Goal: Task Accomplishment & Management: Use online tool/utility

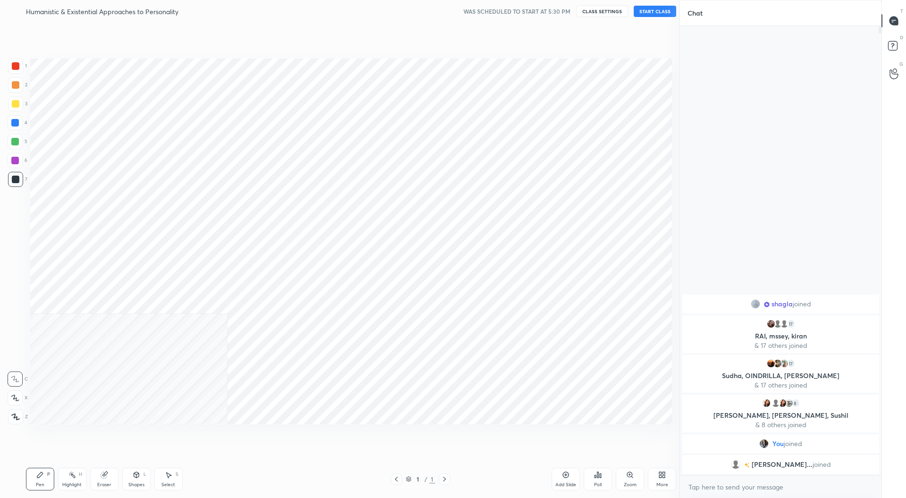
scroll to position [46764, 46560]
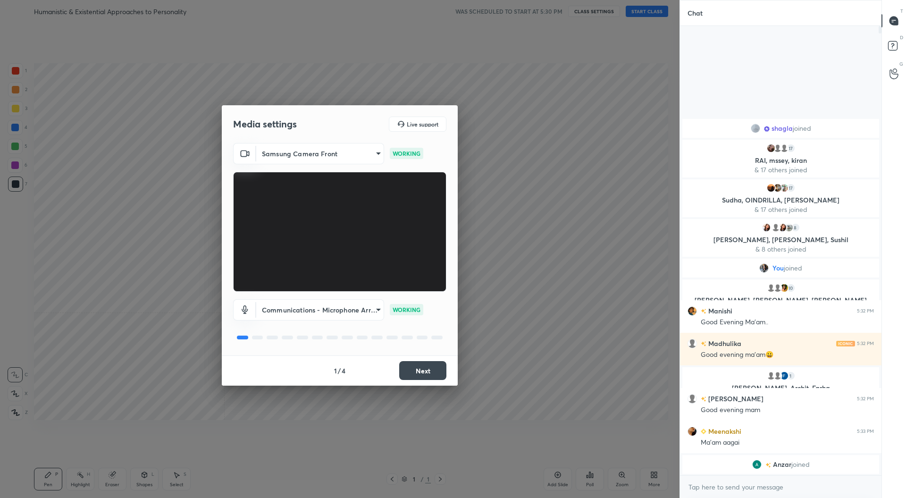
click at [440, 367] on button "Next" at bounding box center [422, 370] width 47 height 19
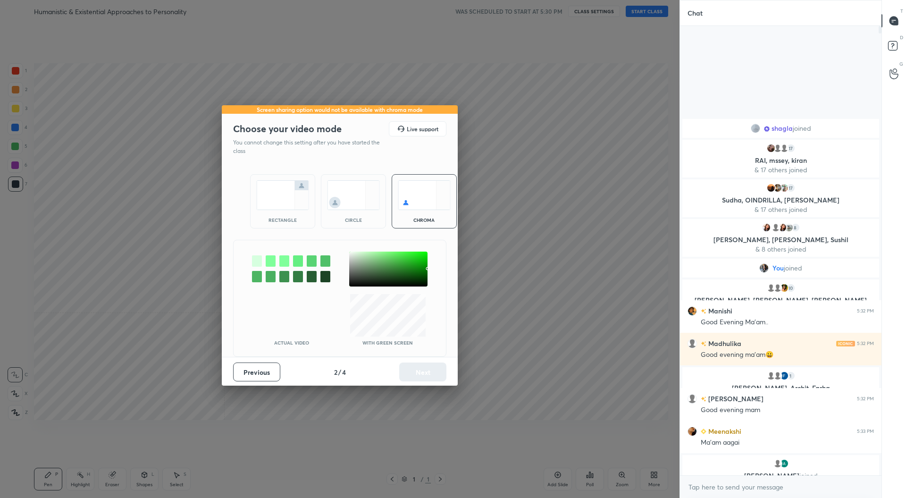
click at [298, 219] on div "rectangle" at bounding box center [283, 220] width 38 height 5
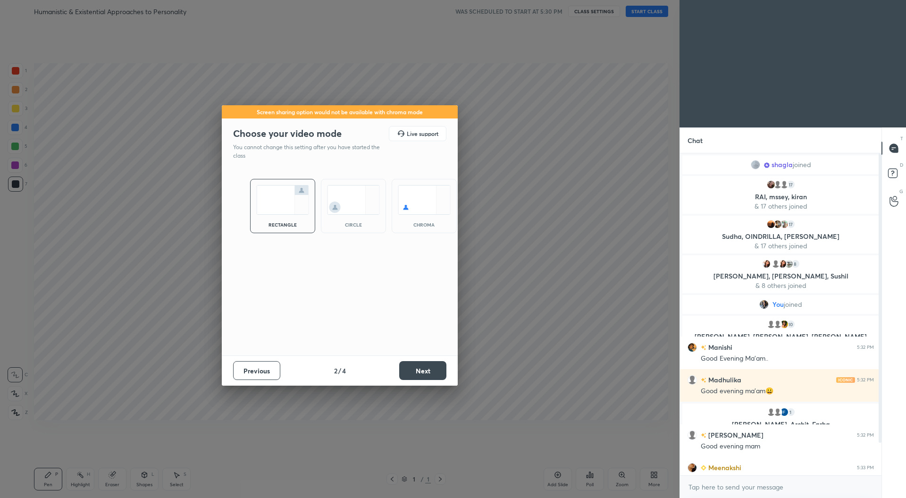
click at [425, 371] on button "Next" at bounding box center [422, 370] width 47 height 19
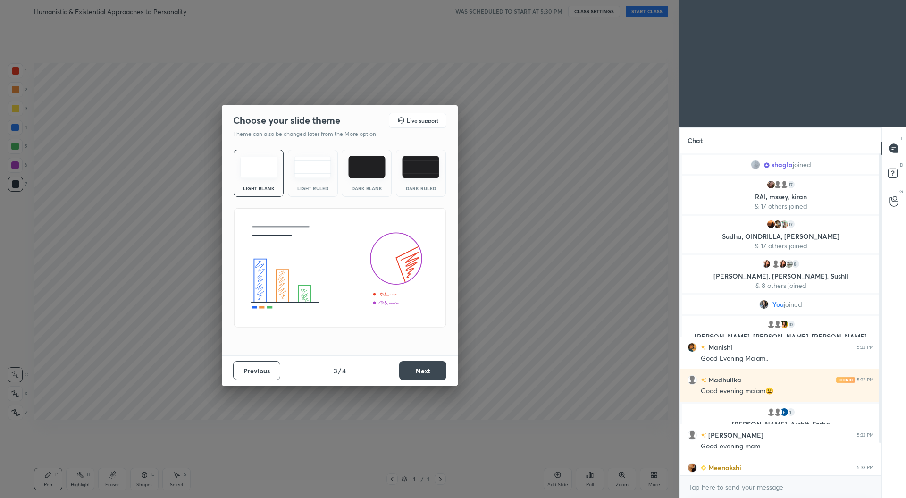
click at [414, 370] on button "Next" at bounding box center [422, 370] width 47 height 19
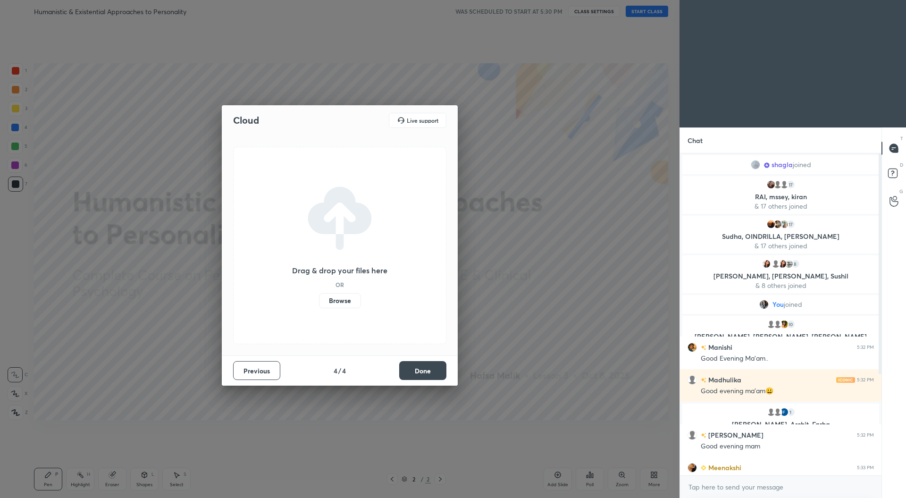
click at [437, 369] on button "Done" at bounding box center [422, 370] width 47 height 19
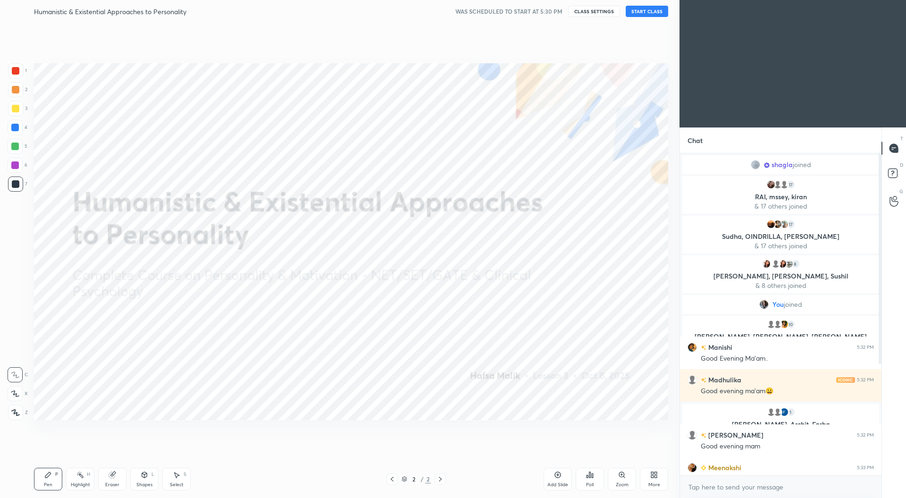
click at [655, 480] on div "More" at bounding box center [654, 479] width 28 height 23
click at [613, 387] on div "Upload File" at bounding box center [601, 386] width 25 height 5
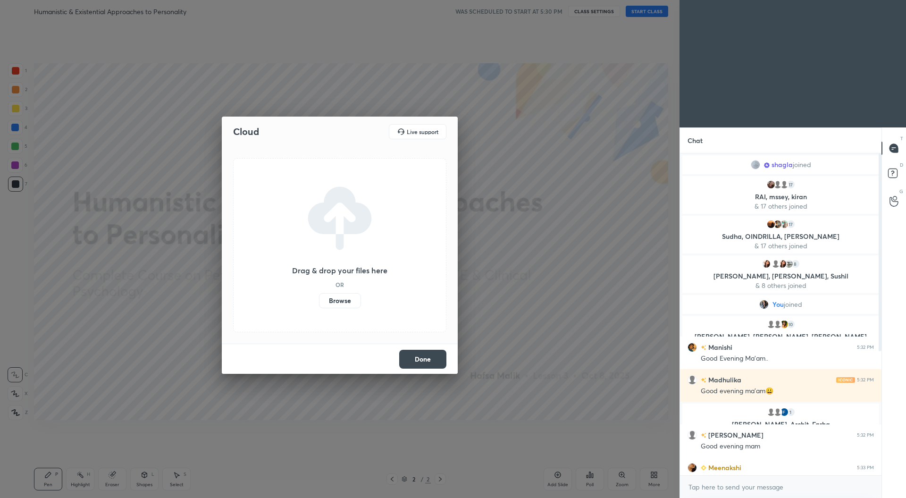
click at [344, 301] on label "Browse" at bounding box center [340, 300] width 42 height 15
click at [319, 301] on input "Browse" at bounding box center [319, 300] width 0 height 15
click at [430, 362] on button "Done" at bounding box center [422, 359] width 47 height 19
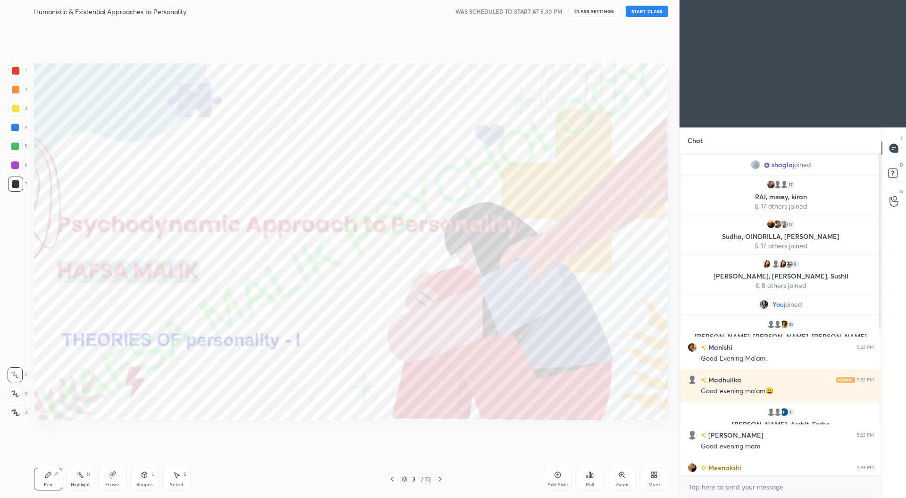
click at [404, 480] on icon at bounding box center [404, 479] width 5 height 1
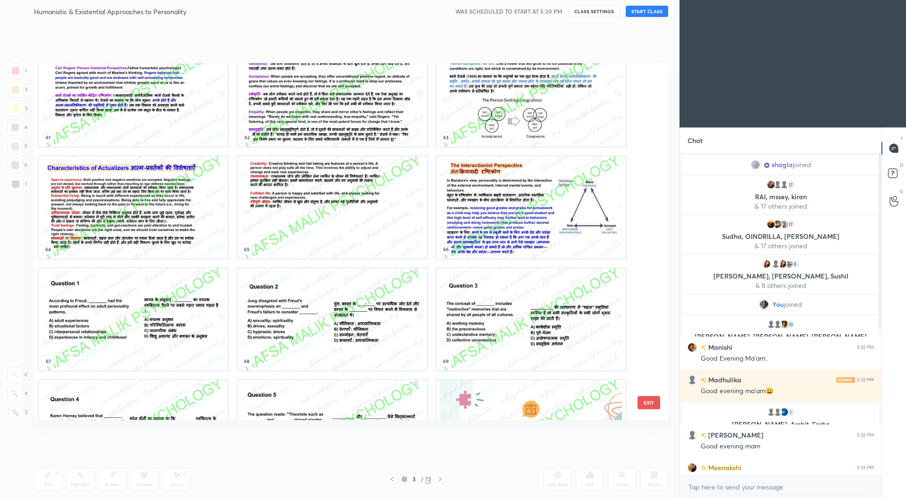
scroll to position [2328, 0]
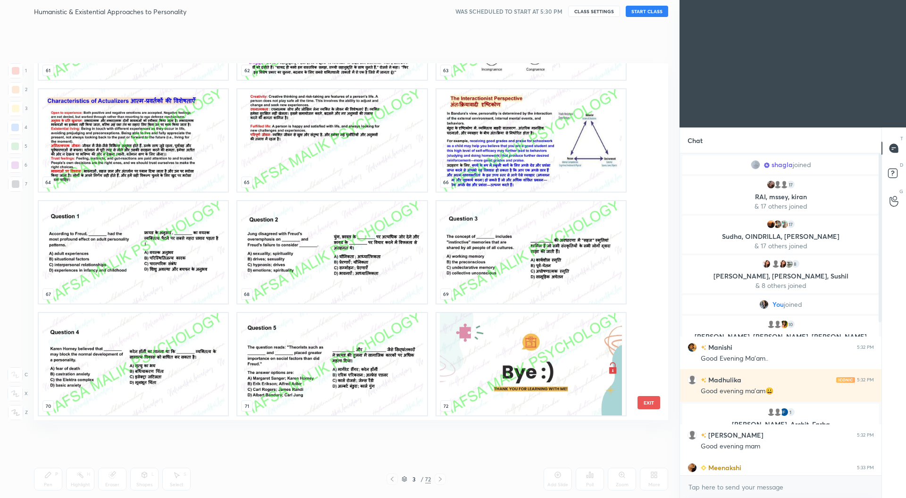
click at [470, 366] on img "grid" at bounding box center [531, 364] width 189 height 102
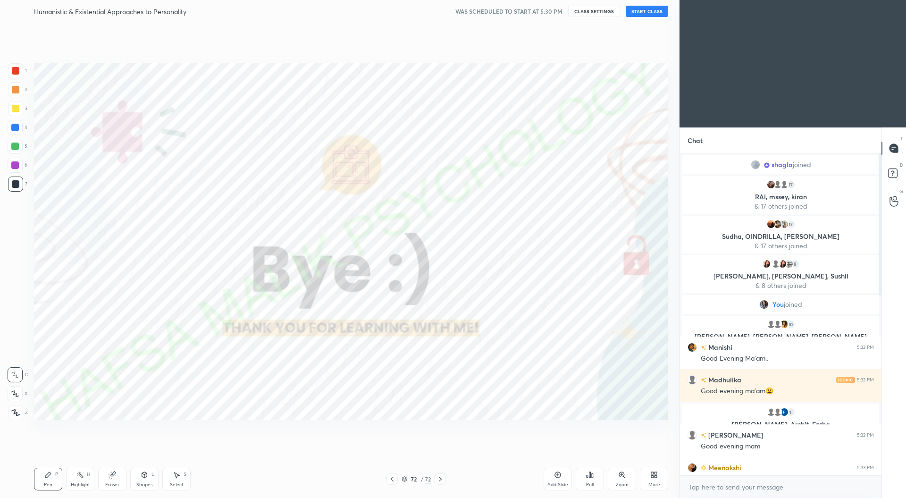
click at [658, 481] on div "More" at bounding box center [654, 479] width 28 height 23
click at [613, 385] on div "Upload File" at bounding box center [601, 386] width 25 height 5
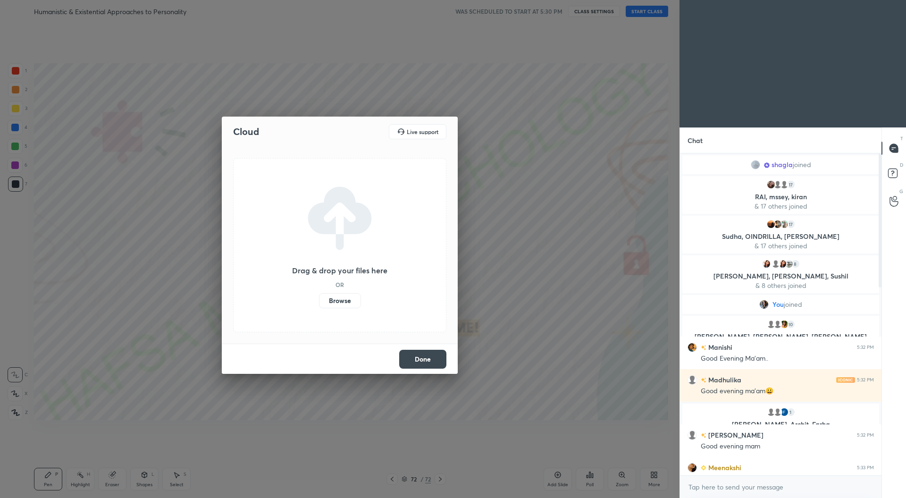
click at [355, 304] on label "Browse" at bounding box center [340, 300] width 42 height 15
click at [319, 304] on input "Browse" at bounding box center [319, 300] width 0 height 15
click at [417, 361] on button "Done" at bounding box center [422, 359] width 47 height 19
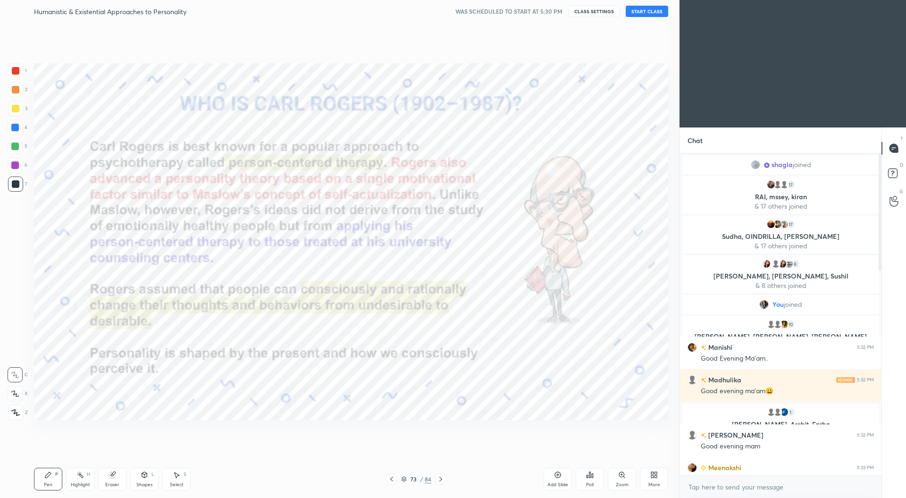
click at [404, 479] on icon at bounding box center [404, 478] width 5 height 2
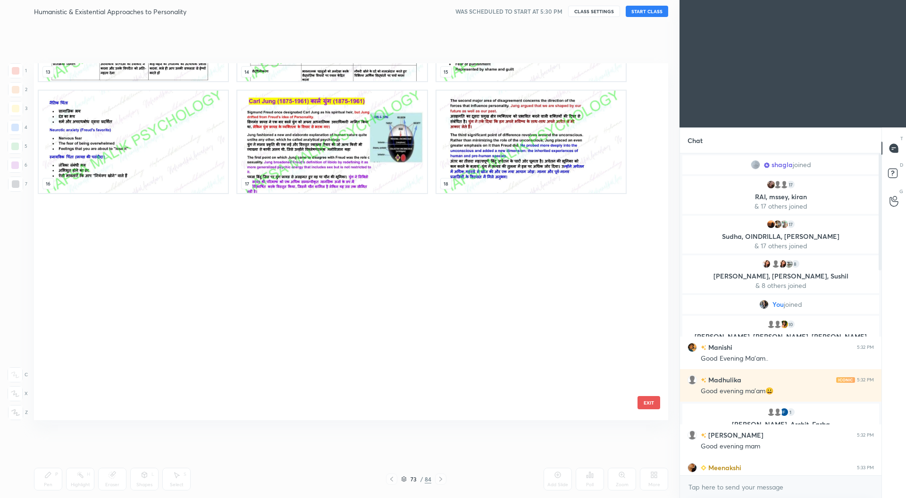
scroll to position [0, 0]
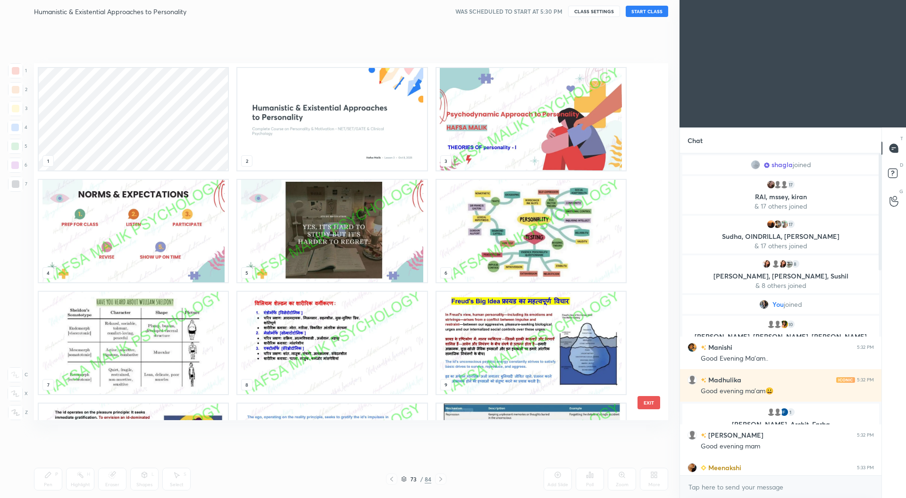
click at [506, 249] on img "grid" at bounding box center [531, 231] width 189 height 102
click at [506, 251] on img "grid" at bounding box center [531, 231] width 189 height 102
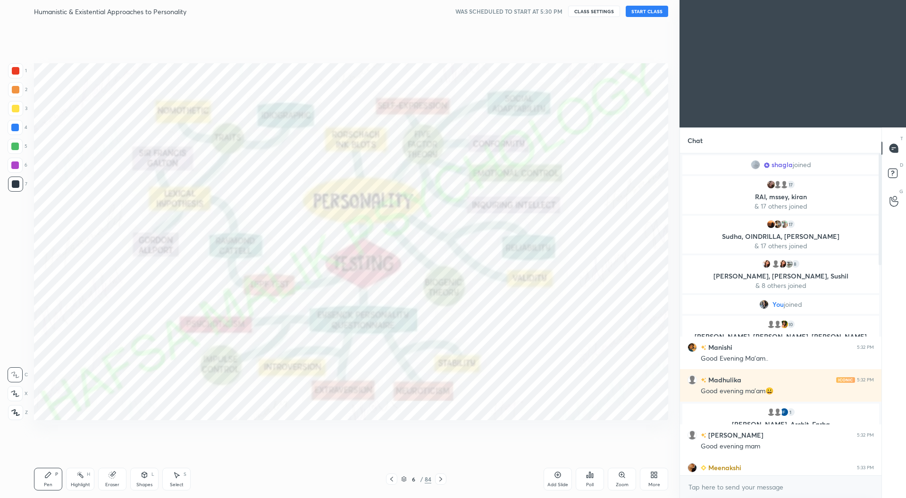
click at [733, 496] on div "x" at bounding box center [781, 487] width 202 height 22
type textarea "x"
paste textarea "IMPORTANT LINKS SCHEDULE https://docs.google.com/spreadsheets/d/1qj4p4IwFyY6ty1…"
type textarea "IMPORTANT LINKS SCHEDULE https://docs.google.com/spreadsheets/d/1qj4p4IwFyY6ty1…"
type textarea "x"
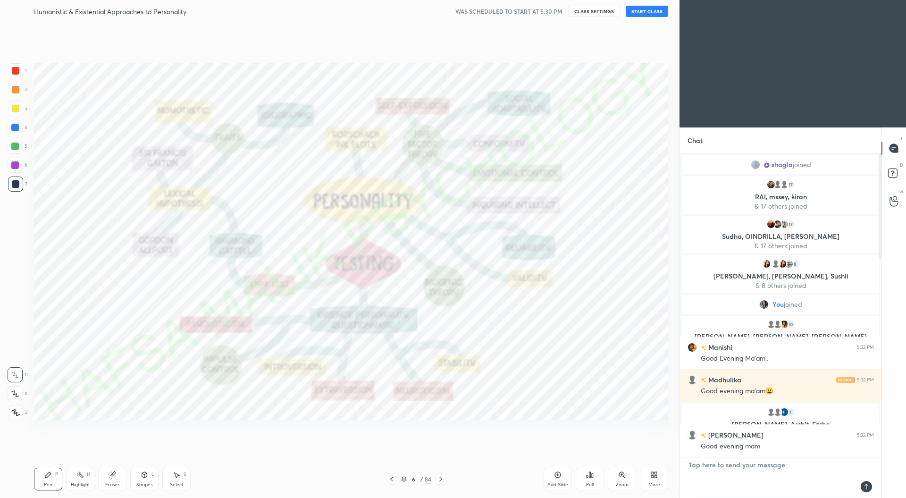
scroll to position [319, 199]
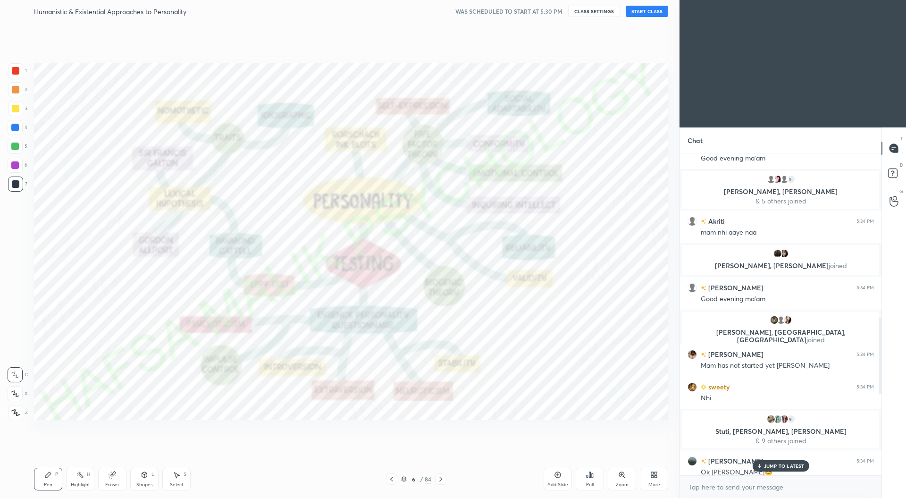
click at [767, 466] on p "JUMP TO LATEST" at bounding box center [784, 466] width 41 height 6
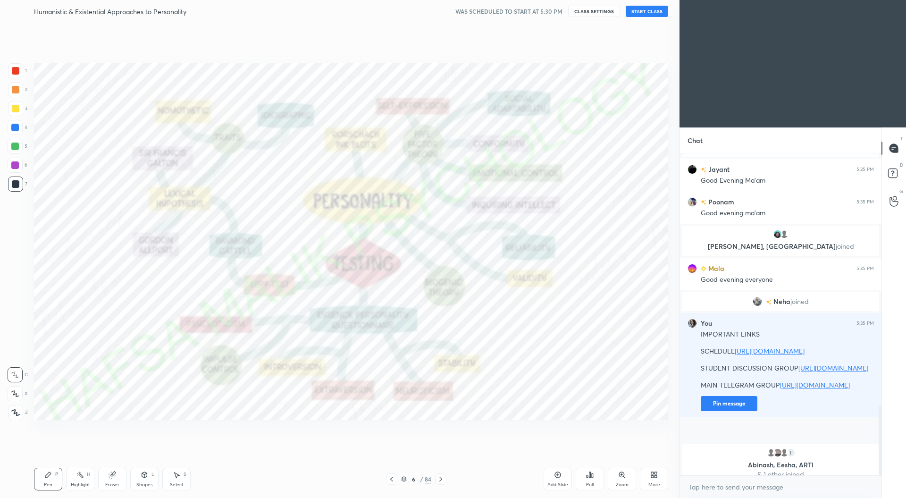
click at [742, 411] on button "Pin message" at bounding box center [729, 403] width 57 height 15
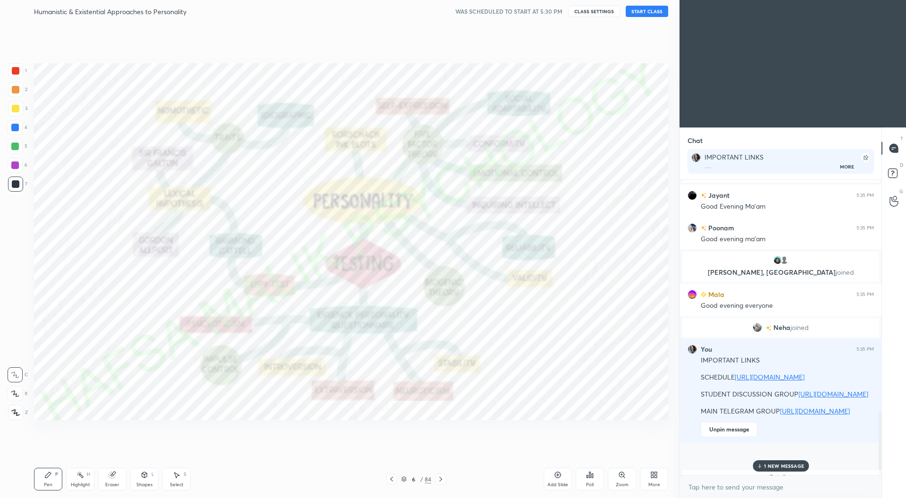
scroll to position [3, 3]
click at [652, 12] on button "START CLASS" at bounding box center [647, 11] width 42 height 11
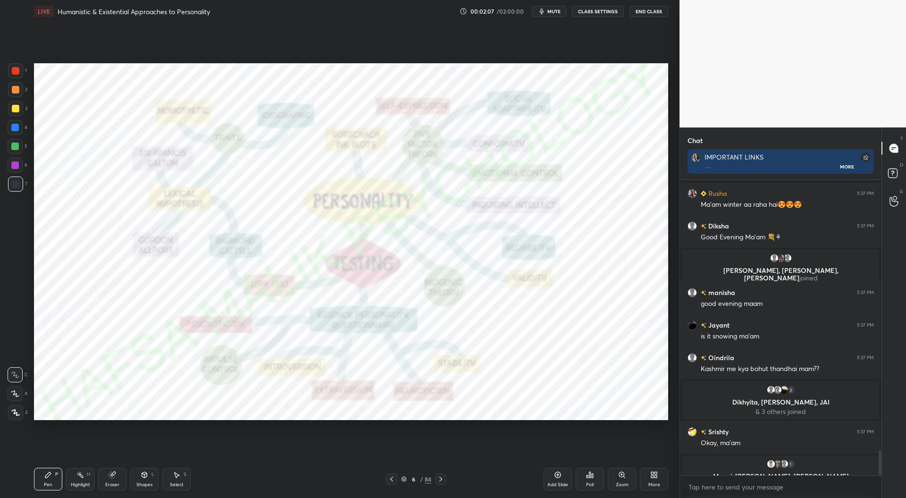
scroll to position [3264, 0]
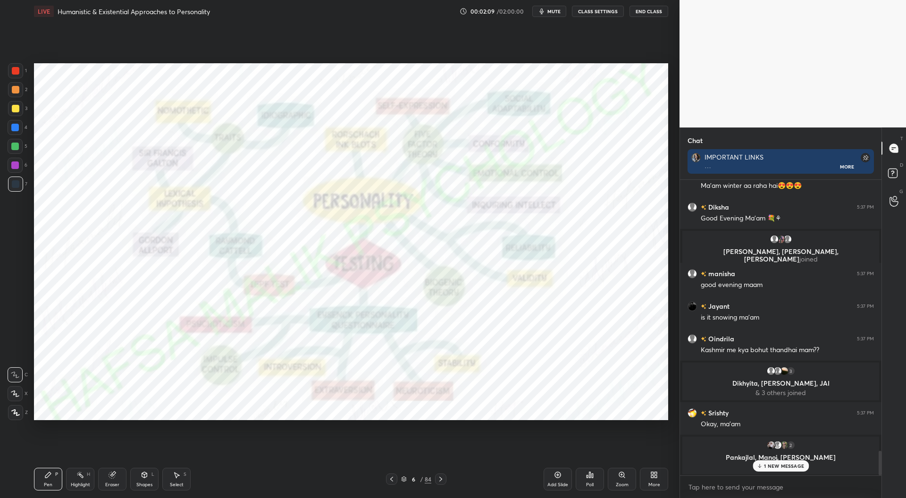
click at [767, 465] on p "1 NEW MESSAGE" at bounding box center [784, 466] width 40 height 6
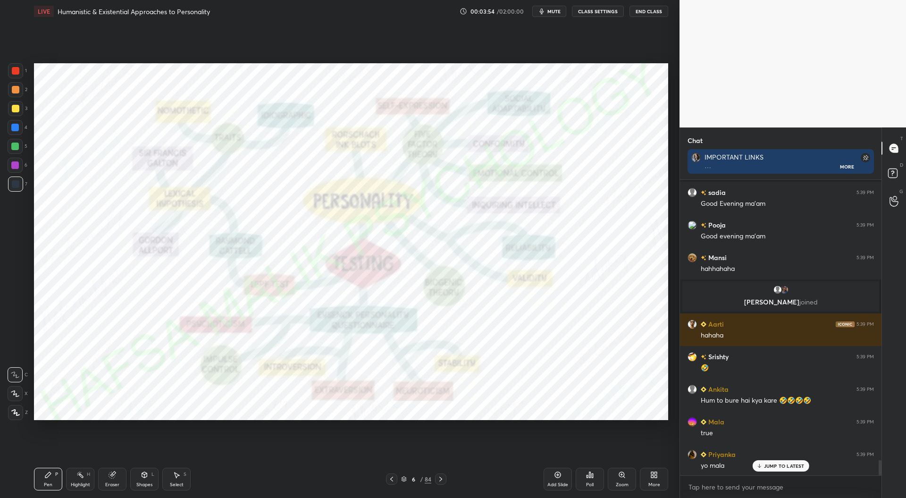
scroll to position [5590, 0]
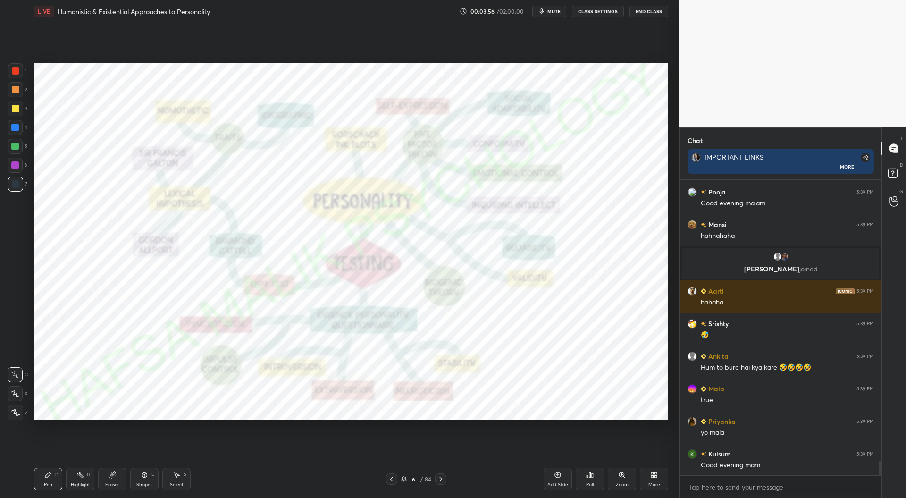
click at [17, 71] on div at bounding box center [16, 71] width 8 height 8
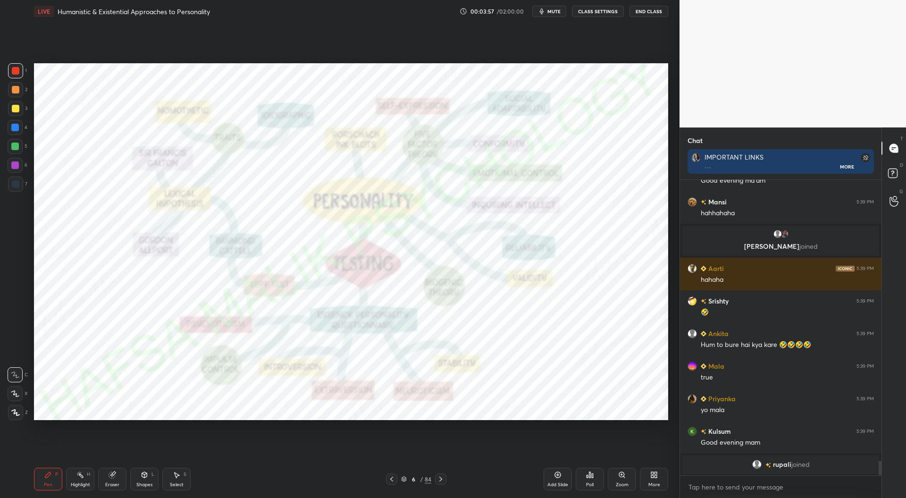
scroll to position [5578, 0]
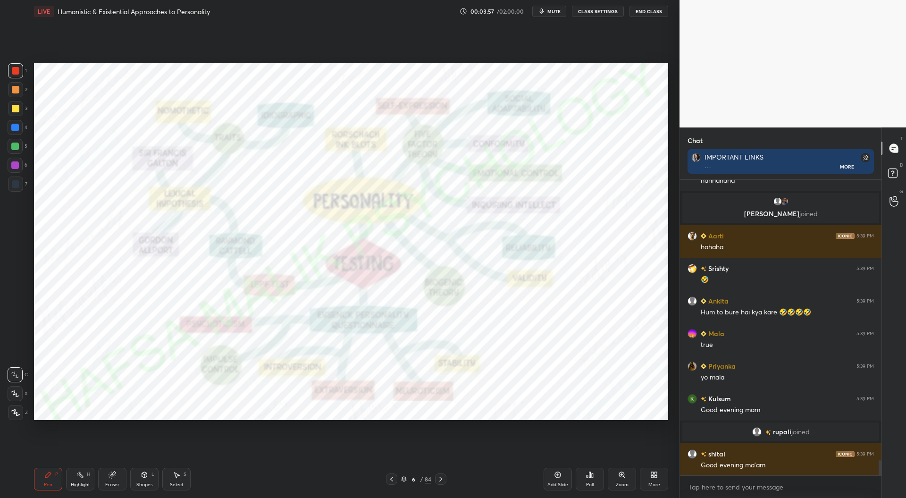
click at [15, 412] on icon at bounding box center [15, 412] width 8 height 7
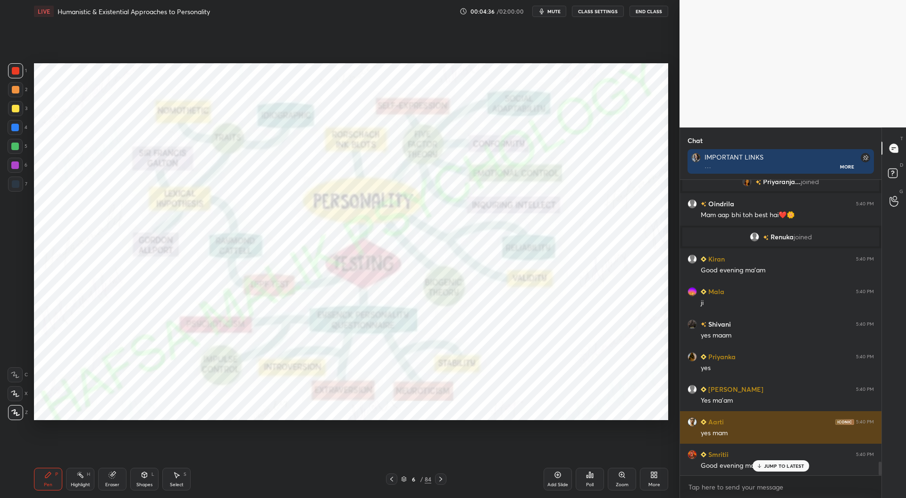
scroll to position [6207, 0]
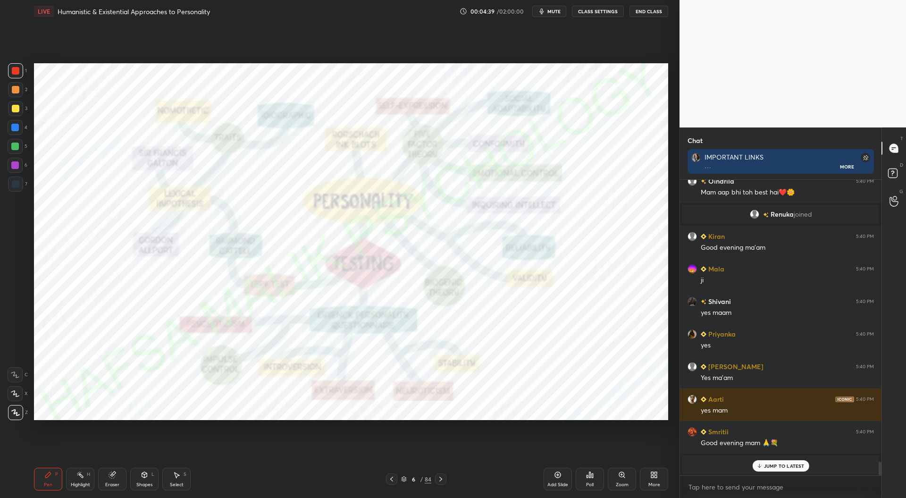
click at [15, 126] on div at bounding box center [15, 128] width 8 height 8
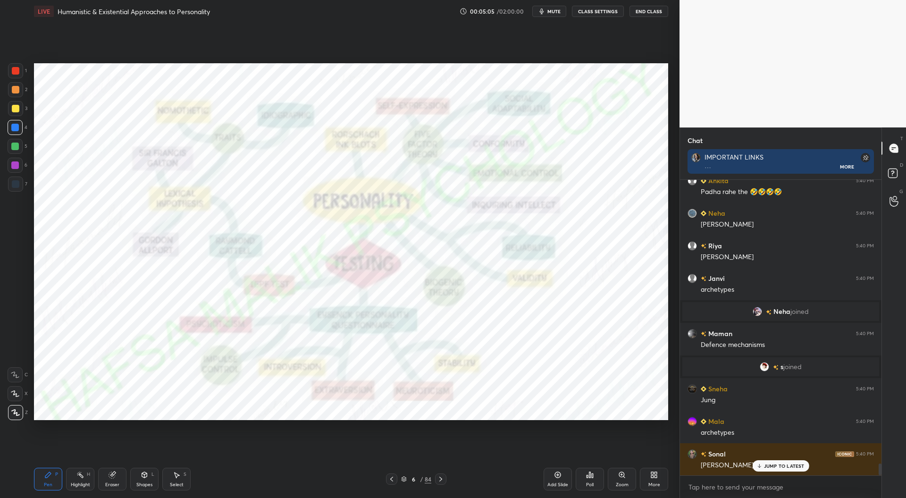
scroll to position [7114, 0]
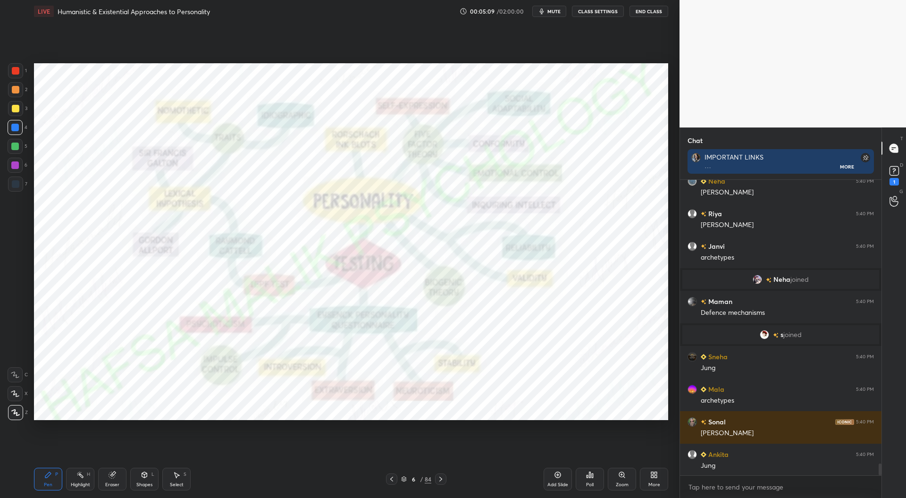
click at [406, 478] on icon at bounding box center [404, 478] width 5 height 2
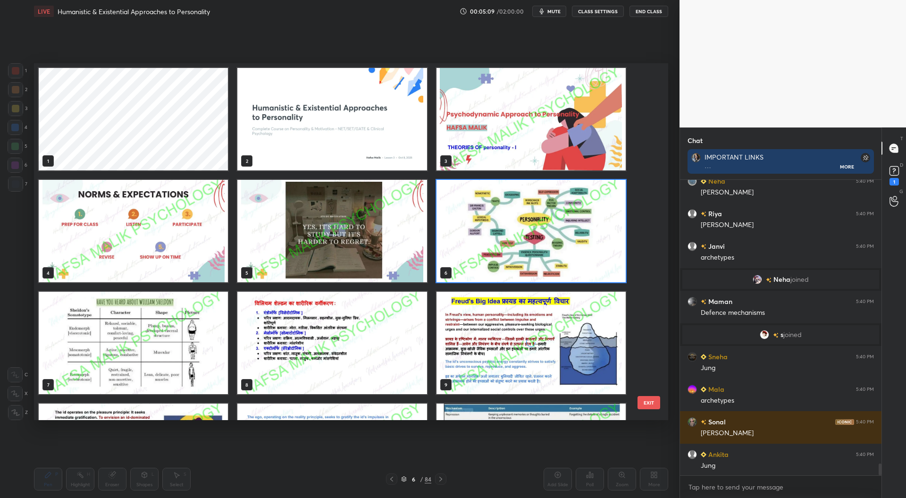
scroll to position [354, 630]
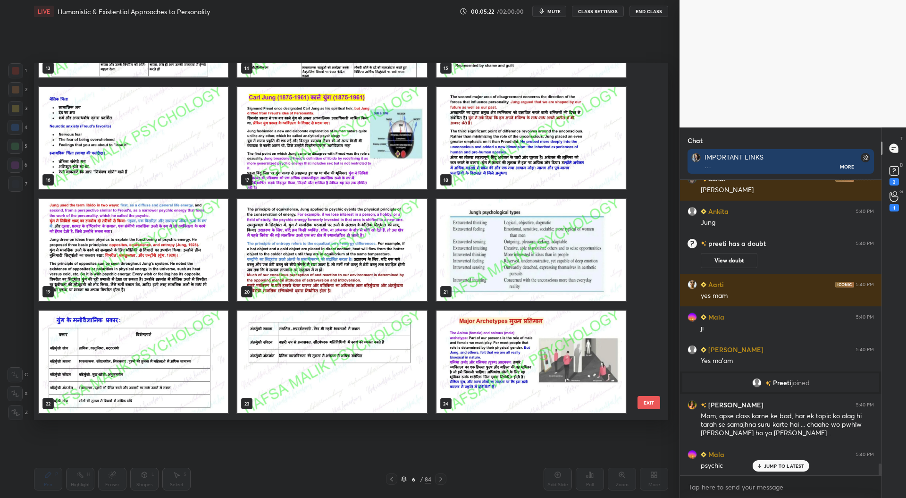
click at [469, 262] on img "grid" at bounding box center [531, 250] width 189 height 102
click at [466, 264] on img "grid" at bounding box center [531, 250] width 189 height 102
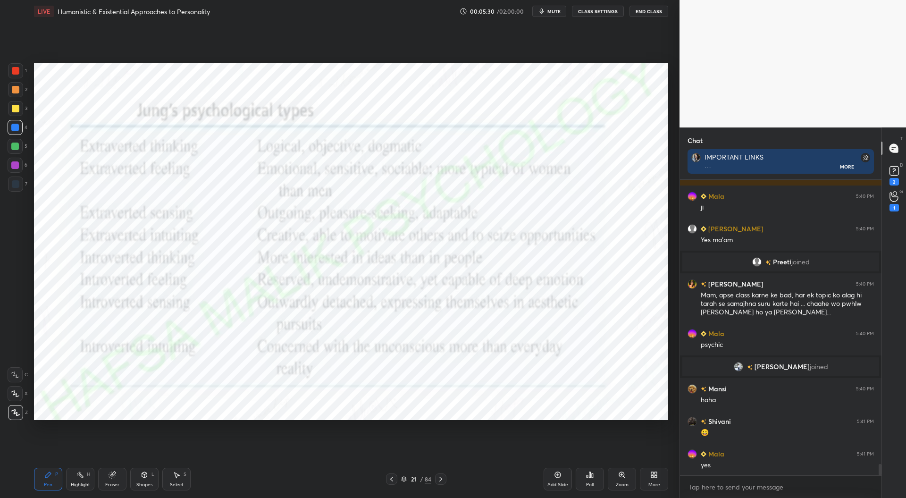
click at [394, 479] on icon at bounding box center [392, 479] width 8 height 8
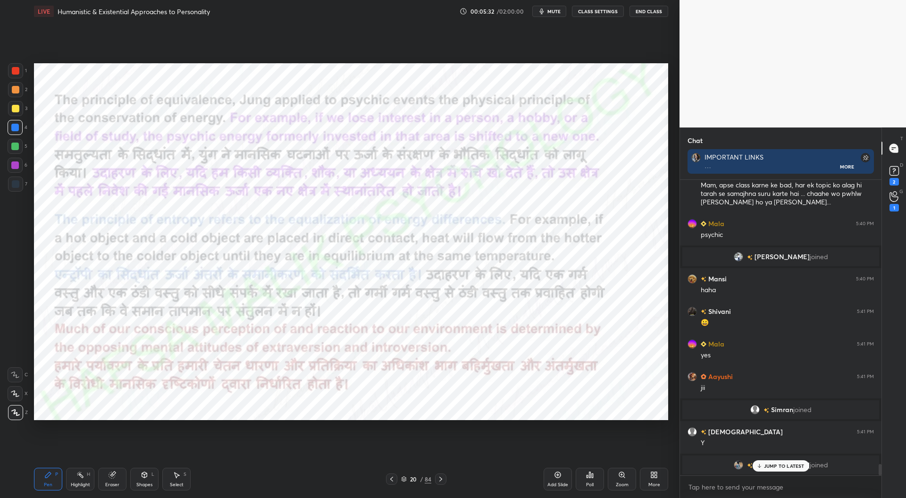
click at [394, 477] on icon at bounding box center [392, 479] width 8 height 8
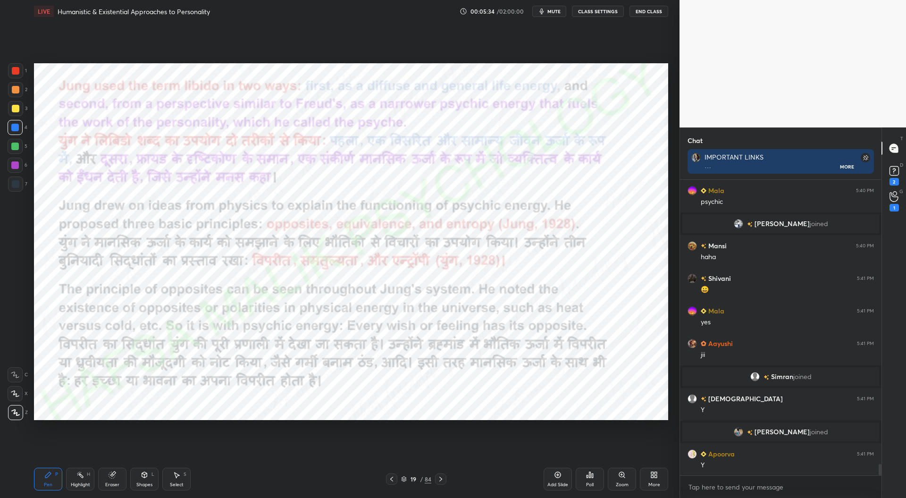
click at [393, 479] on icon at bounding box center [392, 479] width 8 height 8
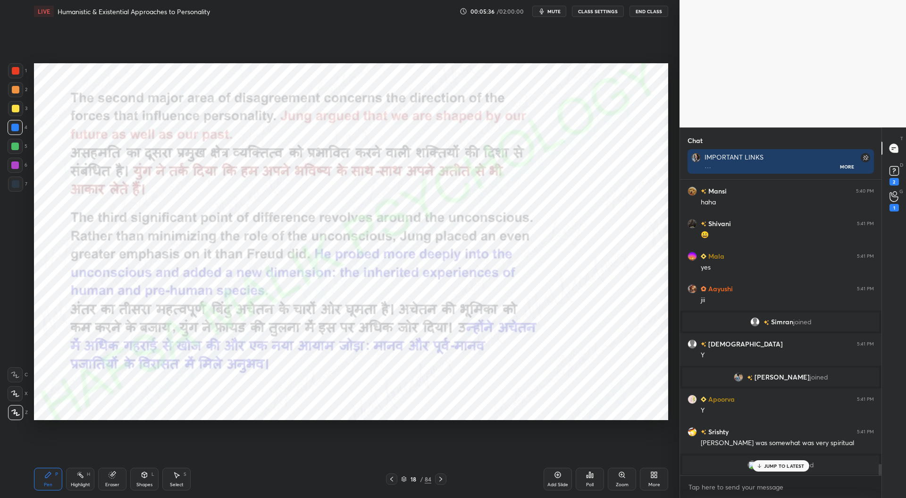
click at [393, 479] on icon at bounding box center [392, 479] width 8 height 8
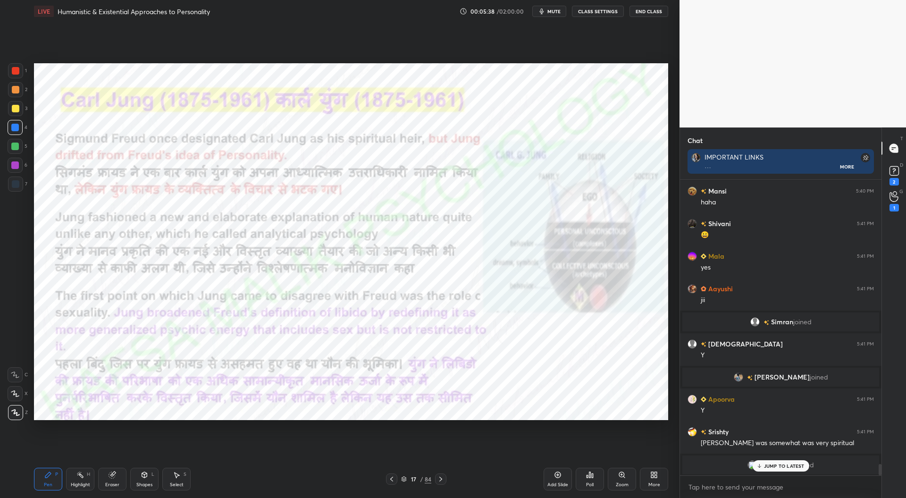
click at [762, 464] on icon at bounding box center [759, 466] width 6 height 6
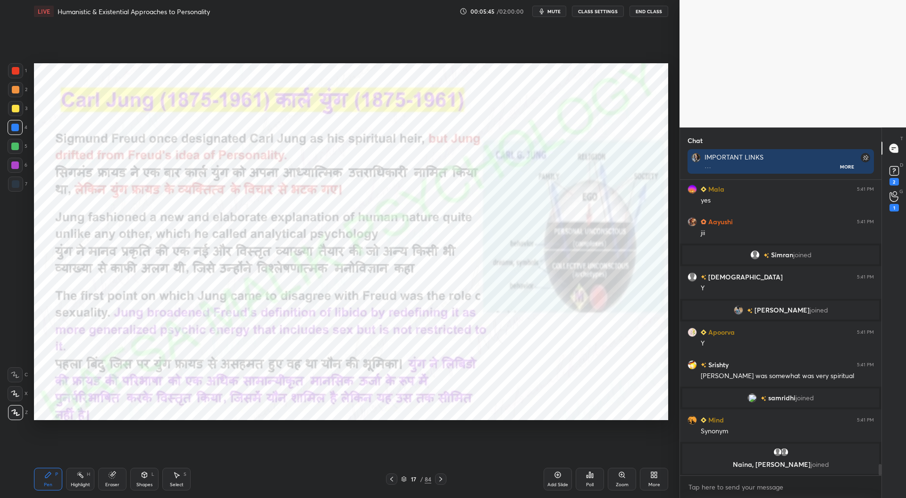
click at [443, 478] on icon at bounding box center [441, 479] width 8 height 8
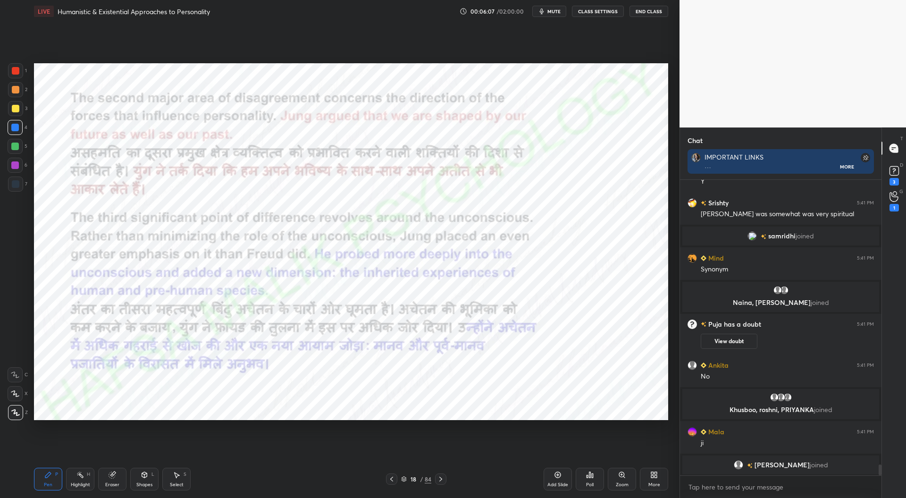
scroll to position [7599, 0]
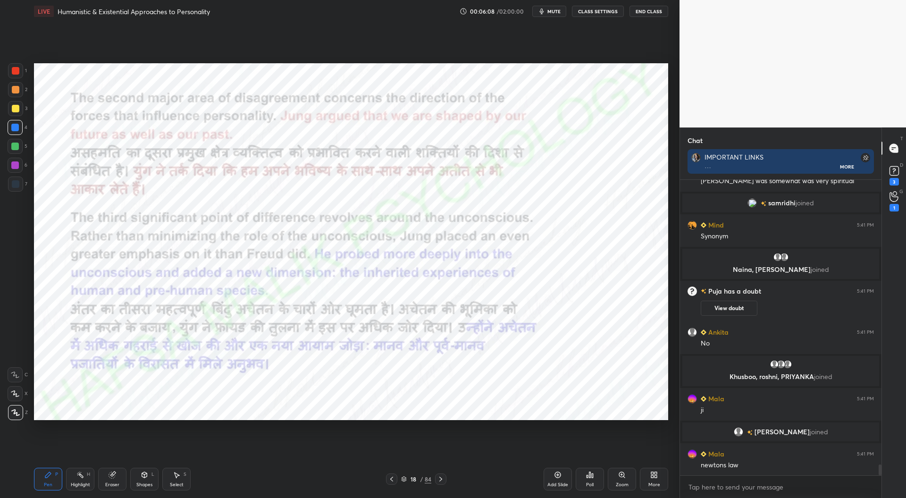
click at [443, 479] on icon at bounding box center [441, 479] width 8 height 8
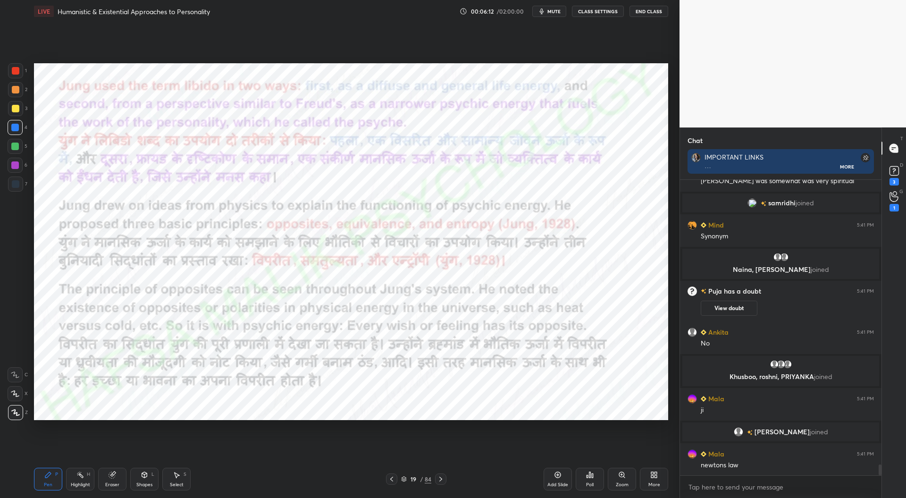
click at [560, 479] on div "Add Slide" at bounding box center [558, 479] width 28 height 23
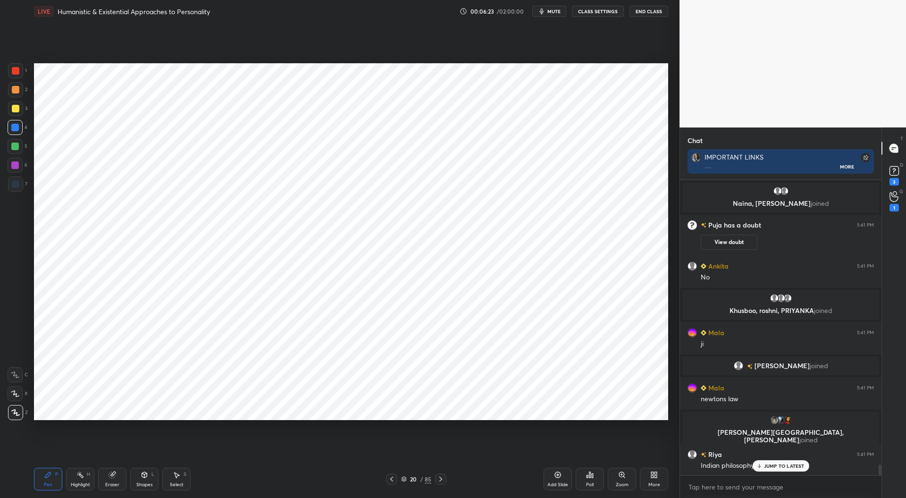
scroll to position [7618, 0]
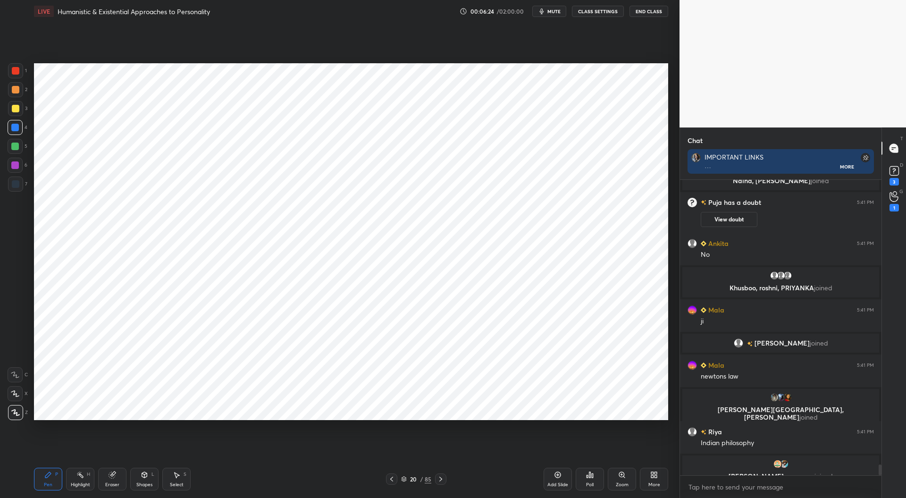
click at [19, 184] on div at bounding box center [15, 184] width 15 height 15
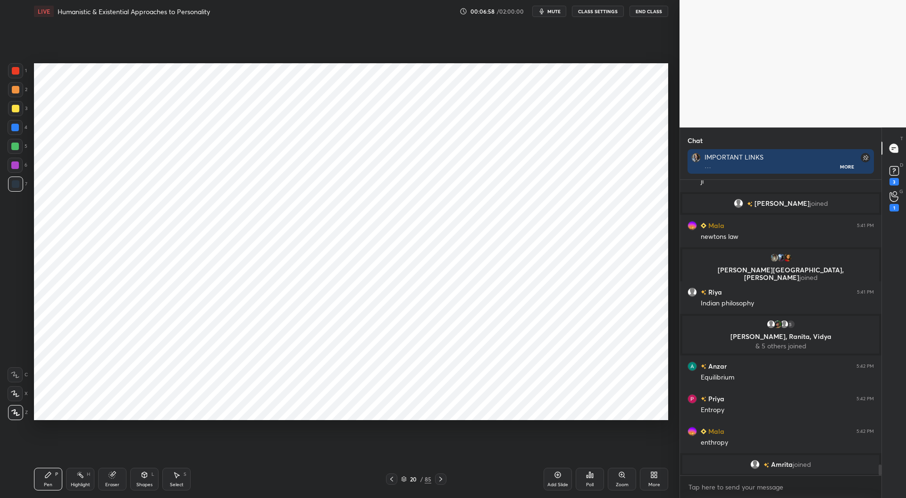
scroll to position [7752, 0]
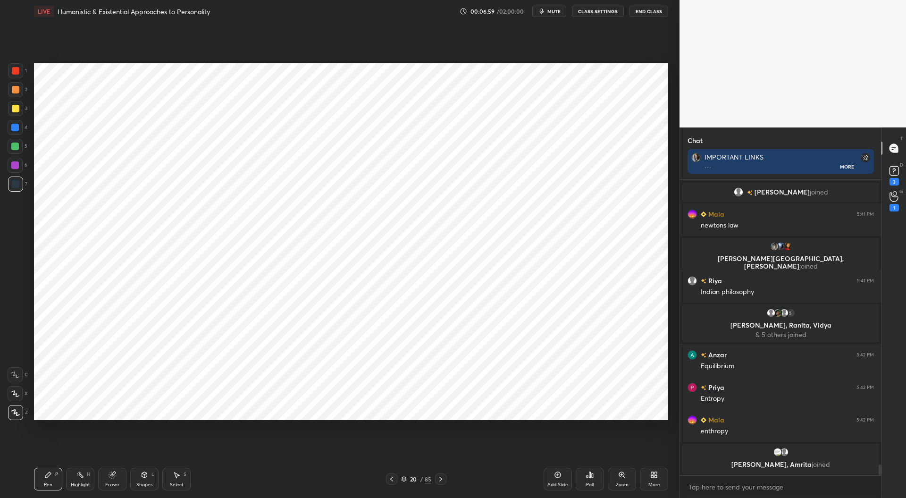
click at [17, 165] on div at bounding box center [15, 165] width 8 height 8
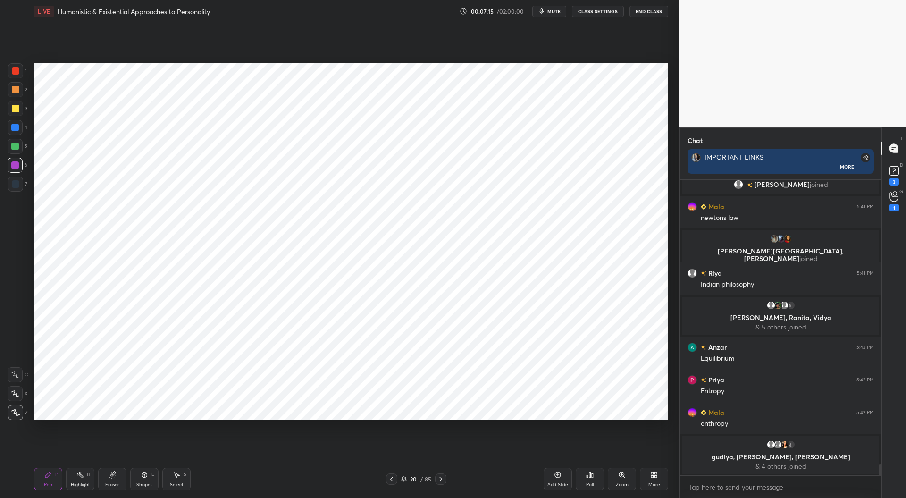
click at [14, 128] on div at bounding box center [15, 128] width 8 height 8
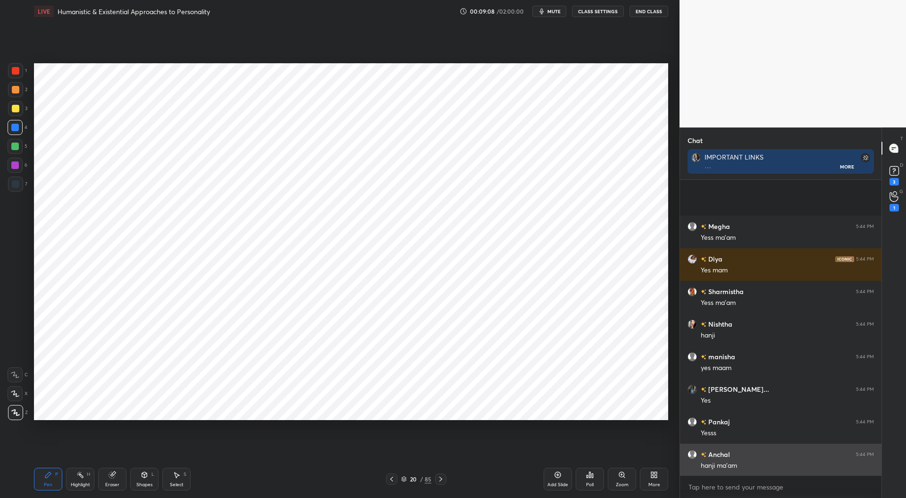
scroll to position [10579, 0]
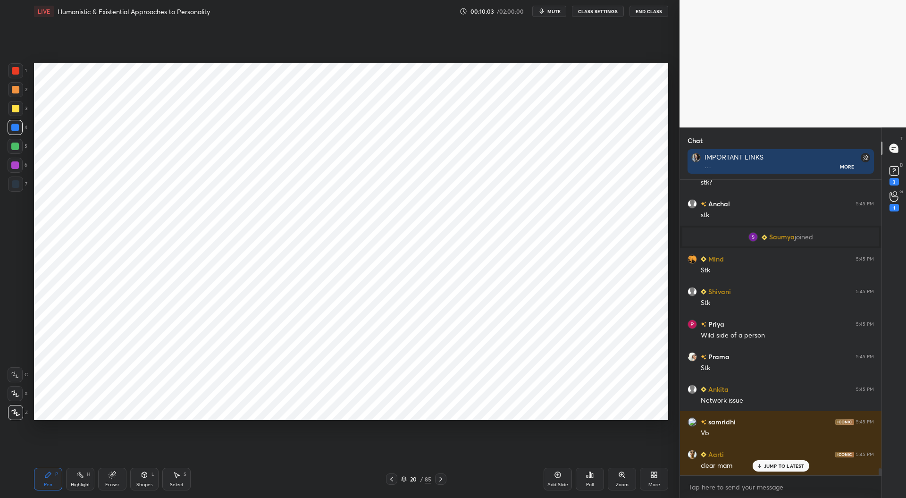
click at [17, 73] on div at bounding box center [16, 71] width 8 height 8
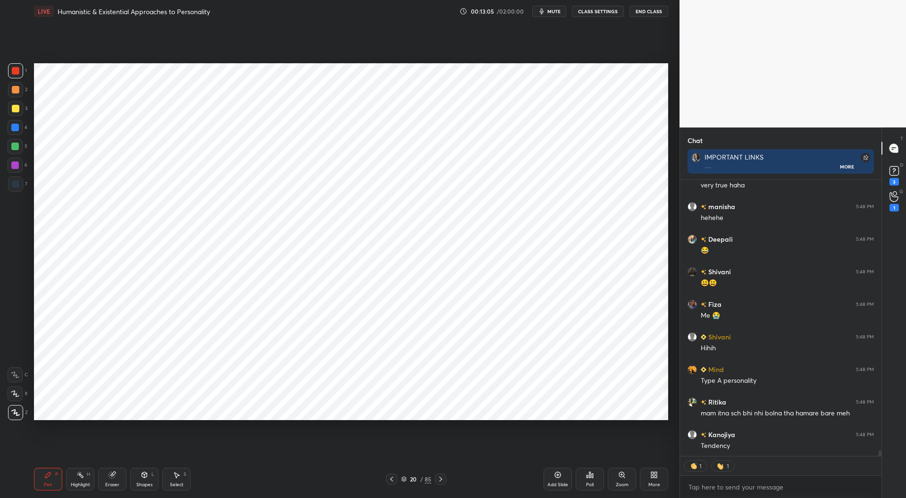
scroll to position [13201, 0]
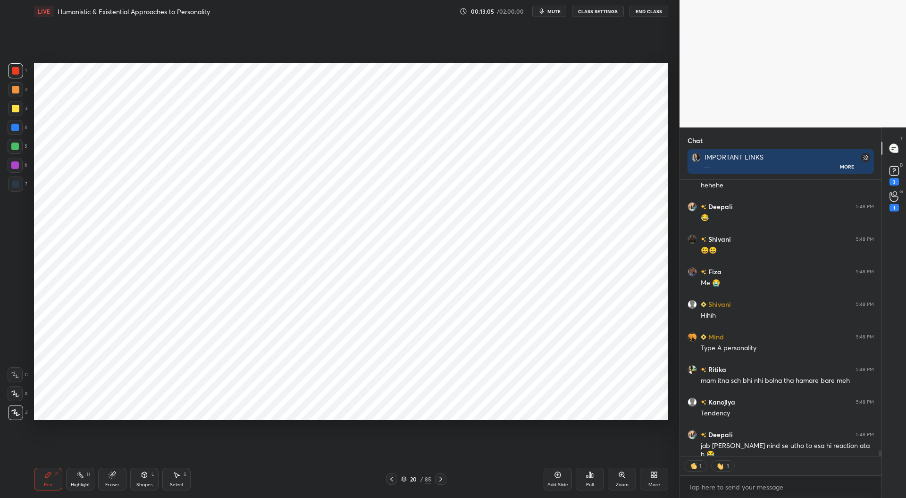
click at [18, 128] on div at bounding box center [15, 128] width 8 height 8
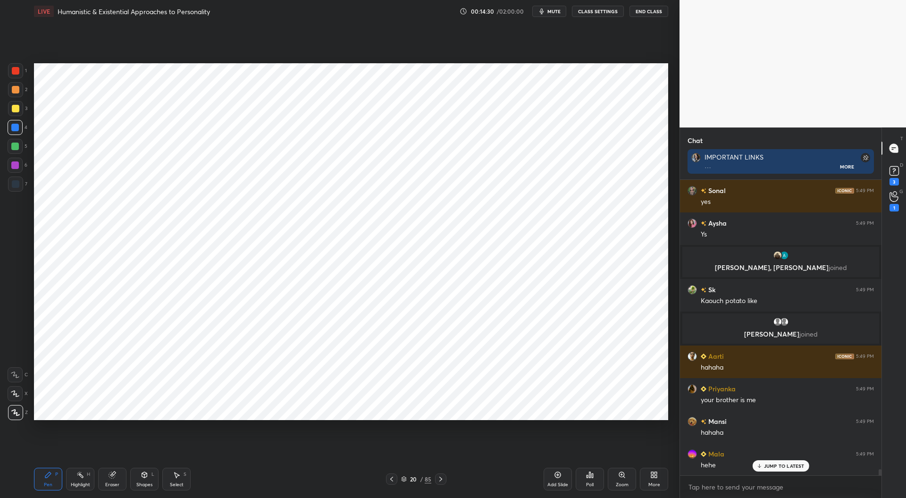
scroll to position [13450, 0]
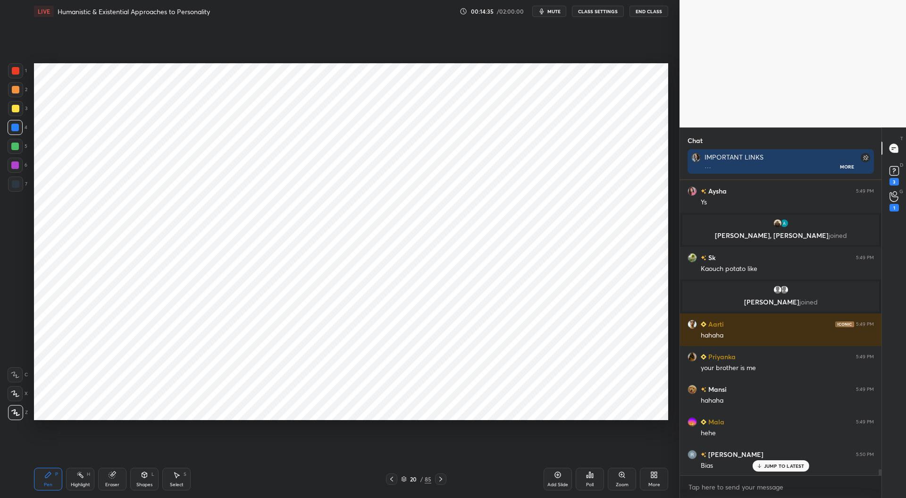
click at [17, 146] on div at bounding box center [15, 147] width 8 height 8
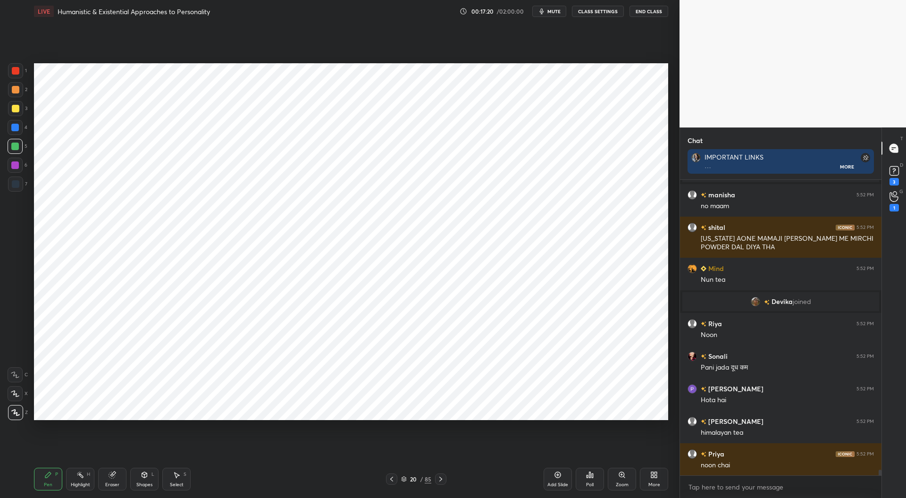
scroll to position [14706, 0]
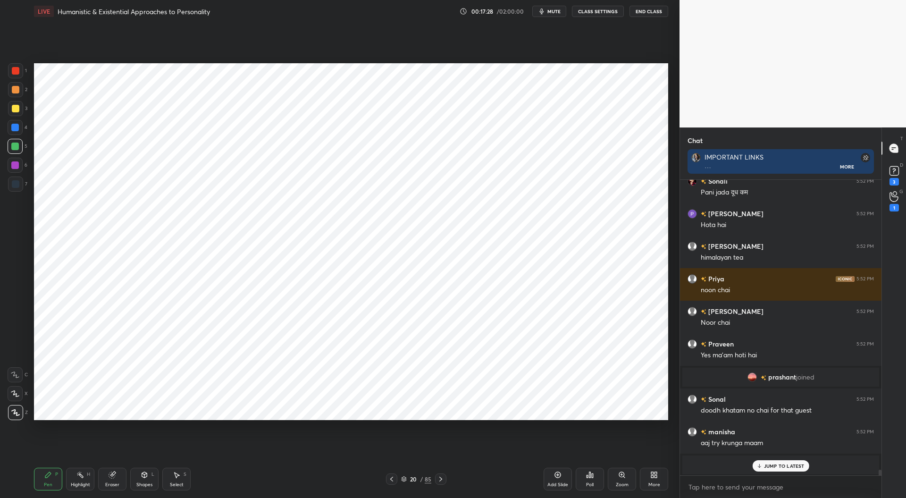
click at [17, 74] on div at bounding box center [16, 71] width 8 height 8
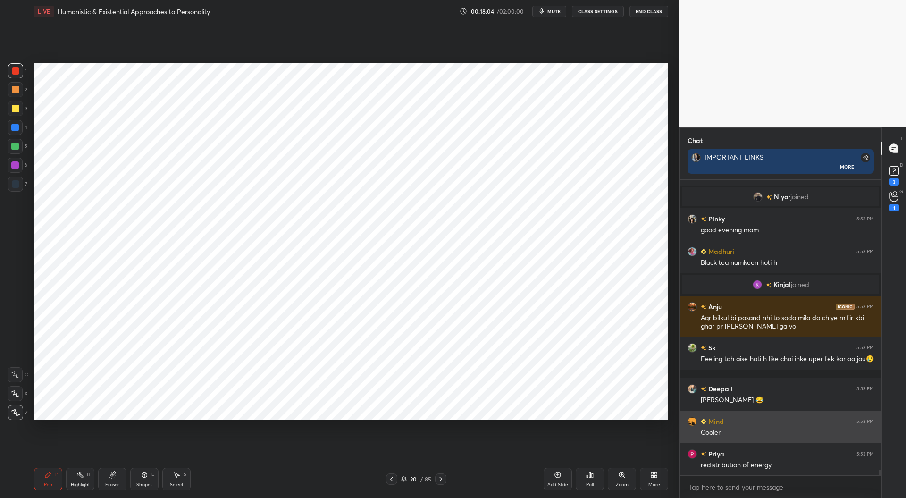
scroll to position [15072, 0]
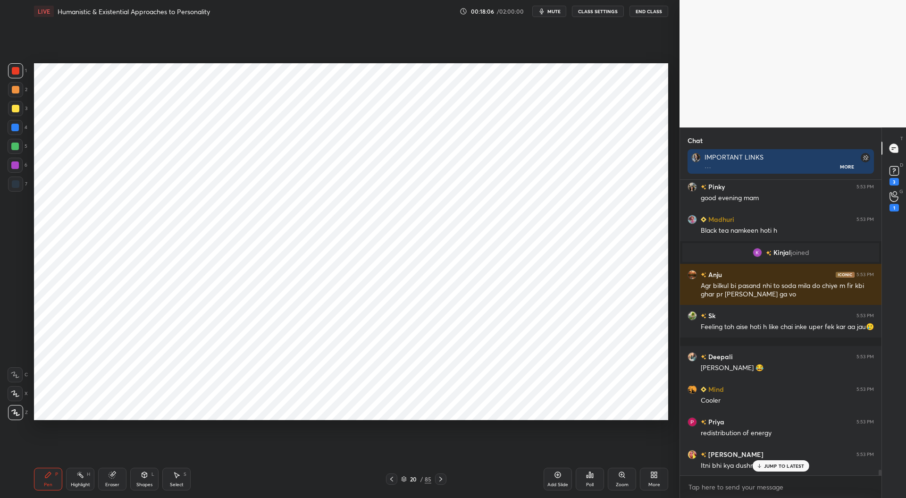
click at [17, 181] on div at bounding box center [16, 184] width 8 height 8
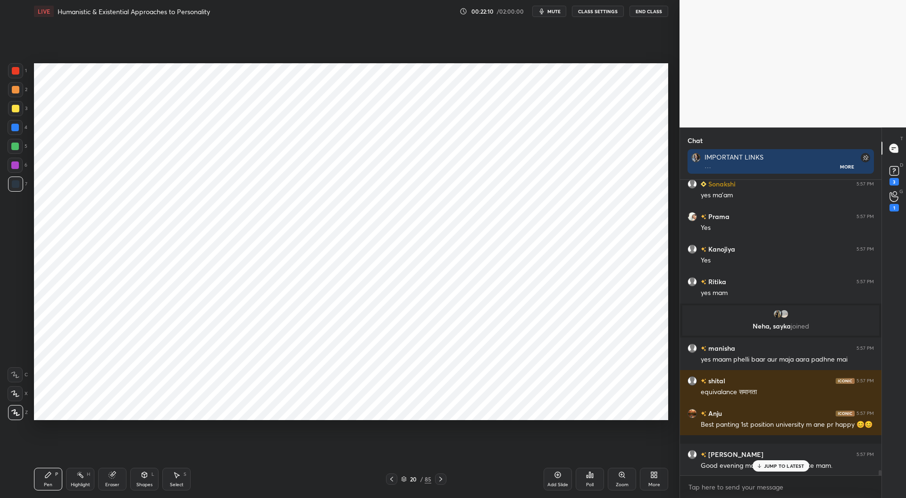
scroll to position [16729, 0]
click at [16, 71] on div at bounding box center [16, 71] width 8 height 8
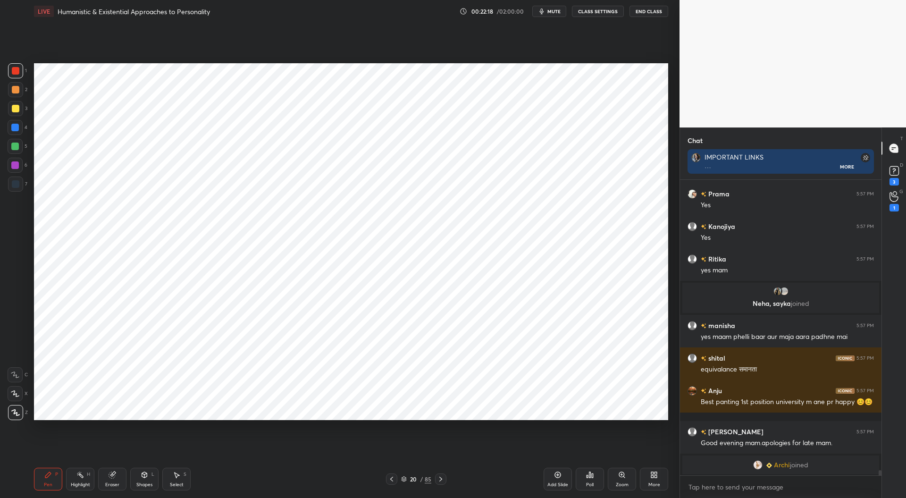
click at [16, 133] on div at bounding box center [15, 127] width 15 height 15
click at [438, 478] on icon at bounding box center [441, 479] width 8 height 8
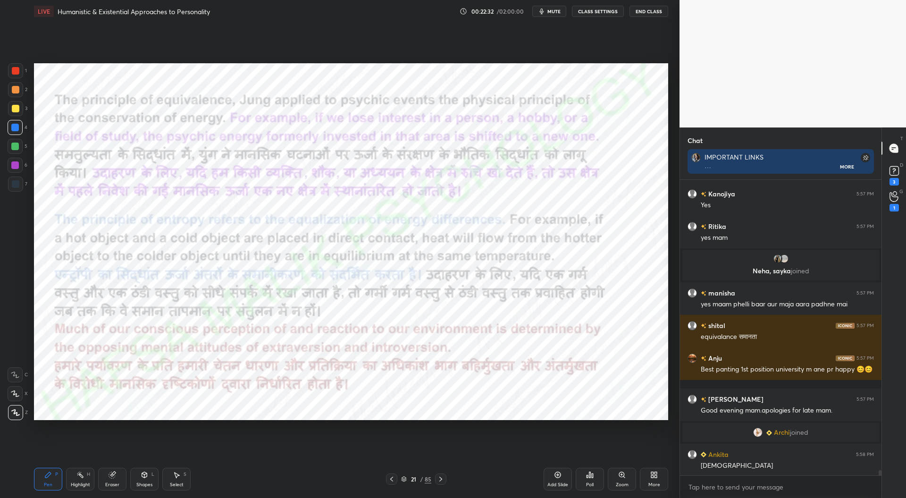
scroll to position [16746, 0]
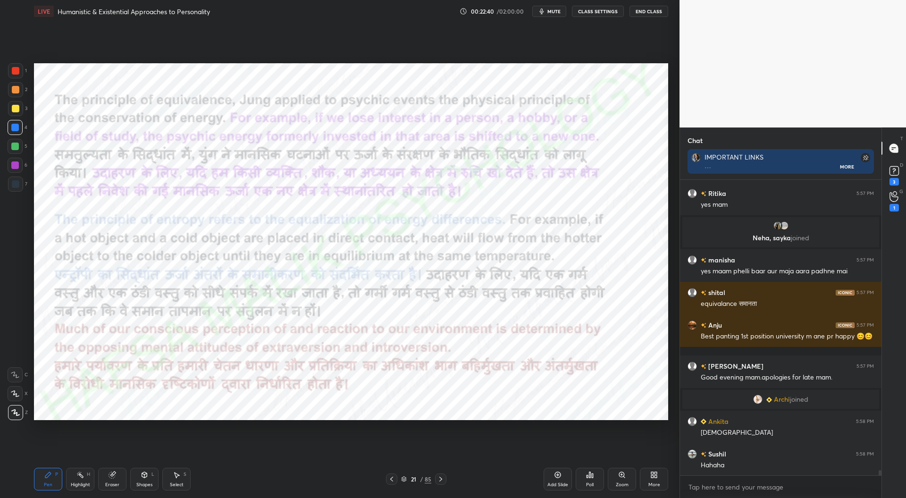
click at [443, 480] on icon at bounding box center [441, 479] width 8 height 8
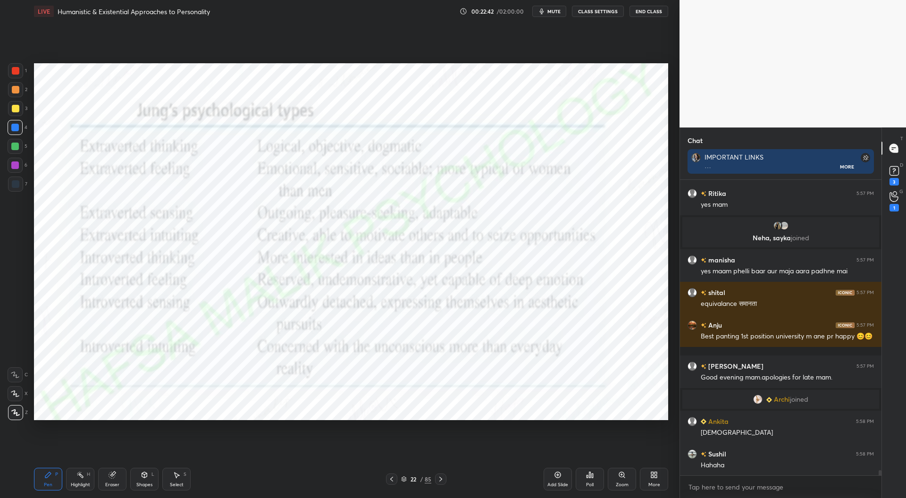
scroll to position [16778, 0]
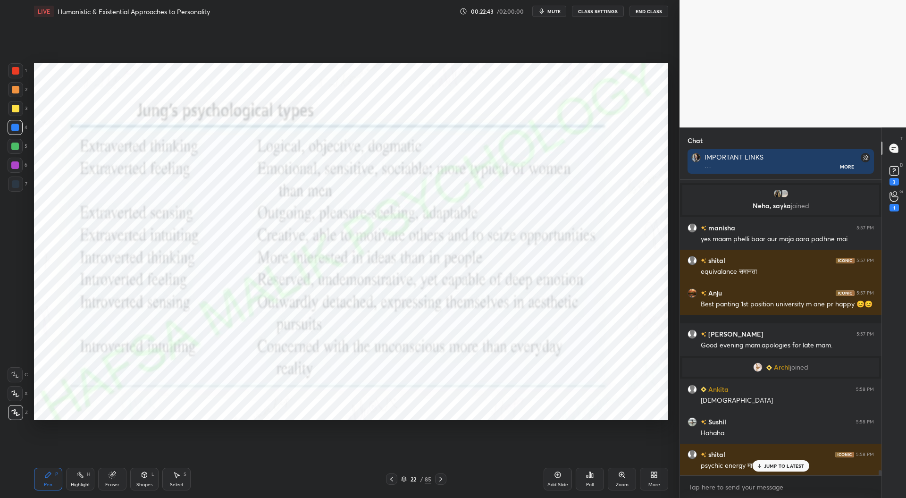
click at [15, 70] on div at bounding box center [16, 71] width 8 height 8
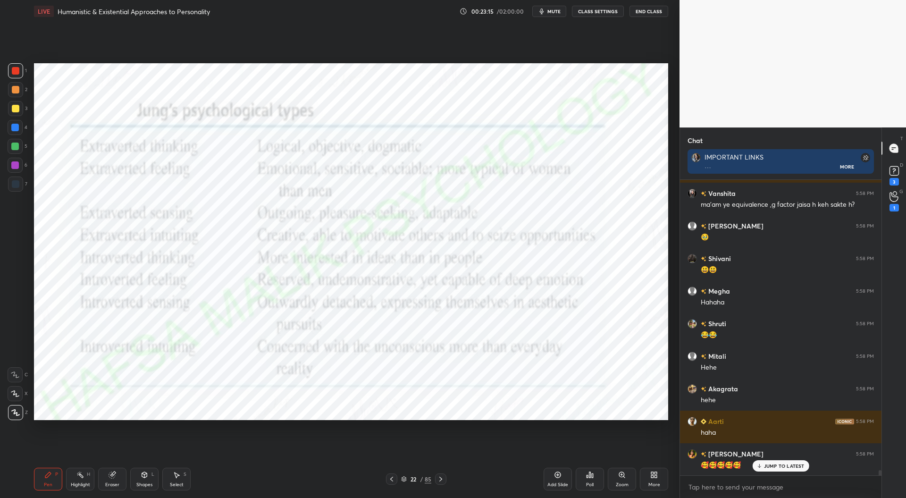
scroll to position [17104, 0]
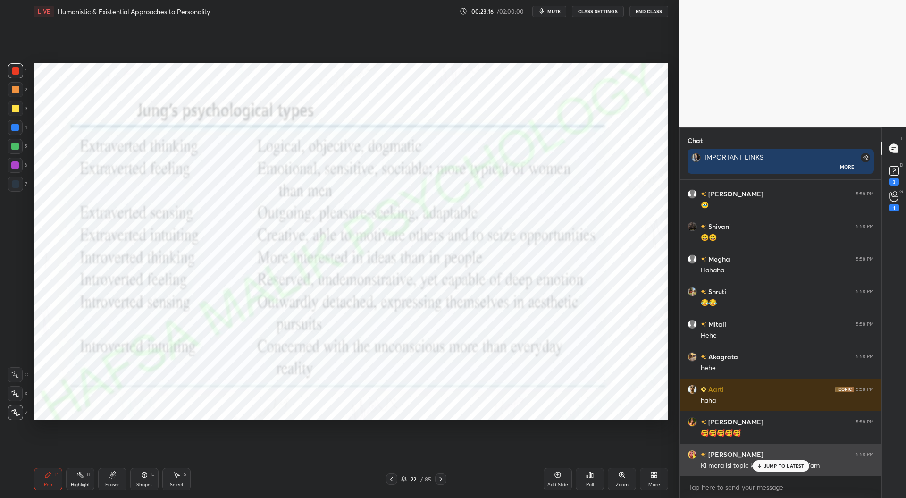
click at [781, 462] on div "JUMP TO LATEST" at bounding box center [780, 465] width 57 height 11
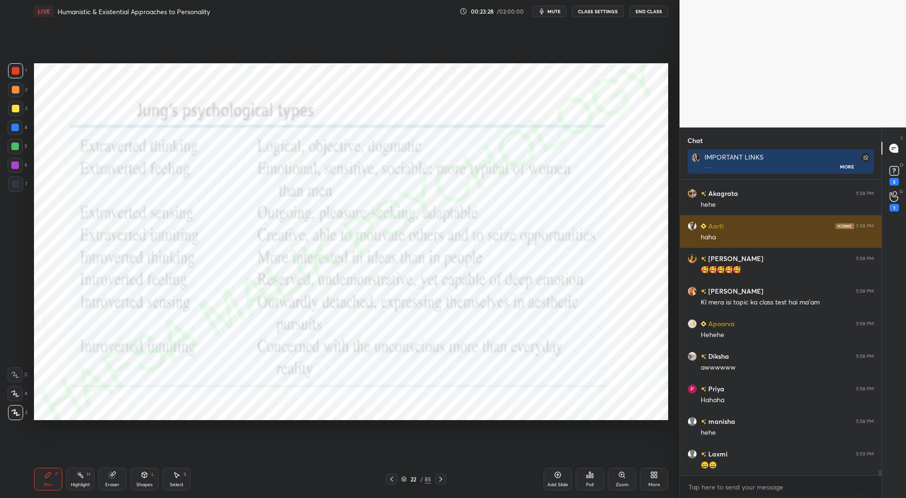
scroll to position [17300, 0]
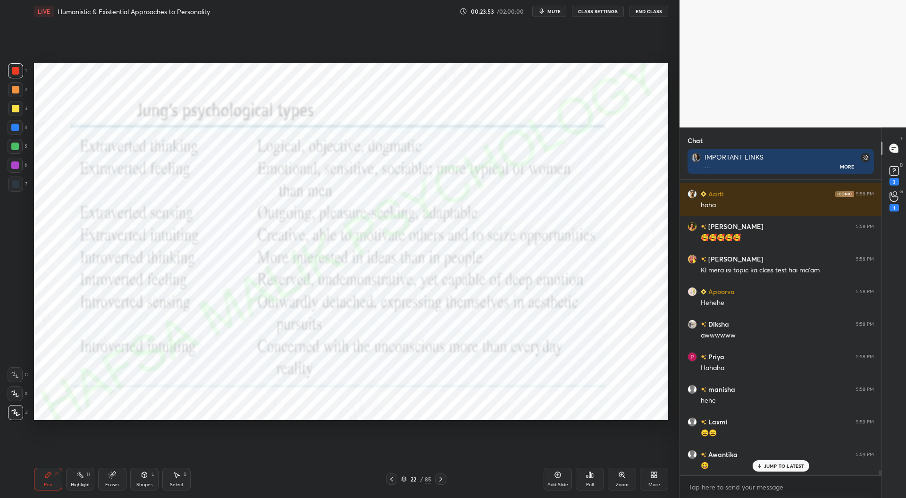
click at [442, 481] on icon at bounding box center [441, 479] width 8 height 8
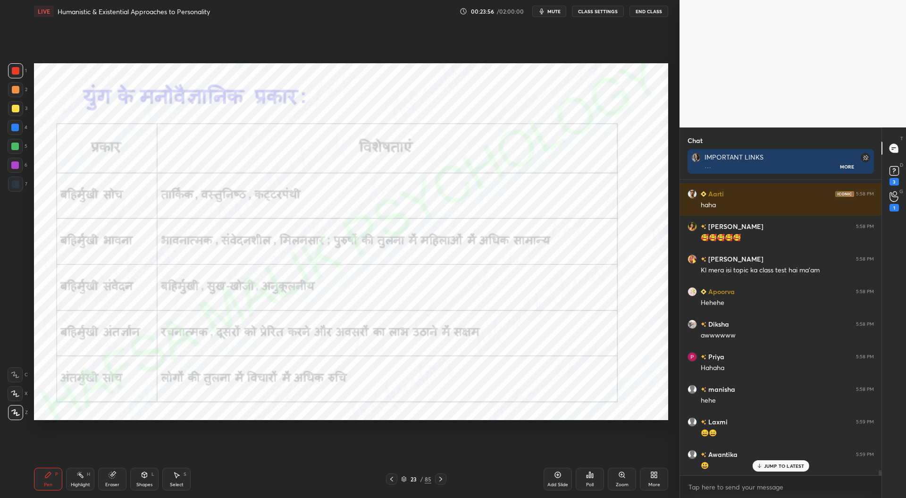
click at [392, 481] on icon at bounding box center [392, 479] width 8 height 8
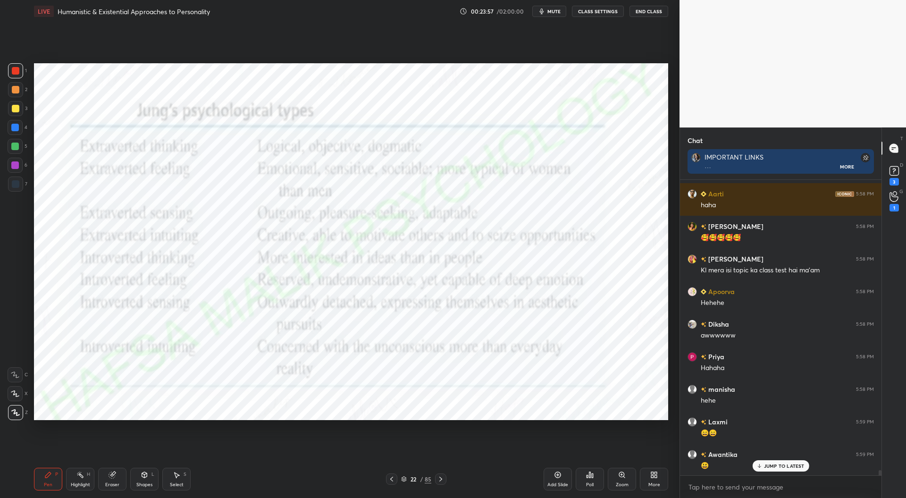
scroll to position [17322, 0]
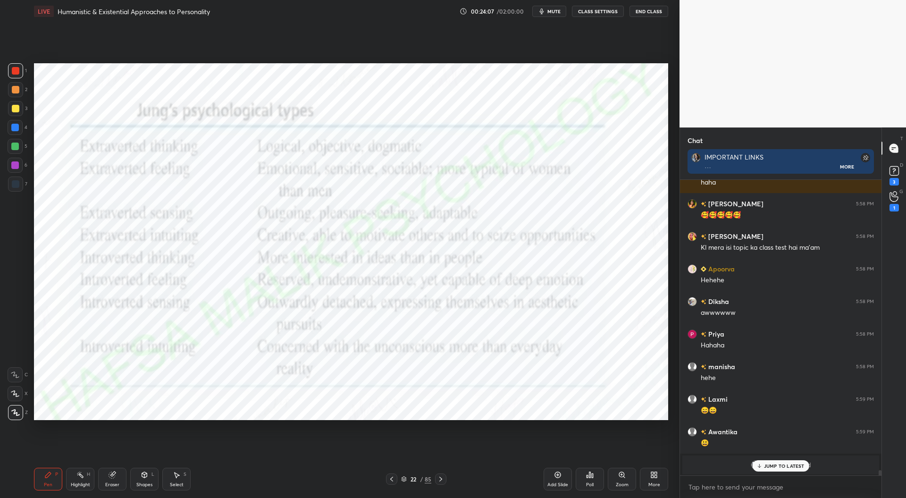
click at [766, 465] on p "JUMP TO LATEST" at bounding box center [784, 466] width 41 height 6
click at [560, 479] on icon at bounding box center [558, 475] width 8 height 8
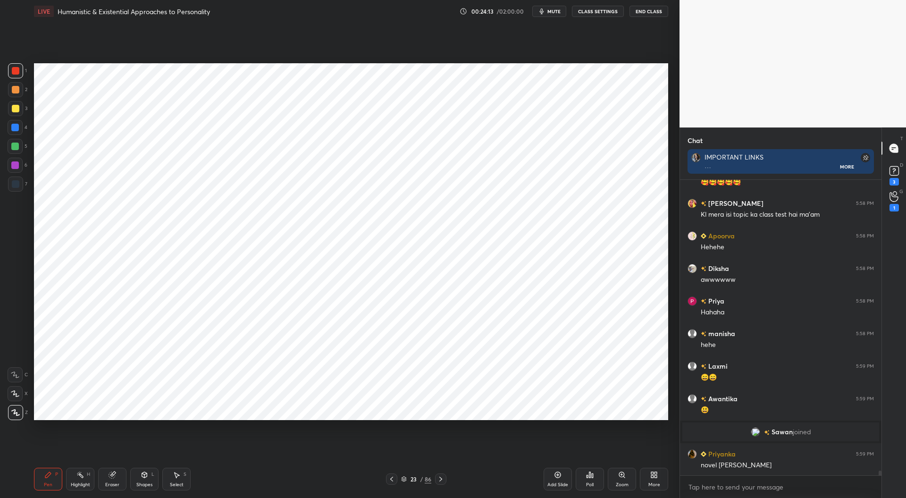
click at [20, 183] on div at bounding box center [15, 184] width 15 height 15
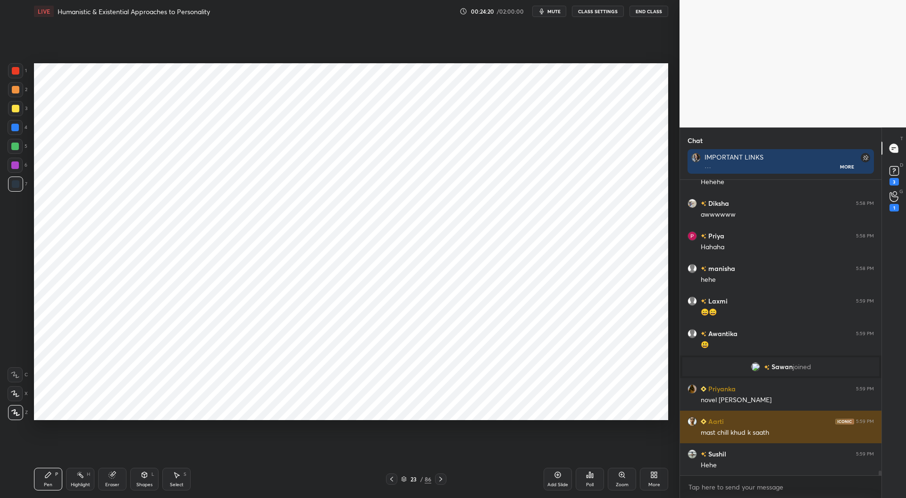
scroll to position [17452, 0]
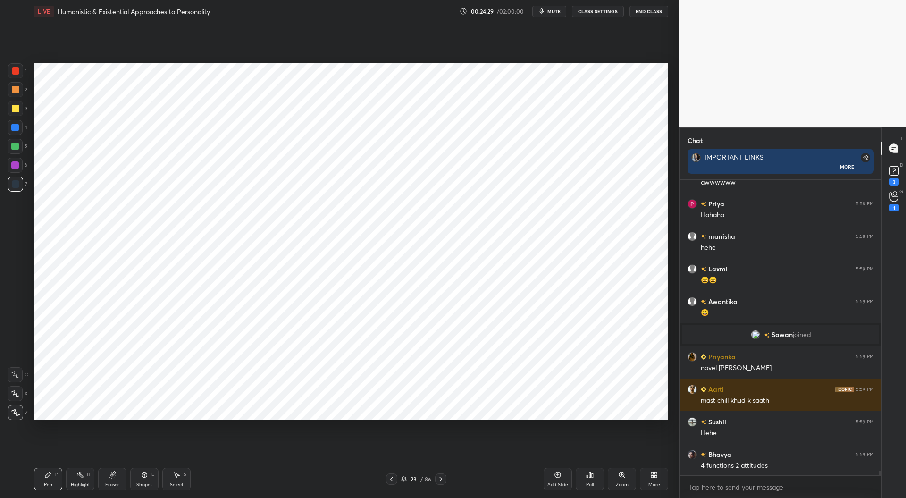
click at [18, 127] on div at bounding box center [15, 128] width 8 height 8
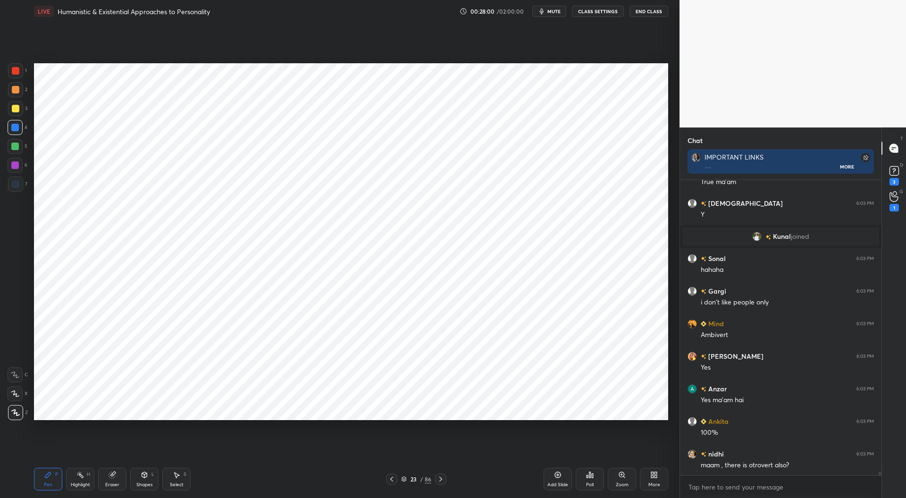
scroll to position [21569, 0]
click at [15, 71] on div at bounding box center [16, 71] width 8 height 8
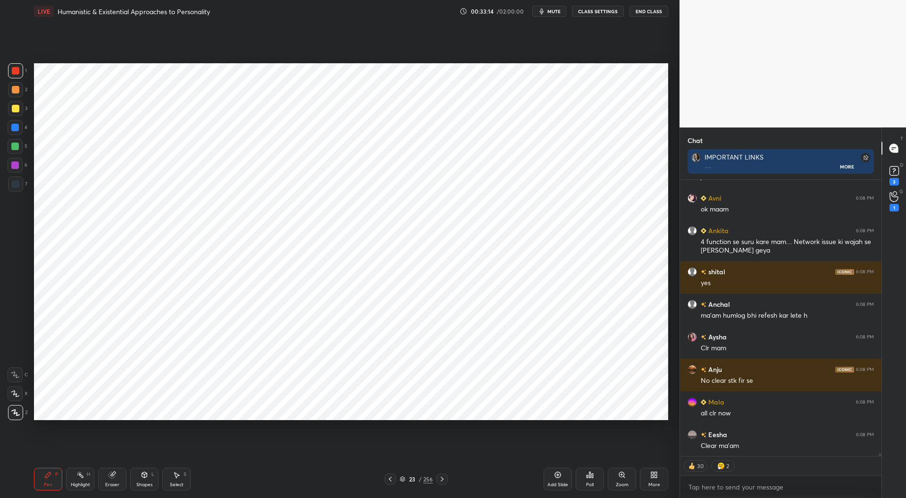
scroll to position [28445, 0]
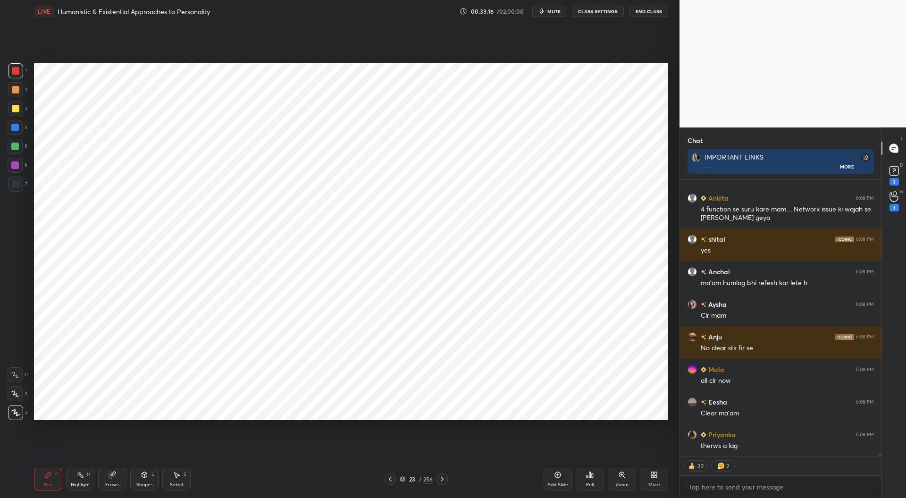
type textarea "x"
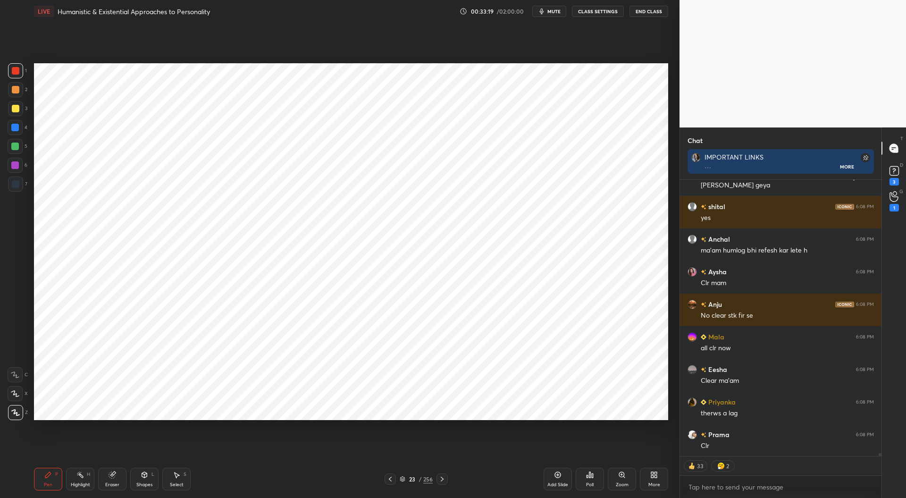
scroll to position [28510, 0]
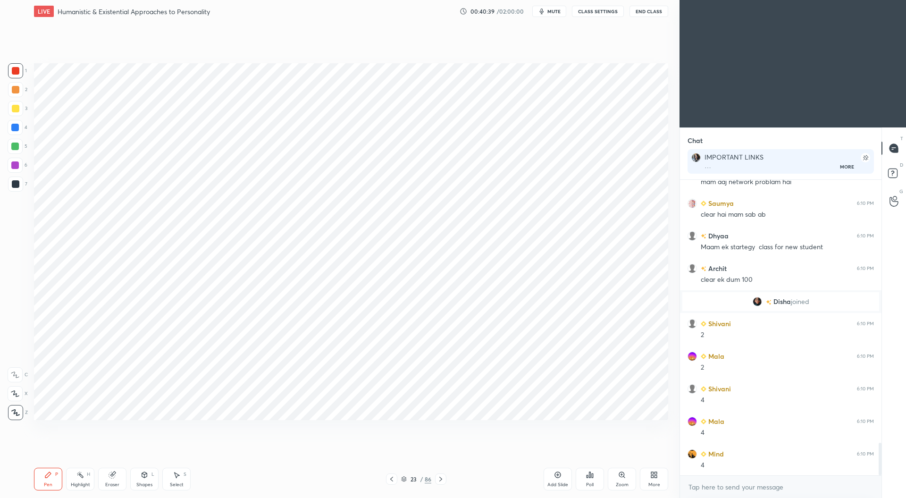
scroll to position [2413, 0]
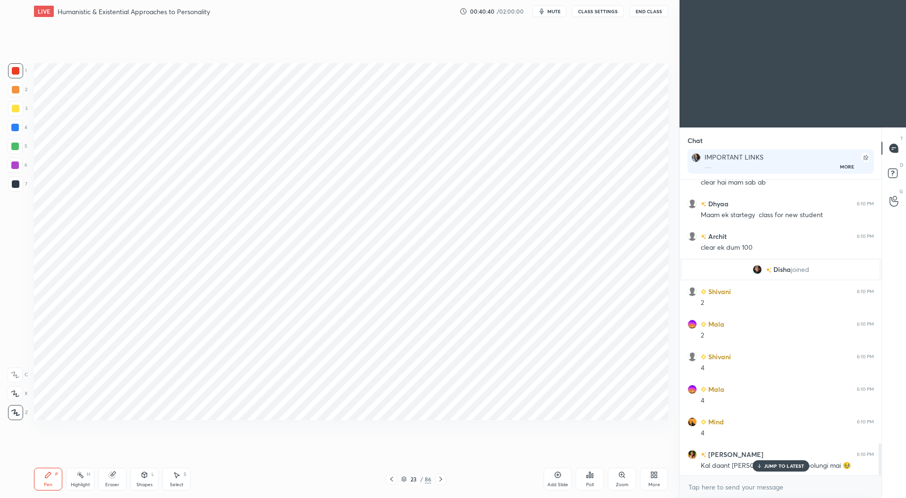
click at [16, 163] on div at bounding box center [15, 165] width 8 height 8
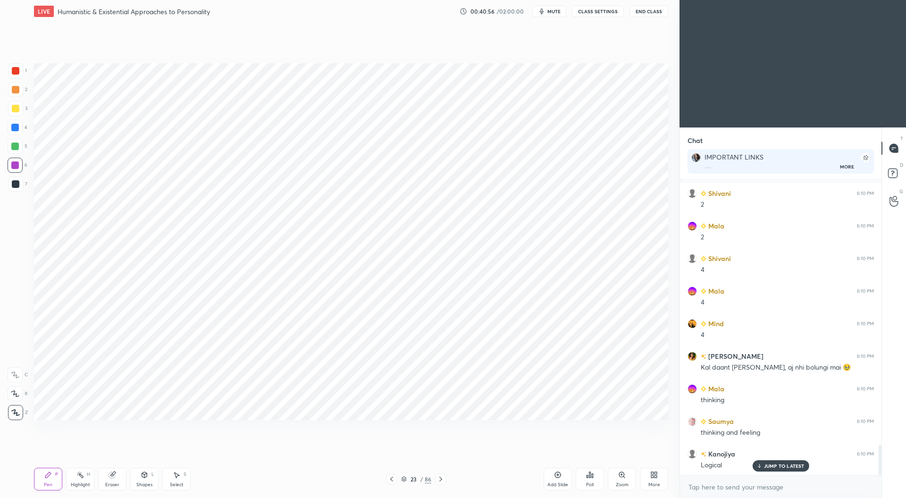
scroll to position [2543, 0]
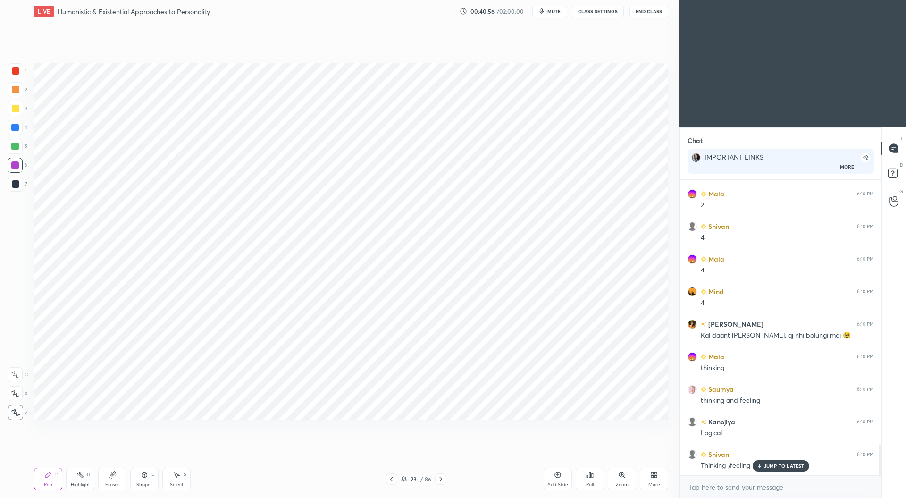
click at [19, 73] on div at bounding box center [16, 71] width 8 height 8
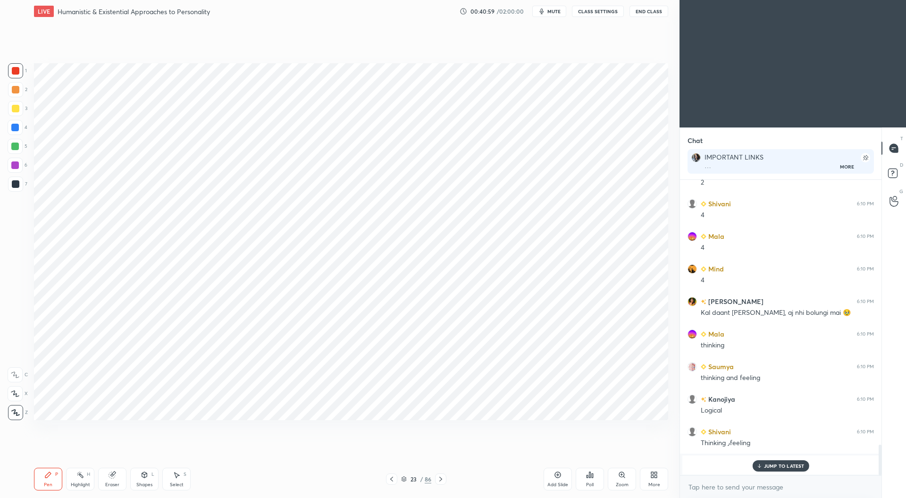
click at [17, 166] on div at bounding box center [15, 165] width 8 height 8
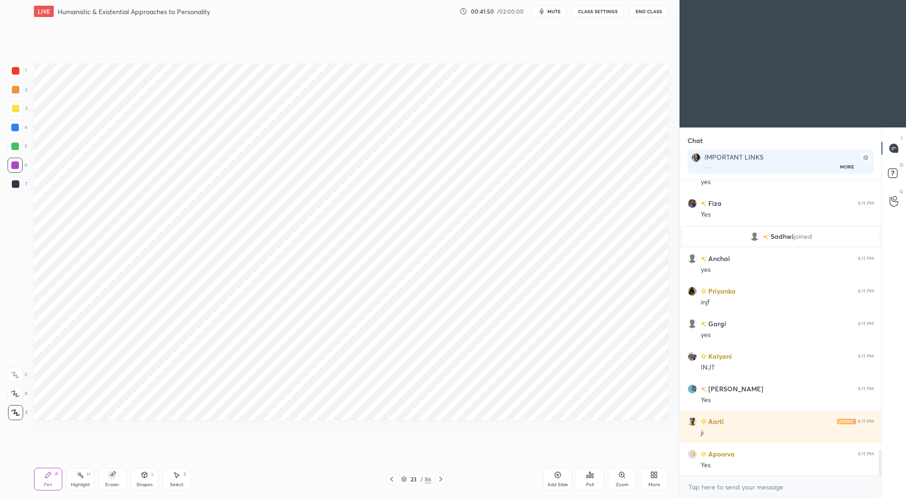
scroll to position [3110, 0]
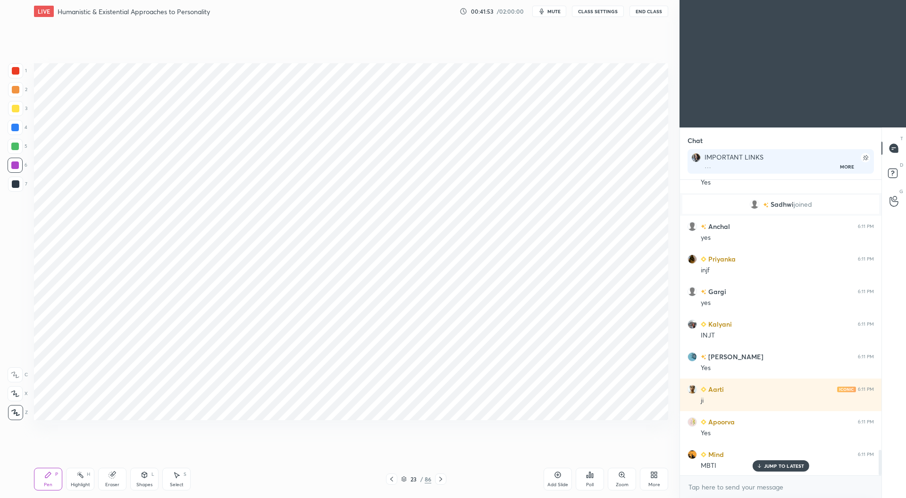
click at [18, 71] on div at bounding box center [16, 71] width 8 height 8
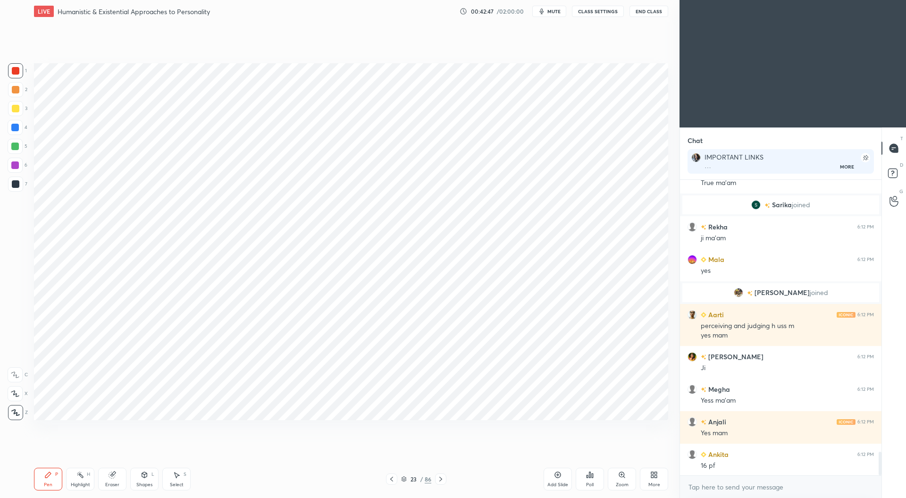
scroll to position [3381, 0]
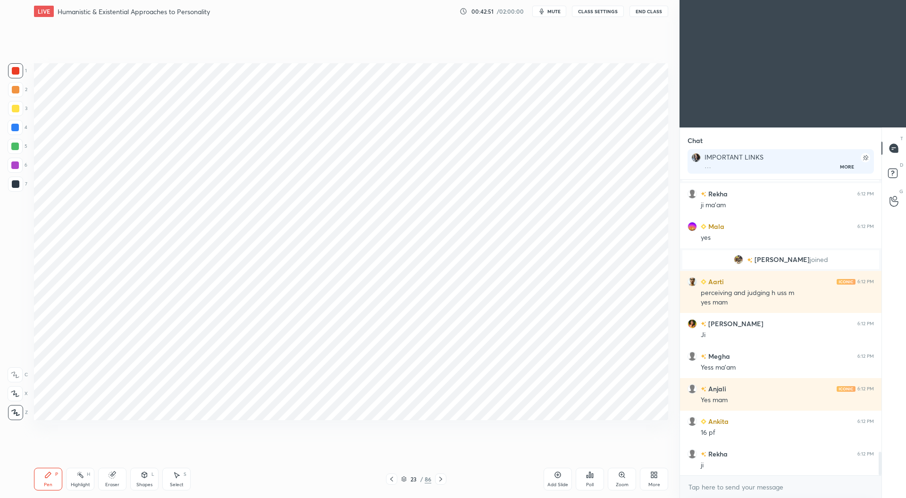
click at [16, 183] on div at bounding box center [16, 184] width 8 height 8
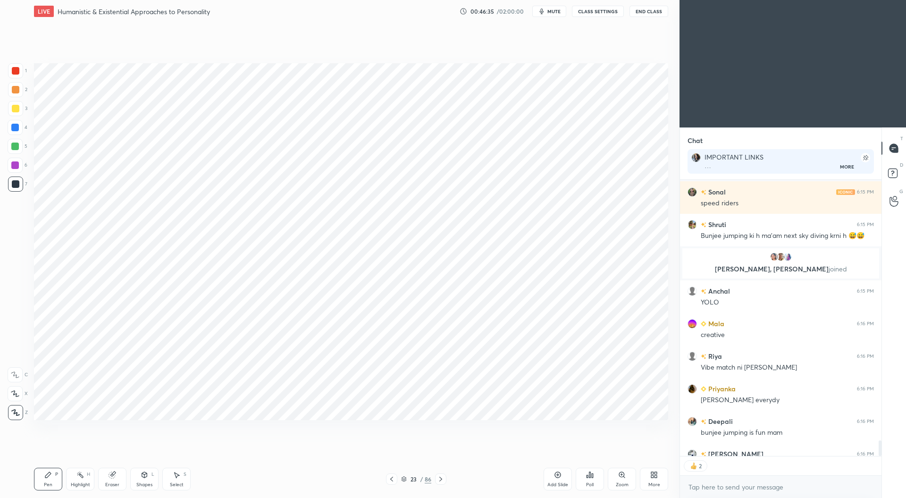
scroll to position [4698, 0]
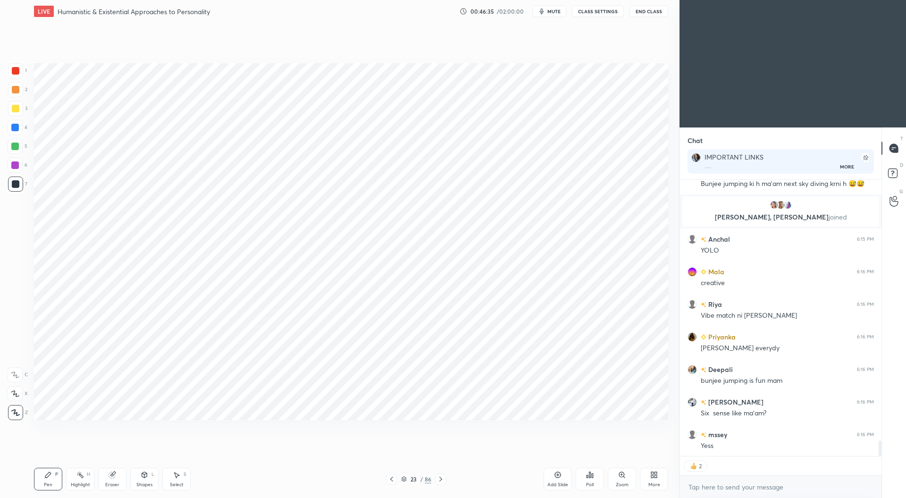
click at [395, 477] on icon at bounding box center [392, 479] width 8 height 8
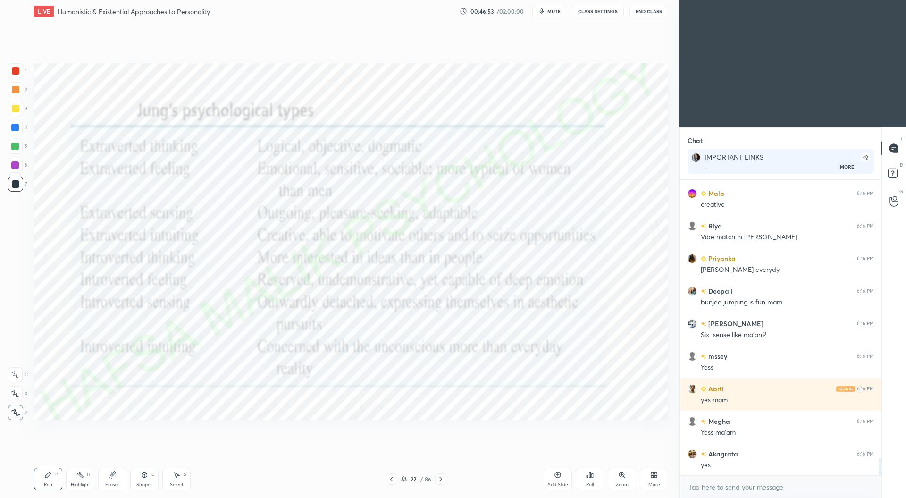
scroll to position [4808, 0]
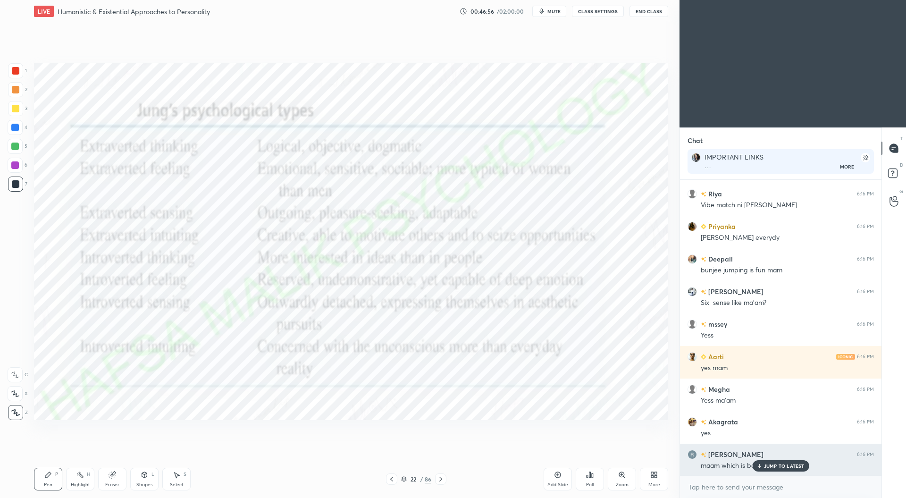
click at [777, 463] on p "JUMP TO LATEST" at bounding box center [784, 466] width 41 height 6
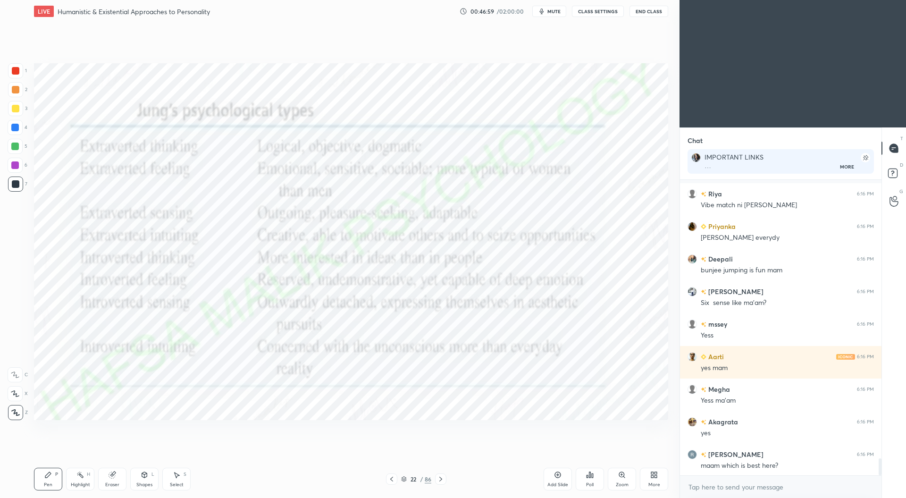
scroll to position [4850, 0]
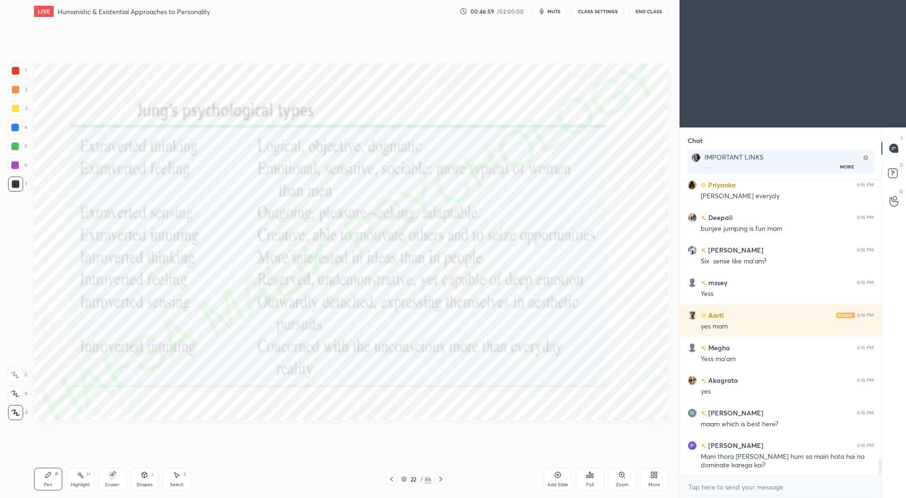
click at [16, 69] on div at bounding box center [16, 71] width 8 height 8
click at [440, 479] on icon at bounding box center [441, 479] width 8 height 8
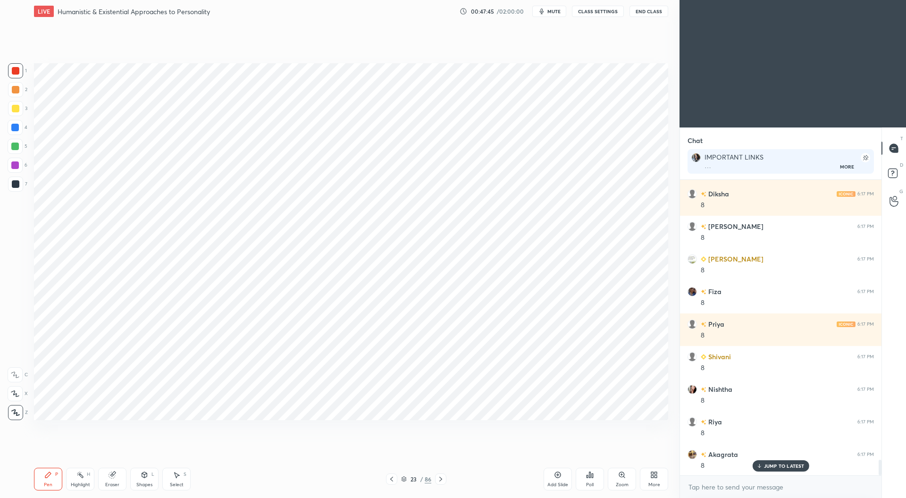
scroll to position [5354, 0]
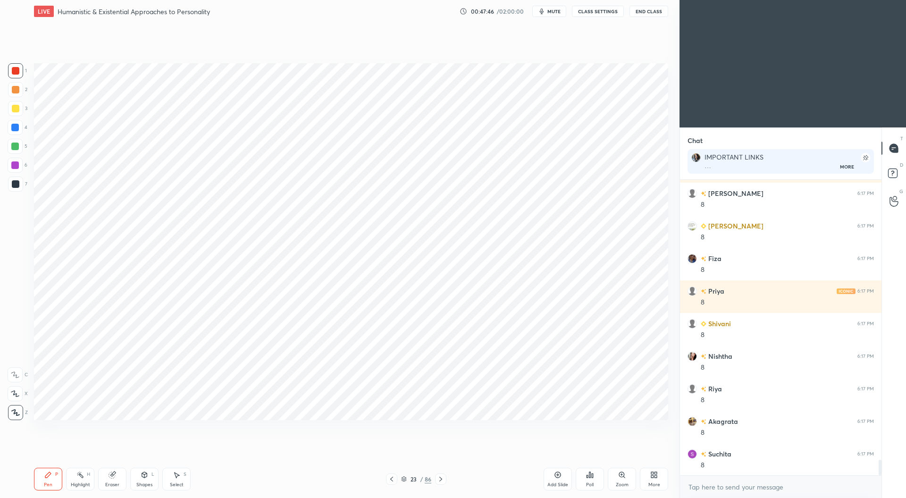
click at [16, 129] on div at bounding box center [15, 128] width 8 height 8
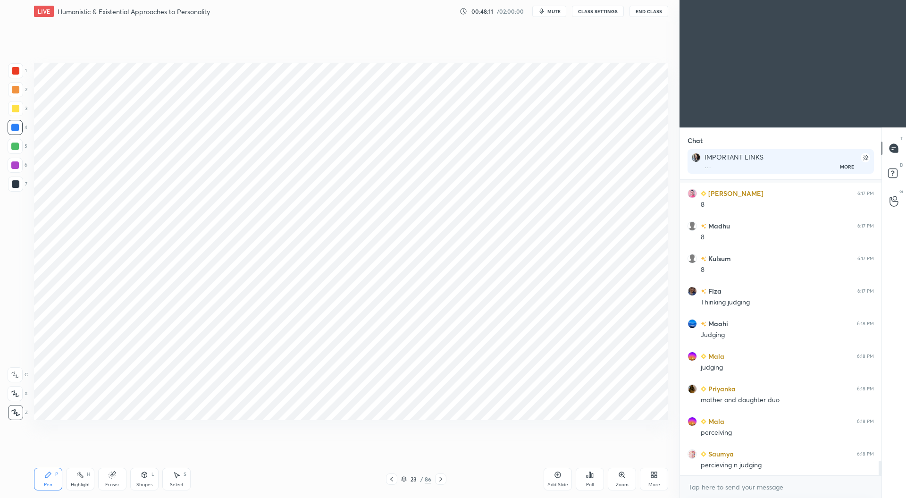
scroll to position [5720, 0]
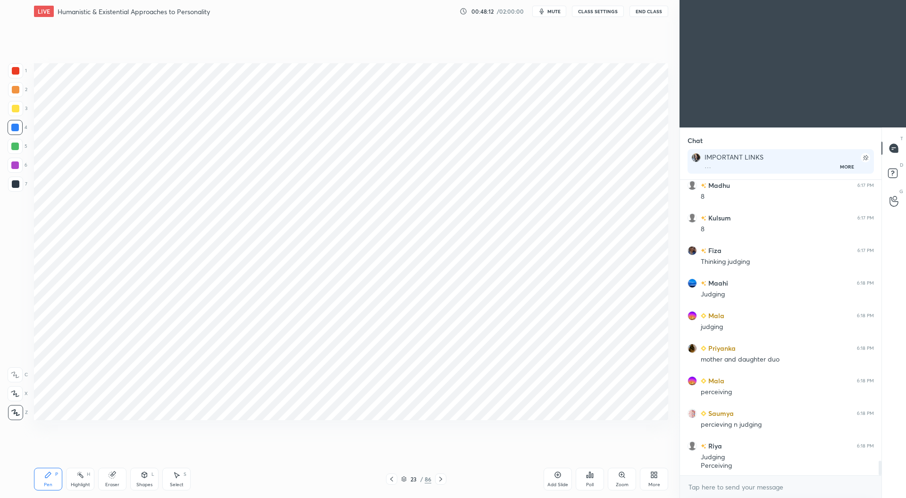
click at [16, 165] on div at bounding box center [15, 165] width 8 height 8
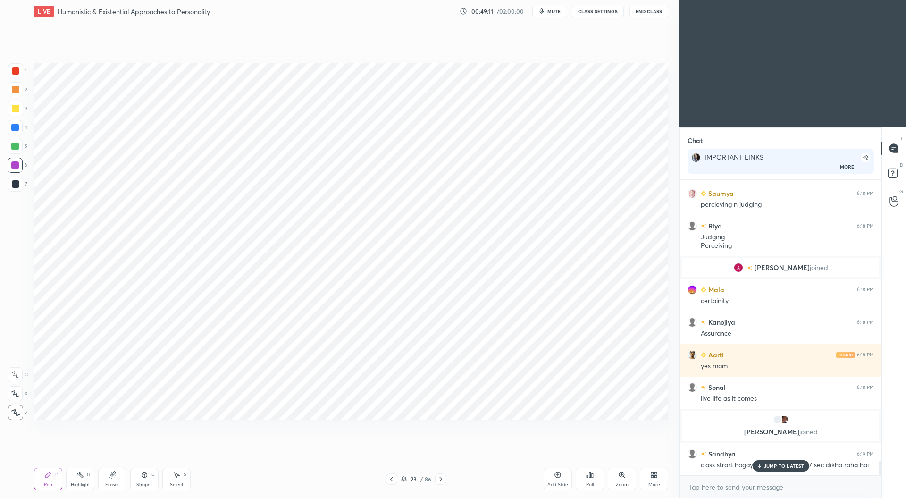
scroll to position [5636, 0]
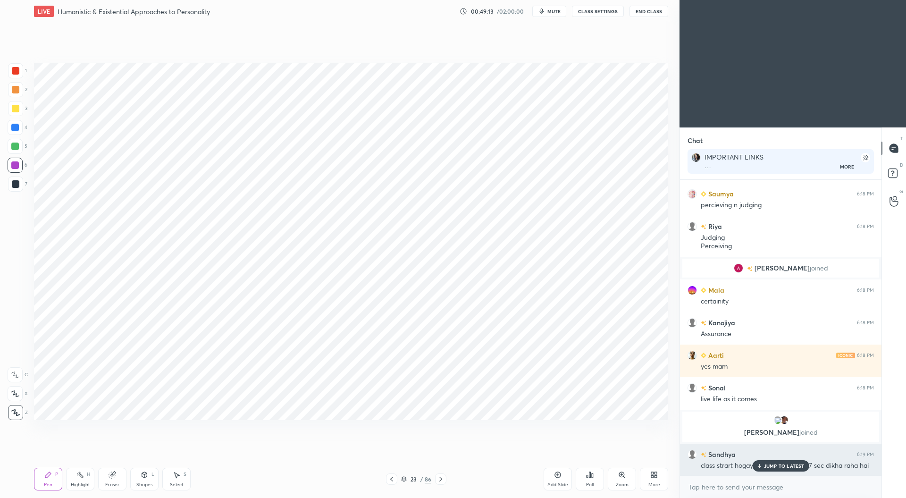
click at [774, 466] on p "JUMP TO LATEST" at bounding box center [784, 466] width 41 height 6
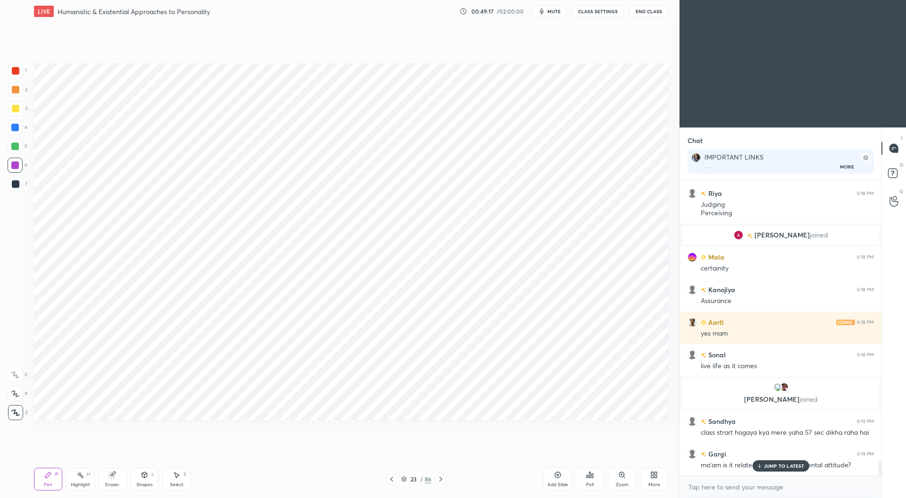
scroll to position [5701, 0]
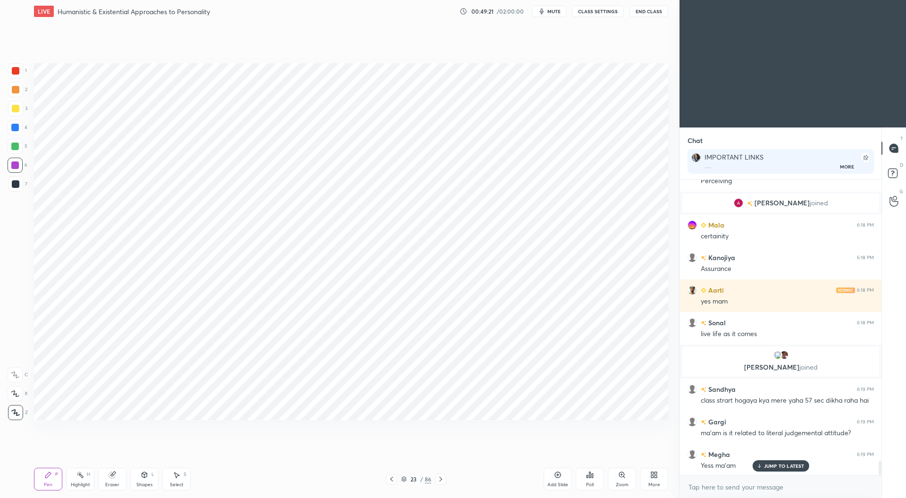
click at [440, 480] on icon at bounding box center [441, 479] width 8 height 8
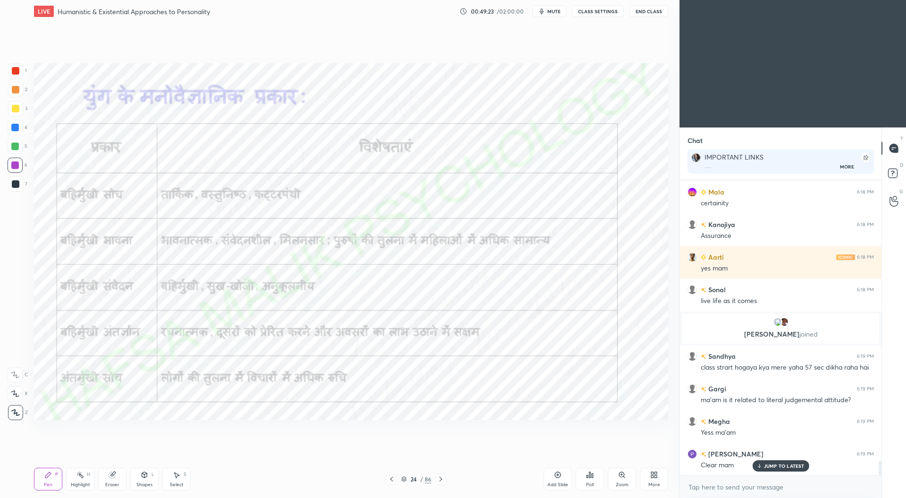
scroll to position [5775, 0]
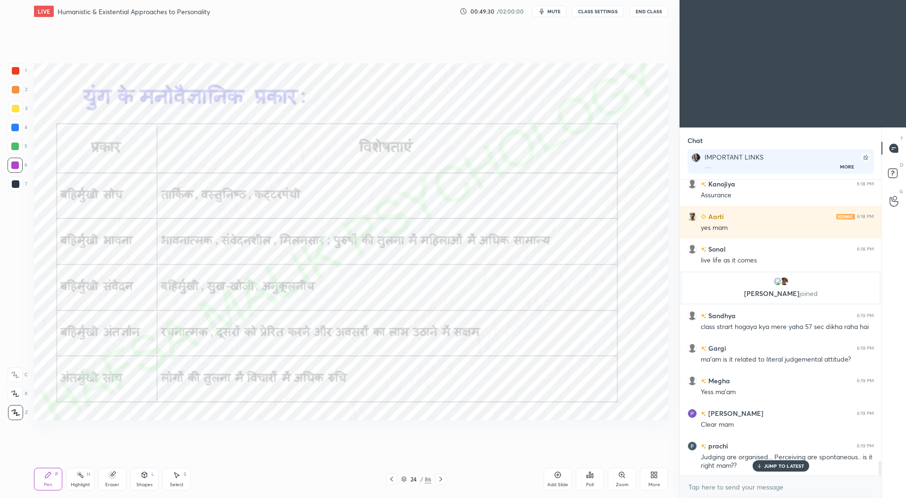
click at [394, 478] on icon at bounding box center [392, 479] width 8 height 8
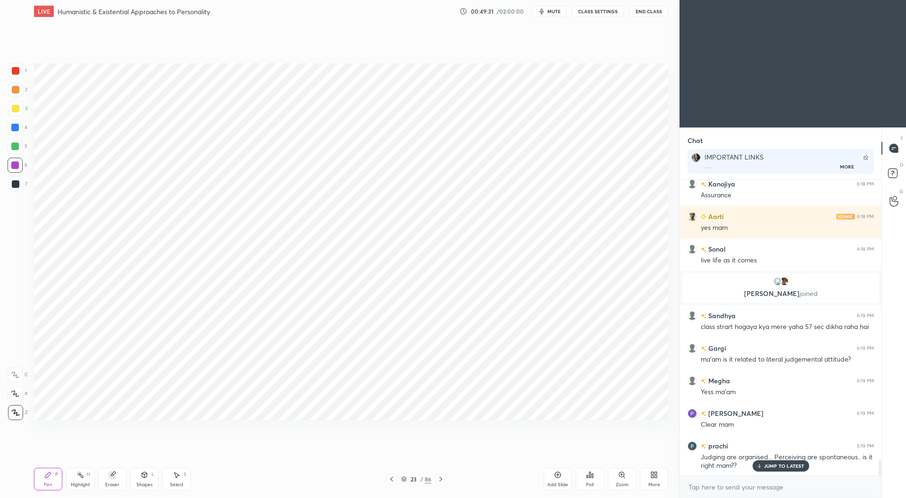
click at [391, 480] on icon at bounding box center [391, 479] width 3 height 5
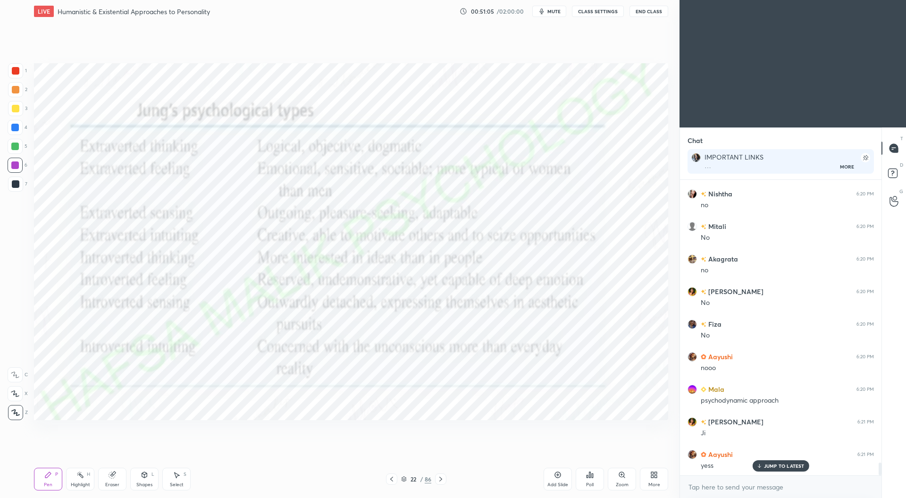
scroll to position [6687, 0]
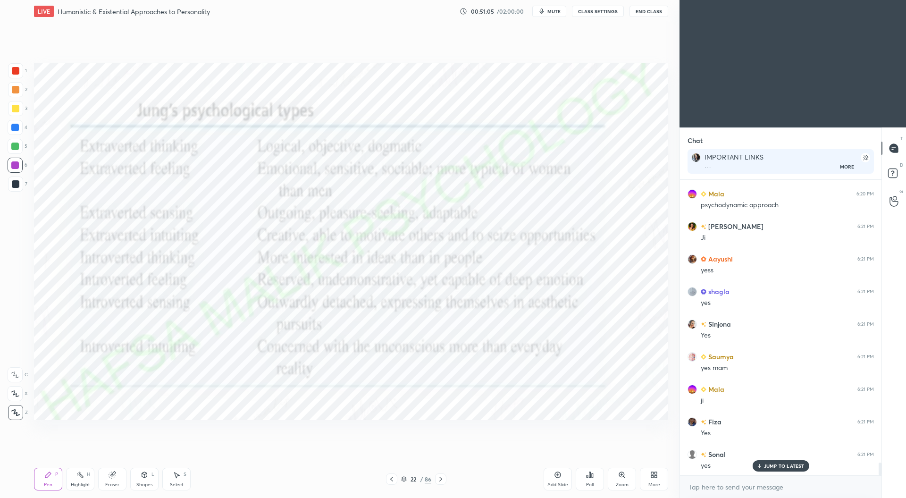
click at [393, 479] on icon at bounding box center [392, 479] width 8 height 8
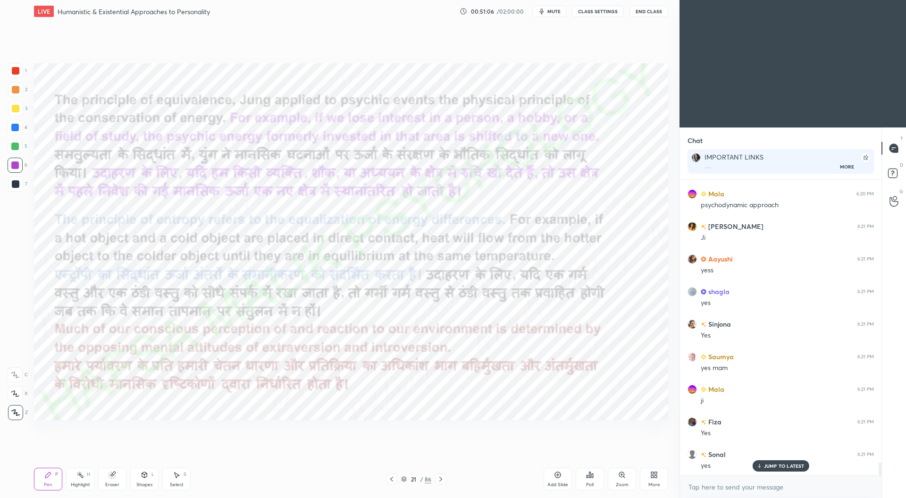
click at [394, 479] on icon at bounding box center [392, 479] width 8 height 8
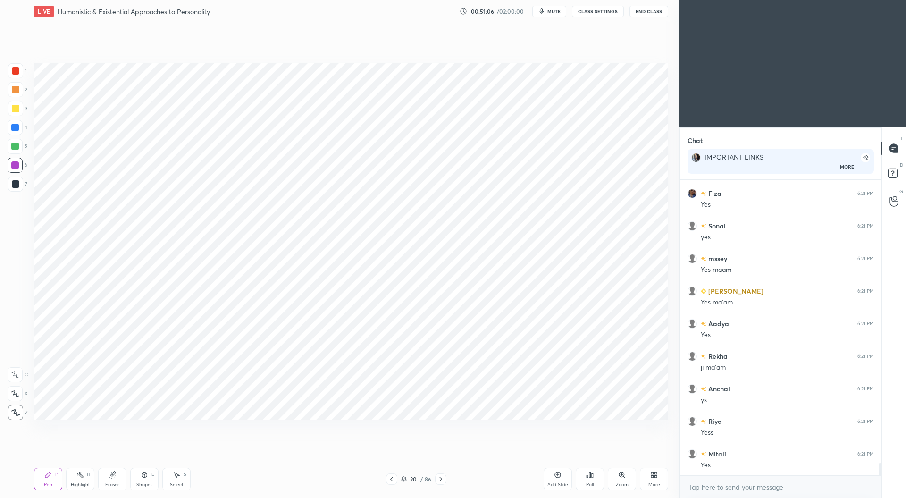
click at [396, 479] on div at bounding box center [391, 478] width 11 height 11
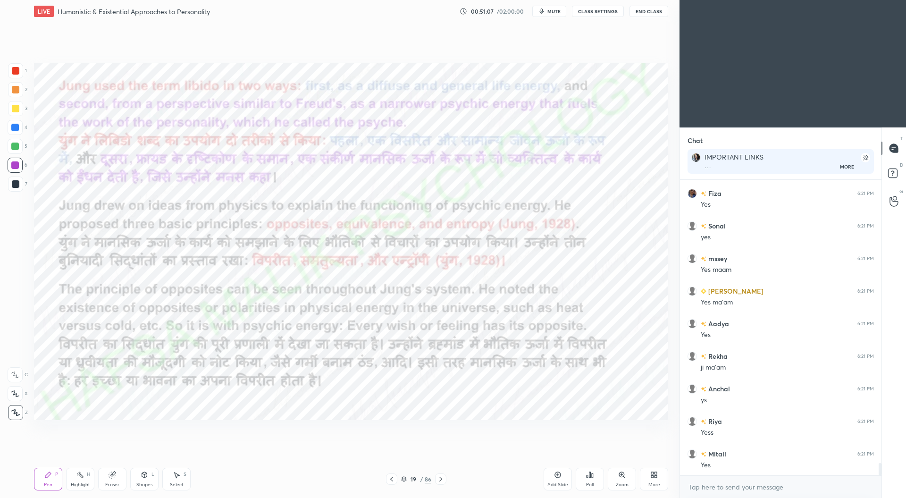
click at [396, 478] on div at bounding box center [391, 478] width 11 height 11
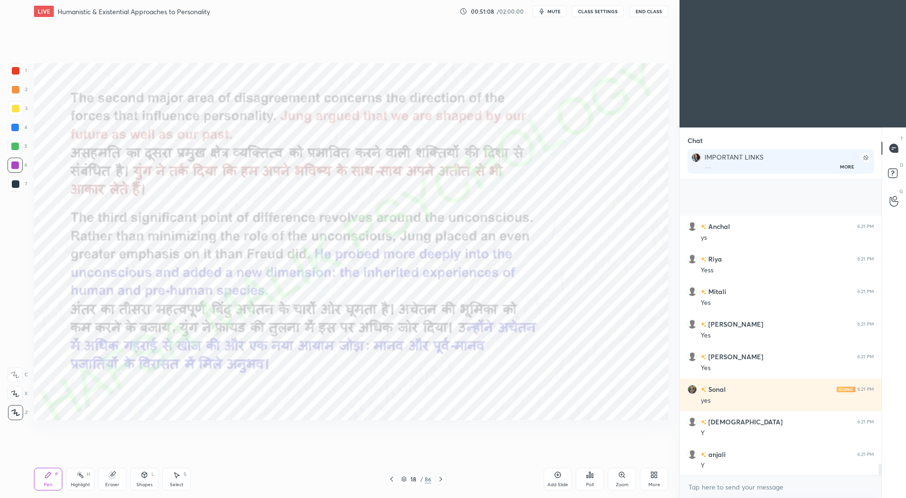
scroll to position [7176, 0]
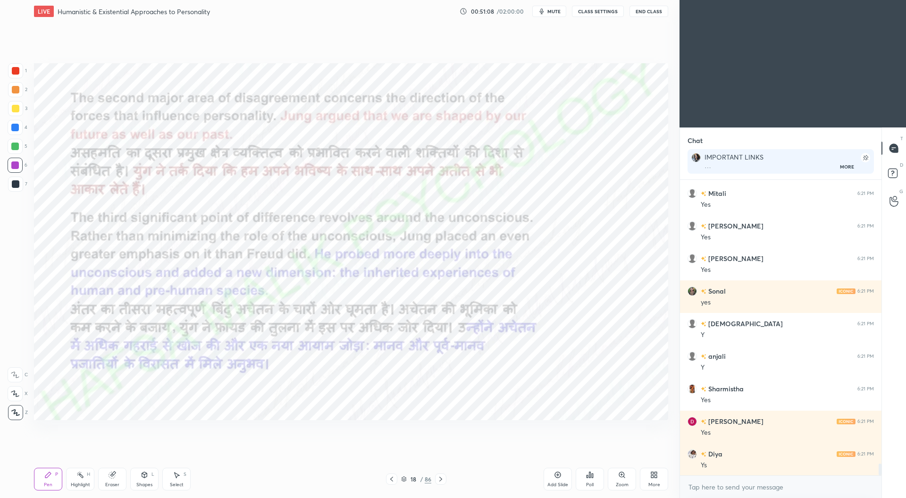
click at [394, 479] on icon at bounding box center [392, 479] width 8 height 8
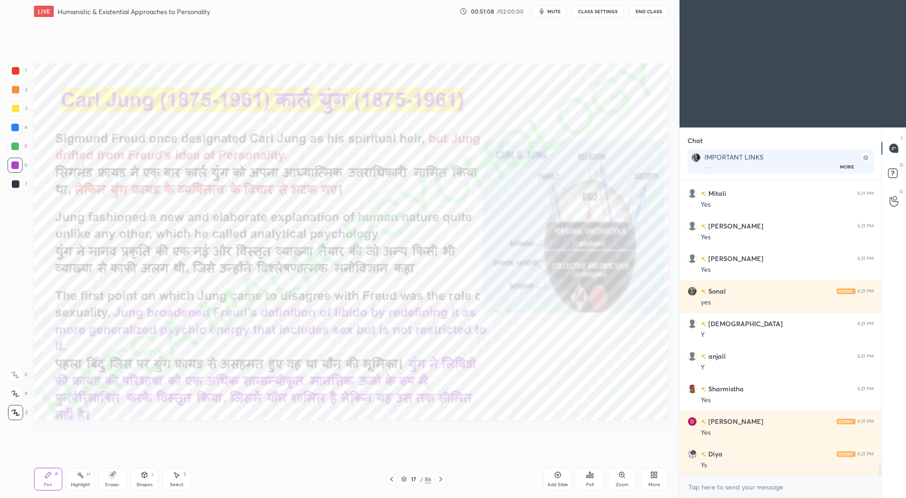
click at [393, 480] on icon at bounding box center [392, 479] width 8 height 8
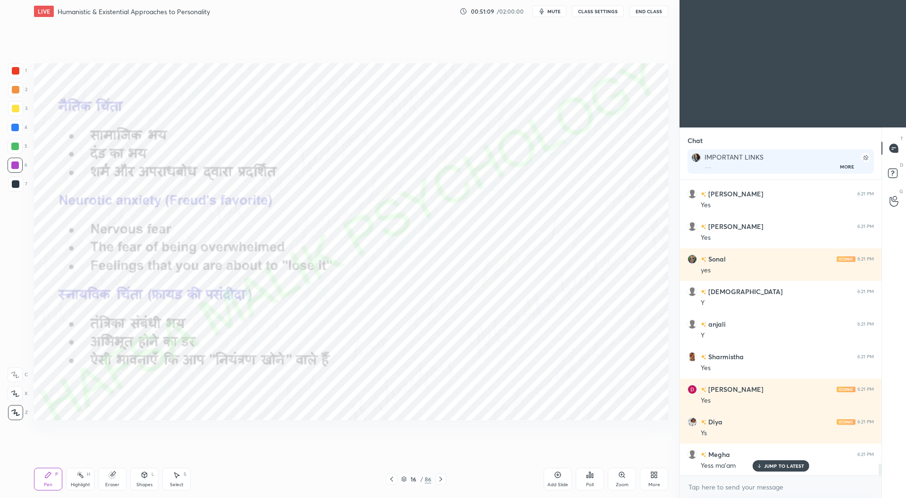
click at [440, 480] on icon at bounding box center [441, 479] width 8 height 8
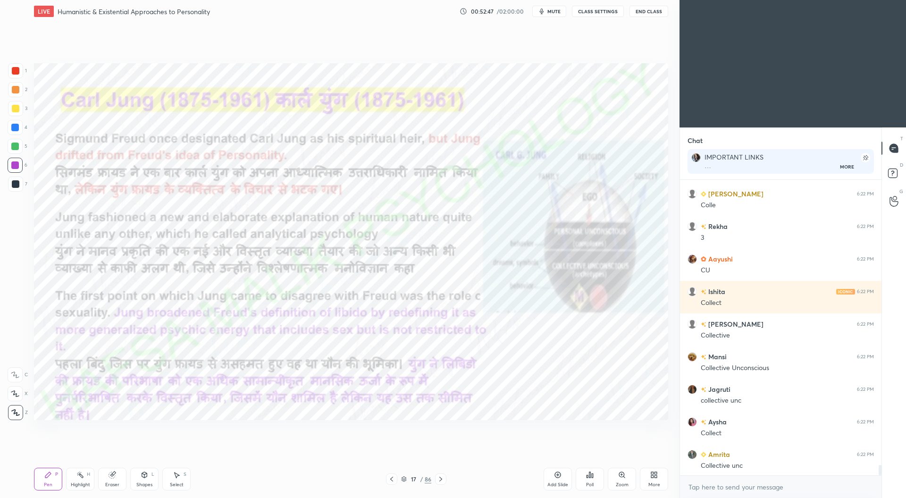
scroll to position [8237, 0]
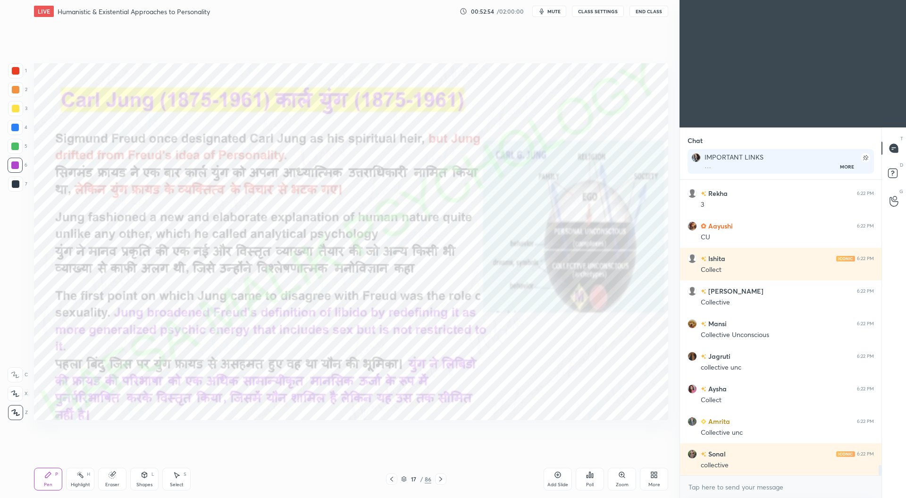
click at [405, 479] on icon at bounding box center [404, 478] width 5 height 2
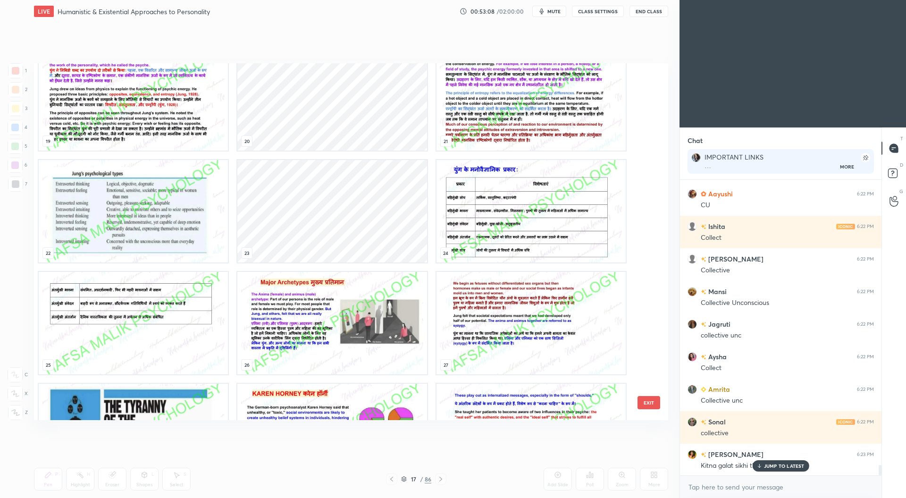
scroll to position [8292, 0]
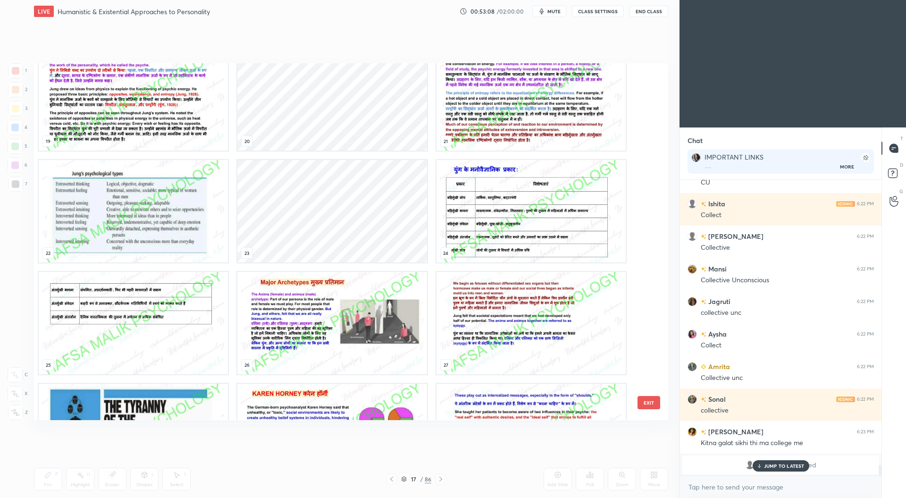
click at [218, 330] on img "grid" at bounding box center [133, 323] width 189 height 102
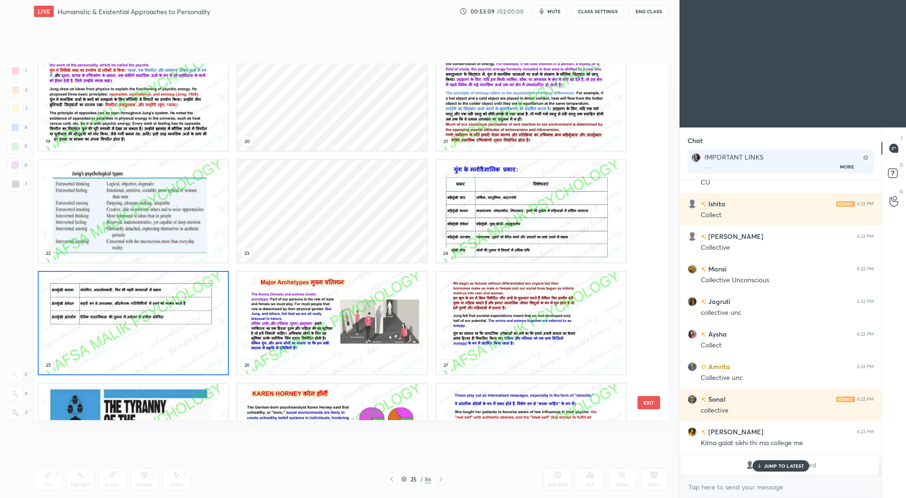
click at [219, 329] on img "grid" at bounding box center [133, 323] width 189 height 102
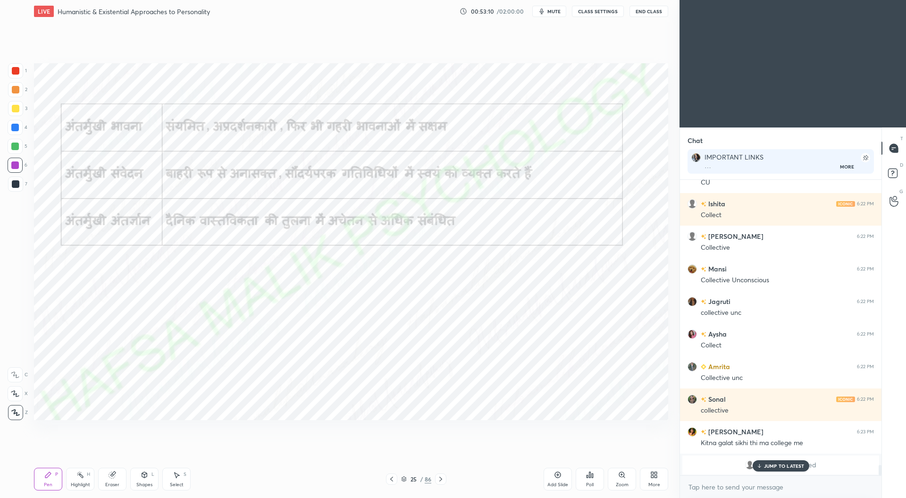
click at [556, 479] on icon at bounding box center [558, 475] width 8 height 8
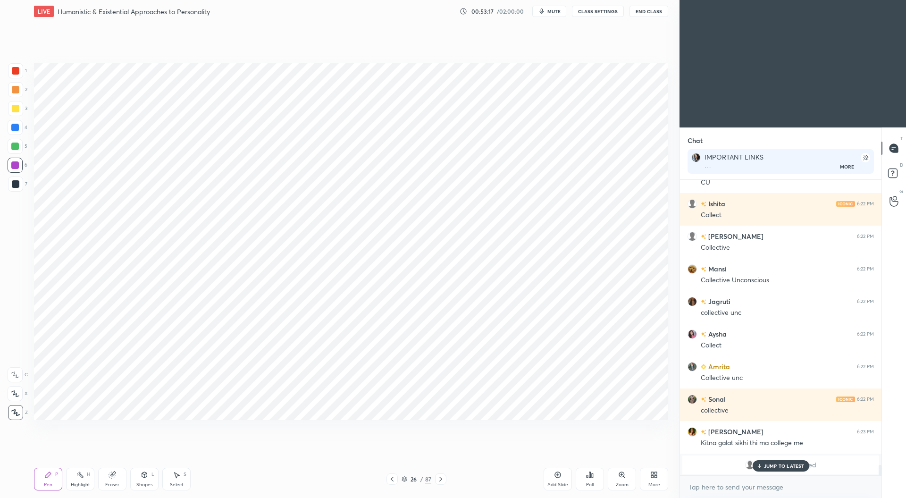
click at [770, 465] on p "JUMP TO LATEST" at bounding box center [784, 466] width 41 height 6
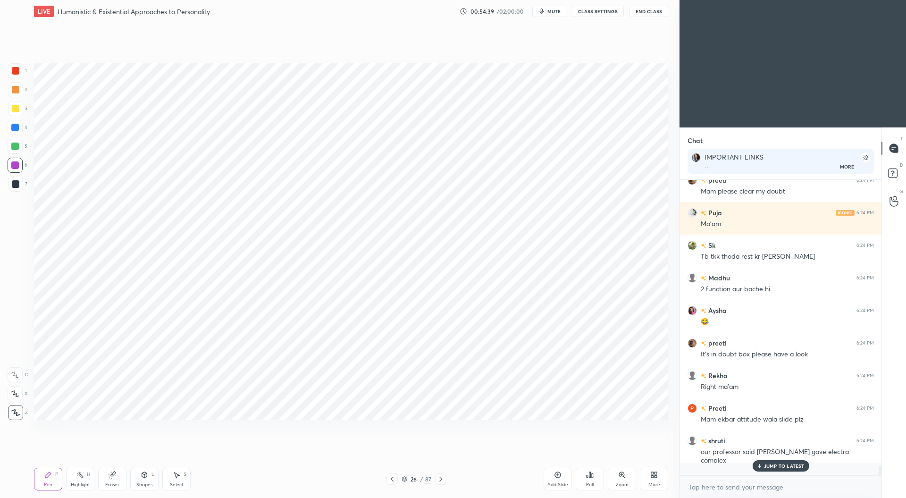
scroll to position [280, 199]
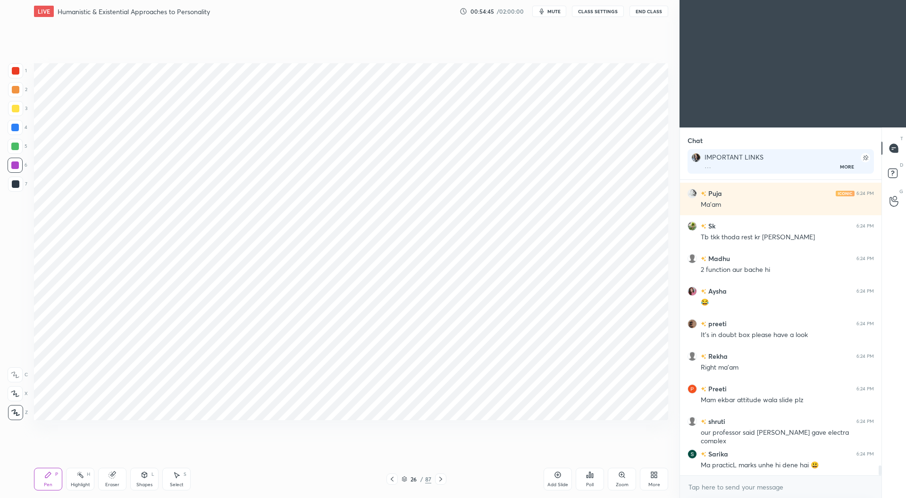
click at [393, 479] on icon at bounding box center [392, 479] width 8 height 8
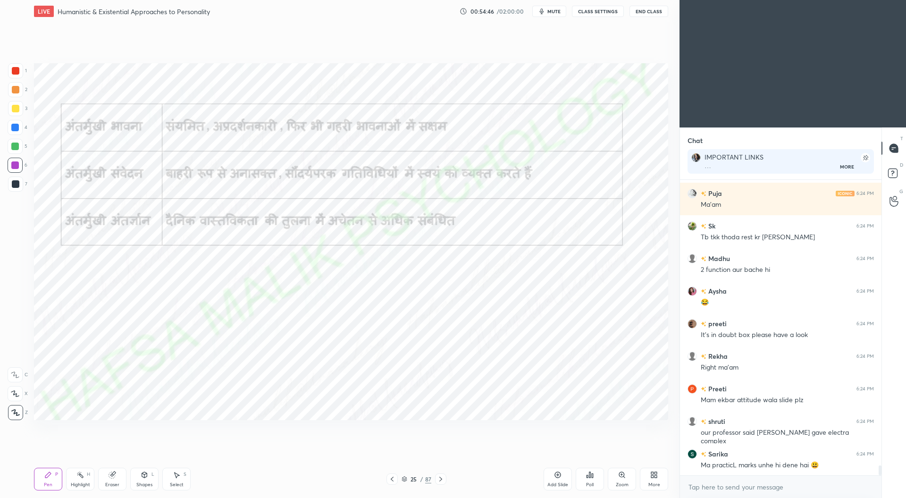
click at [392, 479] on icon at bounding box center [392, 479] width 8 height 8
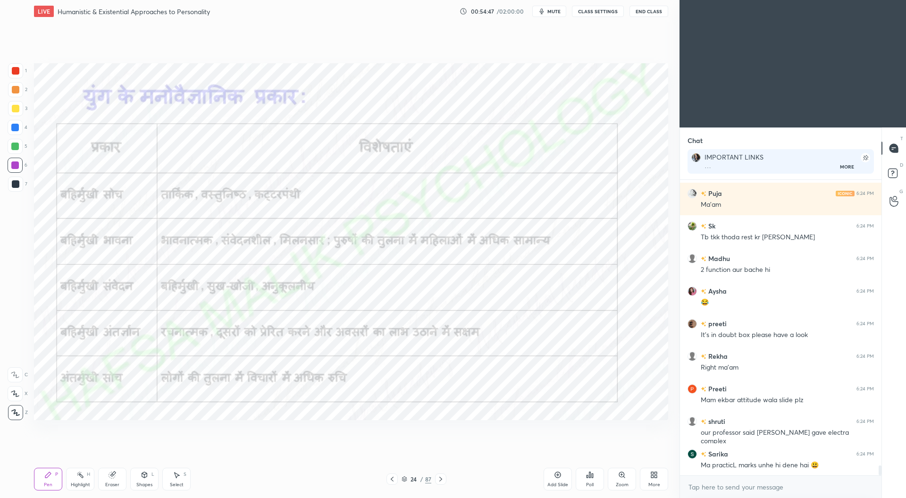
click at [392, 478] on icon at bounding box center [392, 479] width 3 height 5
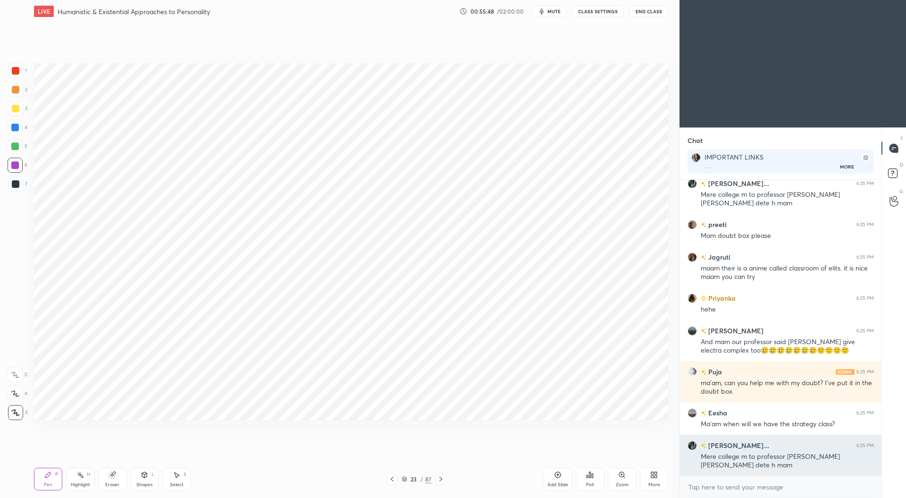
scroll to position [8897, 0]
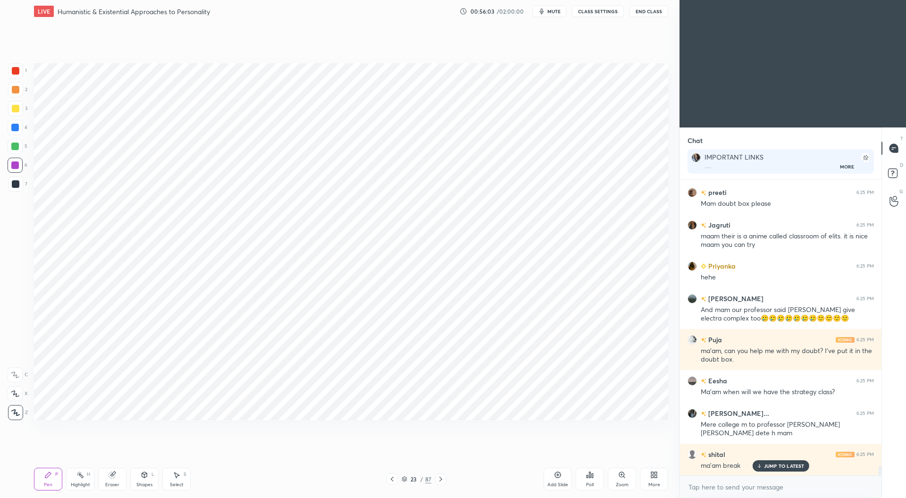
click at [441, 478] on icon at bounding box center [441, 479] width 8 height 8
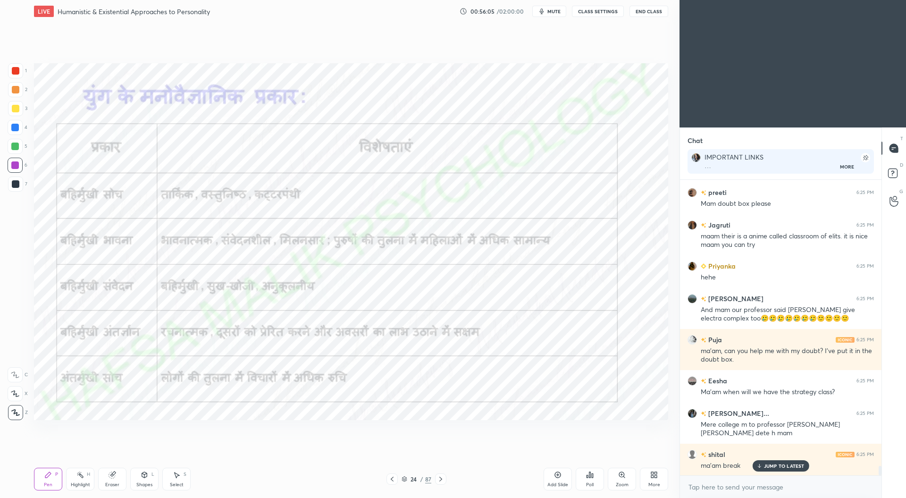
click at [442, 481] on icon at bounding box center [441, 479] width 8 height 8
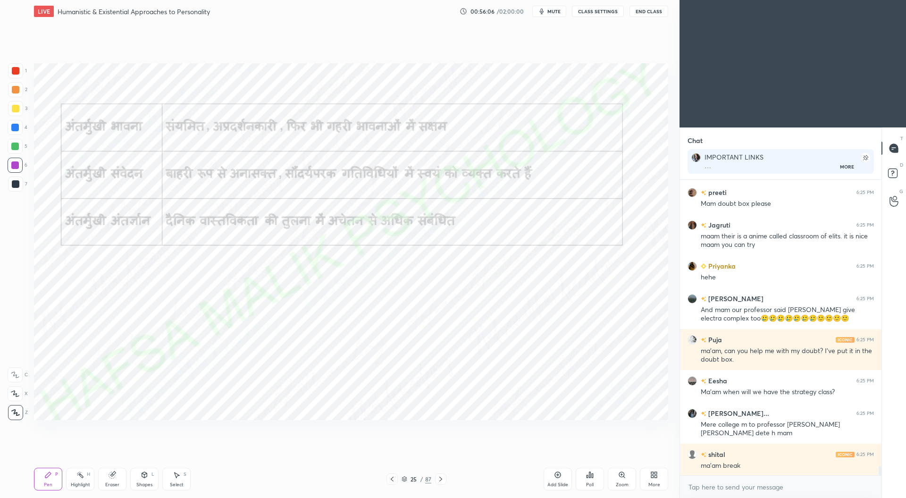
scroll to position [8930, 0]
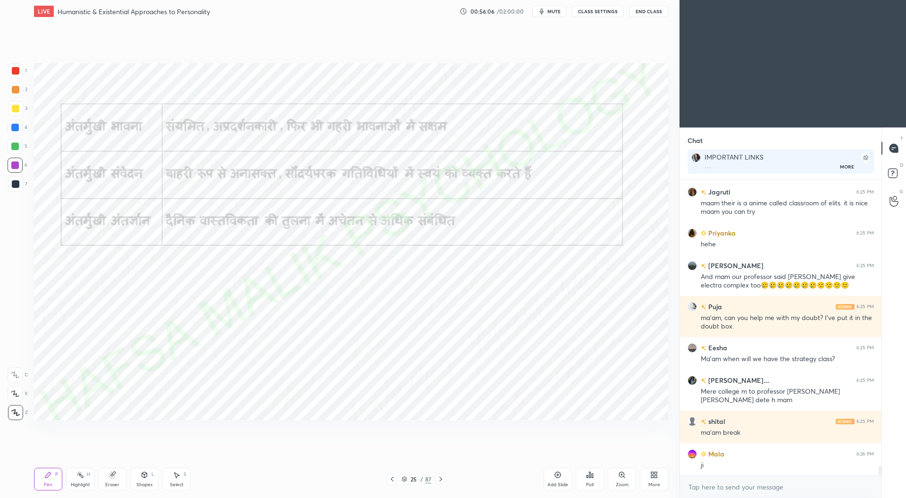
click at [441, 480] on icon at bounding box center [440, 479] width 3 height 5
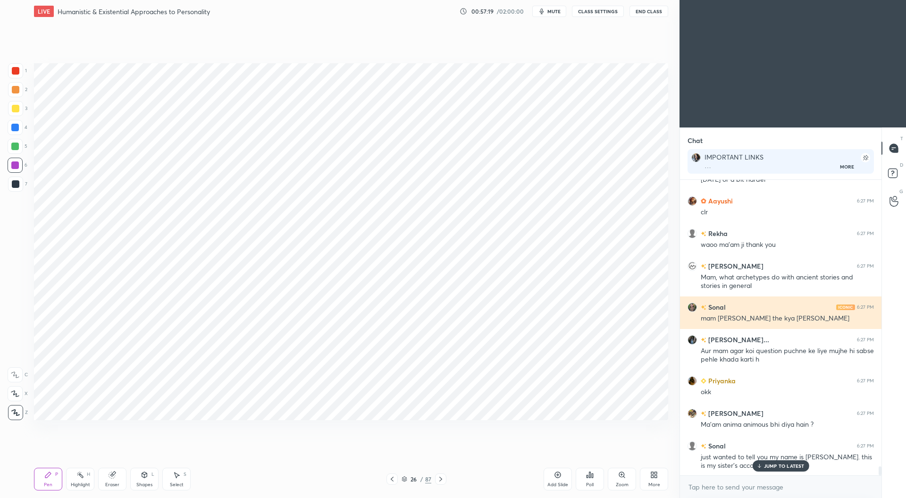
scroll to position [9754, 0]
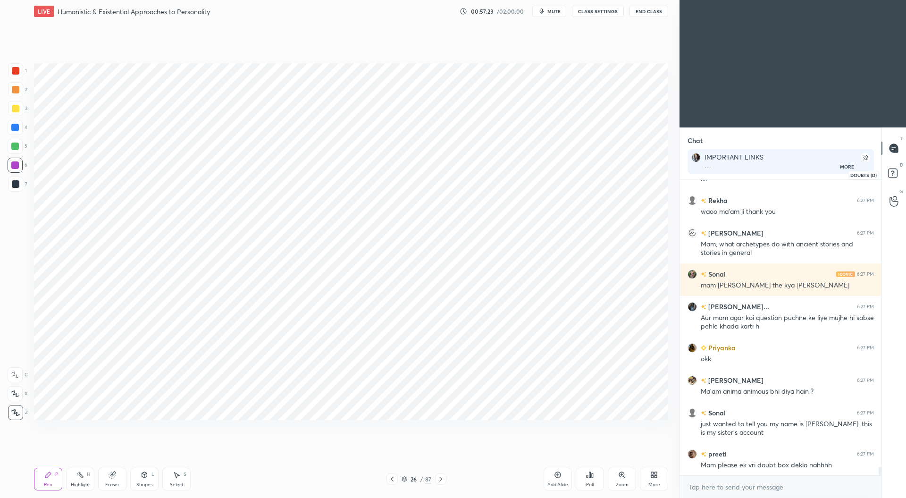
click at [892, 174] on icon at bounding box center [892, 173] width 3 height 4
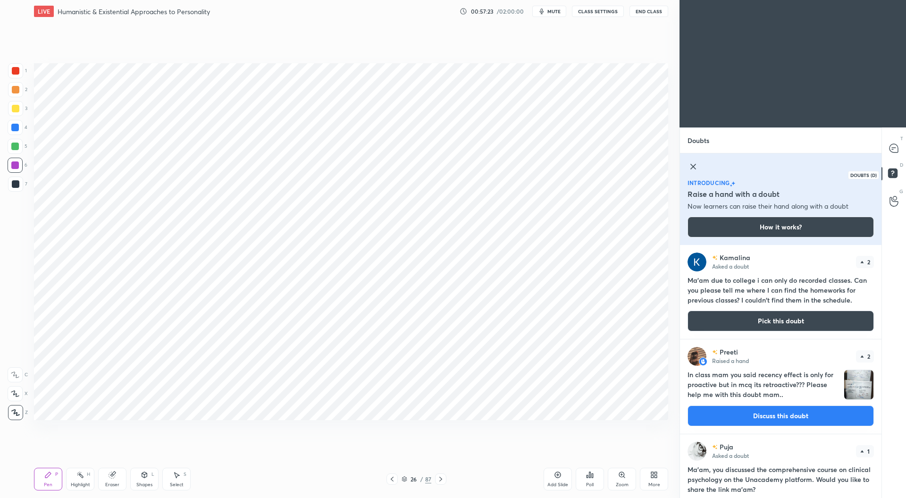
scroll to position [250, 199]
click at [693, 168] on icon at bounding box center [693, 166] width 11 height 11
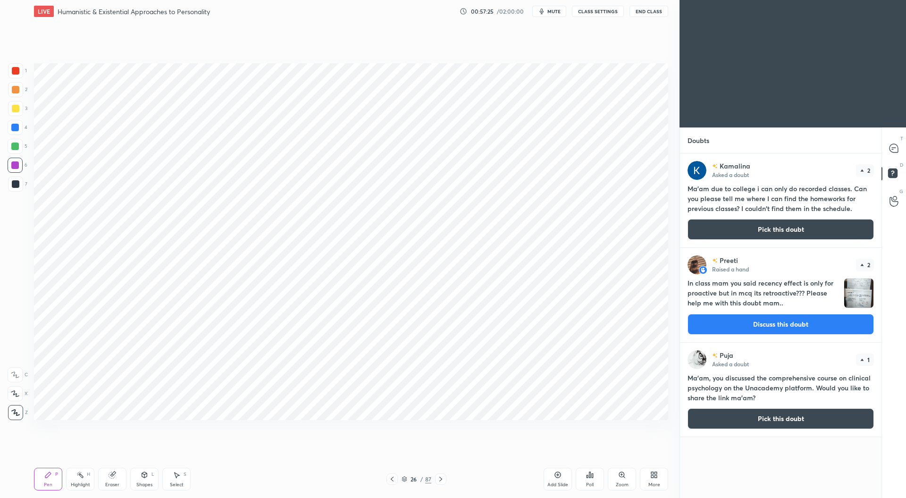
scroll to position [342, 199]
click at [893, 148] on icon at bounding box center [894, 148] width 8 height 8
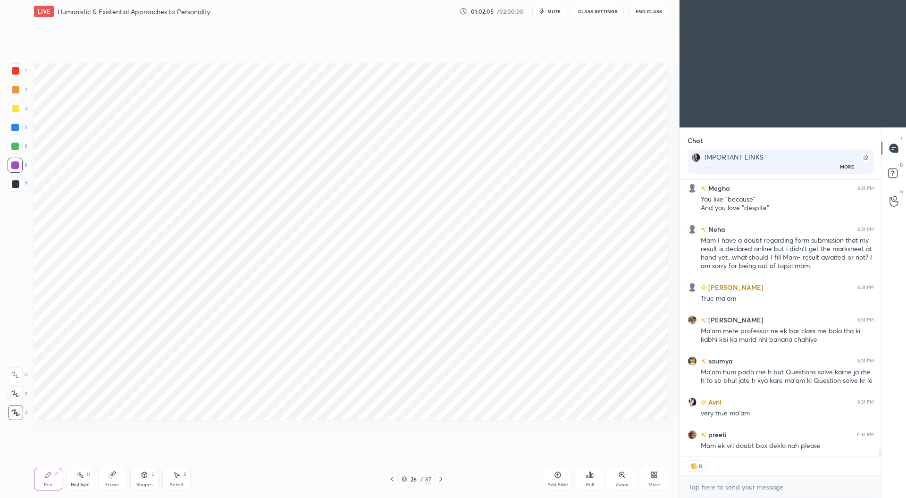
scroll to position [11212, 0]
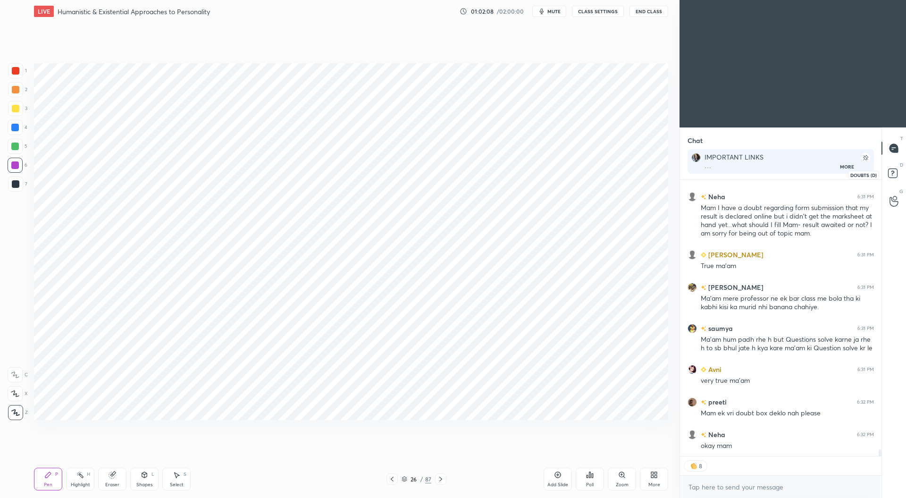
click at [890, 173] on rect at bounding box center [892, 173] width 9 height 9
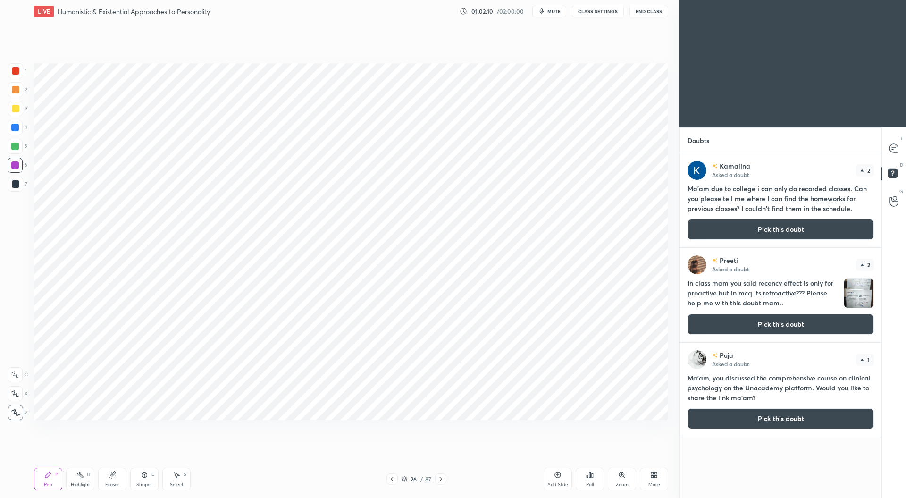
click at [777, 322] on button "Pick this doubt" at bounding box center [781, 324] width 186 height 21
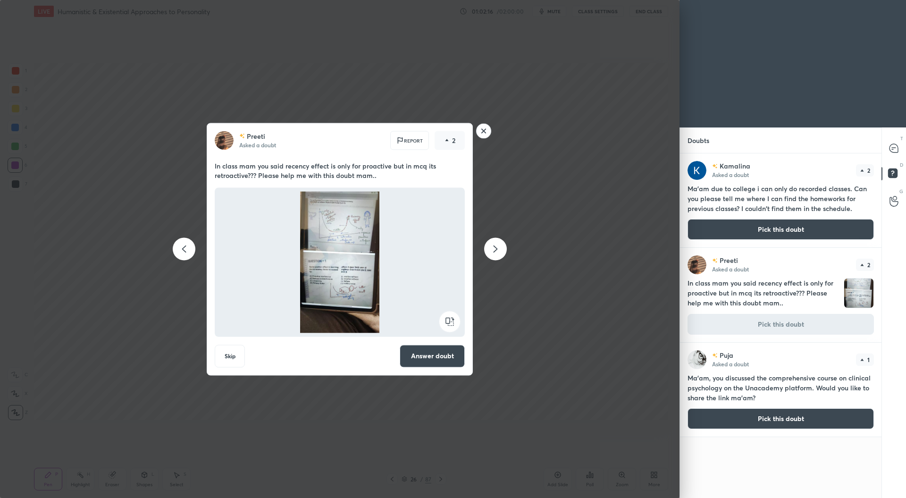
click at [441, 355] on button "Answer doubt" at bounding box center [432, 356] width 65 height 23
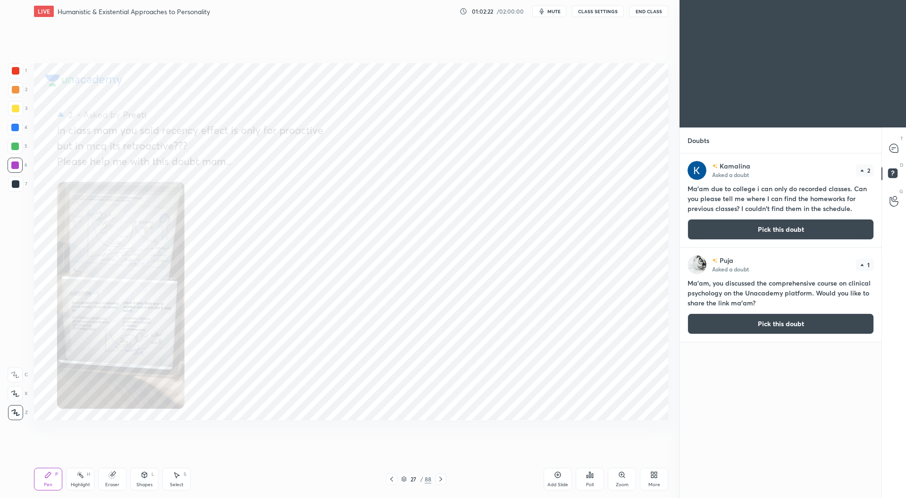
click at [618, 479] on div "Zoom" at bounding box center [622, 479] width 28 height 23
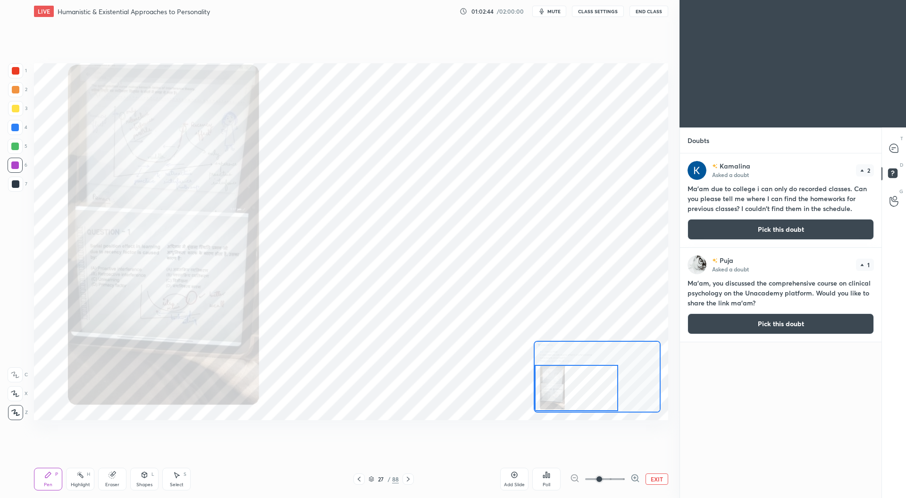
click at [657, 480] on button "EXIT" at bounding box center [657, 478] width 23 height 11
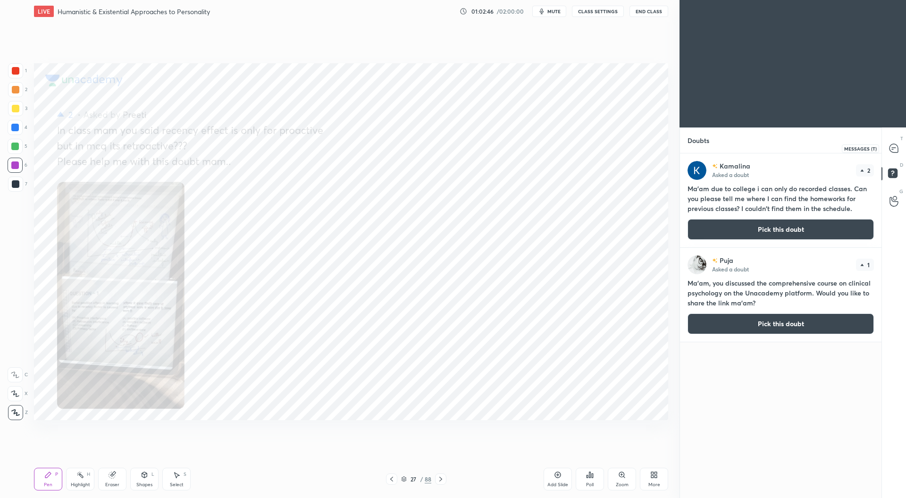
click at [892, 147] on icon at bounding box center [894, 148] width 8 height 8
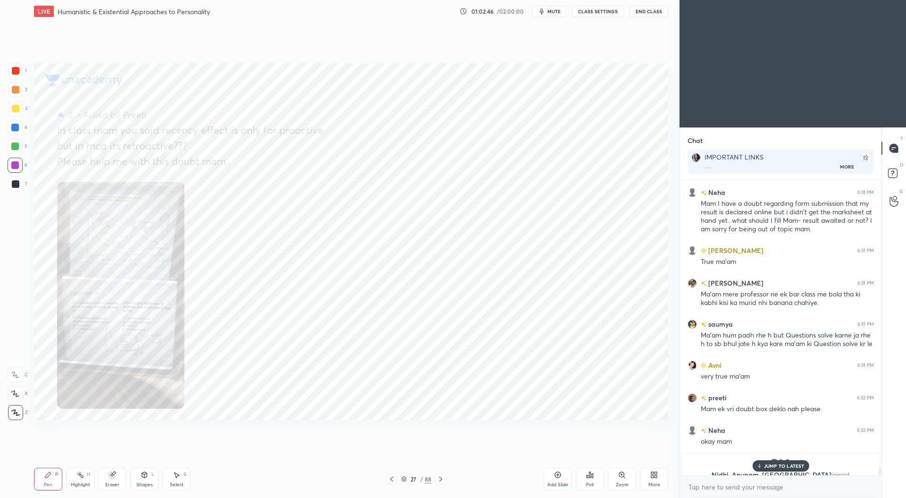
scroll to position [11441, 0]
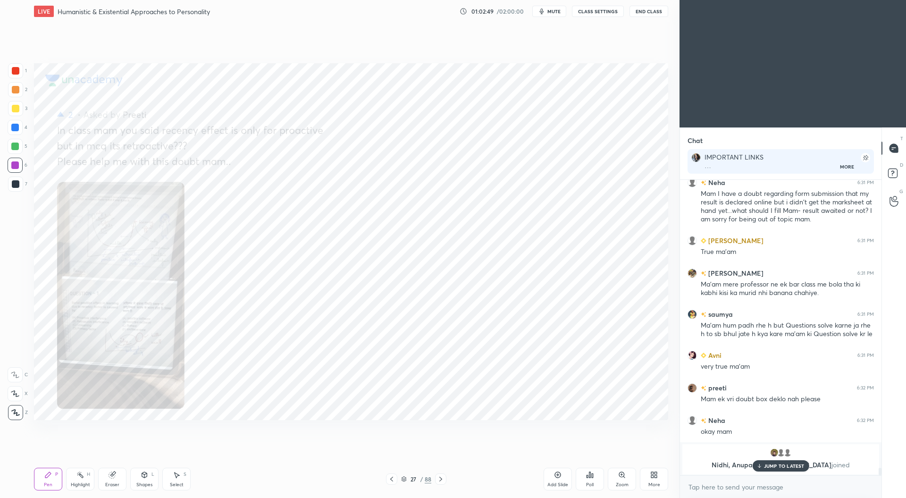
click at [776, 468] on p "JUMP TO LATEST" at bounding box center [784, 466] width 41 height 6
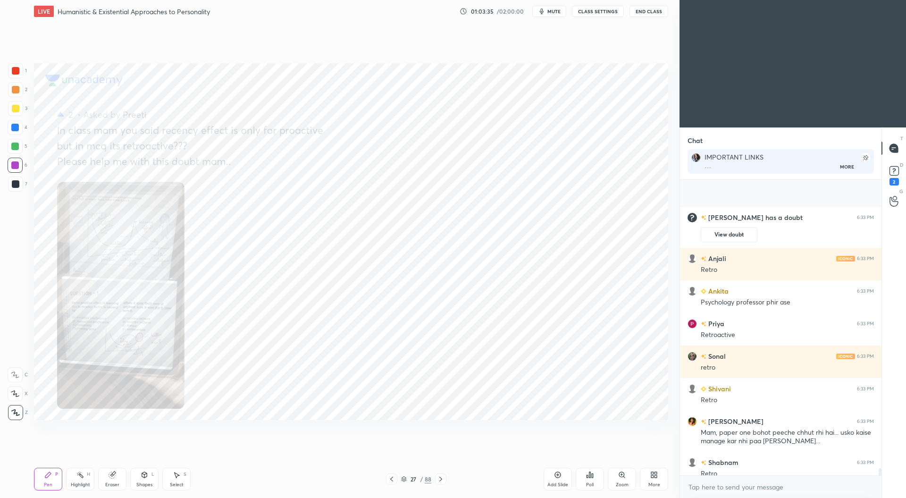
scroll to position [12125, 0]
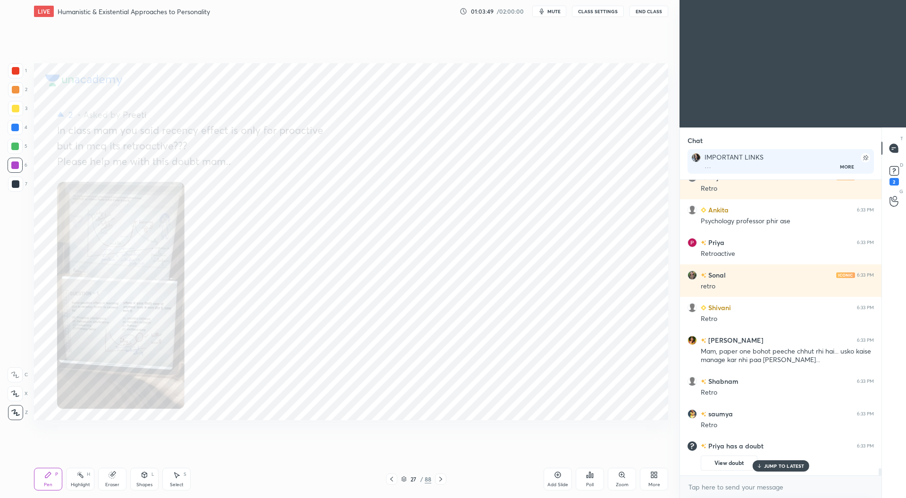
click at [780, 466] on p "JUMP TO LATEST" at bounding box center [784, 466] width 41 height 6
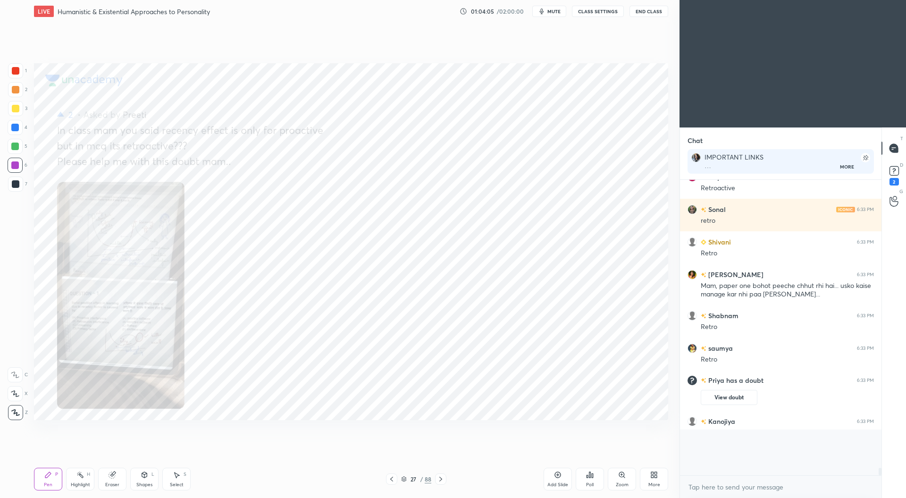
scroll to position [3, 3]
click at [890, 171] on rect at bounding box center [894, 171] width 9 height 9
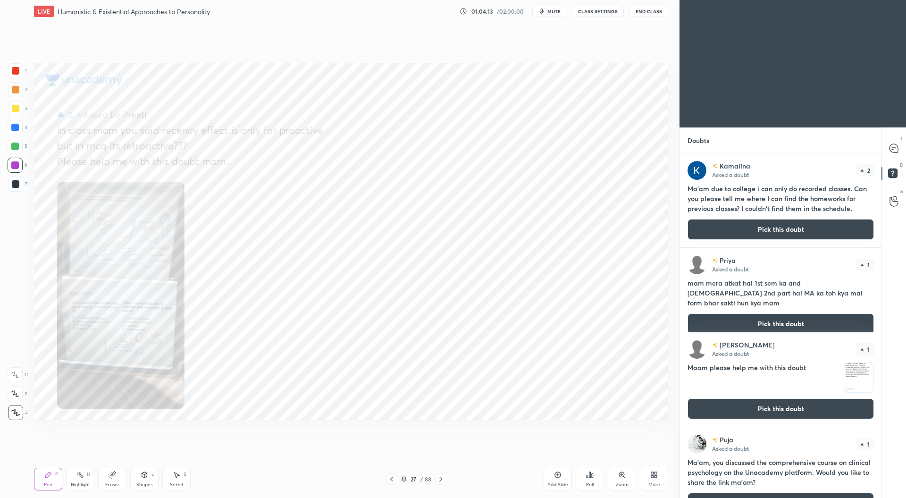
click at [751, 405] on button "Pick this doubt" at bounding box center [781, 408] width 186 height 21
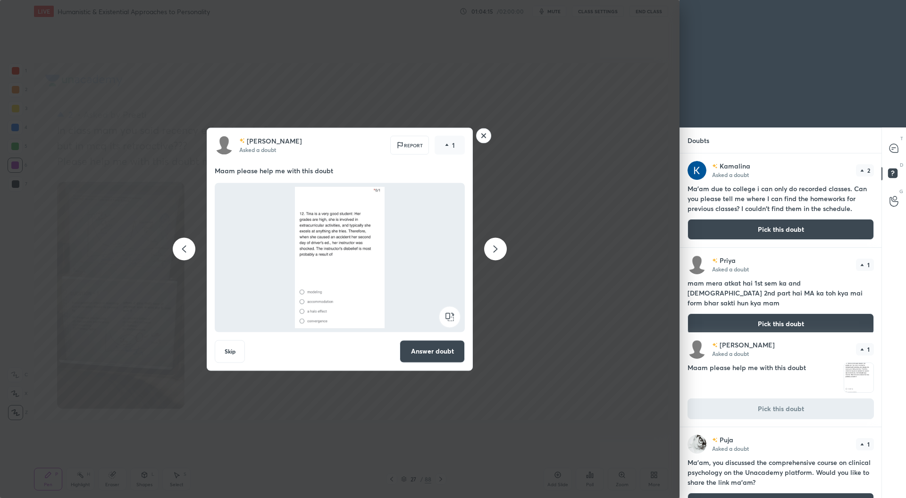
click at [485, 135] on rect at bounding box center [484, 135] width 15 height 15
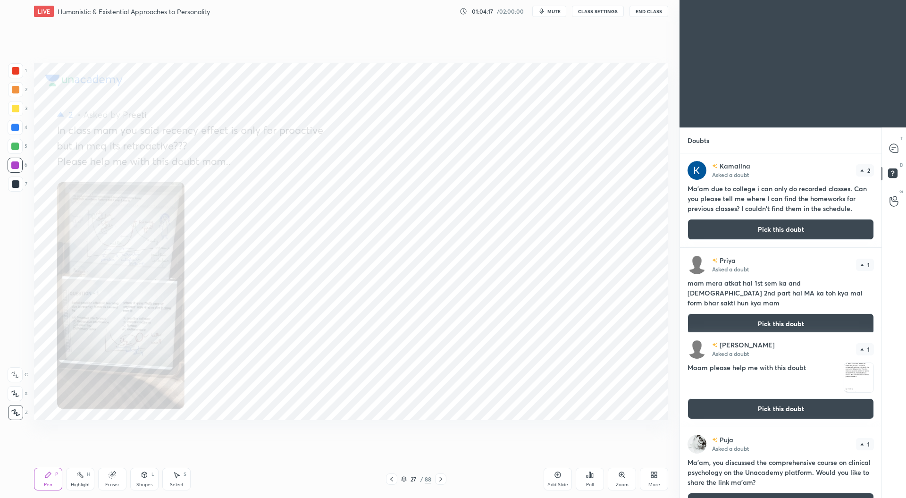
scroll to position [23, 0]
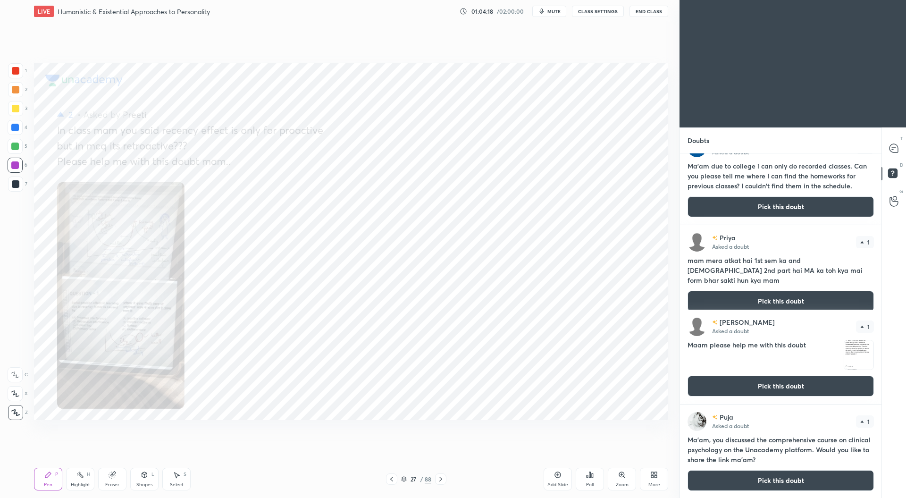
click at [767, 481] on button "Pick this doubt" at bounding box center [781, 480] width 186 height 21
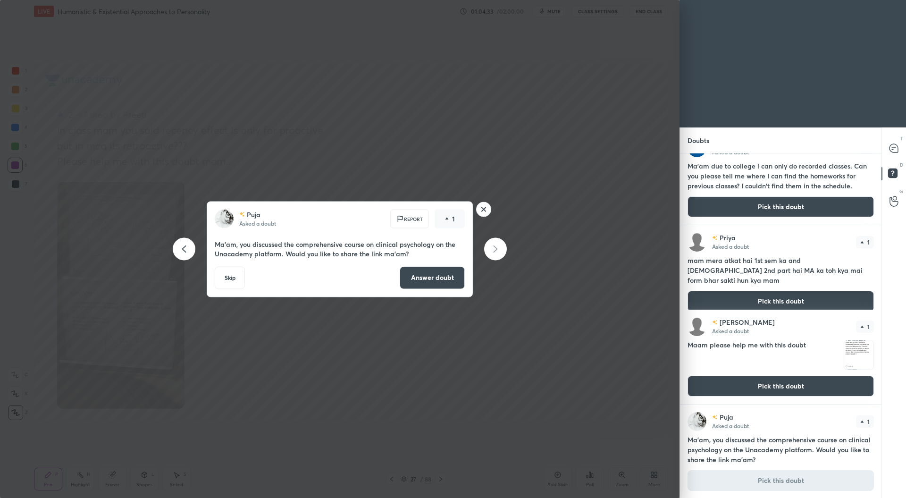
click at [482, 210] on rect at bounding box center [484, 209] width 15 height 15
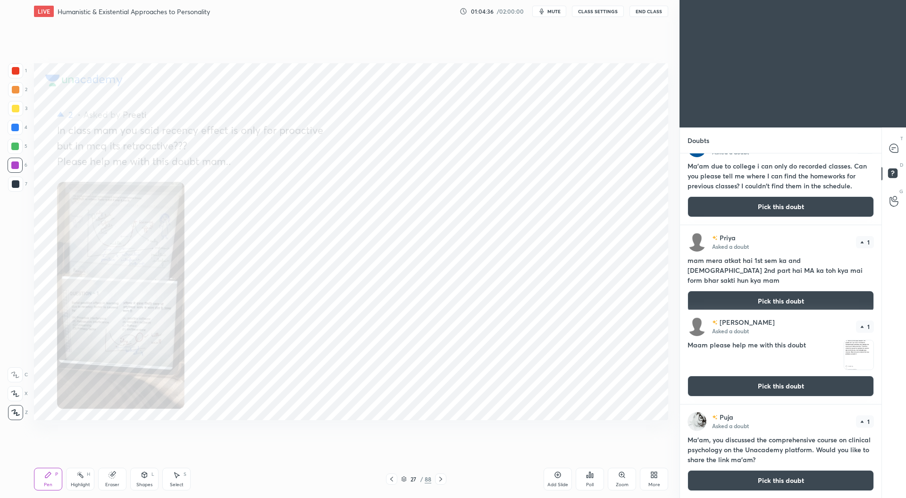
click at [764, 384] on button "Pick this doubt" at bounding box center [781, 386] width 186 height 21
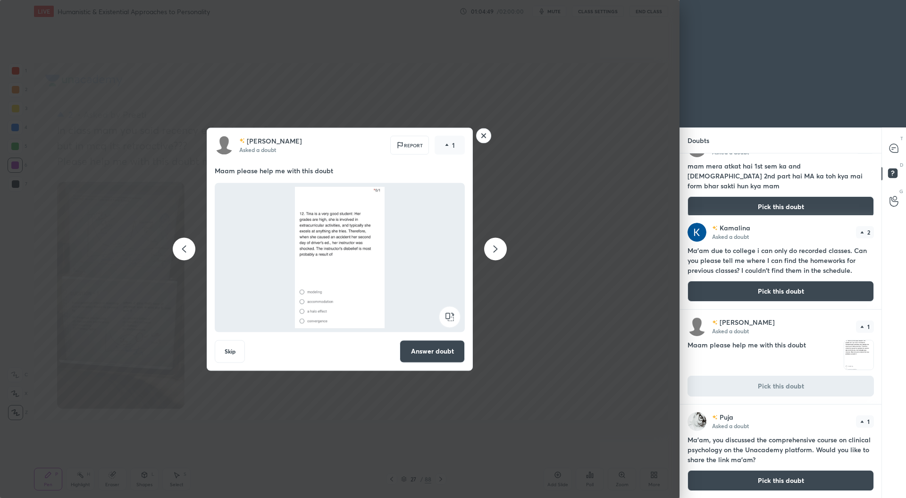
click at [483, 134] on rect at bounding box center [484, 135] width 15 height 15
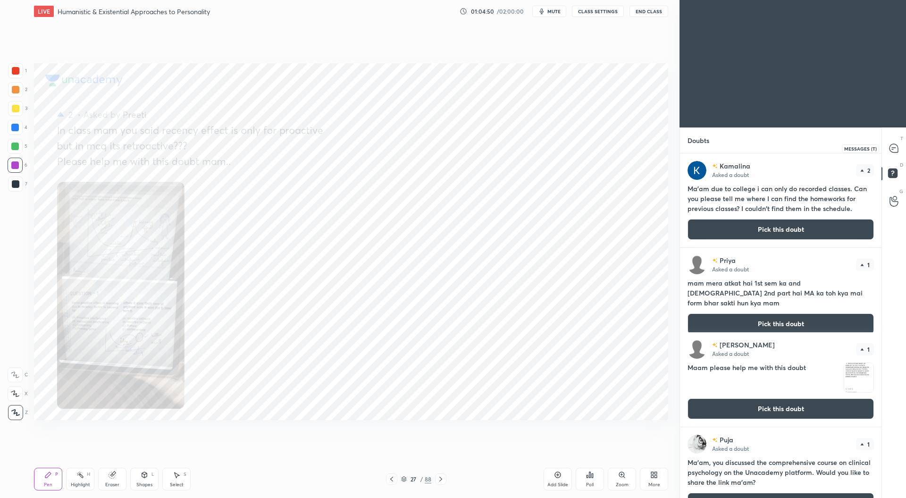
click at [898, 149] on icon at bounding box center [894, 148] width 8 height 8
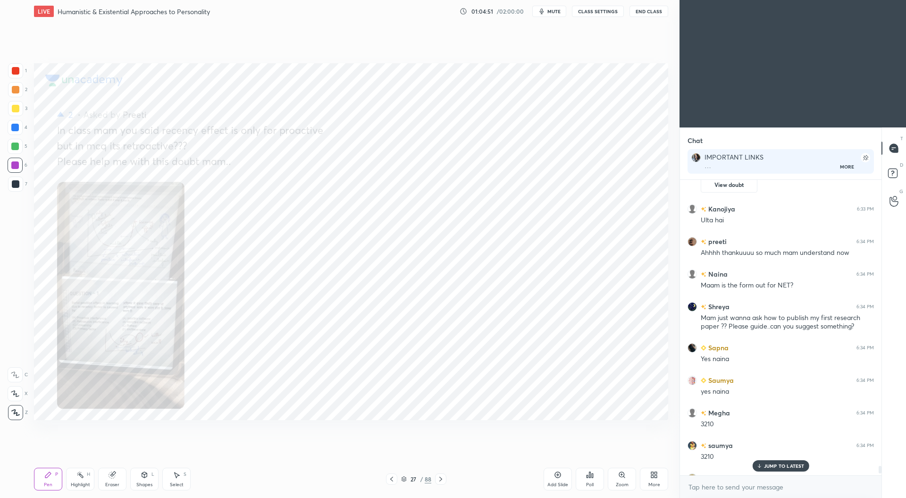
scroll to position [11597, 0]
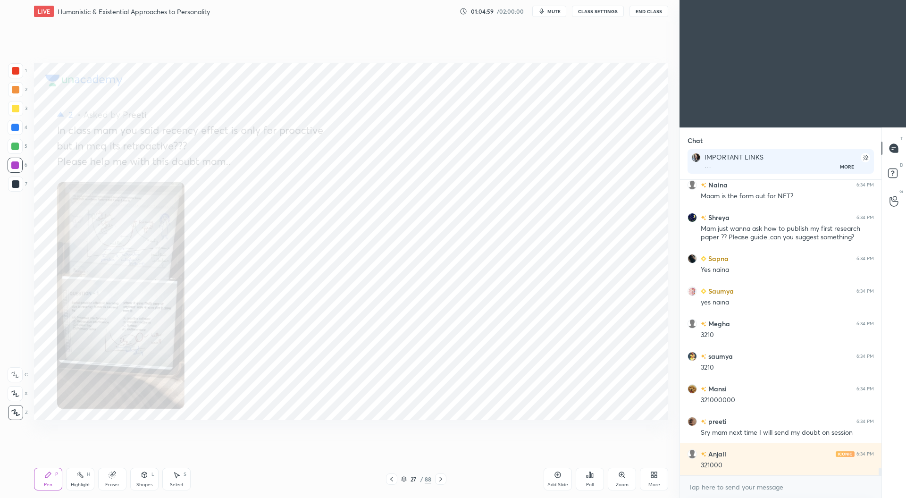
click at [405, 479] on icon at bounding box center [404, 479] width 6 height 6
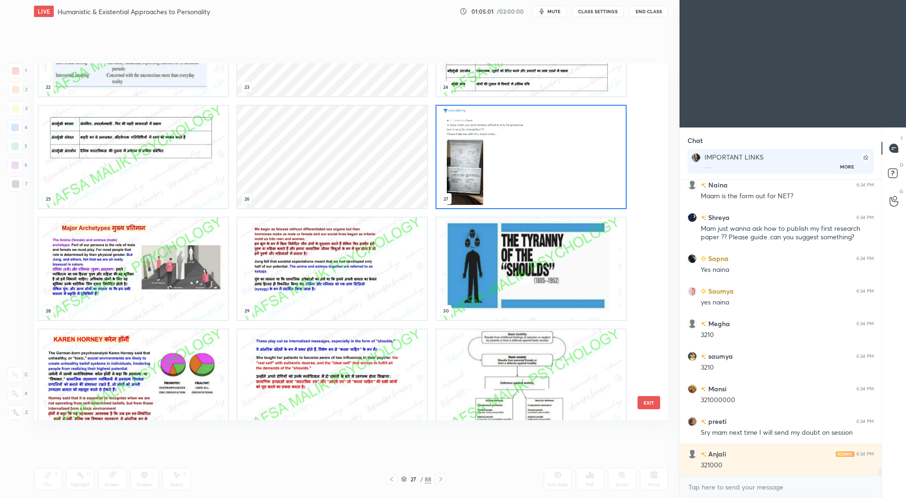
scroll to position [858, 0]
click at [534, 276] on img "grid" at bounding box center [531, 268] width 189 height 102
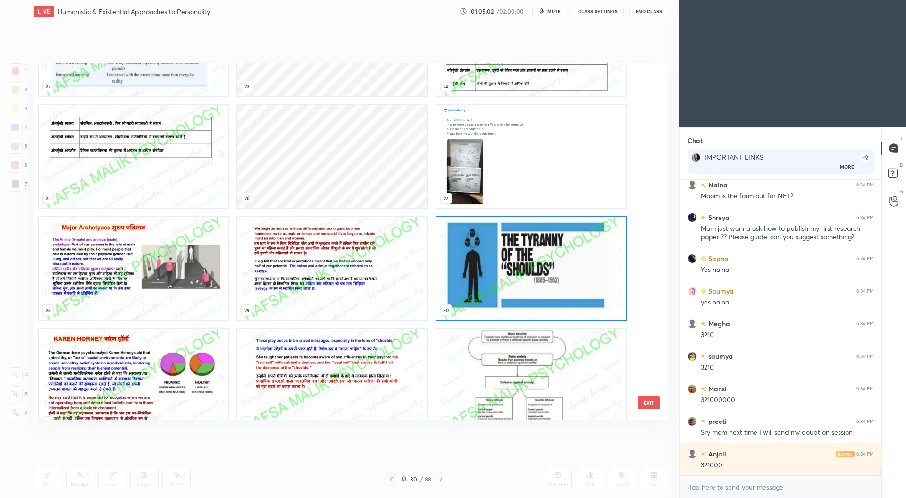
click at [537, 273] on img "grid" at bounding box center [531, 268] width 189 height 102
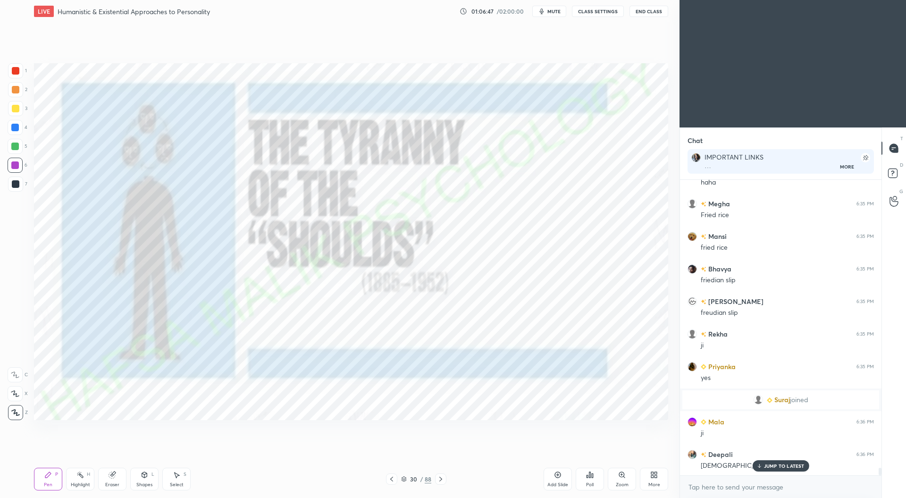
scroll to position [11583, 0]
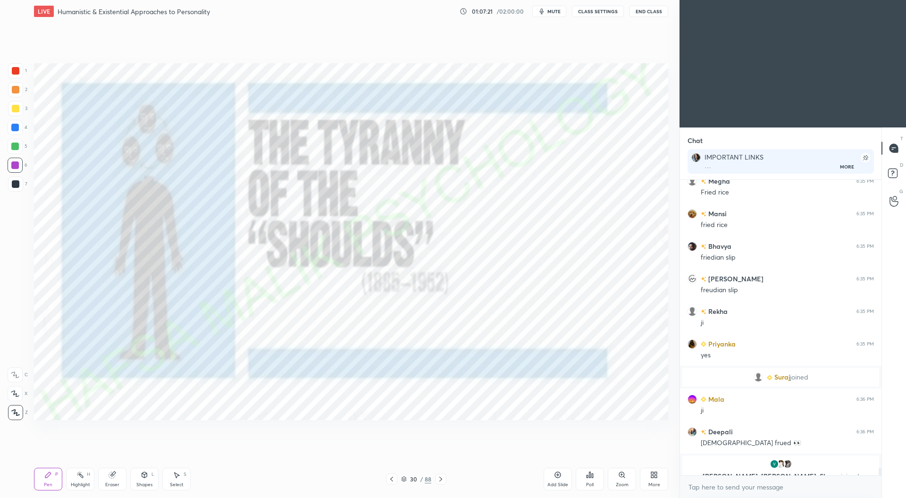
click at [19, 74] on div at bounding box center [15, 70] width 15 height 15
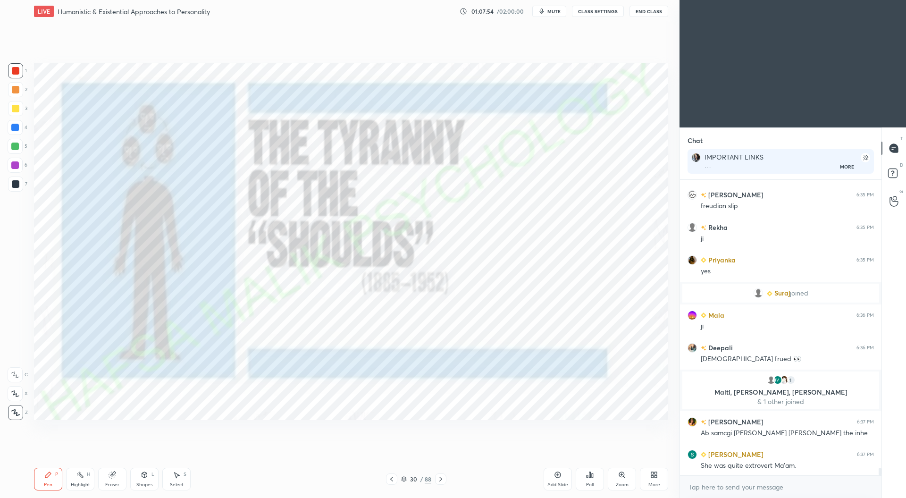
scroll to position [11648, 0]
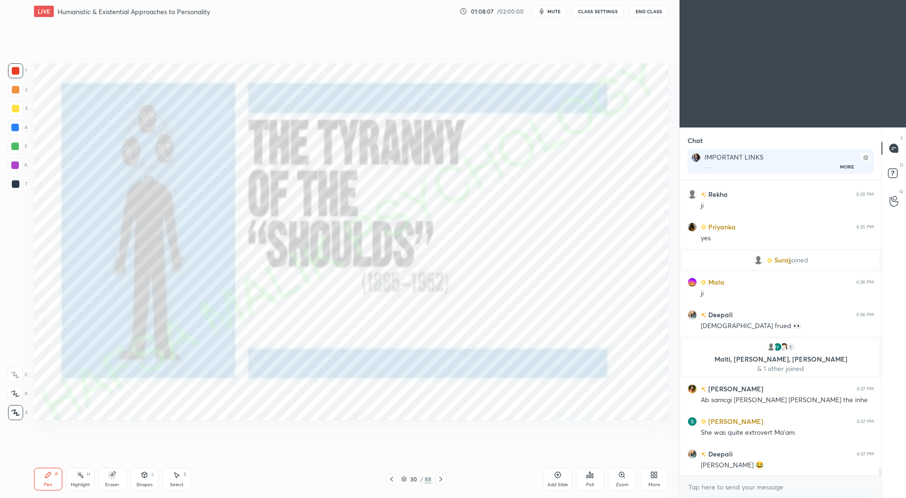
click at [445, 478] on div at bounding box center [440, 478] width 11 height 11
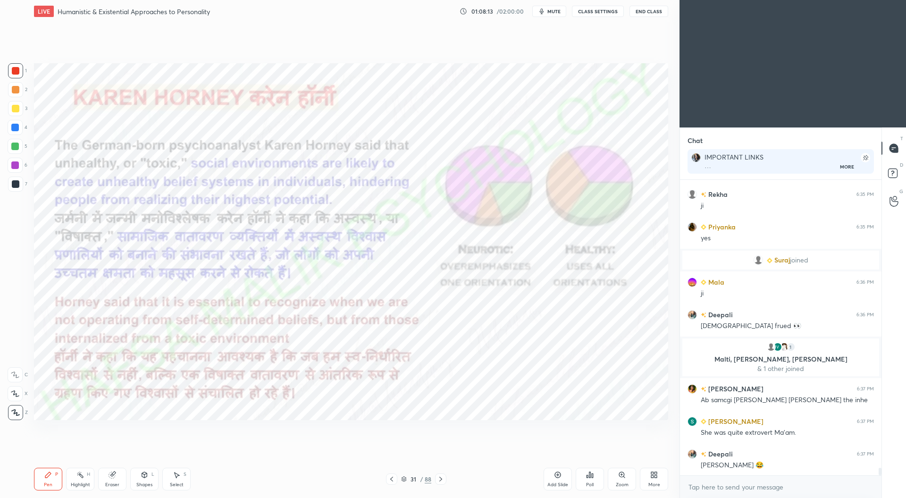
click at [443, 475] on div at bounding box center [440, 478] width 11 height 11
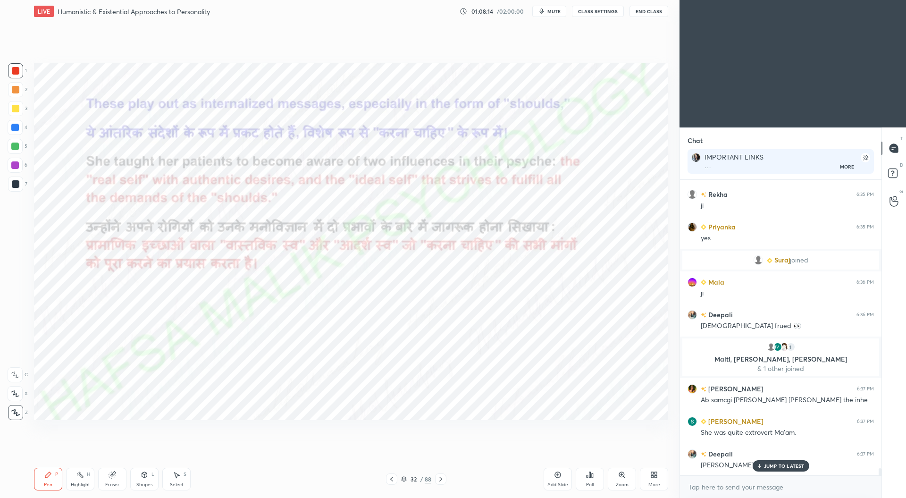
scroll to position [11680, 0]
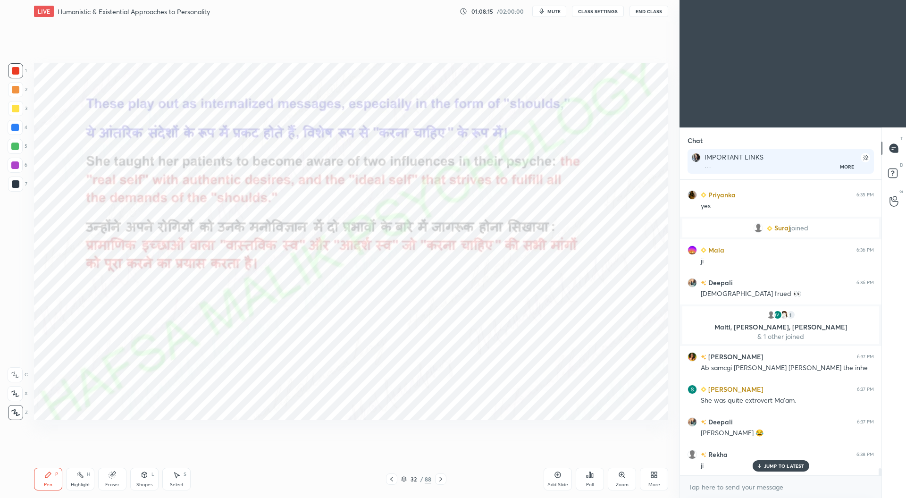
click at [441, 478] on icon at bounding box center [441, 479] width 8 height 8
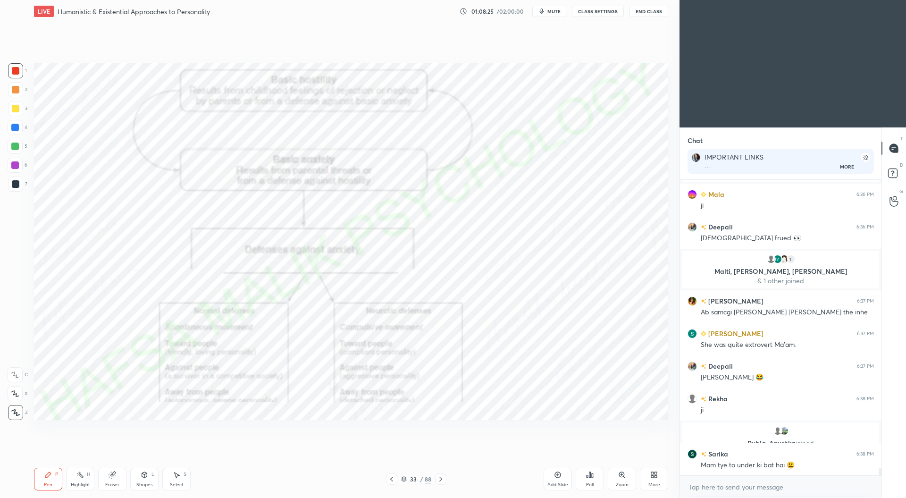
scroll to position [11767, 0]
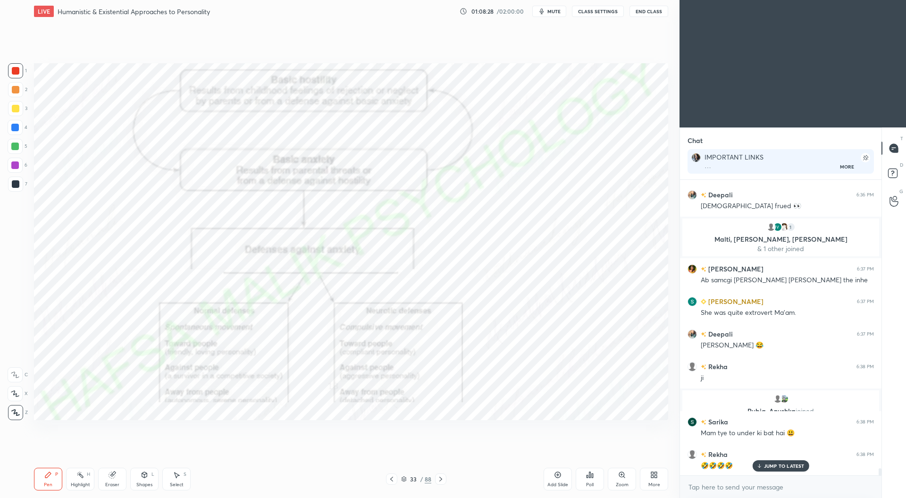
click at [561, 482] on div "Add Slide" at bounding box center [558, 484] width 21 height 5
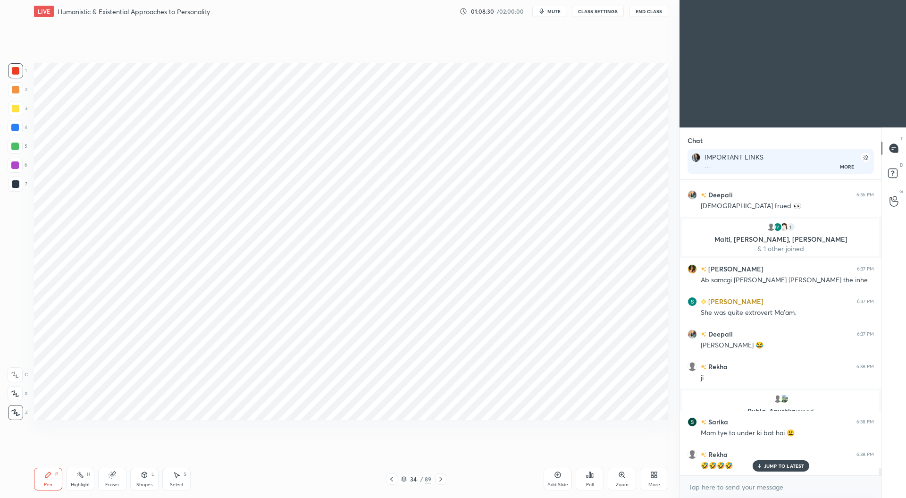
click at [16, 128] on div at bounding box center [15, 128] width 8 height 8
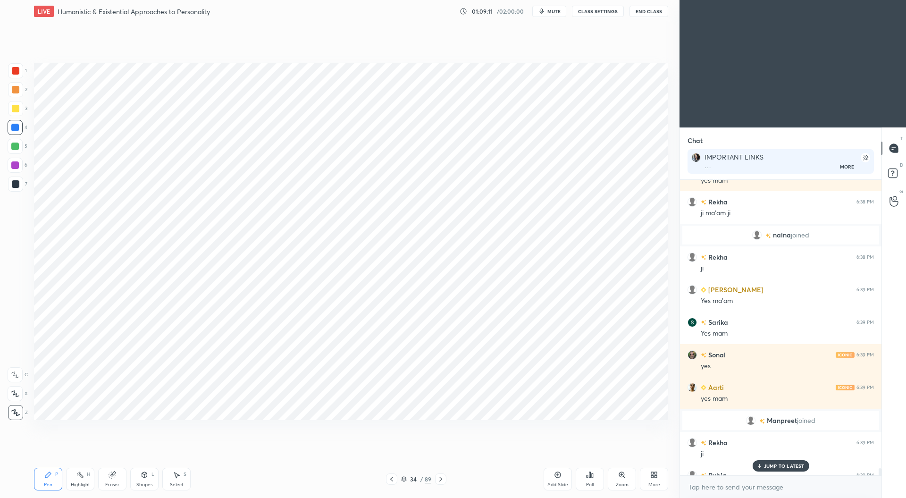
scroll to position [12016, 0]
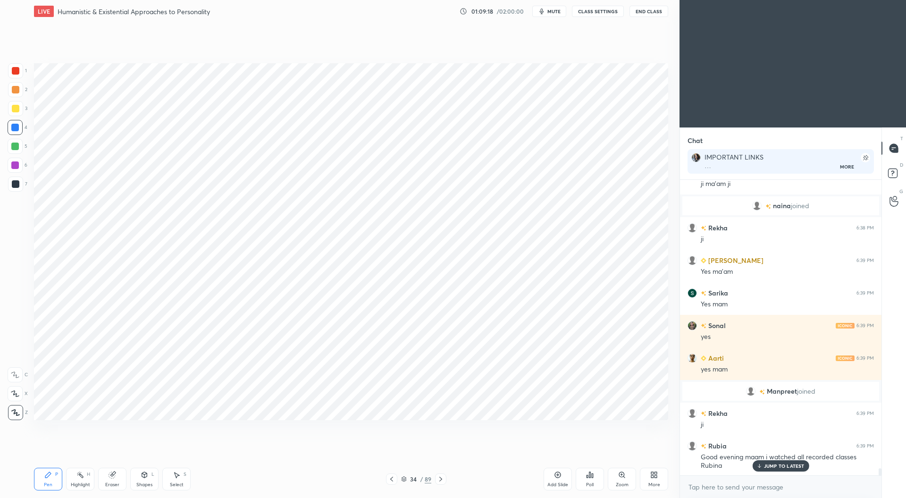
click at [16, 141] on div at bounding box center [15, 146] width 15 height 15
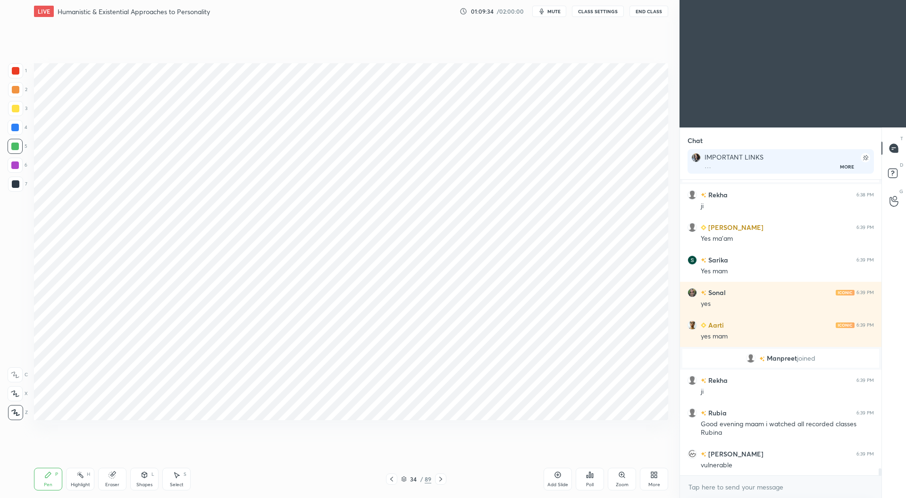
click at [16, 68] on div at bounding box center [16, 71] width 8 height 8
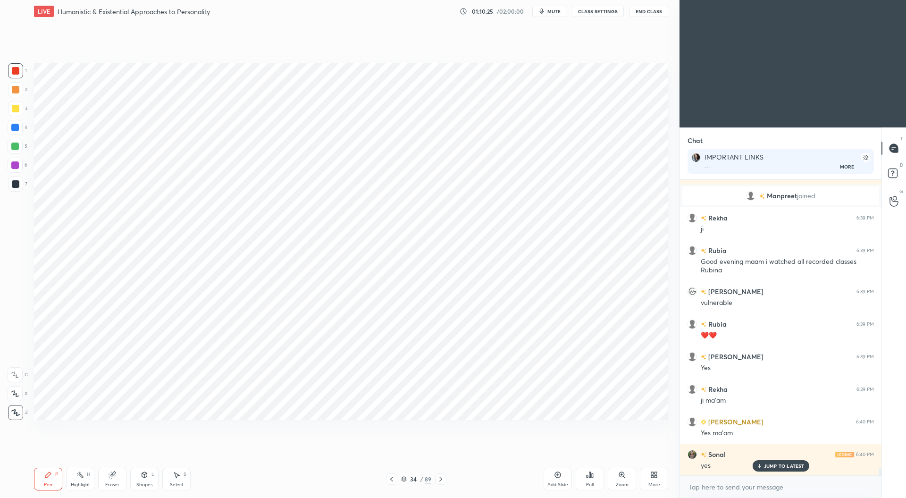
scroll to position [3, 3]
click at [18, 70] on div at bounding box center [16, 71] width 8 height 8
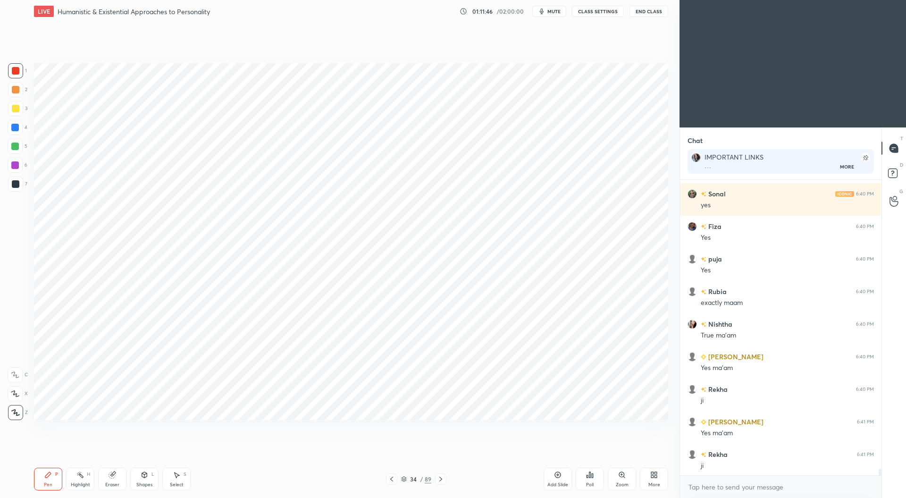
scroll to position [12505, 0]
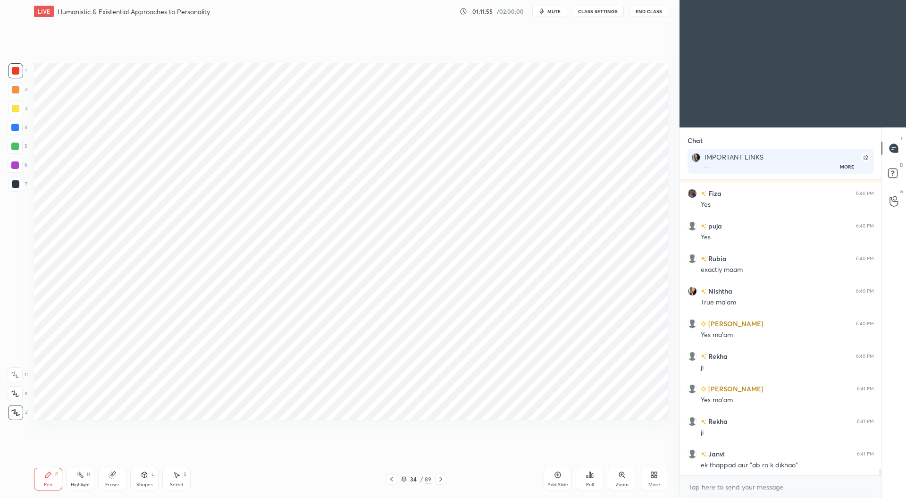
click at [16, 186] on div at bounding box center [16, 184] width 8 height 8
click at [394, 480] on icon at bounding box center [392, 479] width 8 height 8
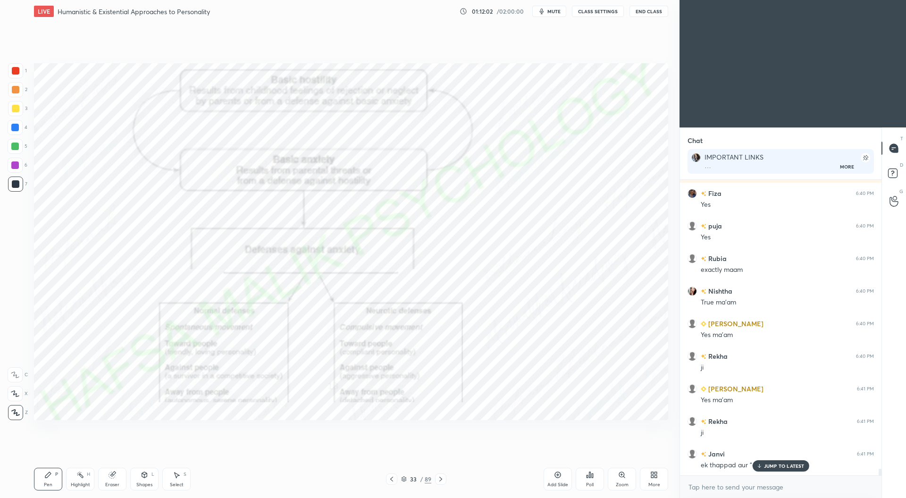
scroll to position [12537, 0]
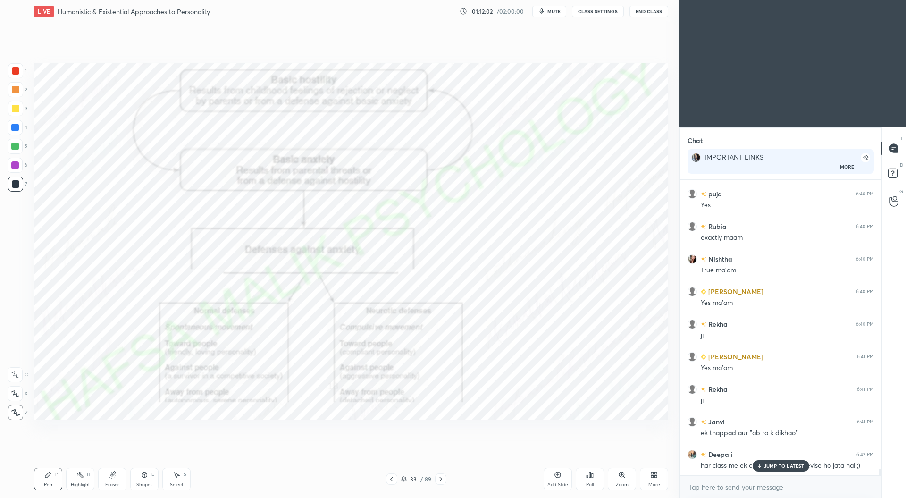
click at [442, 480] on icon at bounding box center [441, 479] width 8 height 8
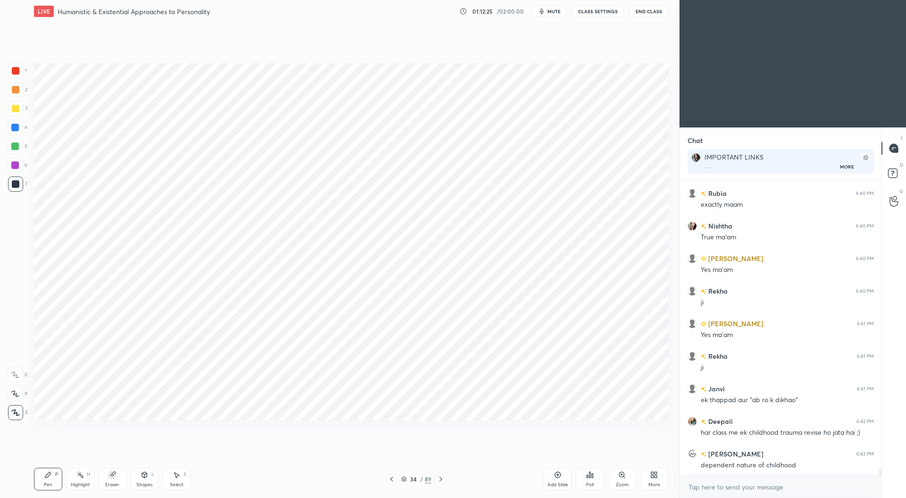
scroll to position [12602, 0]
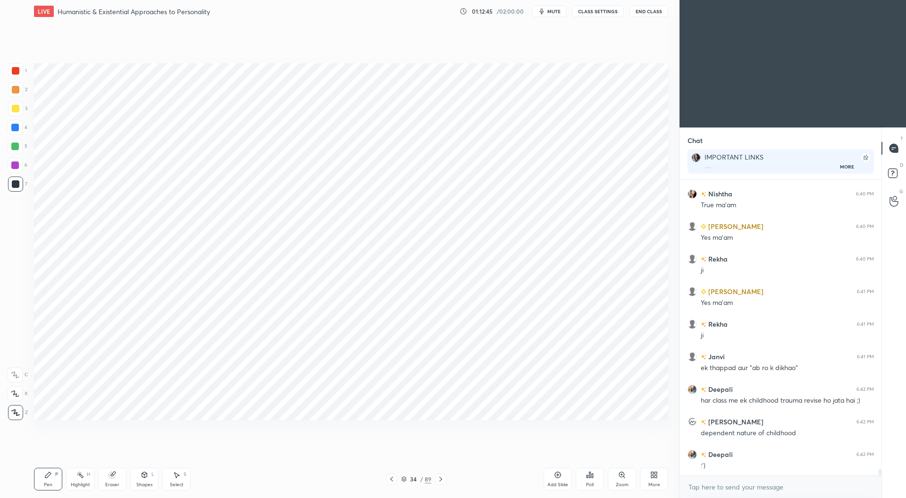
click at [15, 164] on div at bounding box center [15, 165] width 8 height 8
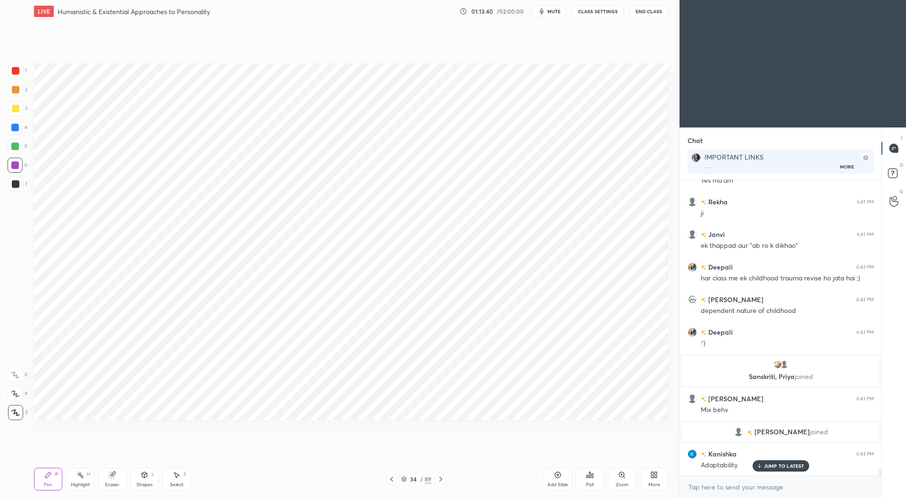
scroll to position [12543, 0]
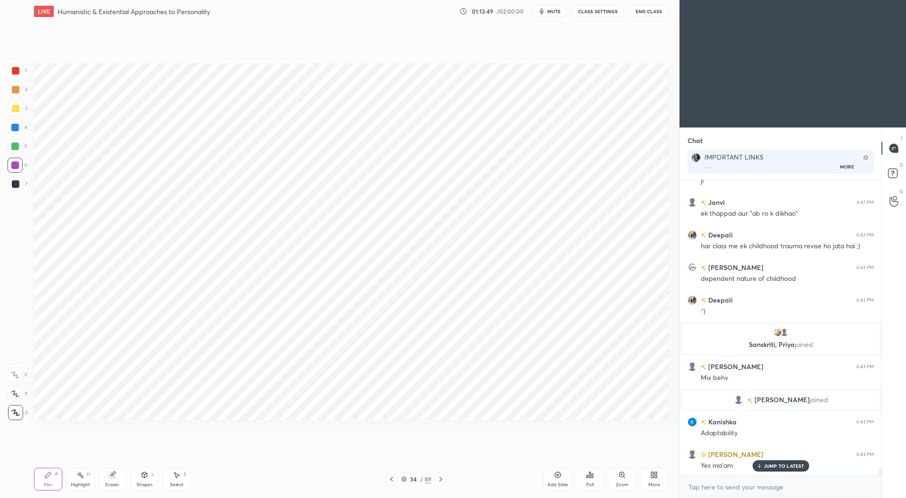
click at [15, 72] on div at bounding box center [16, 71] width 8 height 8
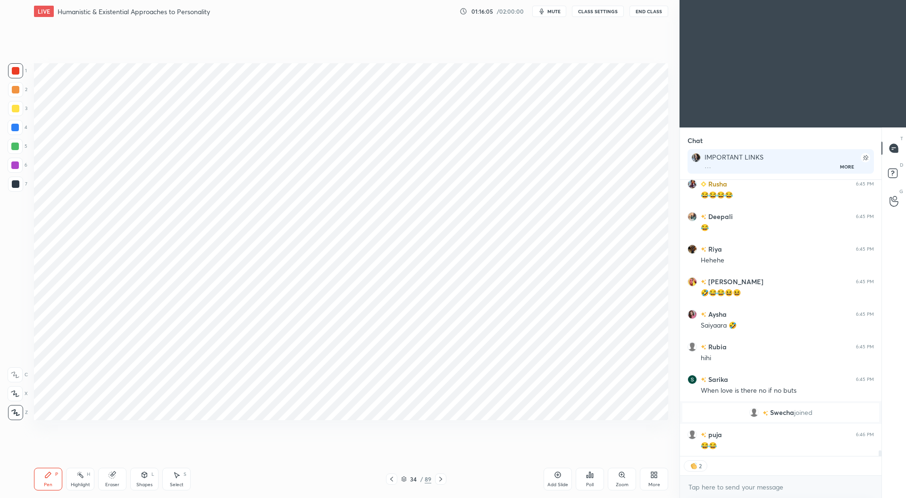
scroll to position [13490, 0]
click at [13, 129] on div at bounding box center [15, 128] width 8 height 8
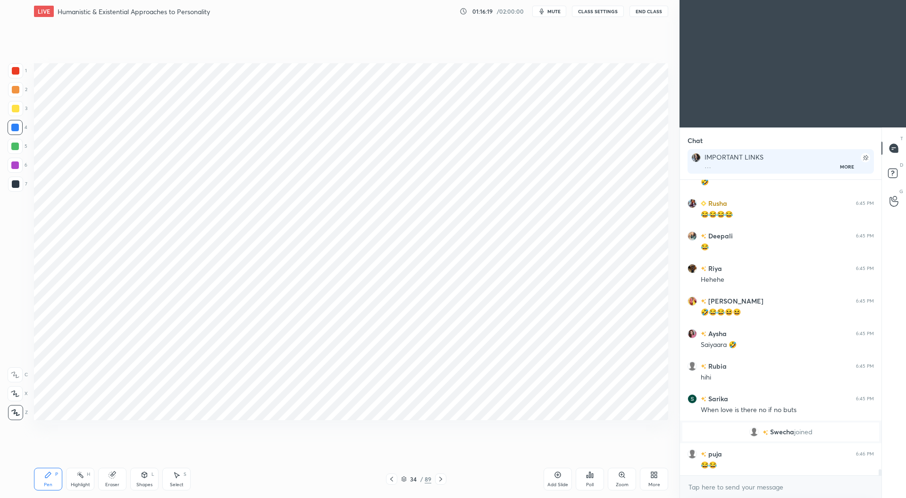
click at [444, 481] on icon at bounding box center [441, 479] width 8 height 8
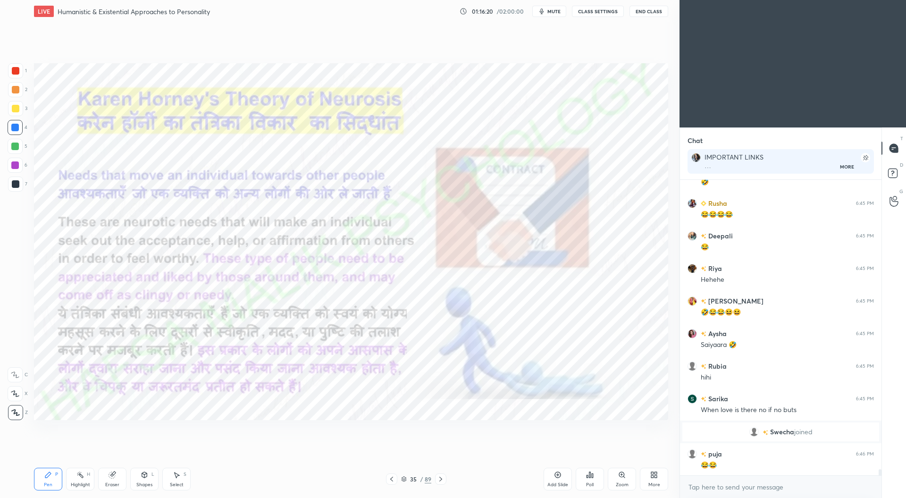
click at [445, 479] on div at bounding box center [440, 478] width 11 height 11
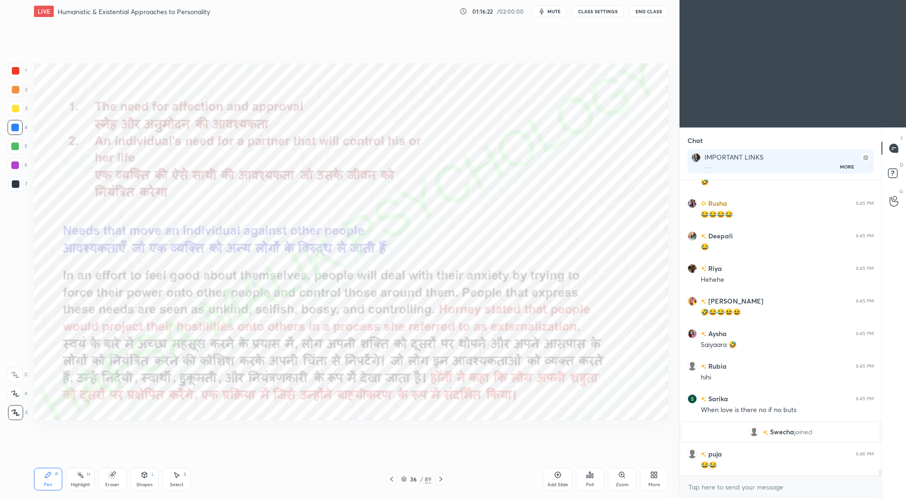
click at [396, 480] on div at bounding box center [391, 478] width 11 height 11
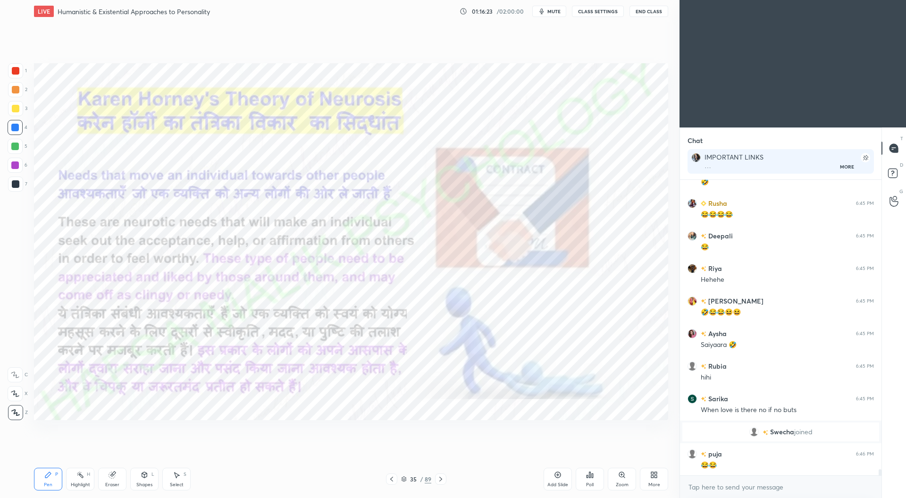
click at [442, 480] on icon at bounding box center [441, 479] width 8 height 8
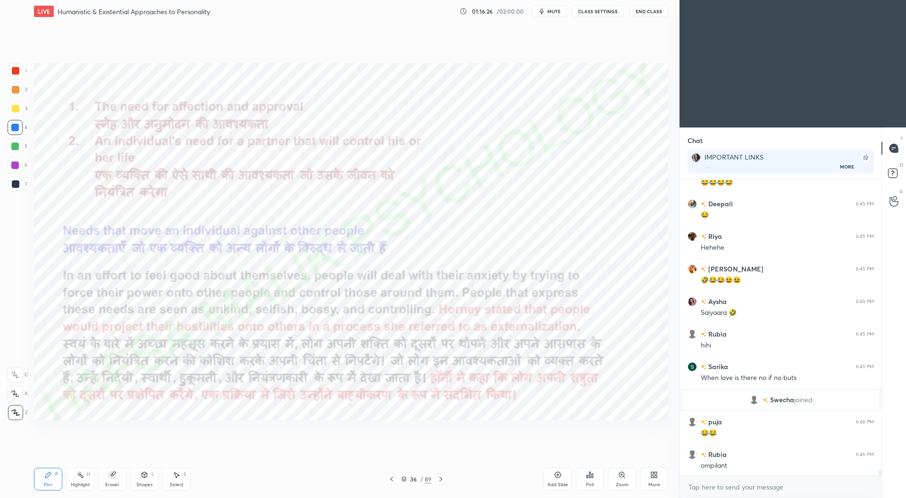
scroll to position [13536, 0]
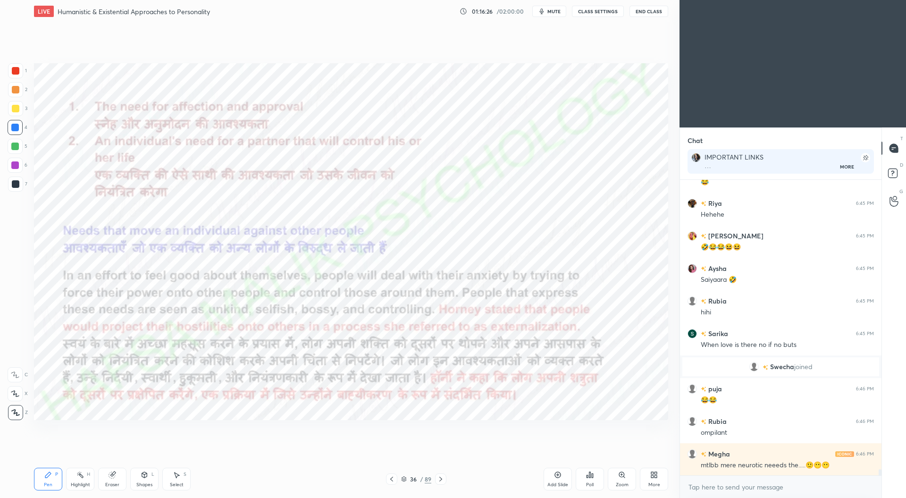
click at [393, 481] on icon at bounding box center [391, 479] width 3 height 5
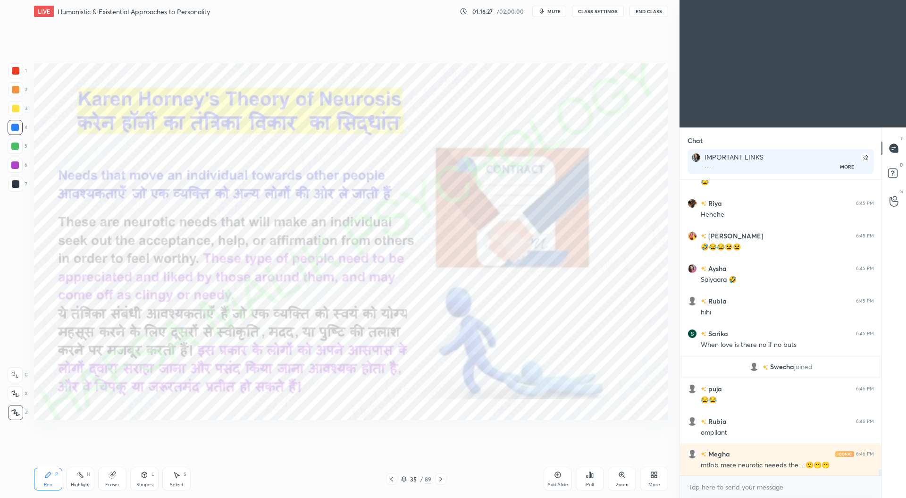
click at [391, 481] on icon at bounding box center [392, 479] width 8 height 8
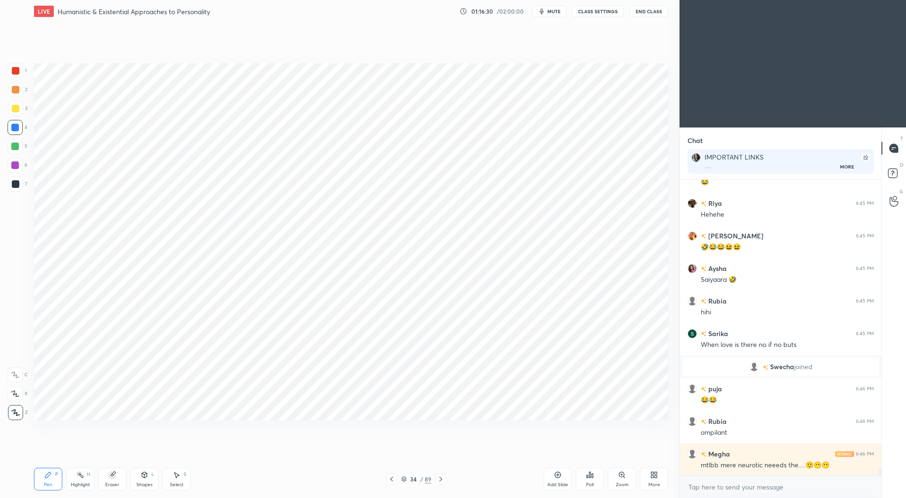
click at [442, 479] on icon at bounding box center [440, 479] width 3 height 5
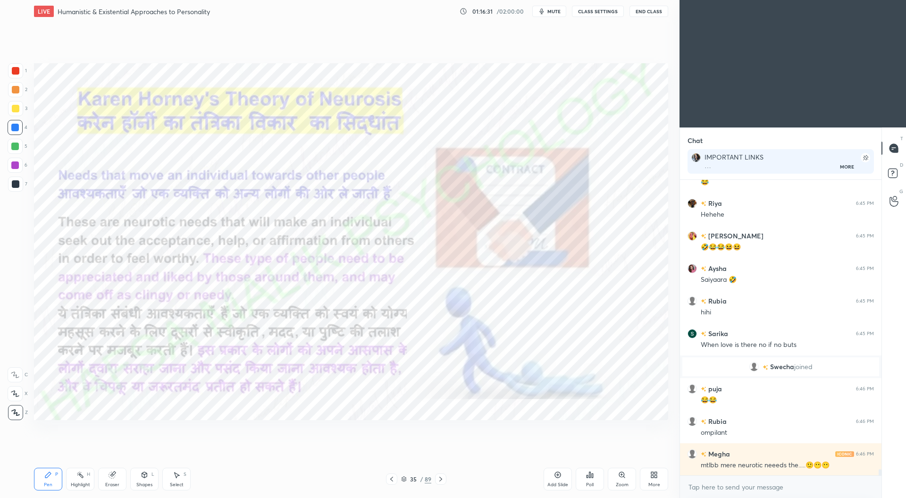
click at [442, 480] on icon at bounding box center [440, 479] width 3 height 5
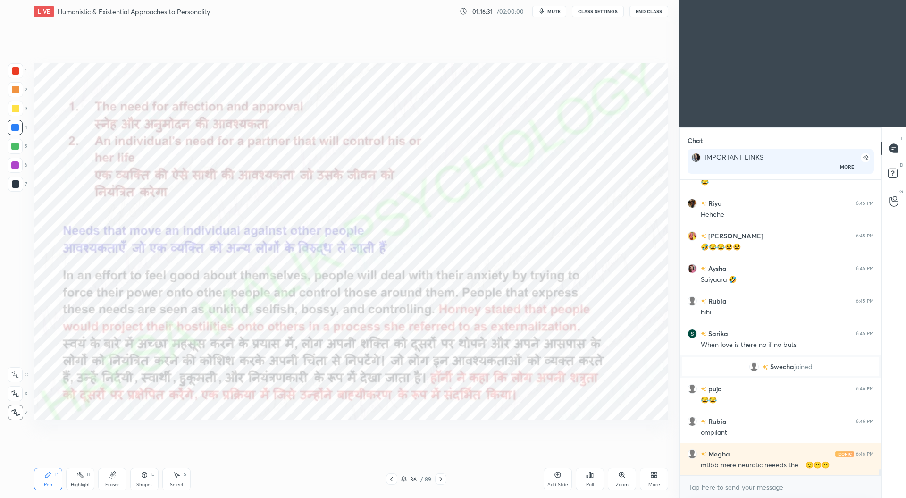
click at [441, 479] on icon at bounding box center [441, 479] width 8 height 8
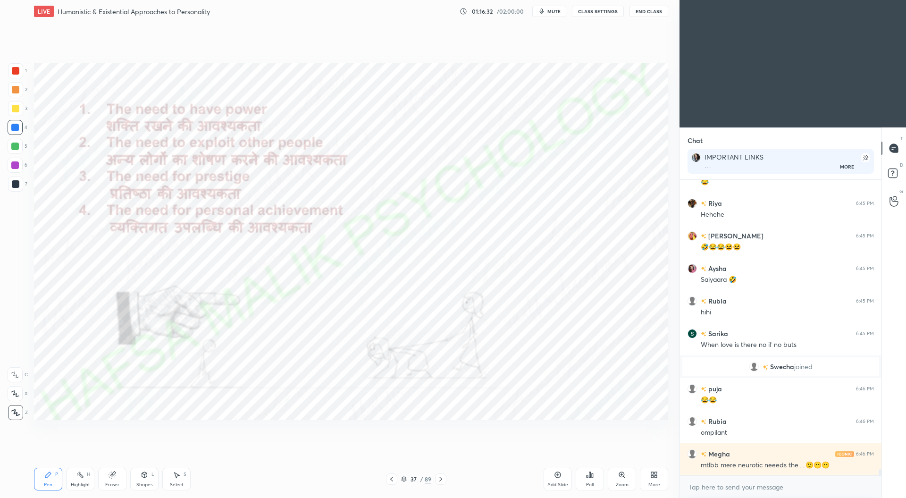
click at [441, 479] on icon at bounding box center [441, 479] width 8 height 8
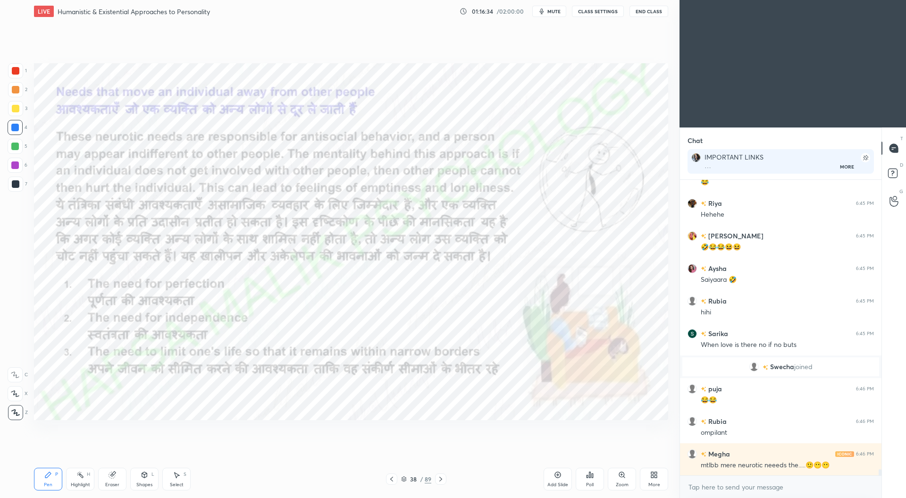
click at [393, 480] on icon at bounding box center [392, 479] width 8 height 8
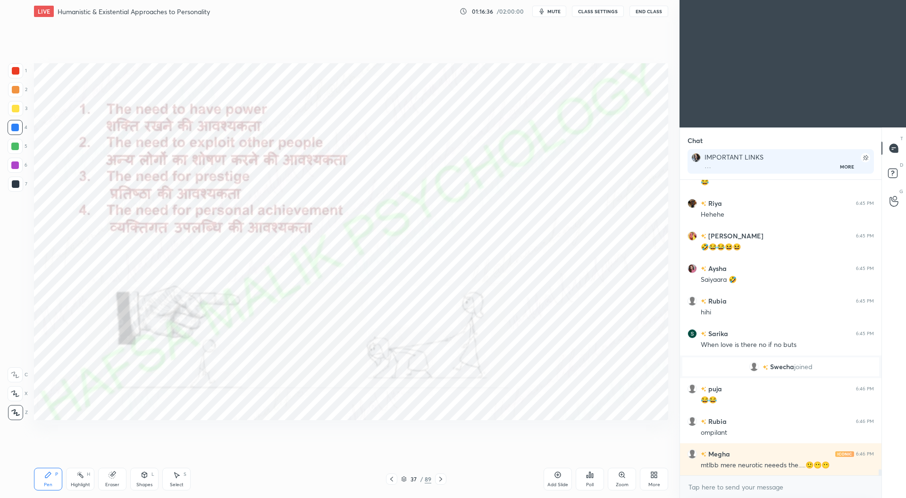
click at [395, 480] on icon at bounding box center [392, 479] width 8 height 8
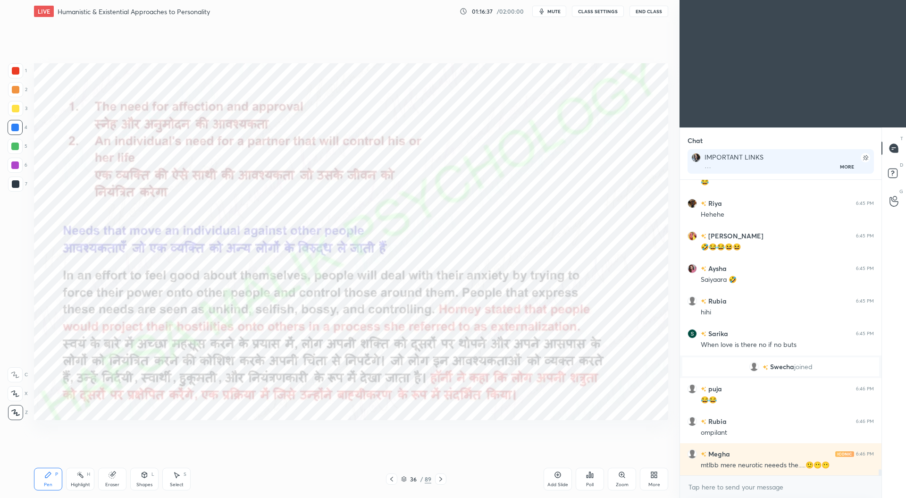
click at [395, 480] on icon at bounding box center [392, 479] width 8 height 8
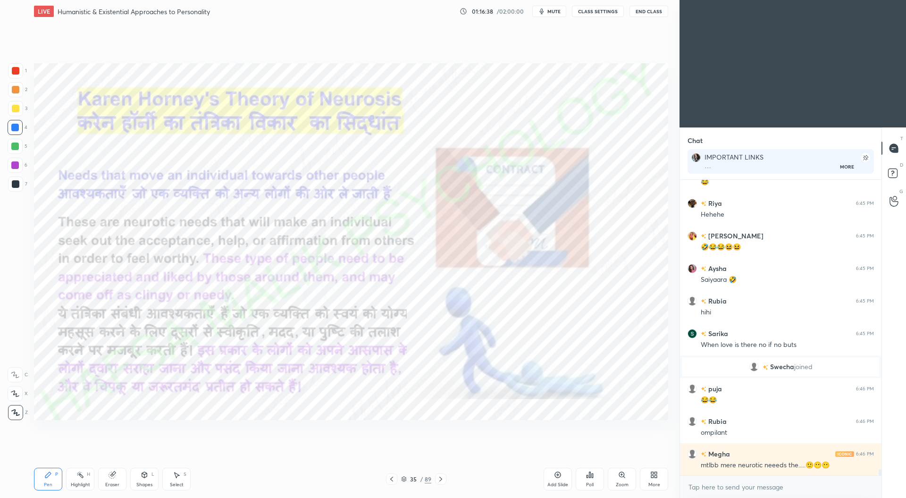
scroll to position [13558, 0]
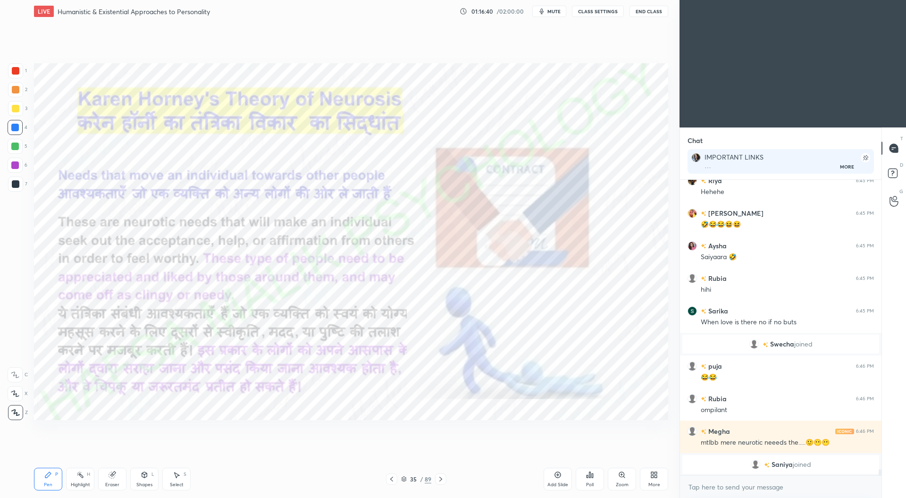
click at [443, 481] on icon at bounding box center [441, 479] width 8 height 8
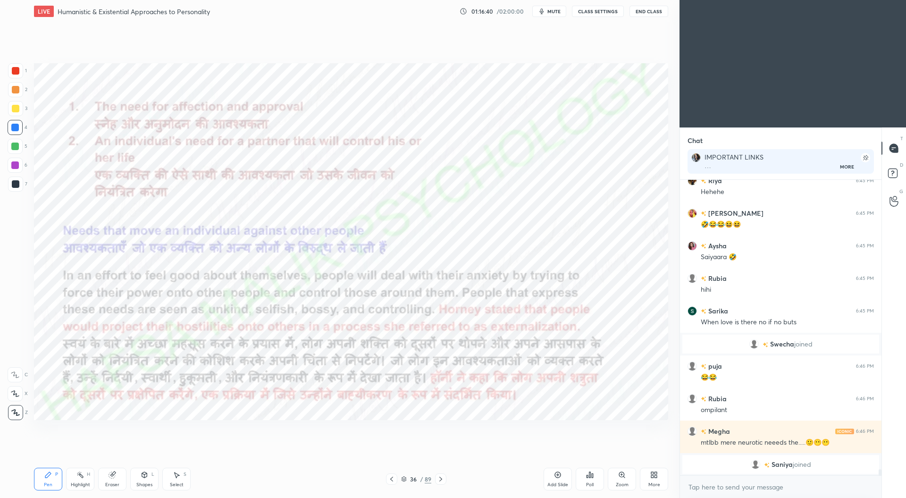
click at [443, 480] on icon at bounding box center [441, 479] width 8 height 8
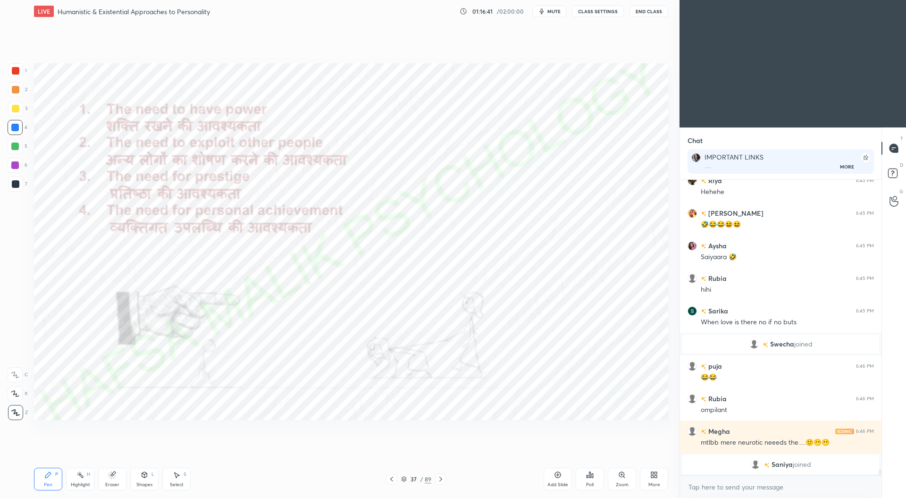
click at [443, 480] on icon at bounding box center [441, 479] width 8 height 8
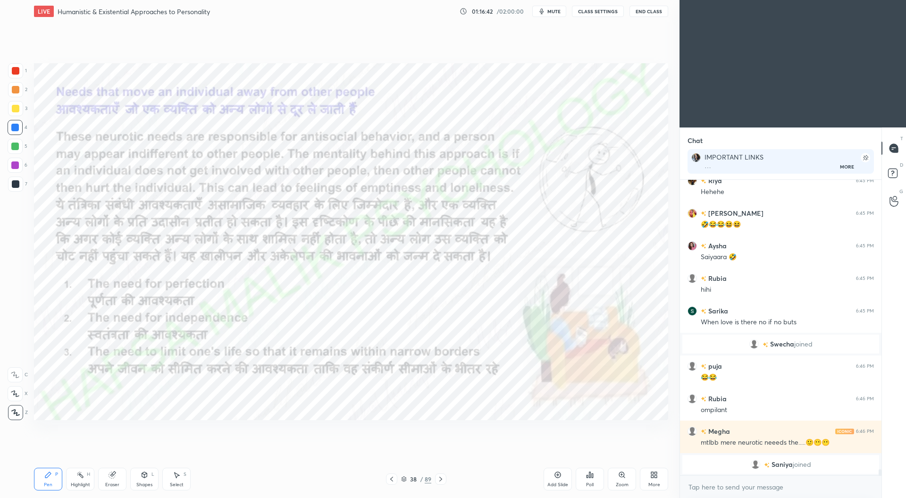
click at [443, 479] on icon at bounding box center [441, 479] width 8 height 8
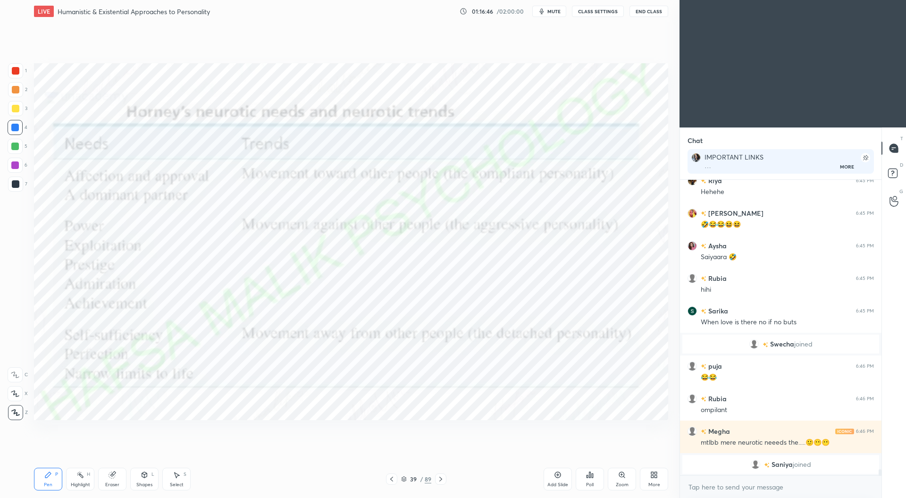
click at [393, 481] on icon at bounding box center [392, 479] width 8 height 8
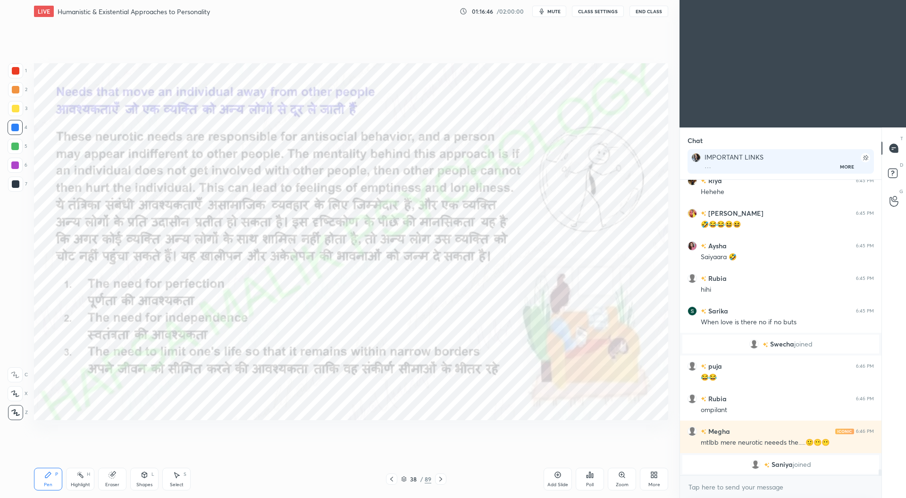
click at [393, 480] on icon at bounding box center [392, 479] width 8 height 8
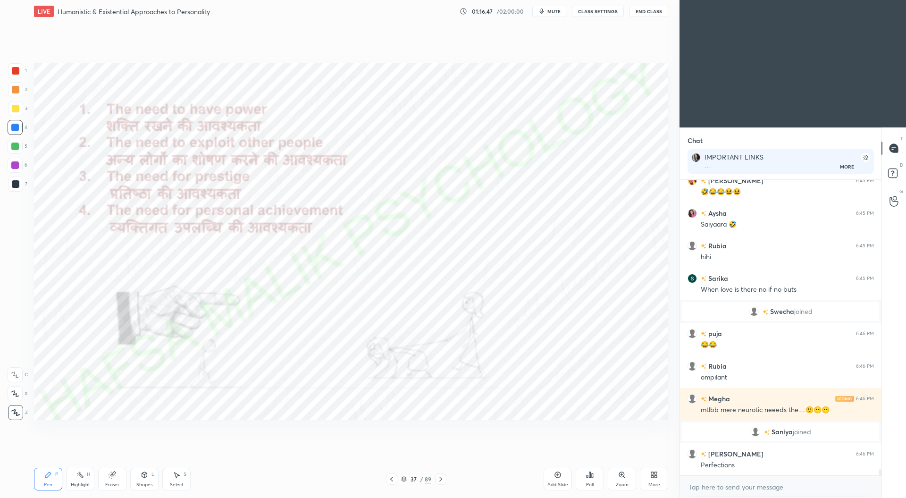
click at [394, 480] on icon at bounding box center [392, 479] width 8 height 8
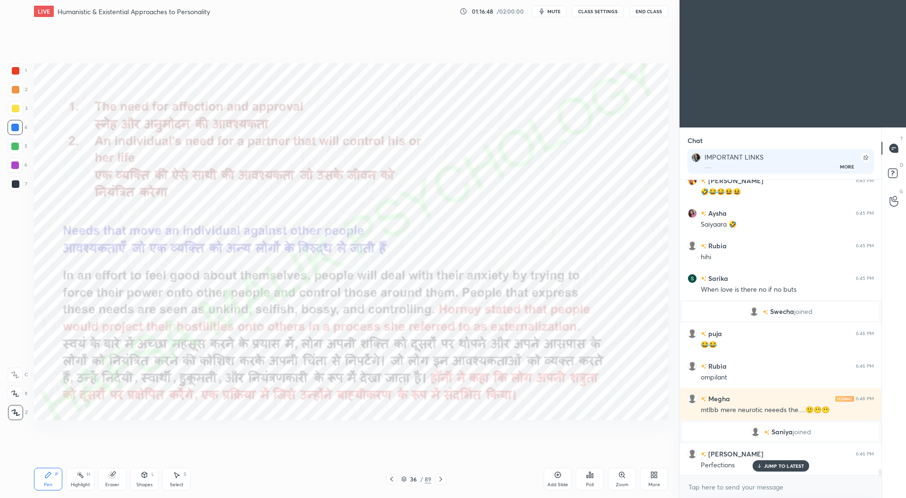
scroll to position [13588, 0]
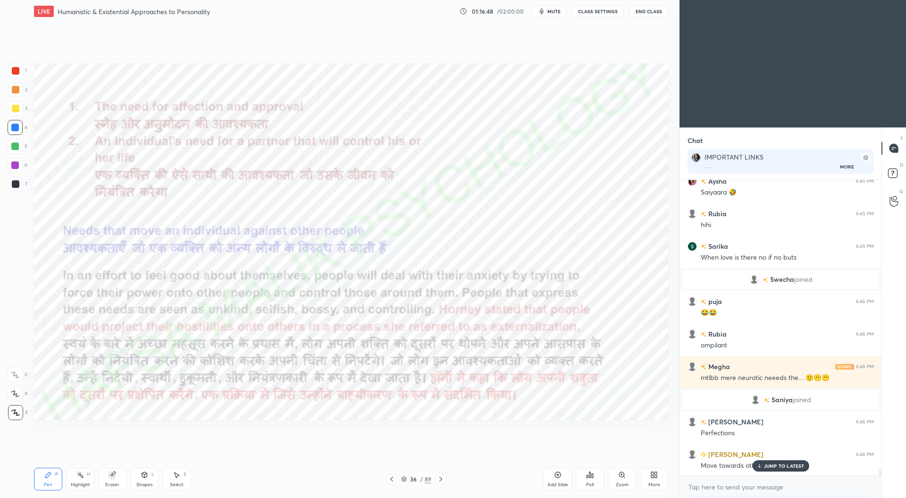
click at [393, 481] on icon at bounding box center [392, 479] width 8 height 8
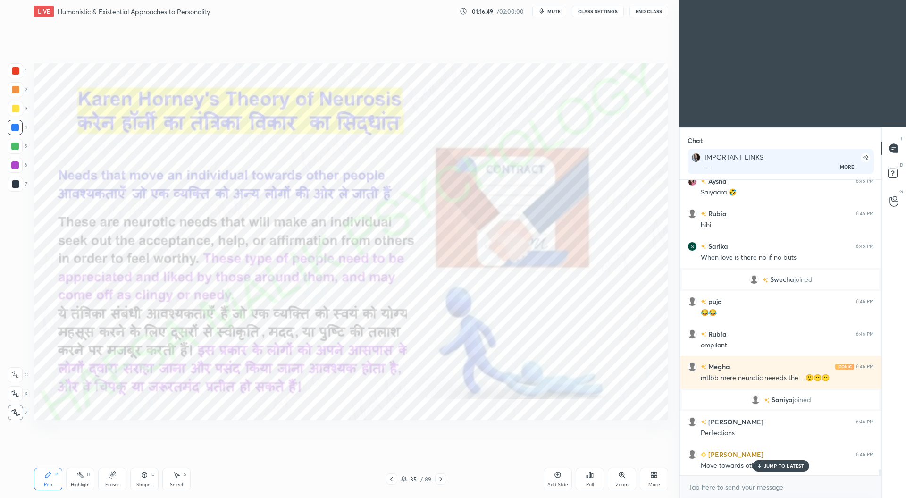
click at [393, 481] on icon at bounding box center [391, 479] width 3 height 5
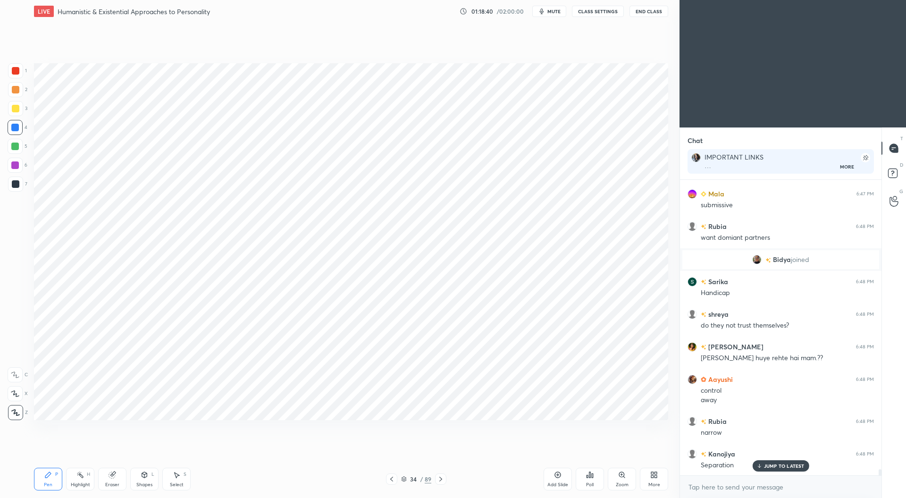
scroll to position [14220, 0]
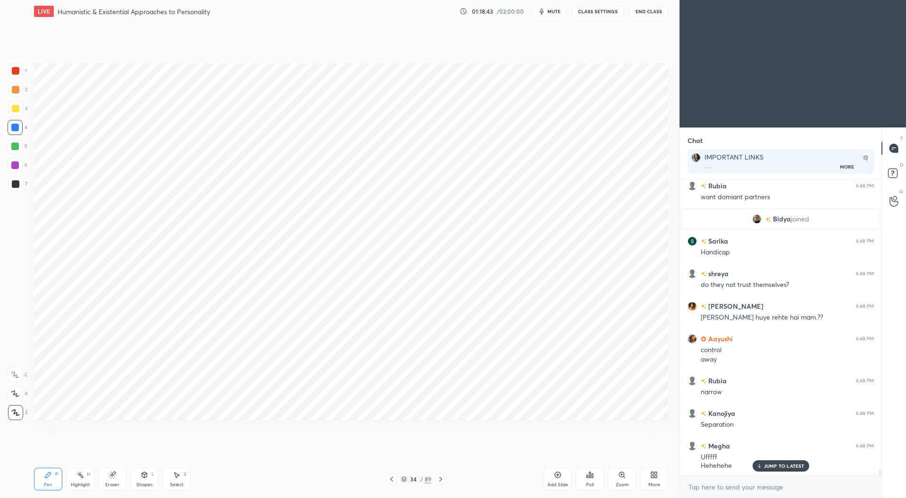
click at [443, 479] on icon at bounding box center [441, 479] width 8 height 8
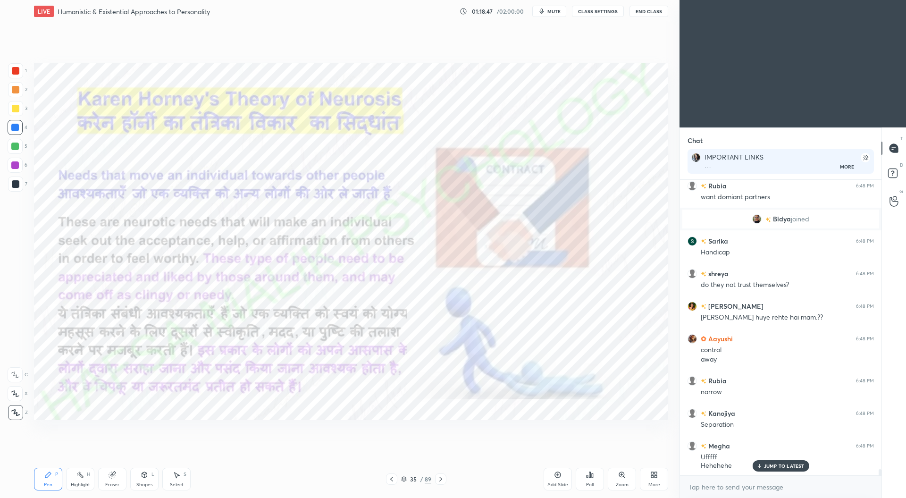
click at [394, 481] on icon at bounding box center [392, 479] width 8 height 8
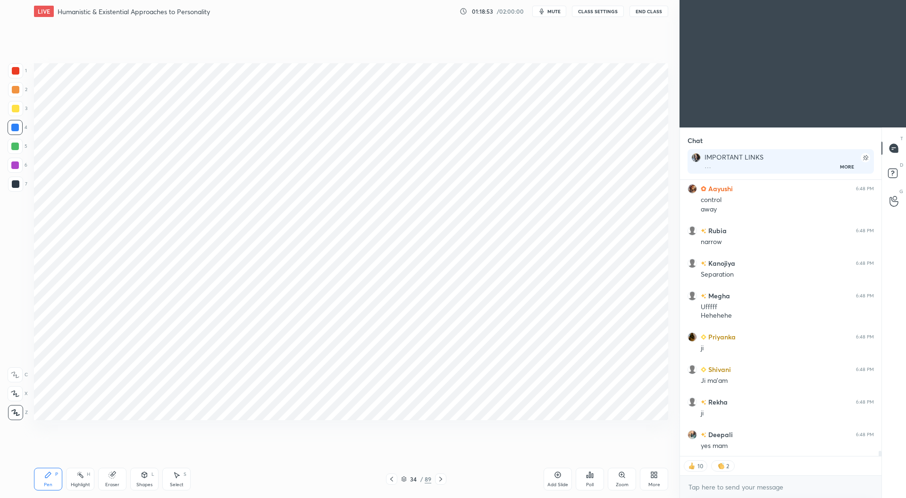
scroll to position [14435, 0]
click at [442, 480] on icon at bounding box center [441, 479] width 8 height 8
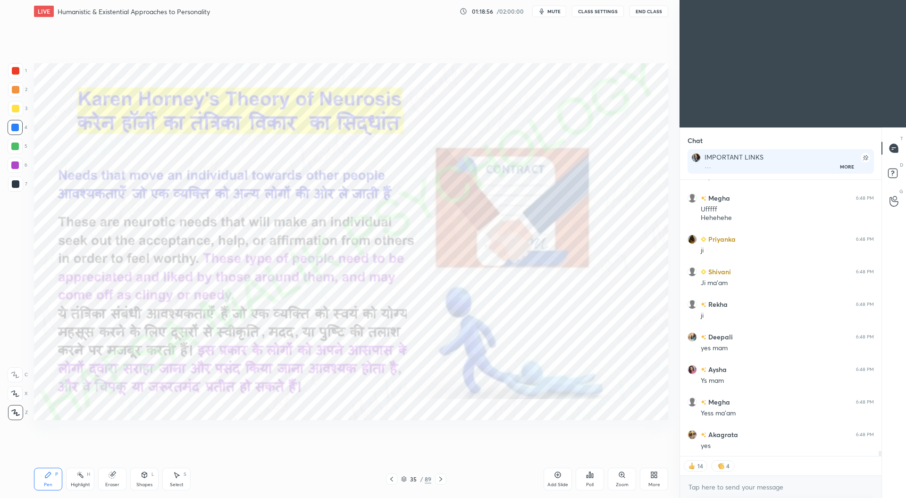
click at [442, 481] on icon at bounding box center [441, 479] width 8 height 8
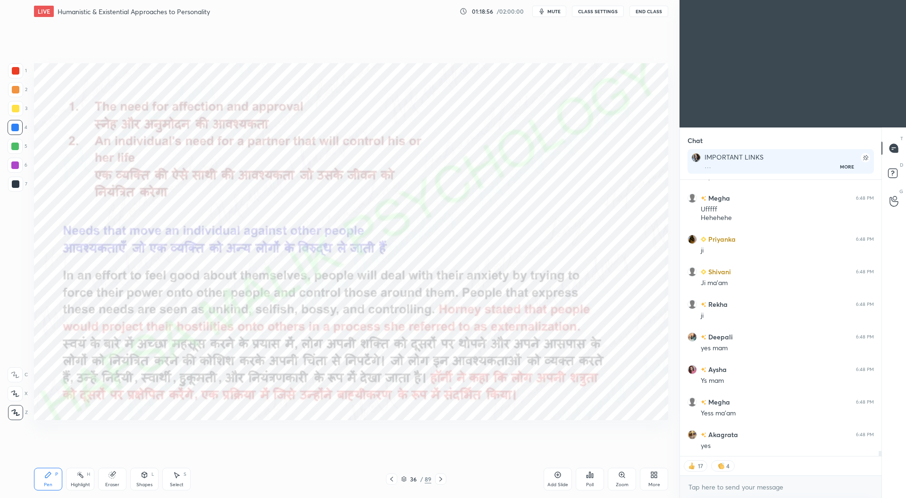
scroll to position [14500, 0]
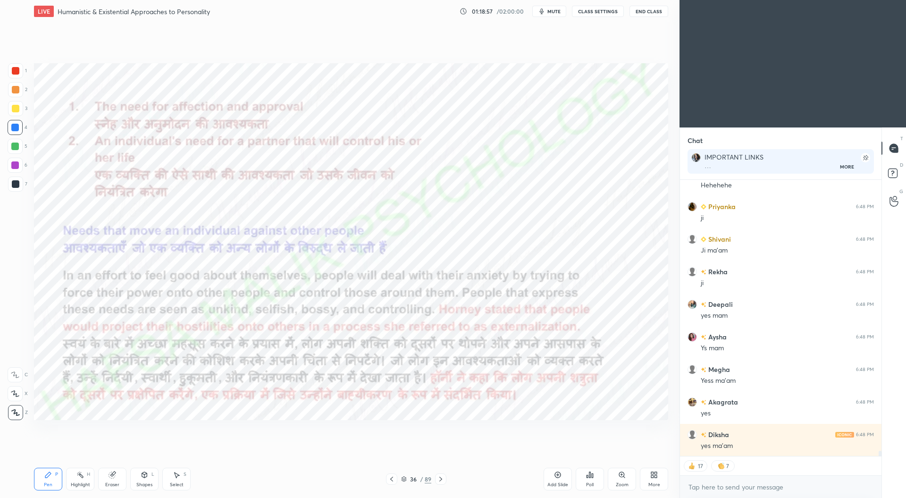
click at [442, 481] on icon at bounding box center [441, 479] width 8 height 8
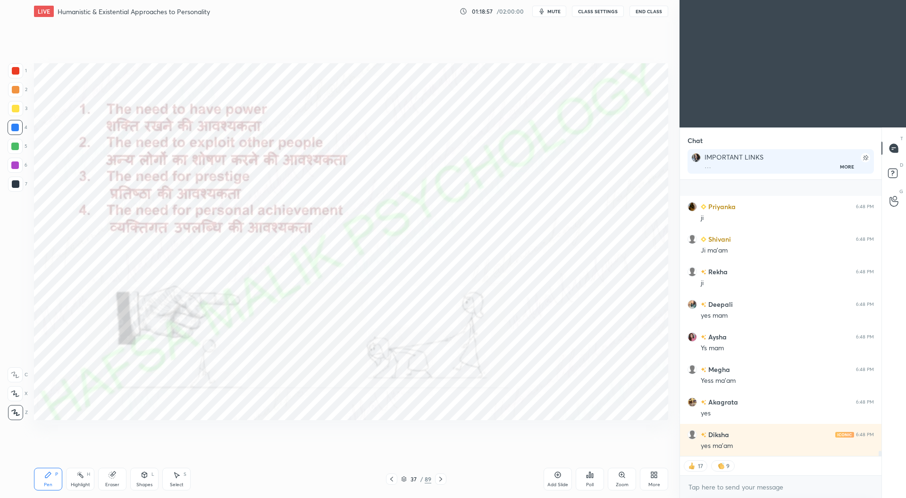
scroll to position [14566, 0]
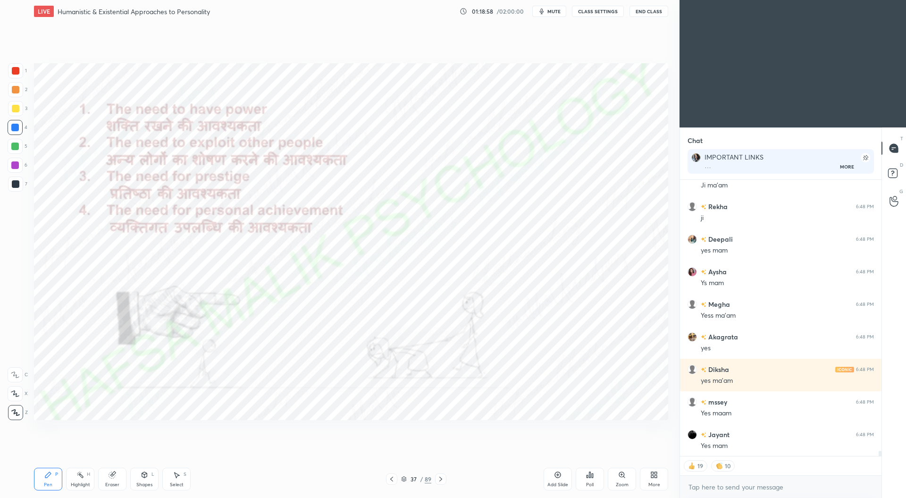
click at [443, 482] on icon at bounding box center [441, 479] width 8 height 8
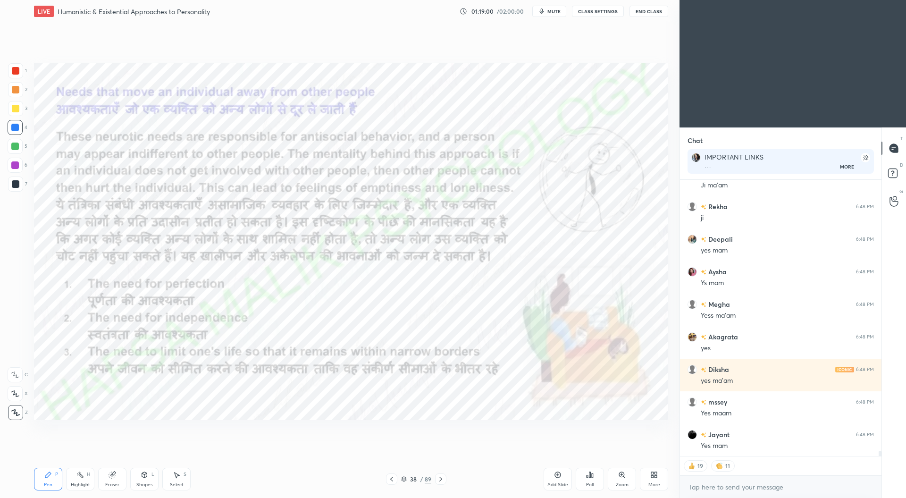
click at [444, 482] on icon at bounding box center [441, 479] width 8 height 8
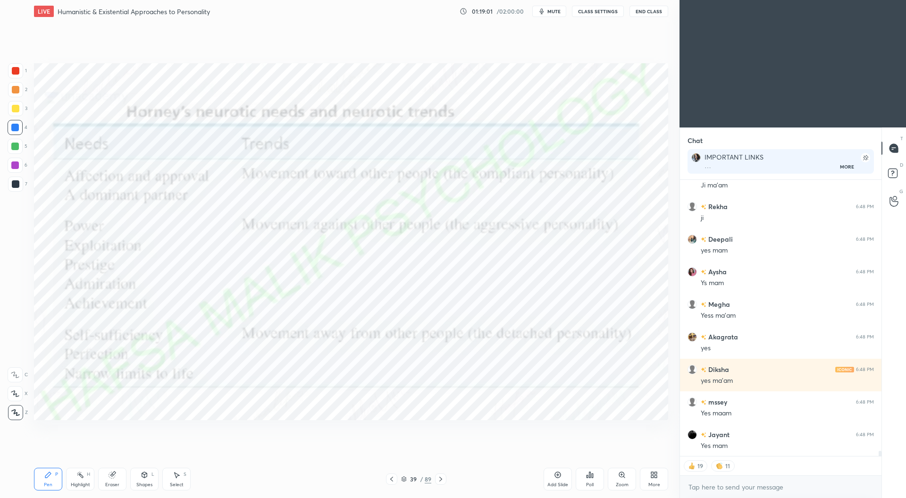
click at [444, 482] on icon at bounding box center [441, 479] width 8 height 8
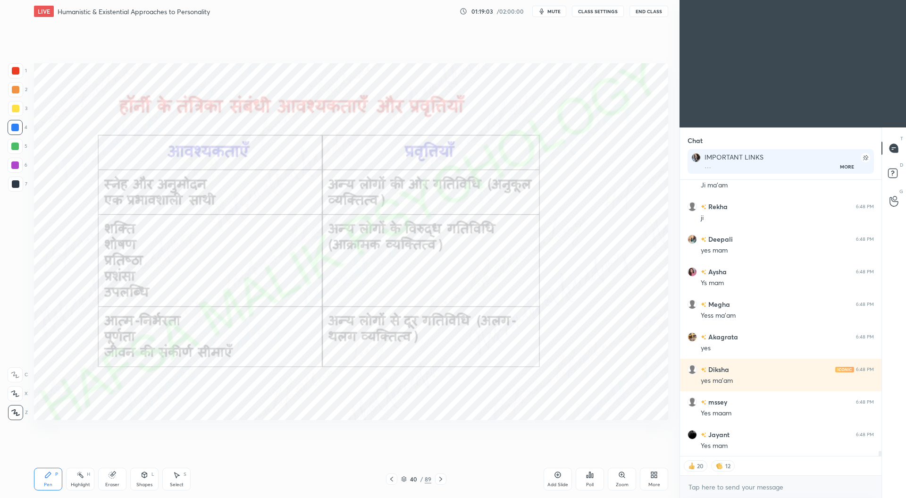
click at [441, 478] on icon at bounding box center [441, 479] width 8 height 8
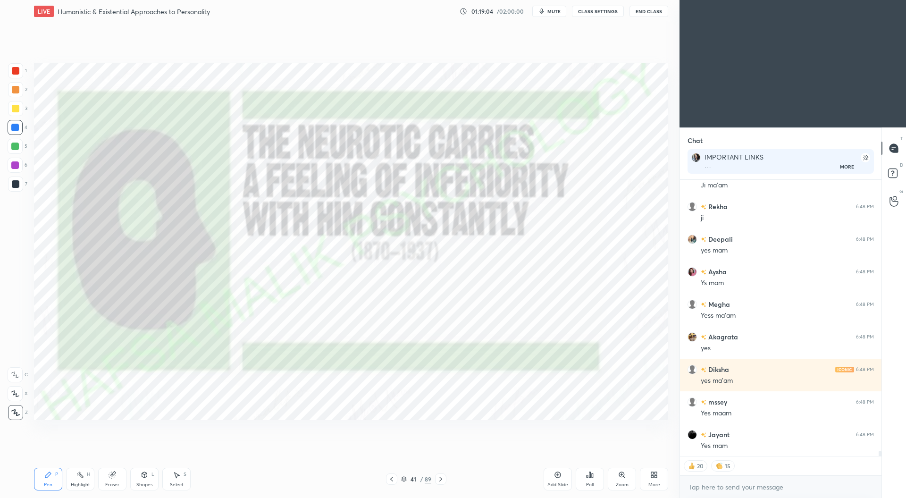
click at [393, 479] on icon at bounding box center [392, 479] width 8 height 8
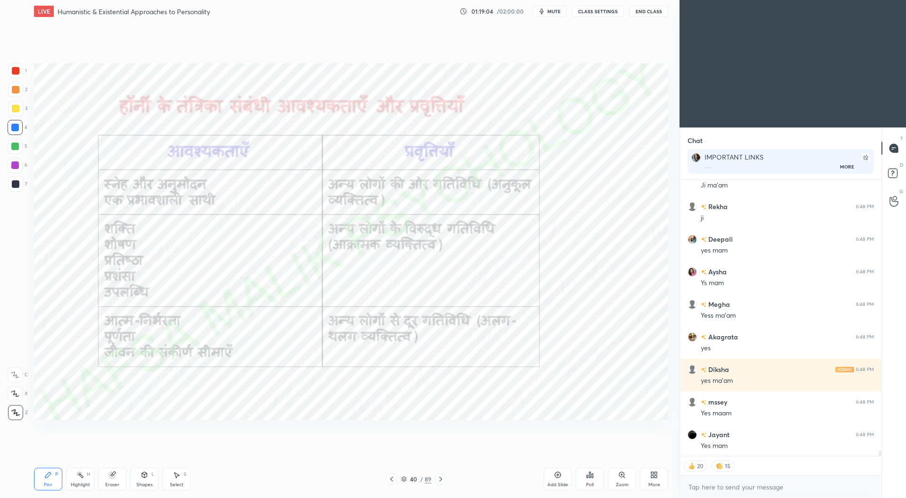
click at [394, 477] on icon at bounding box center [392, 479] width 8 height 8
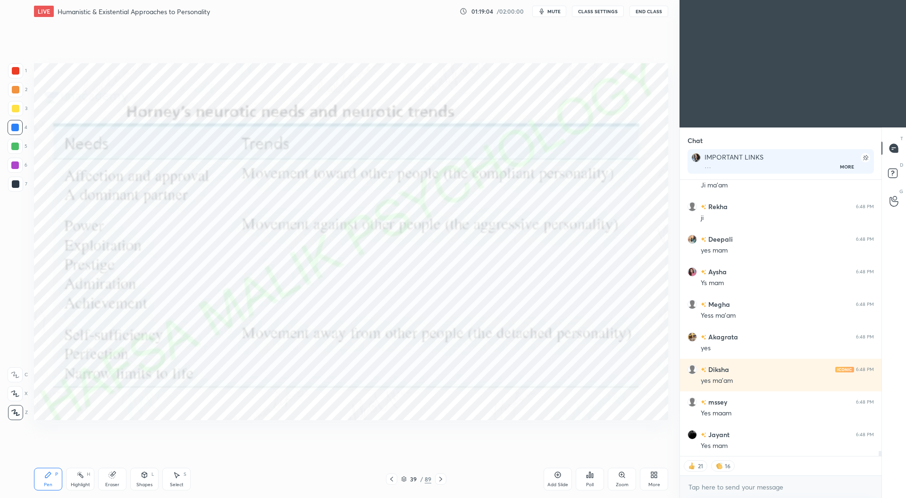
scroll to position [14598, 0]
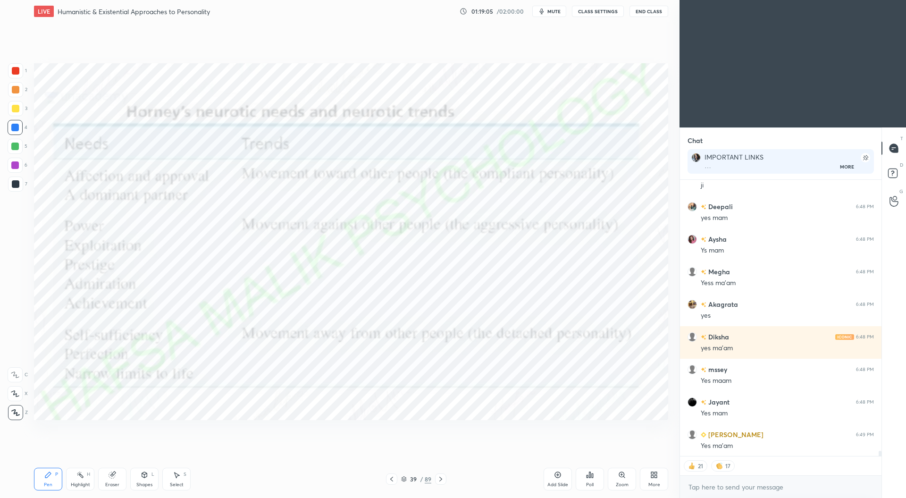
click at [394, 478] on icon at bounding box center [392, 479] width 8 height 8
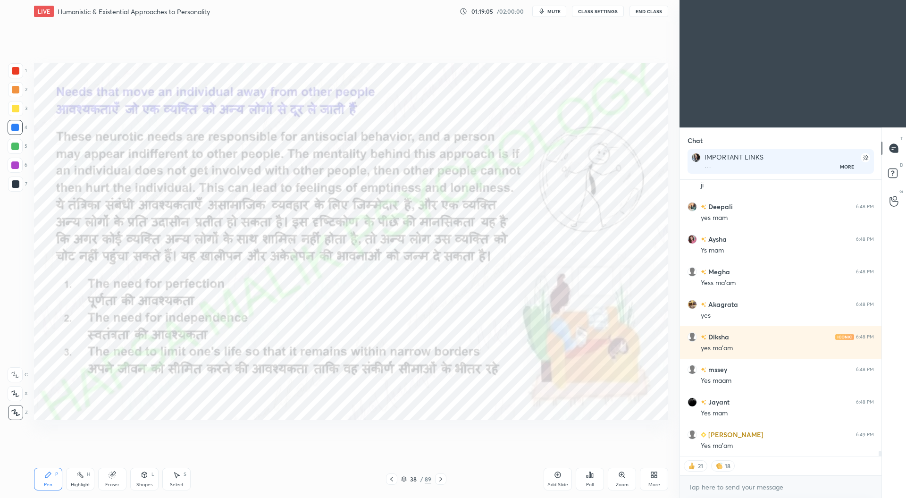
click at [395, 478] on icon at bounding box center [392, 479] width 8 height 8
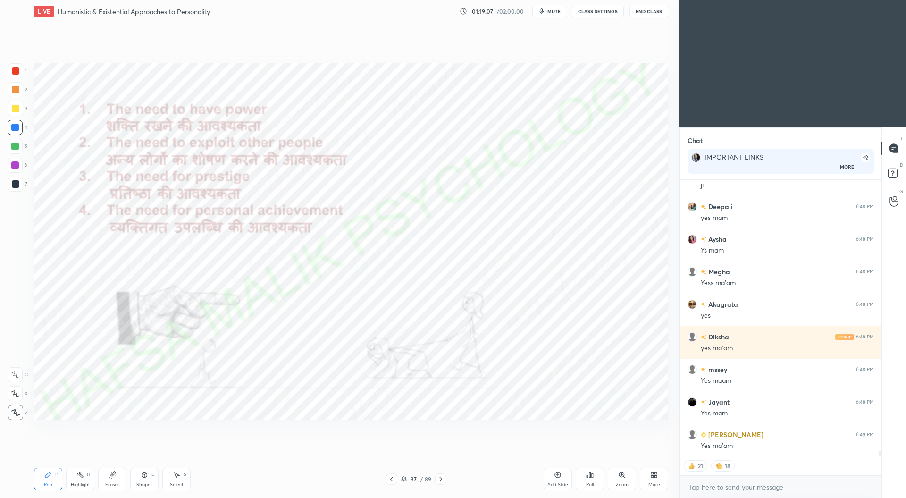
click at [393, 479] on icon at bounding box center [392, 479] width 8 height 8
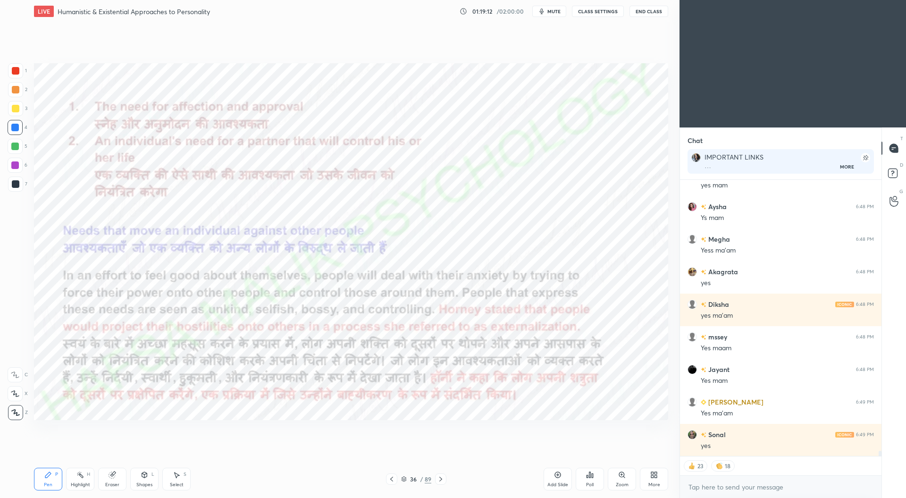
scroll to position [14672, 0]
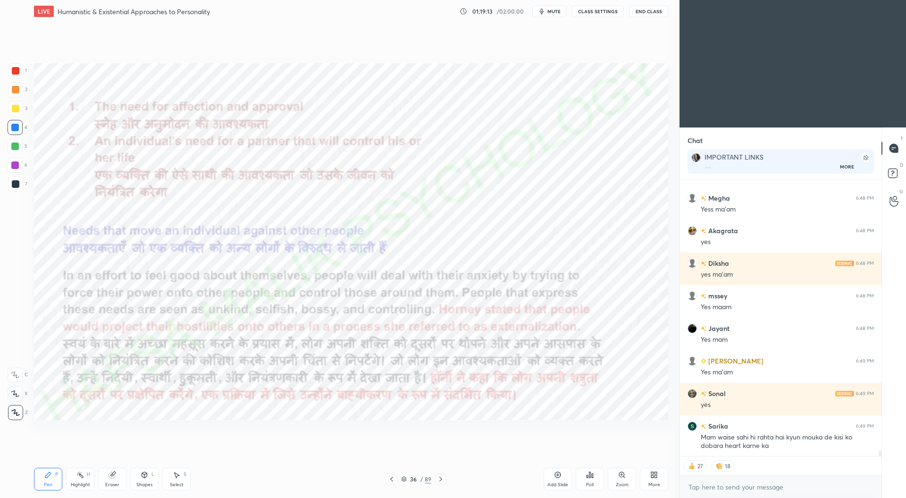
click at [559, 480] on div "Add Slide" at bounding box center [558, 479] width 28 height 23
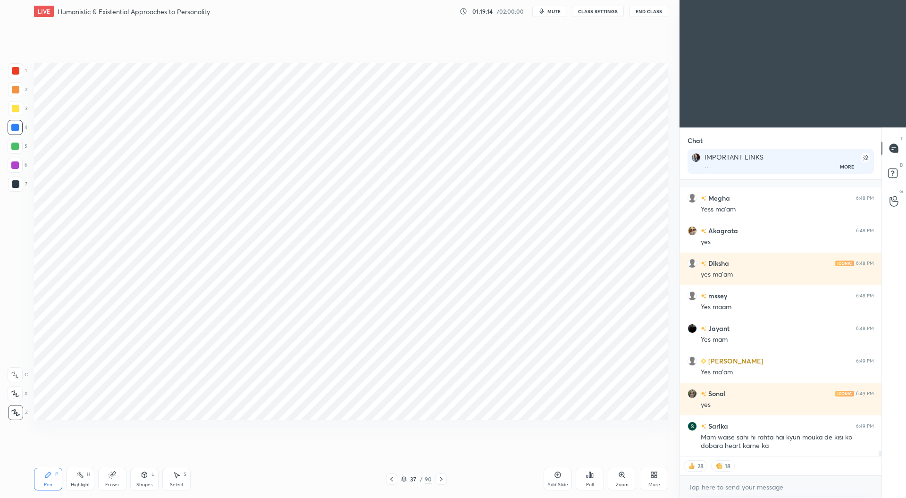
scroll to position [14713, 0]
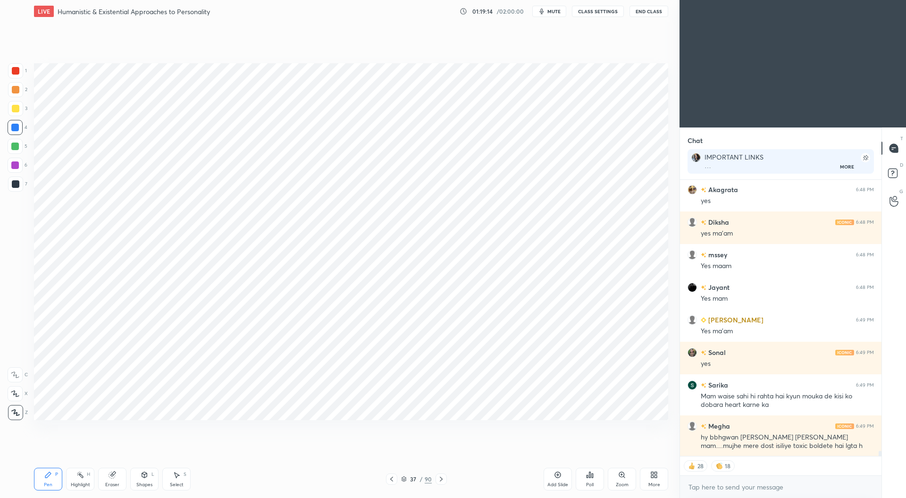
click at [17, 186] on div at bounding box center [16, 184] width 8 height 8
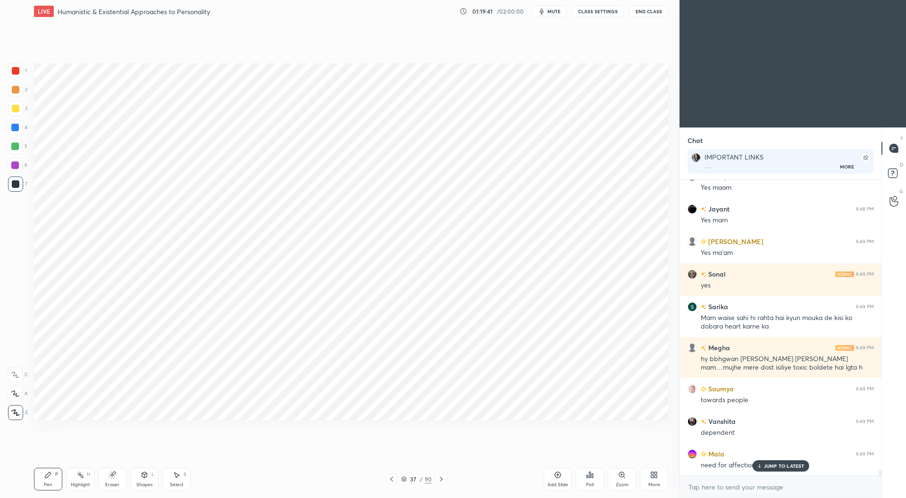
scroll to position [14823, 0]
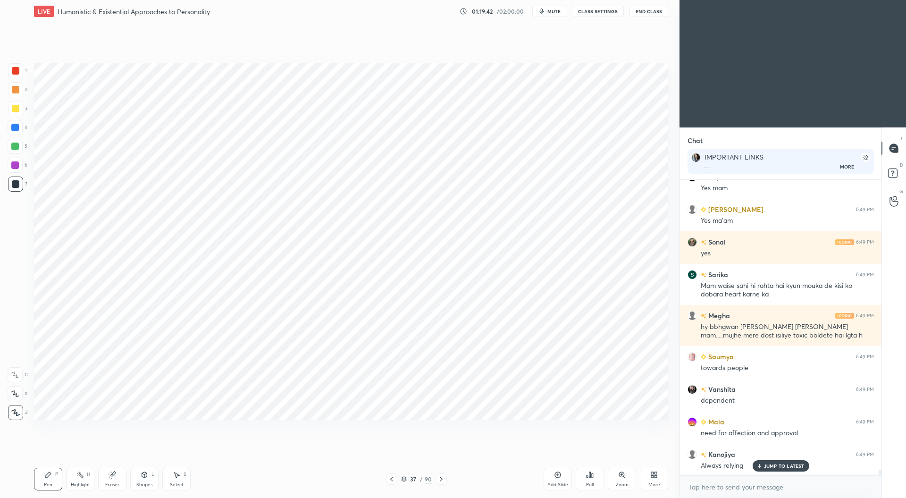
click at [16, 127] on div at bounding box center [15, 128] width 8 height 8
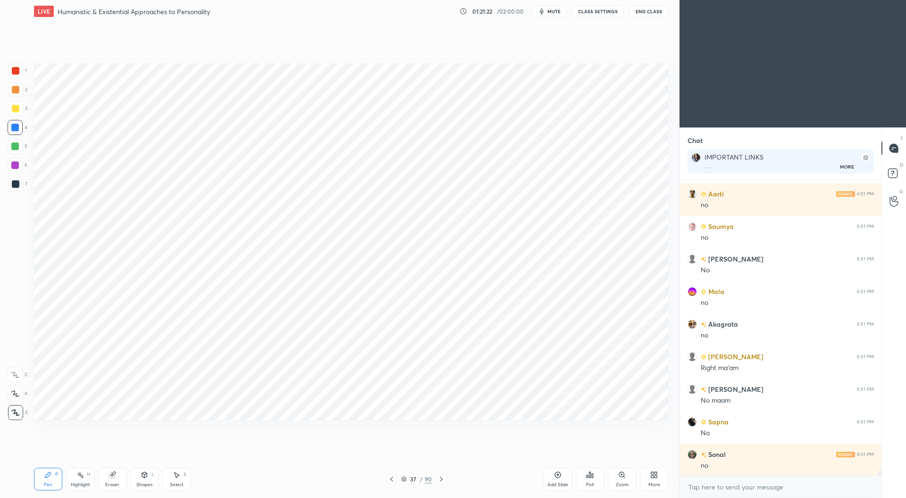
scroll to position [15582, 0]
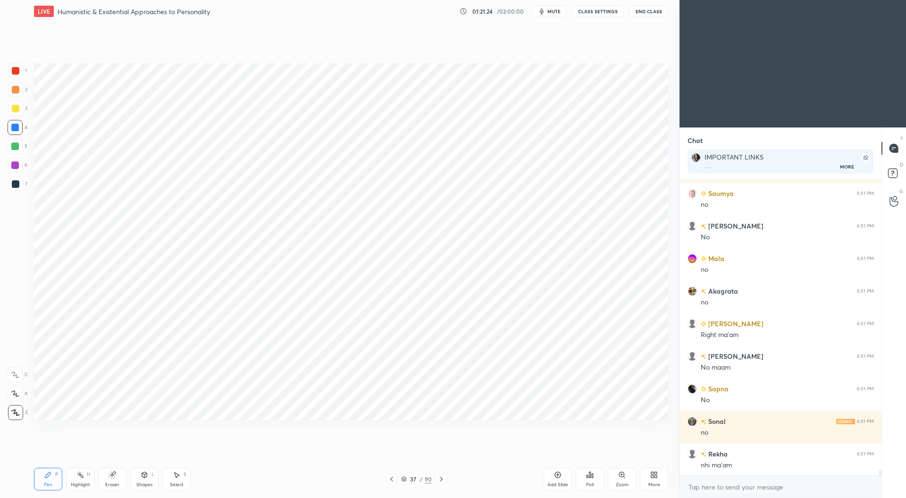
click at [116, 481] on div "Eraser" at bounding box center [112, 479] width 28 height 23
click at [51, 479] on div "Pen P" at bounding box center [48, 479] width 28 height 23
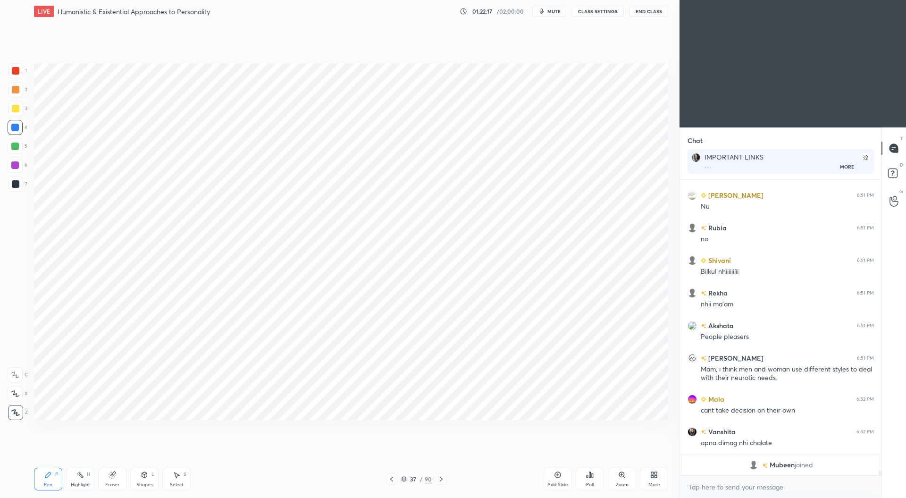
scroll to position [16460, 0]
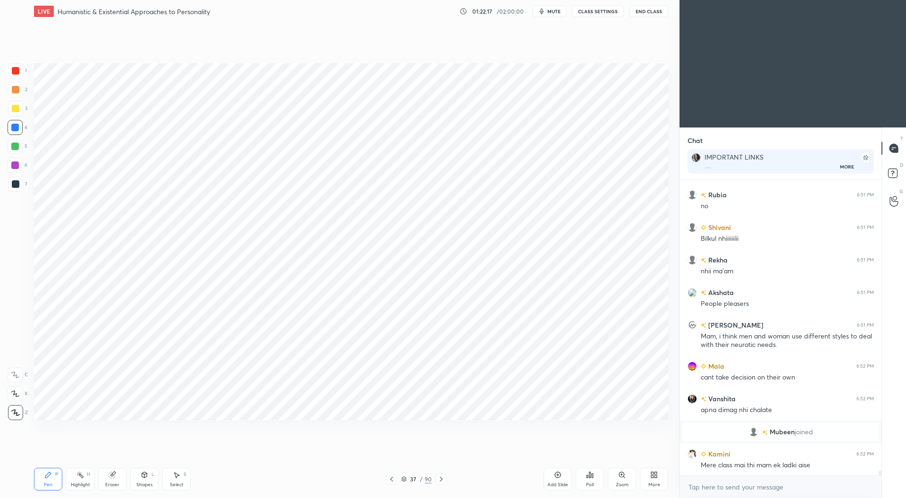
click at [394, 481] on icon at bounding box center [392, 479] width 8 height 8
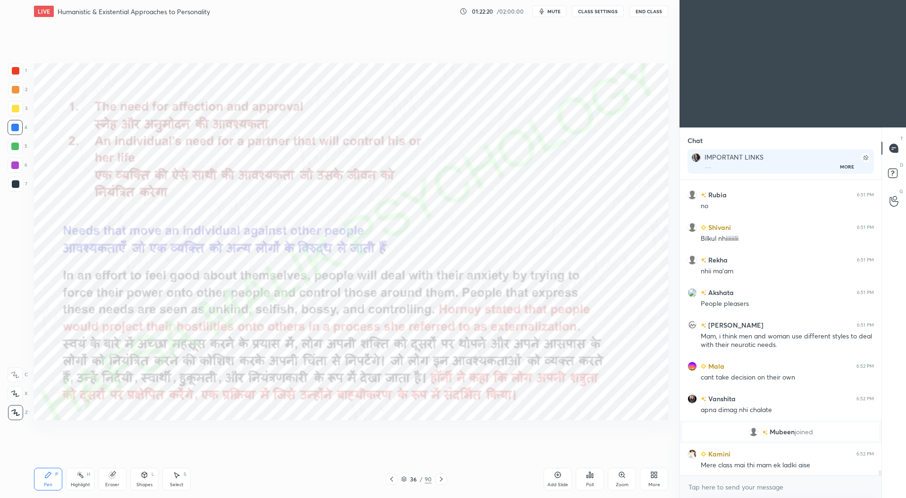
click at [441, 479] on icon at bounding box center [442, 479] width 8 height 8
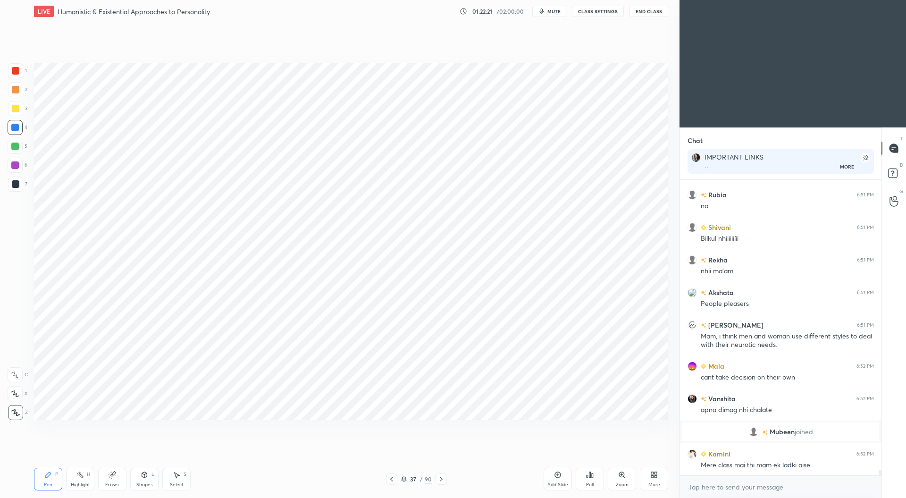
scroll to position [16492, 0]
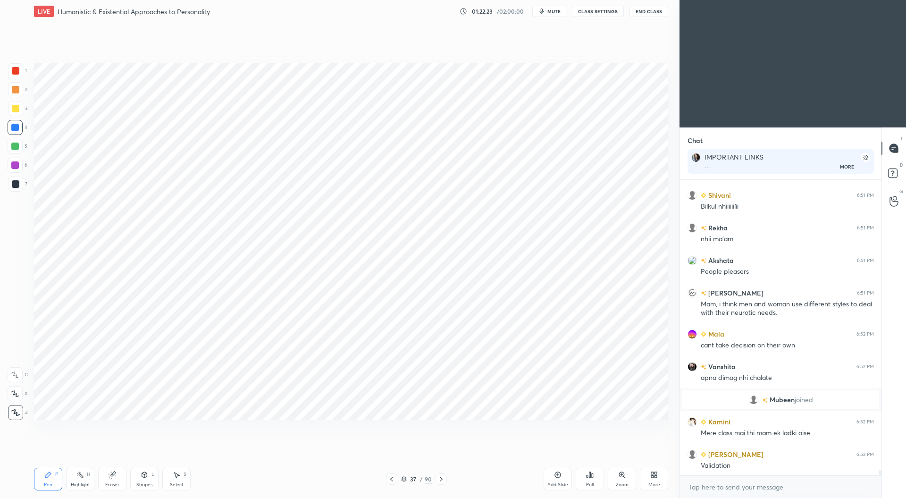
click at [112, 478] on icon at bounding box center [112, 475] width 6 height 6
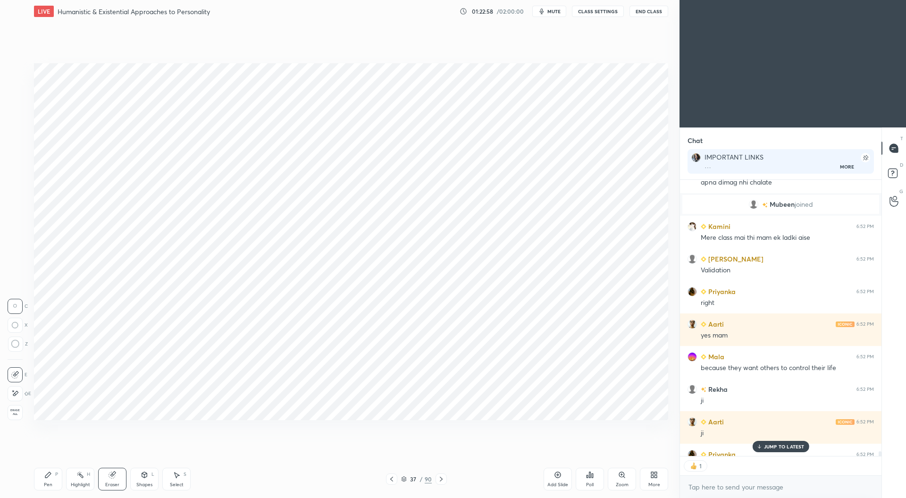
scroll to position [3, 3]
click at [393, 477] on icon at bounding box center [392, 479] width 8 height 8
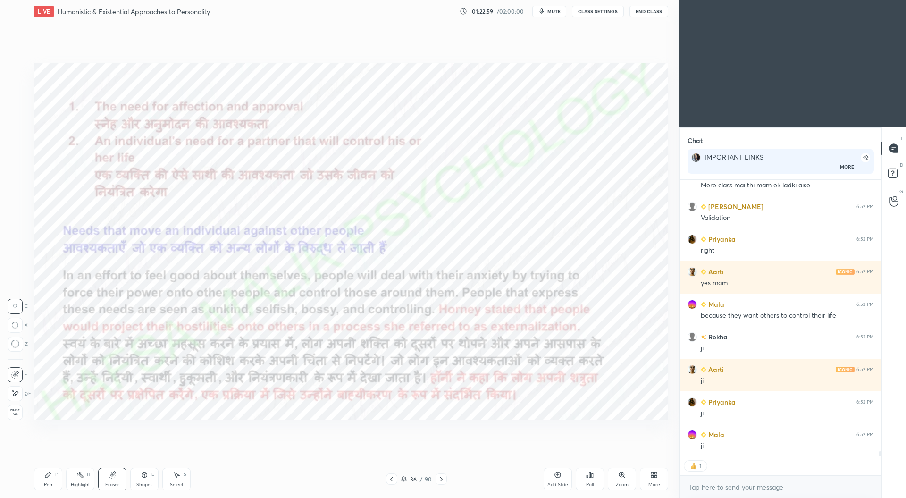
click at [394, 477] on icon at bounding box center [392, 479] width 8 height 8
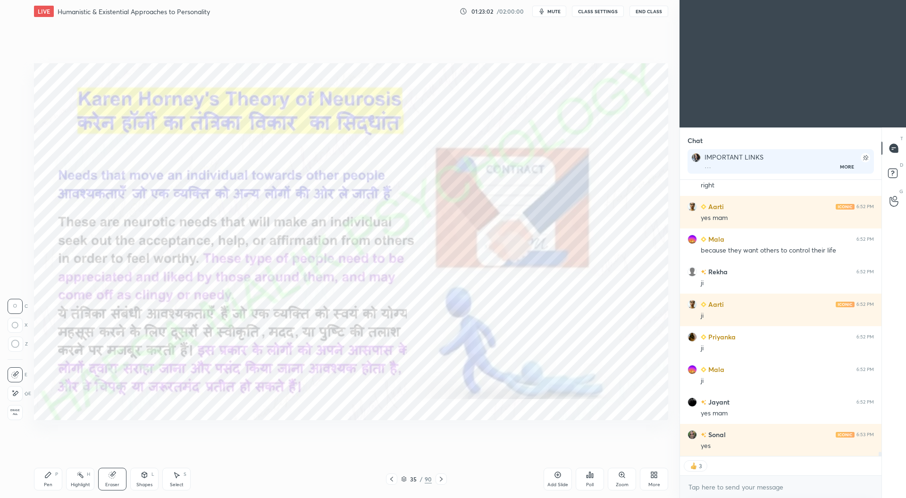
scroll to position [16838, 0]
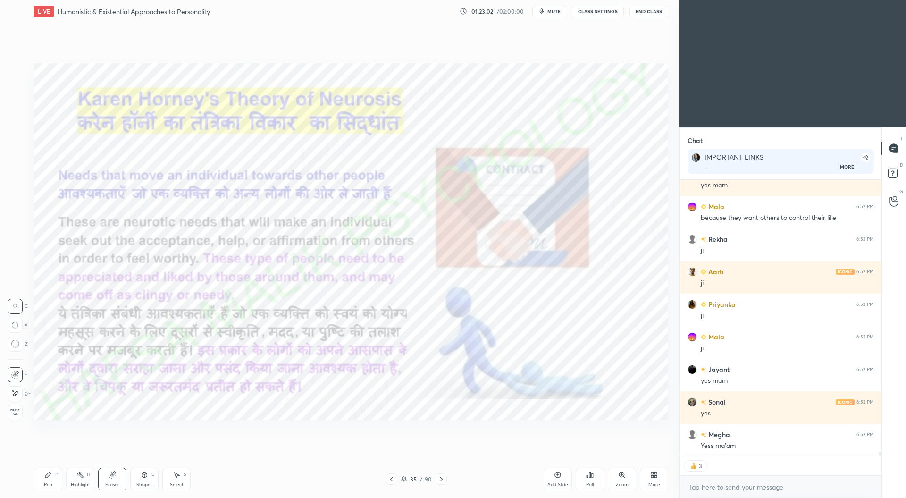
click at [45, 479] on div "Pen P" at bounding box center [48, 479] width 28 height 23
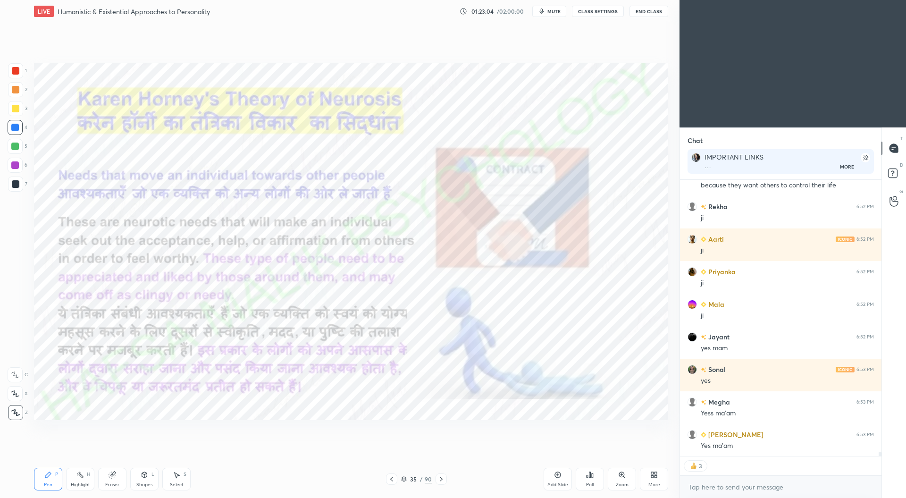
click at [21, 74] on div at bounding box center [15, 70] width 15 height 15
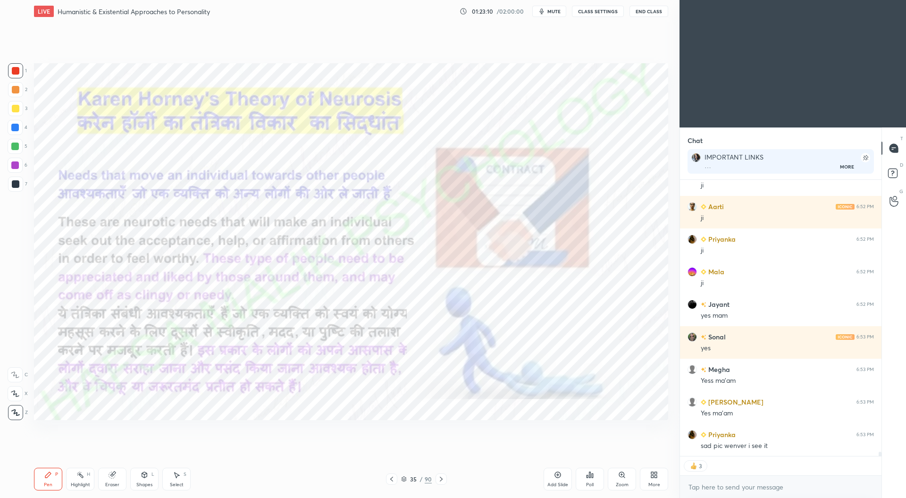
scroll to position [16883, 0]
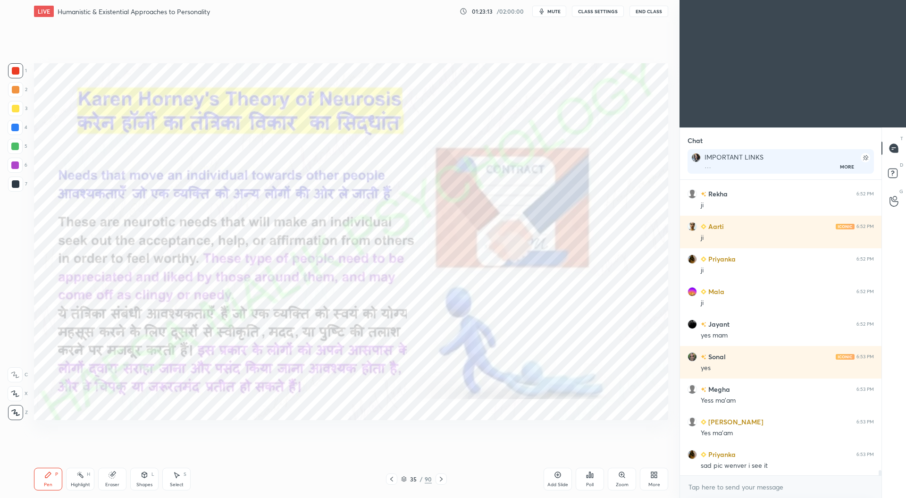
click at [441, 479] on icon at bounding box center [442, 479] width 8 height 8
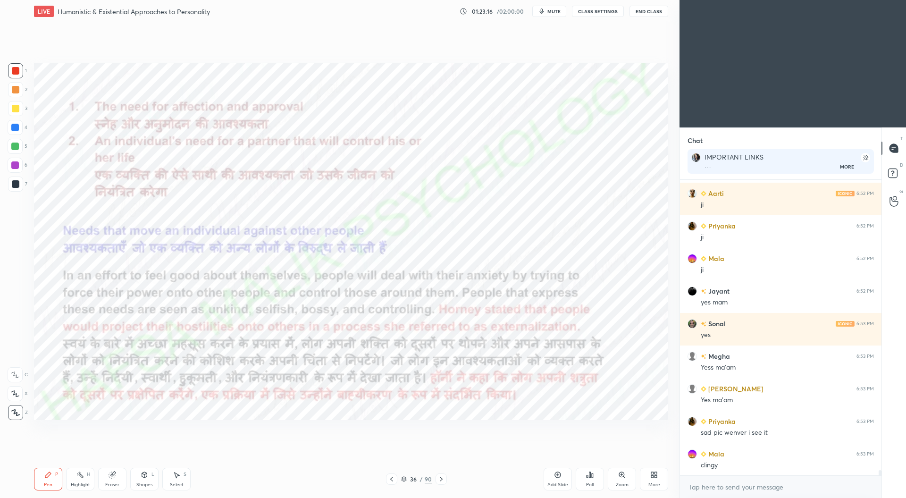
scroll to position [16948, 0]
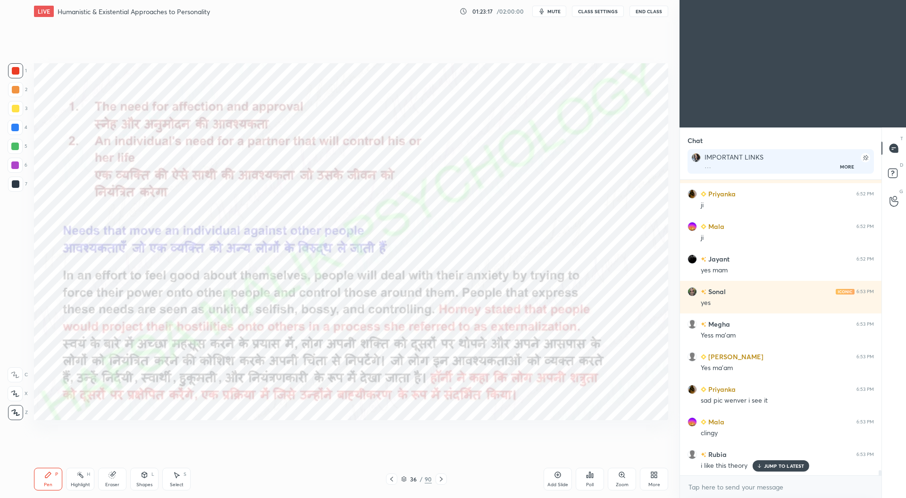
click at [442, 478] on icon at bounding box center [442, 479] width 8 height 8
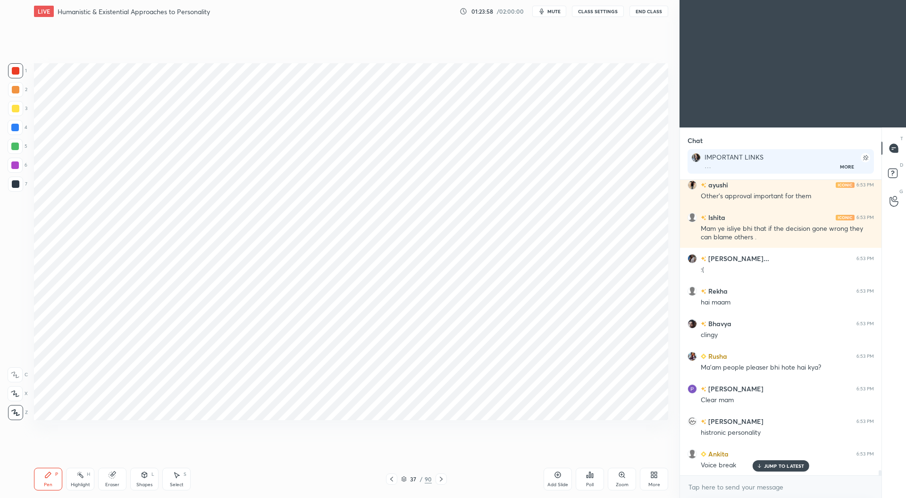
scroll to position [17283, 0]
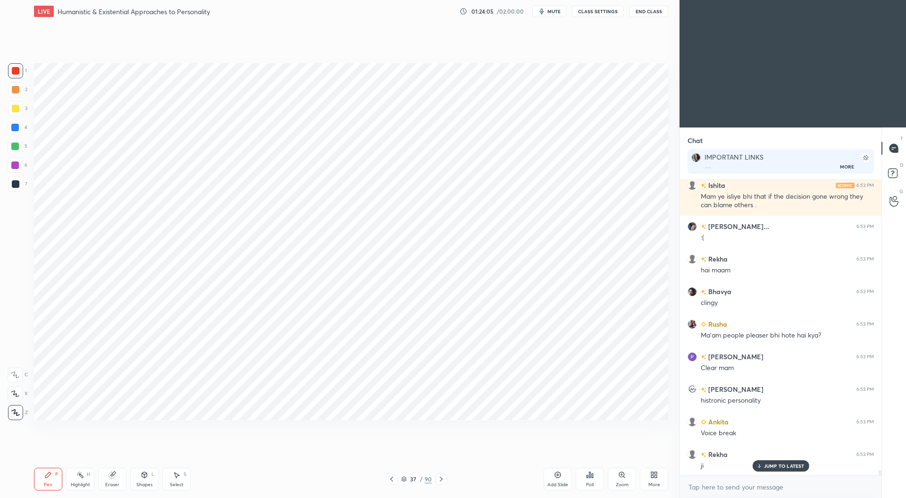
click at [439, 479] on icon at bounding box center [442, 479] width 8 height 8
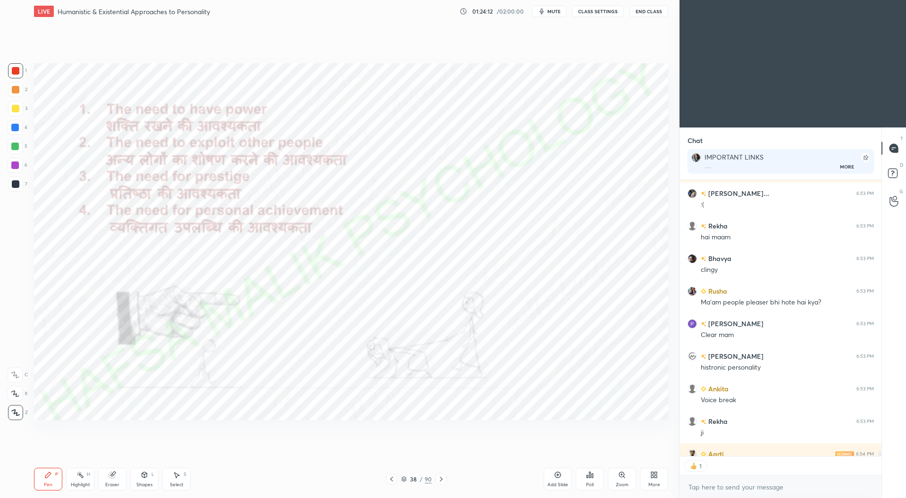
scroll to position [3, 3]
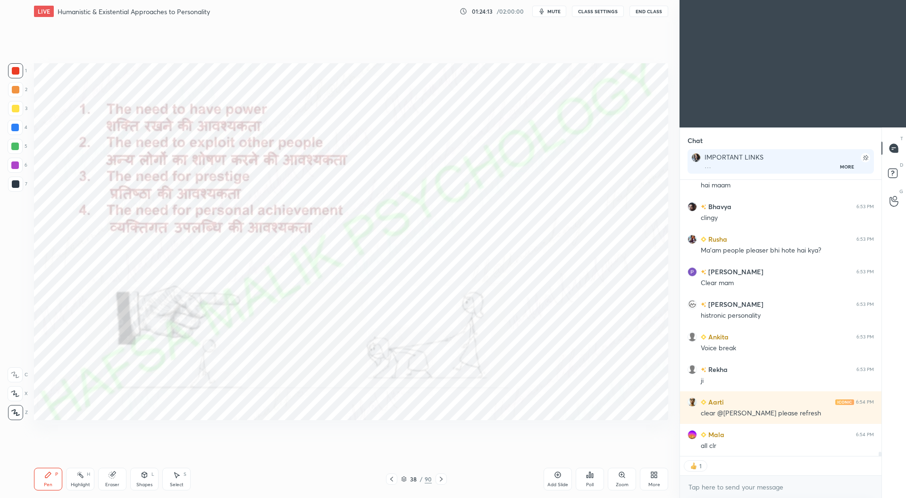
click at [395, 480] on icon at bounding box center [392, 479] width 8 height 8
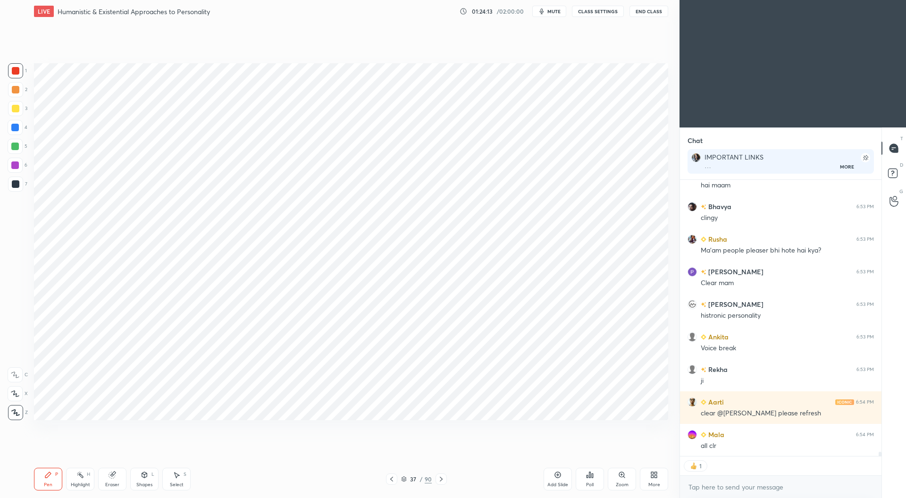
scroll to position [17400, 0]
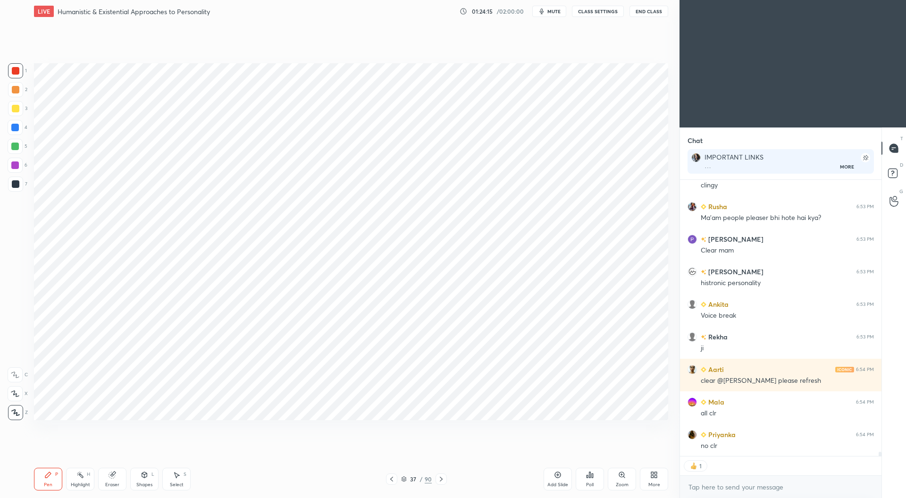
click at [560, 478] on icon at bounding box center [558, 475] width 8 height 8
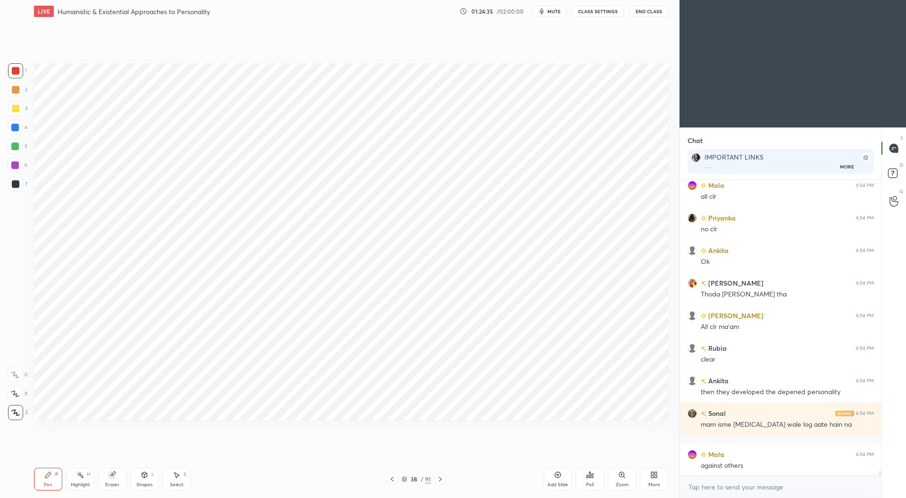
scroll to position [17650, 0]
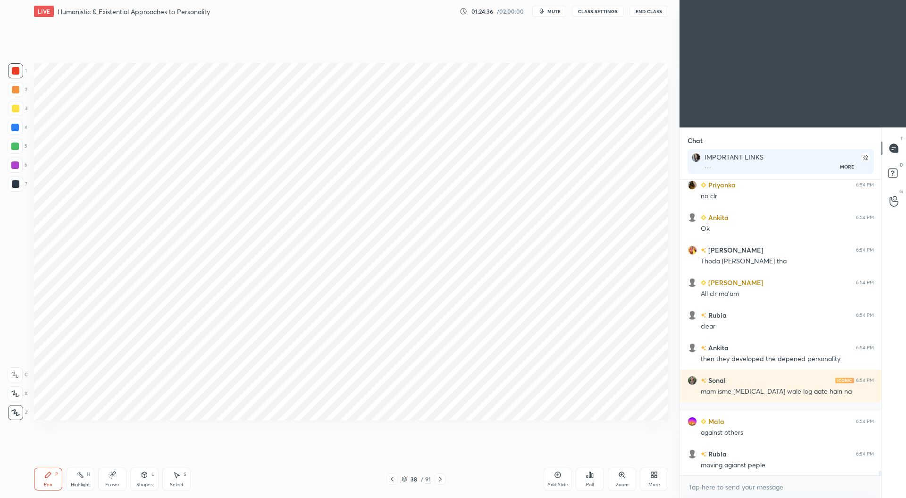
click at [391, 480] on icon at bounding box center [392, 479] width 8 height 8
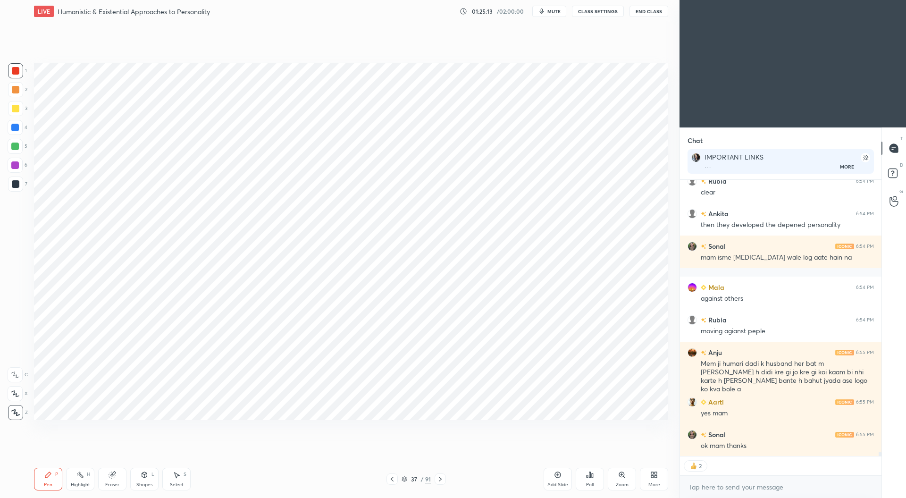
scroll to position [17816, 0]
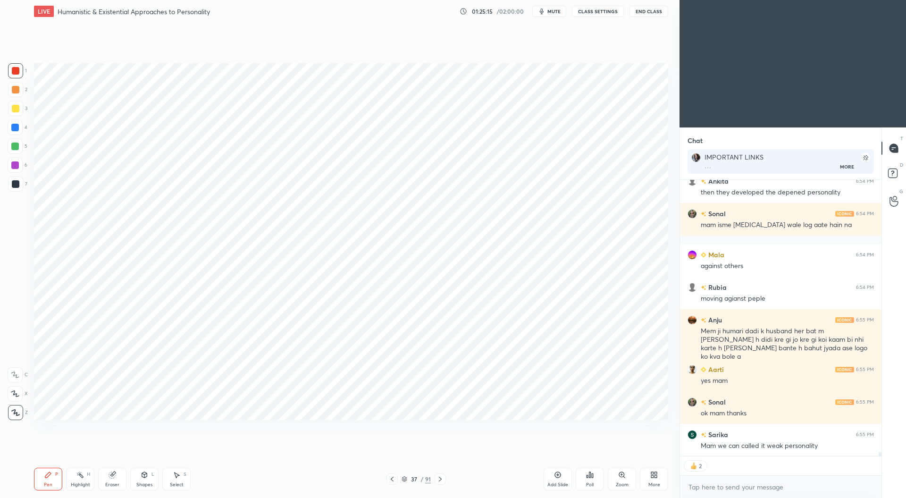
click at [442, 479] on icon at bounding box center [441, 479] width 8 height 8
click at [14, 131] on div at bounding box center [15, 128] width 8 height 8
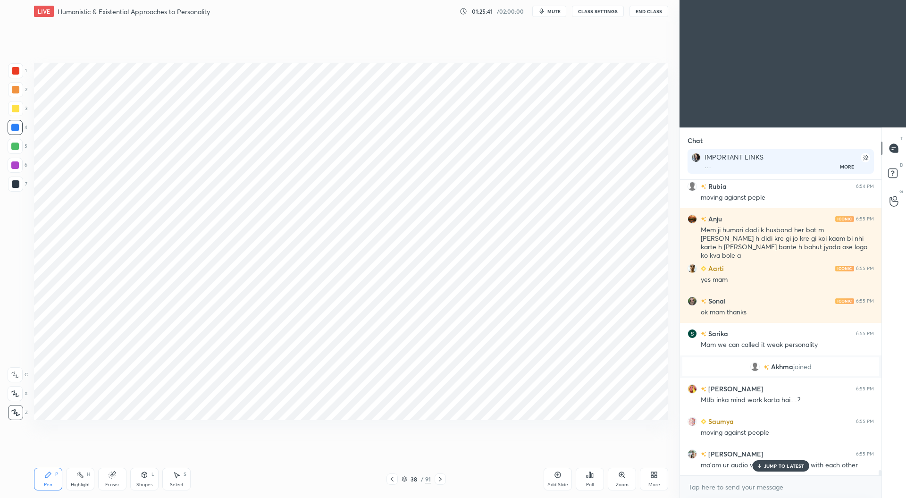
scroll to position [16906, 0]
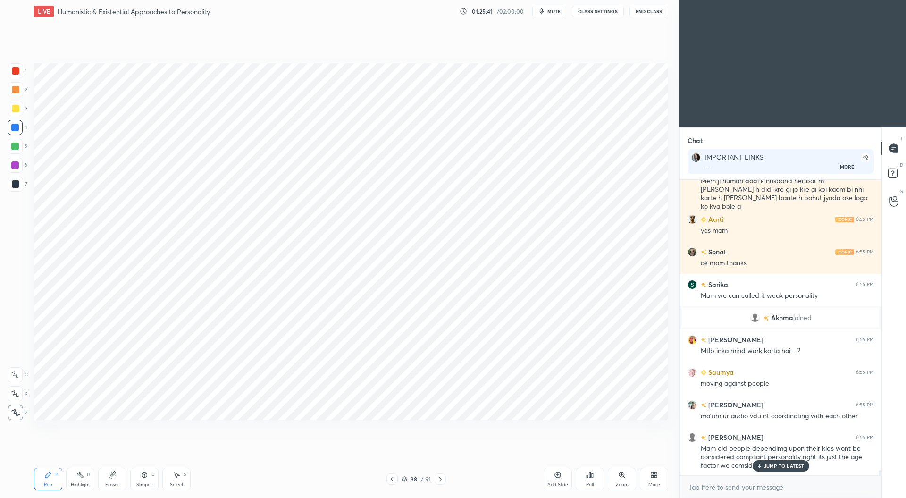
click at [16, 72] on div at bounding box center [16, 71] width 8 height 8
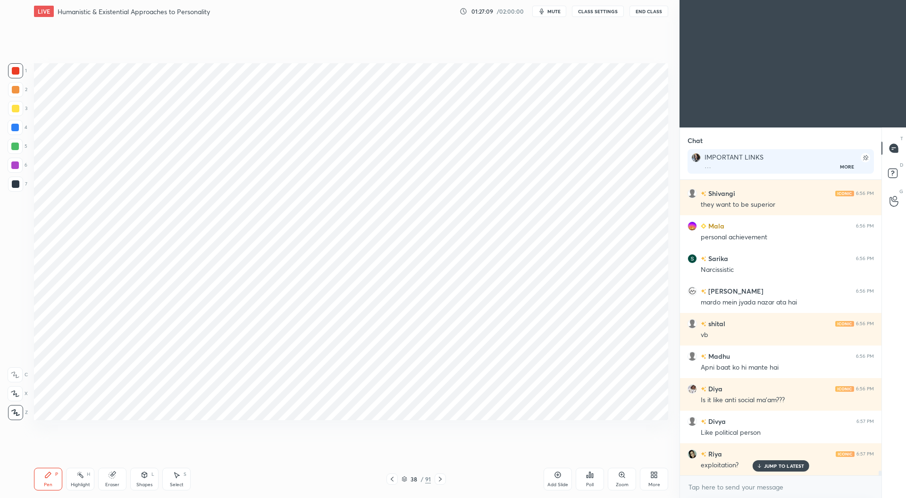
scroll to position [17787, 0]
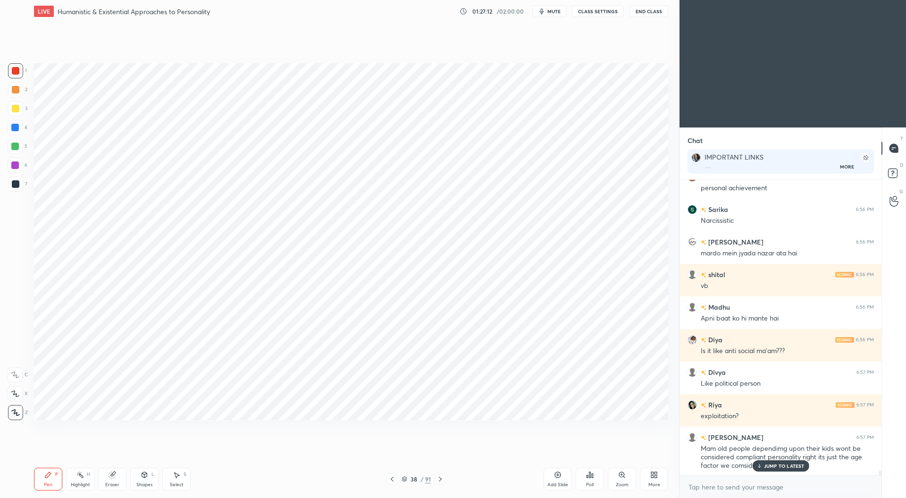
click at [14, 145] on div at bounding box center [15, 147] width 8 height 8
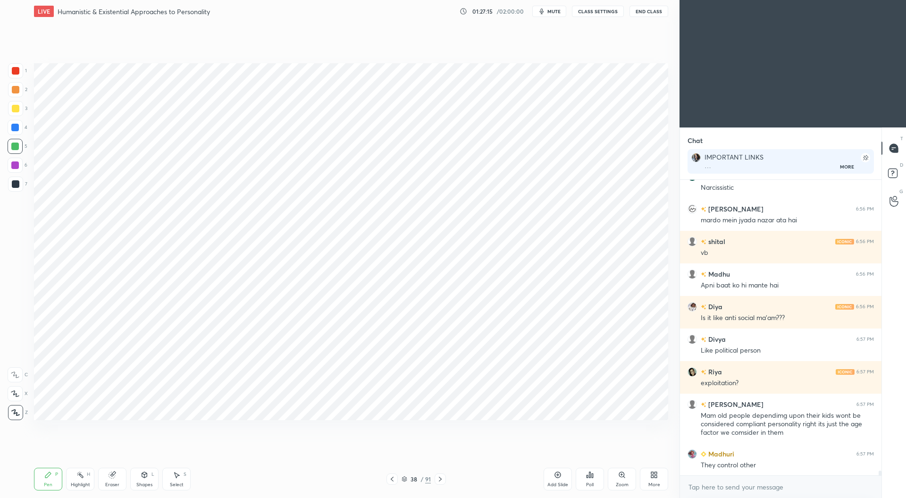
click at [392, 480] on icon at bounding box center [392, 479] width 3 height 5
click at [438, 480] on icon at bounding box center [441, 479] width 8 height 8
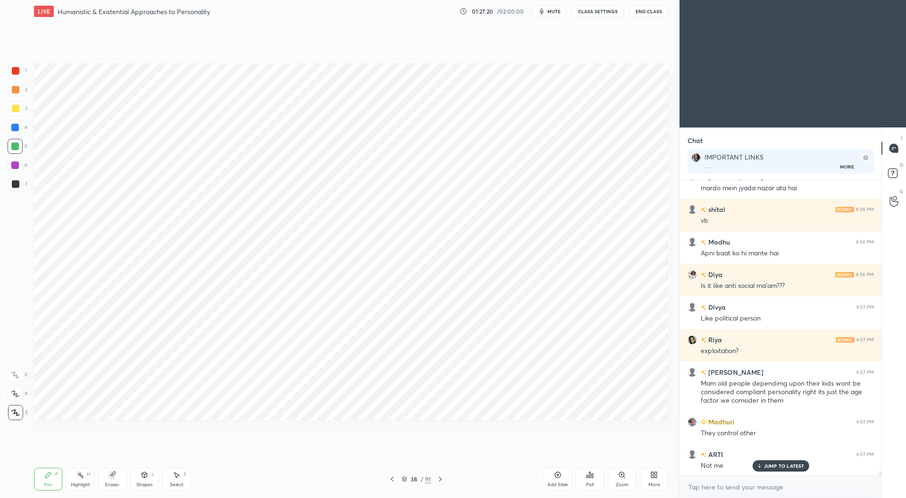
click at [394, 481] on icon at bounding box center [392, 479] width 8 height 8
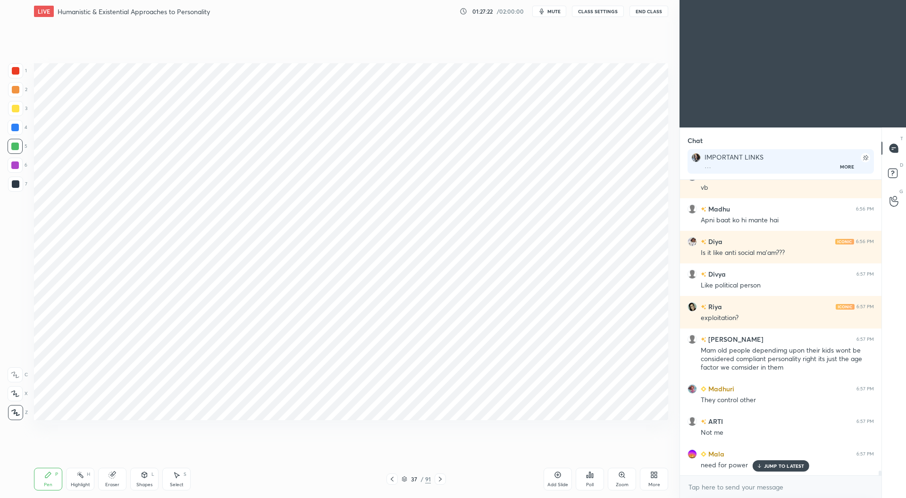
scroll to position [17917, 0]
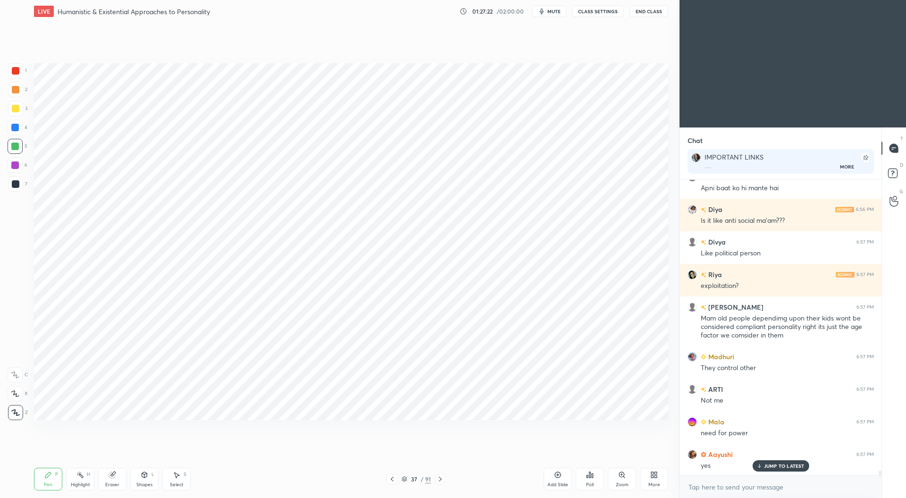
click at [441, 478] on icon at bounding box center [441, 479] width 8 height 8
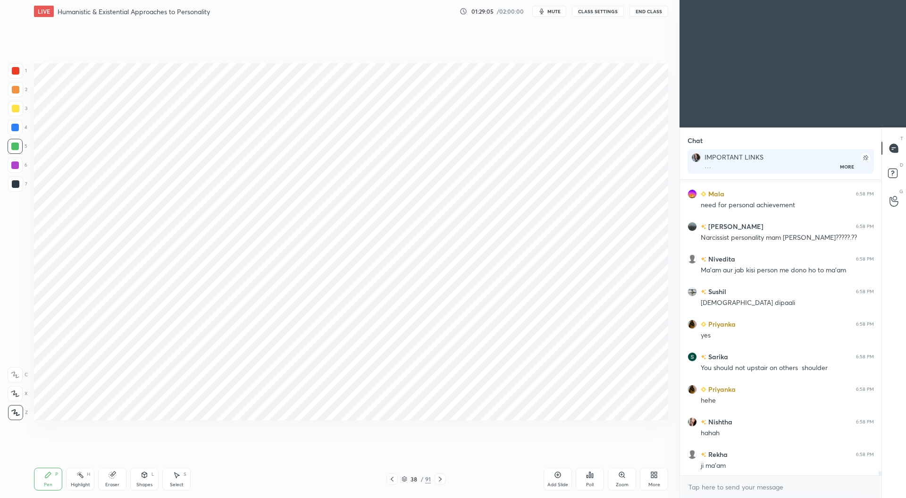
scroll to position [19257, 0]
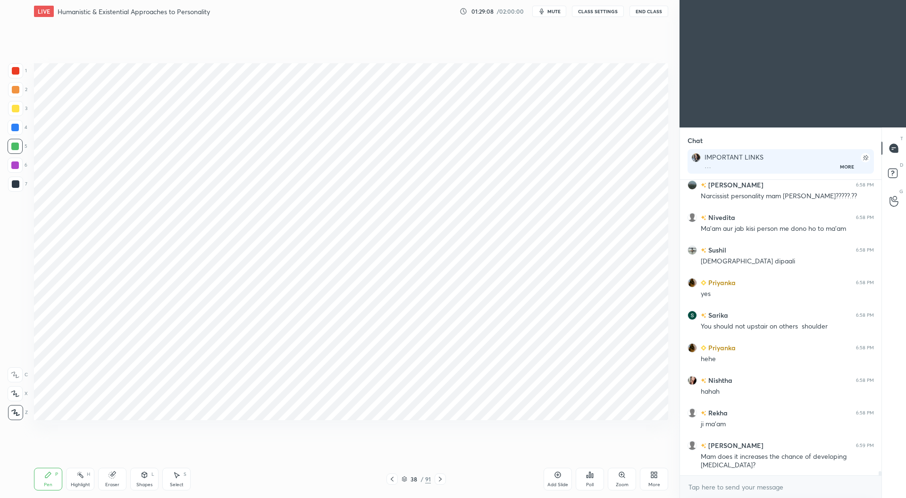
click at [117, 481] on div "Eraser" at bounding box center [112, 479] width 28 height 23
click at [56, 478] on div "Pen P" at bounding box center [48, 479] width 28 height 23
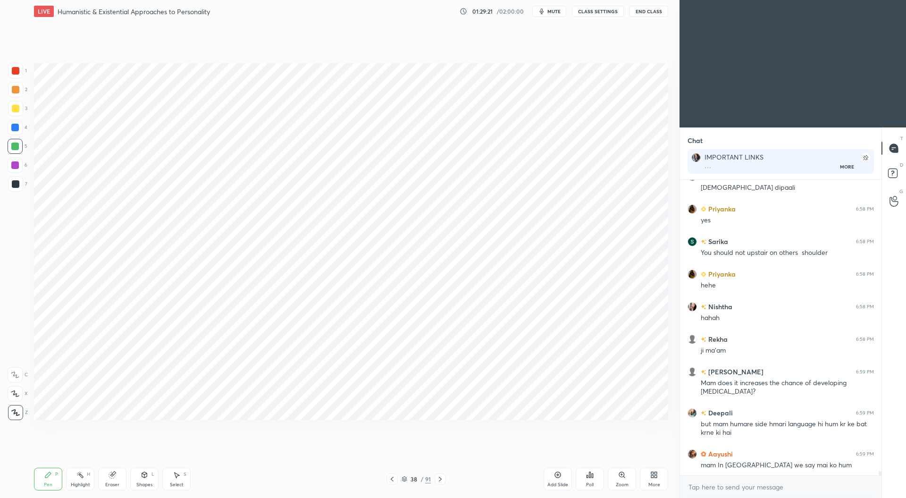
scroll to position [19362, 0]
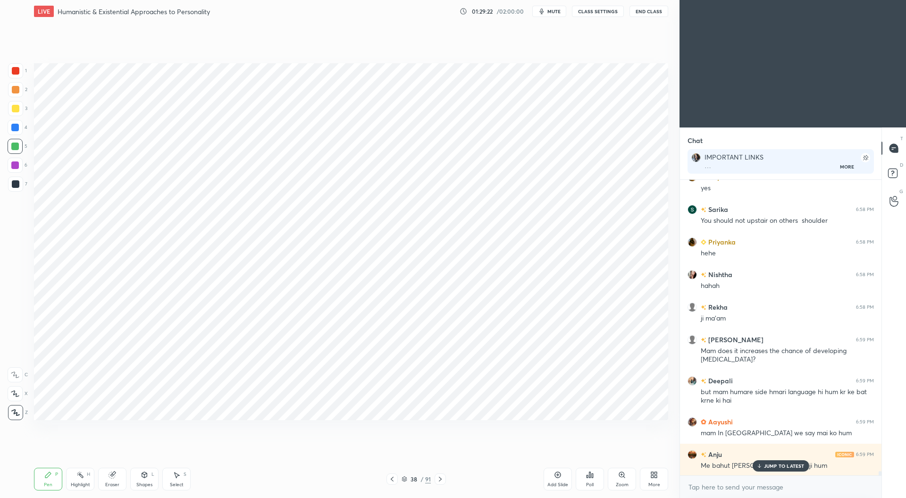
click at [394, 480] on icon at bounding box center [392, 479] width 8 height 8
click at [395, 479] on icon at bounding box center [392, 479] width 8 height 8
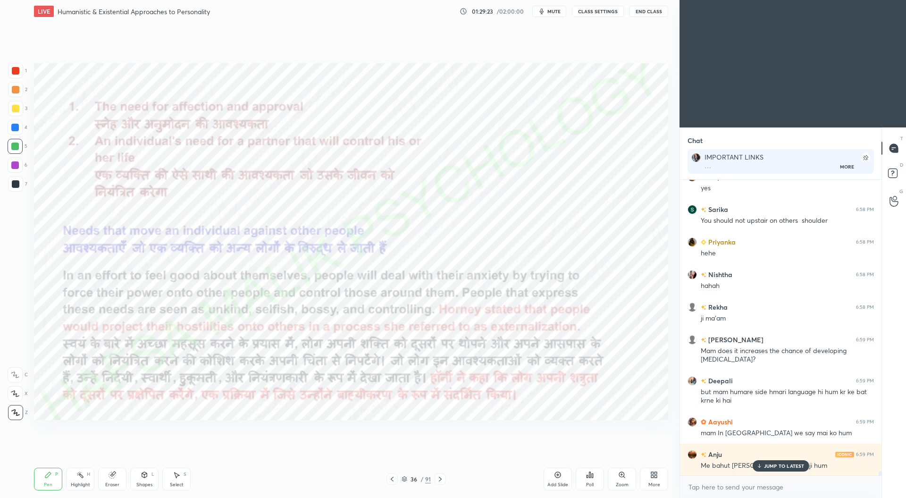
click at [395, 478] on icon at bounding box center [392, 479] width 8 height 8
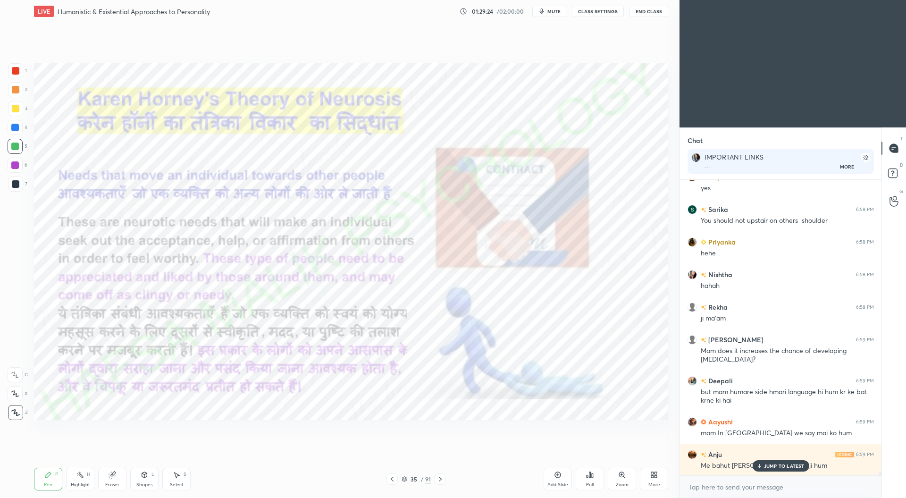
click at [395, 478] on icon at bounding box center [392, 479] width 8 height 8
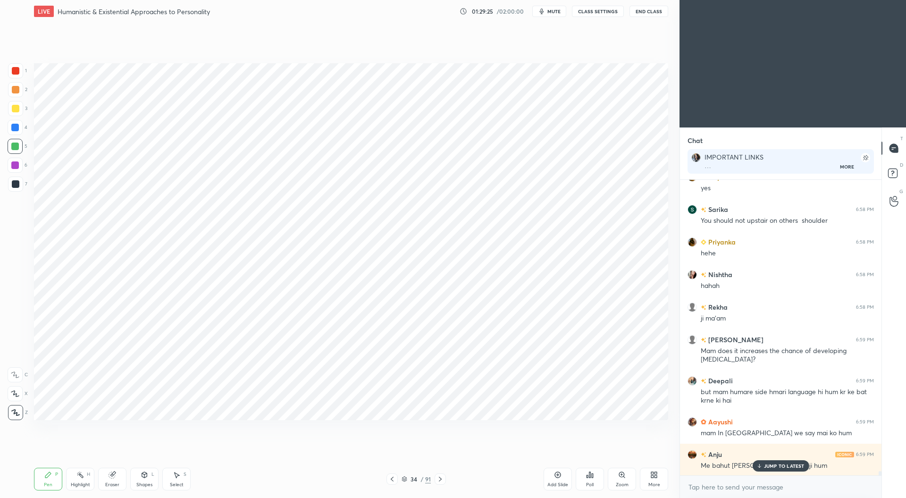
click at [440, 478] on icon at bounding box center [440, 479] width 3 height 5
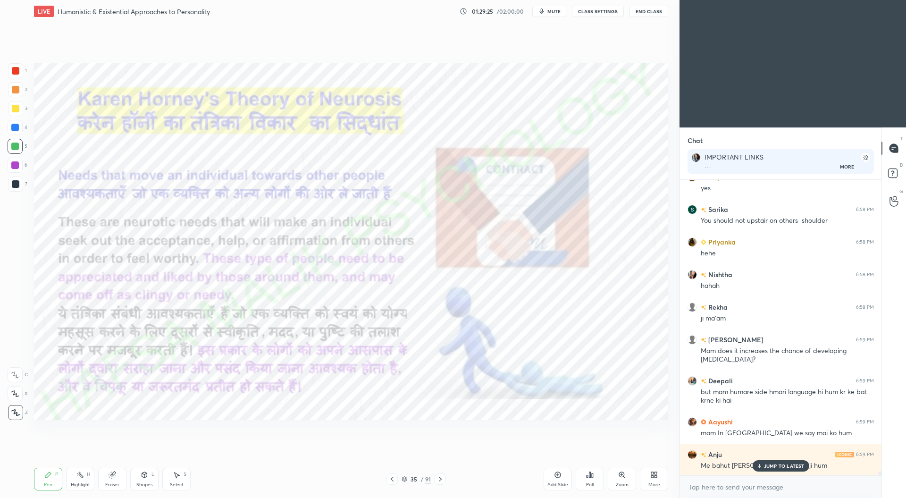
click at [441, 478] on icon at bounding box center [441, 479] width 8 height 8
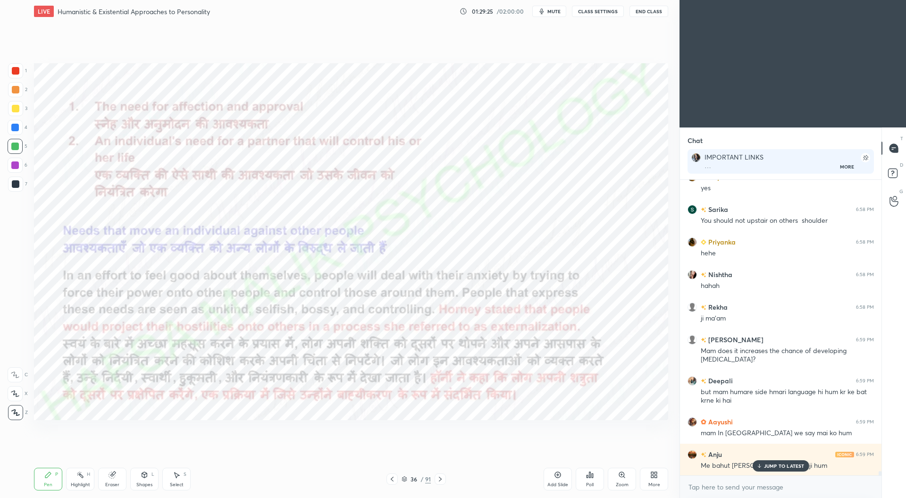
click at [441, 478] on icon at bounding box center [441, 479] width 8 height 8
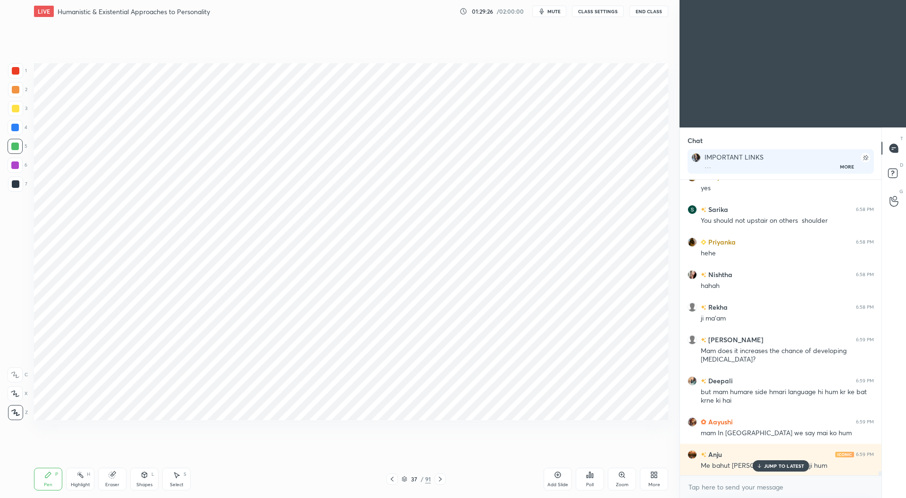
click at [441, 478] on icon at bounding box center [441, 479] width 8 height 8
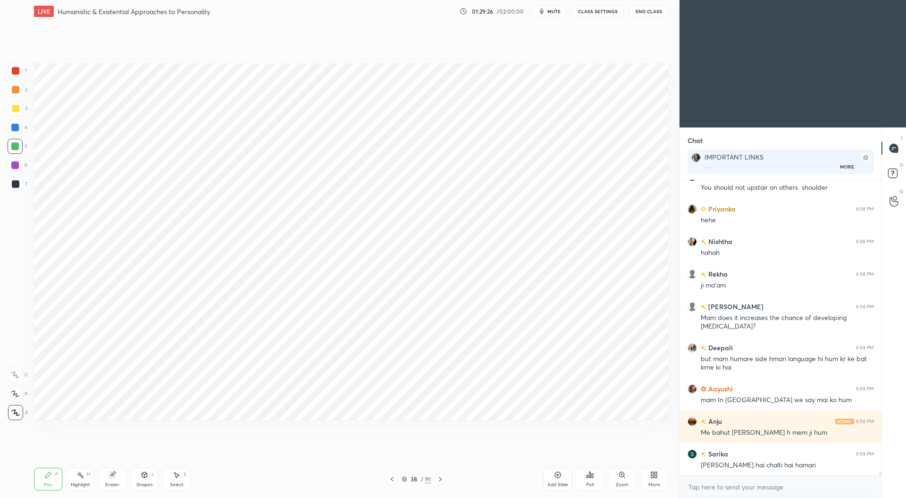
click at [442, 477] on icon at bounding box center [441, 479] width 8 height 8
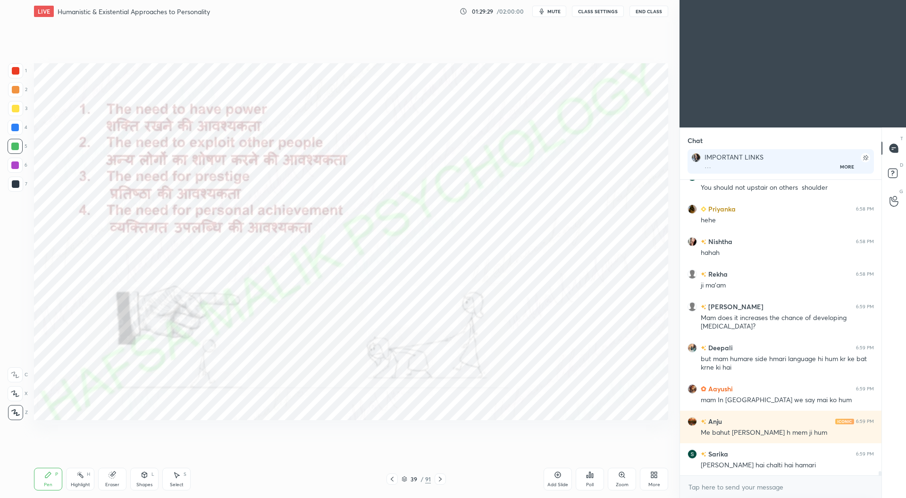
click at [391, 480] on icon at bounding box center [392, 479] width 8 height 8
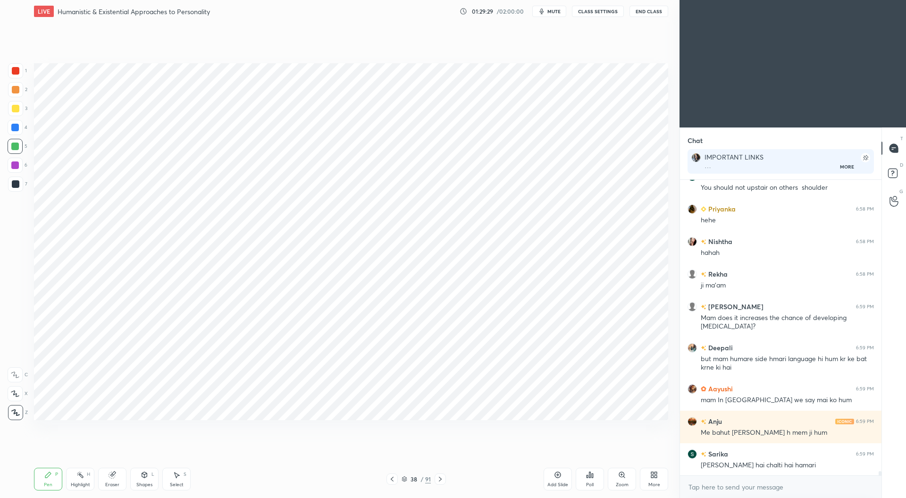
click at [392, 481] on icon at bounding box center [392, 479] width 8 height 8
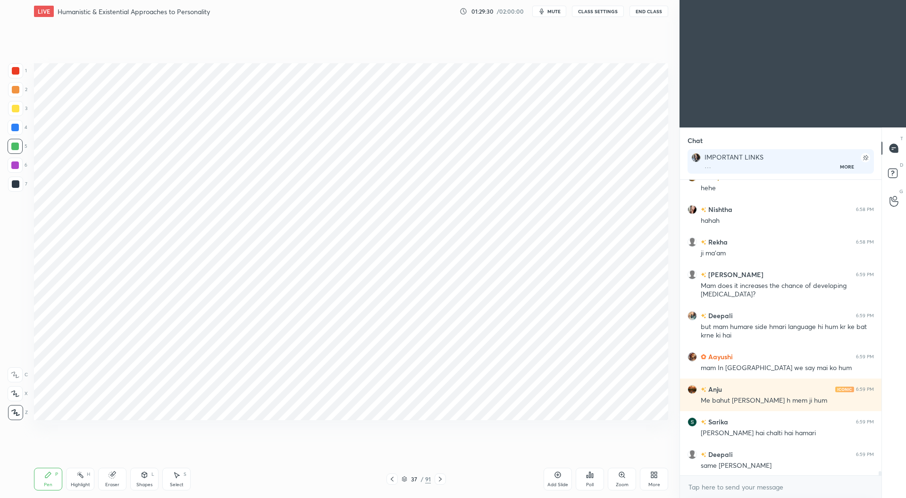
click at [444, 480] on icon at bounding box center [441, 479] width 8 height 8
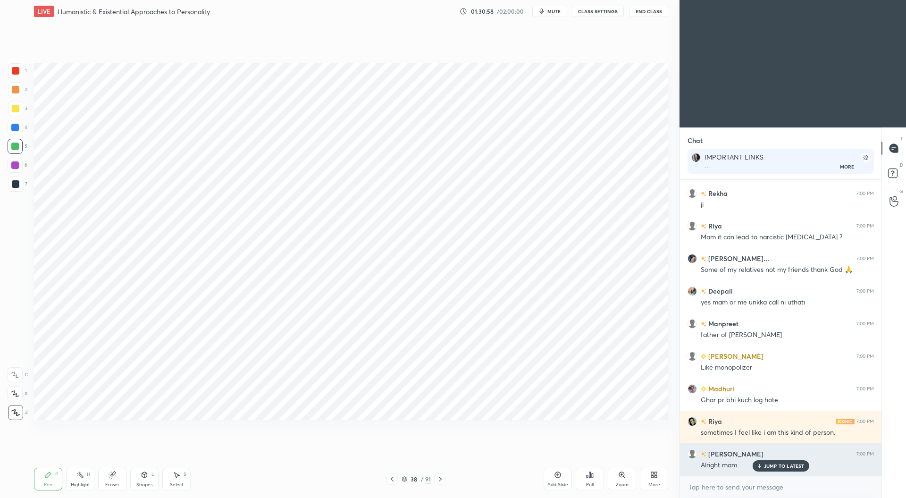
scroll to position [21042, 0]
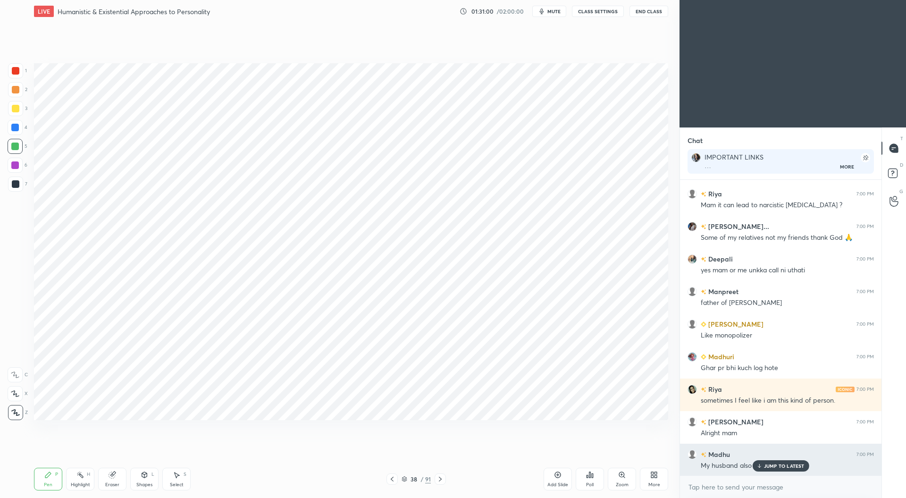
click at [772, 465] on p "JUMP TO LATEST" at bounding box center [784, 466] width 41 height 6
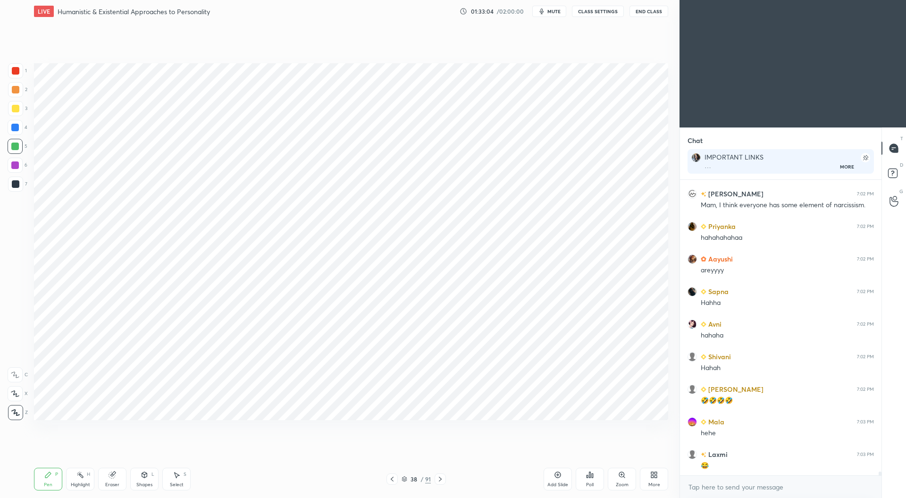
scroll to position [21857, 0]
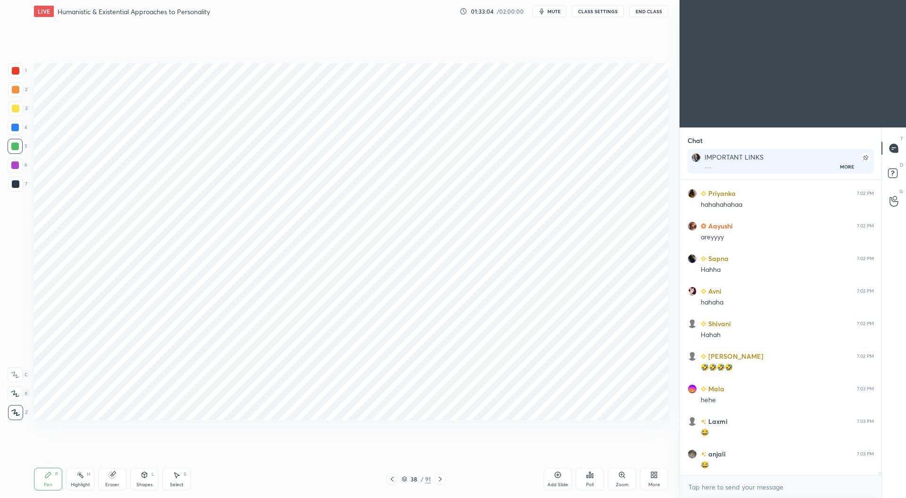
click at [441, 477] on icon at bounding box center [441, 479] width 8 height 8
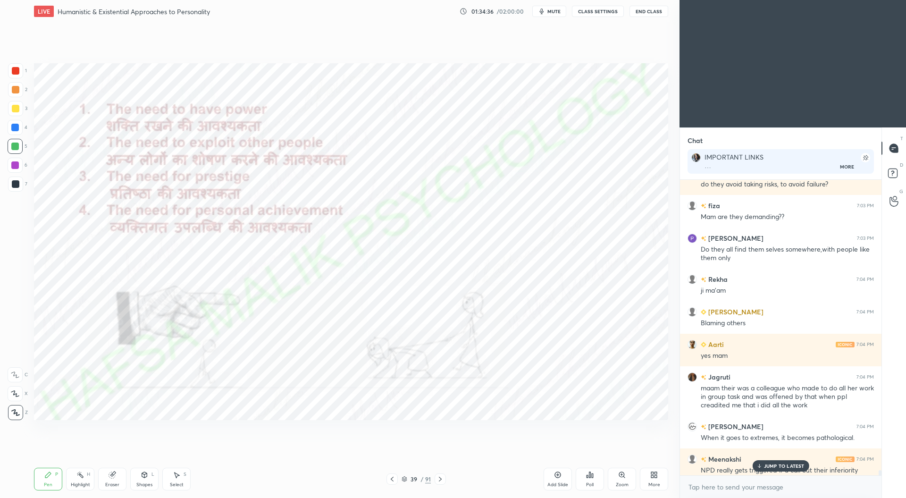
scroll to position [22551, 0]
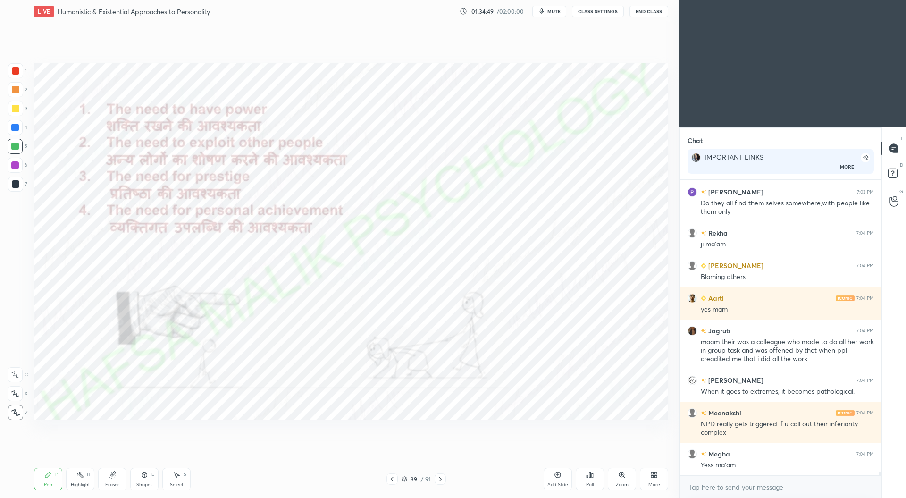
click at [14, 70] on div at bounding box center [16, 71] width 8 height 8
click at [12, 123] on div at bounding box center [15, 127] width 15 height 15
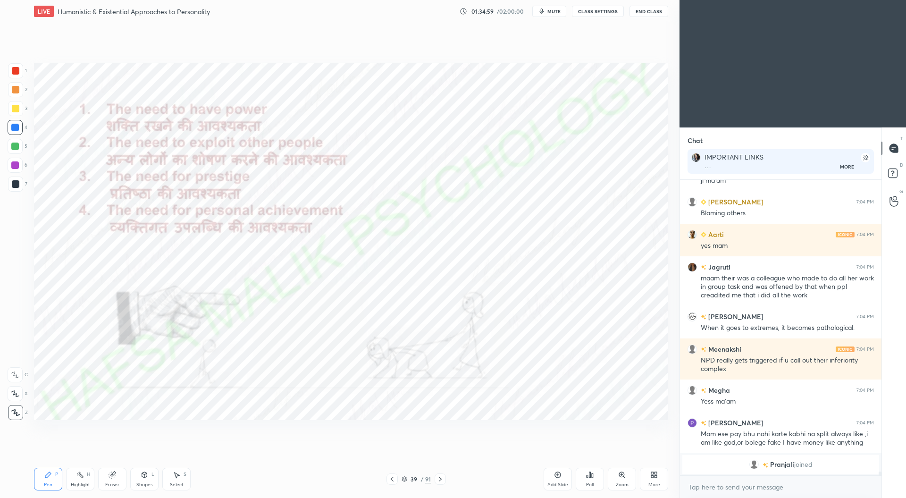
scroll to position [21961, 0]
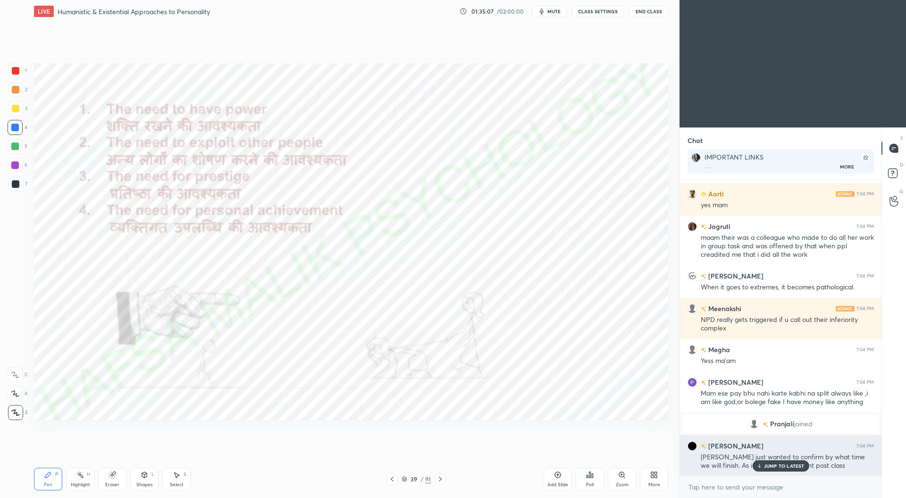
click at [783, 462] on div "JUMP TO LATEST" at bounding box center [780, 465] width 57 height 11
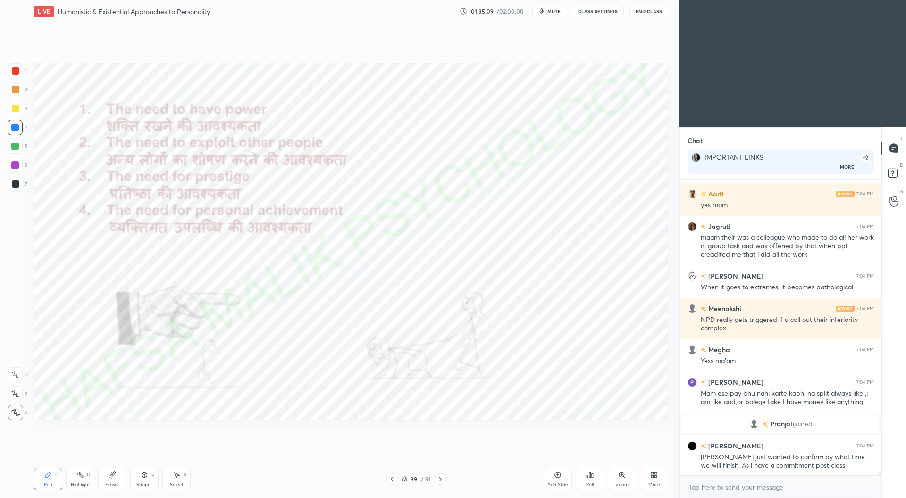
scroll to position [21994, 0]
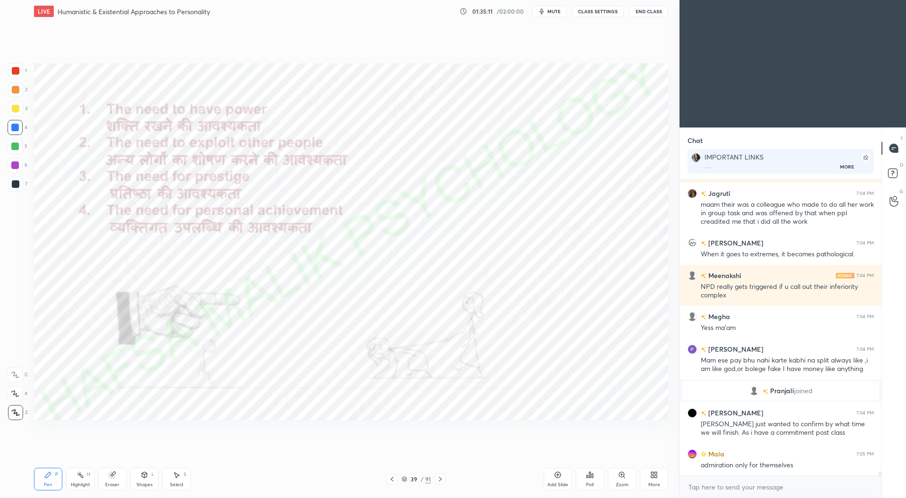
click at [441, 479] on icon at bounding box center [440, 479] width 3 height 5
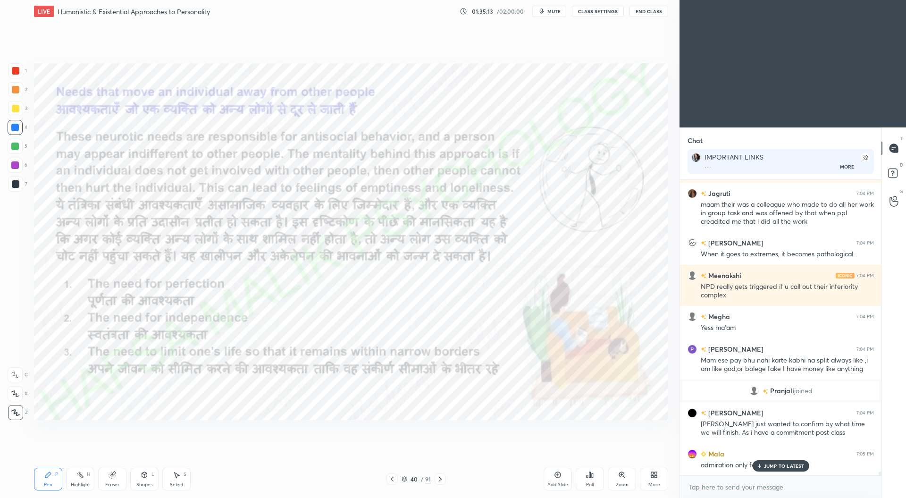
scroll to position [22026, 0]
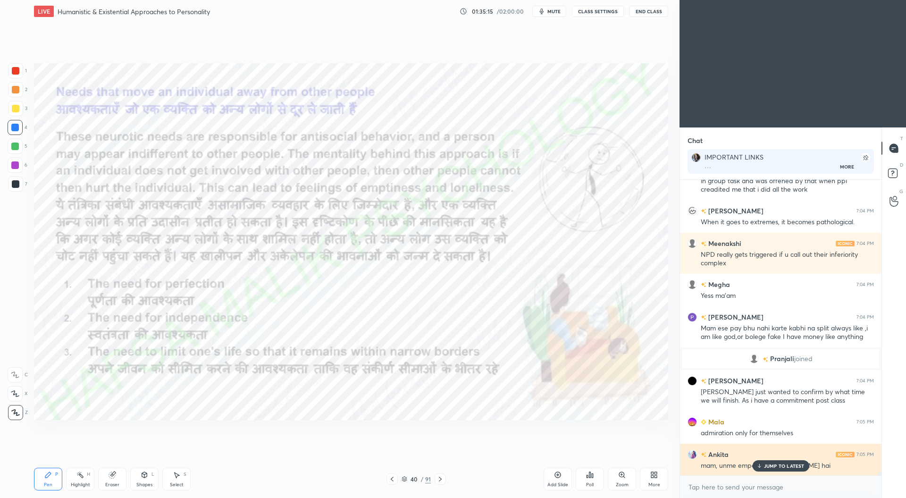
click at [769, 466] on p "JUMP TO LATEST" at bounding box center [784, 466] width 41 height 6
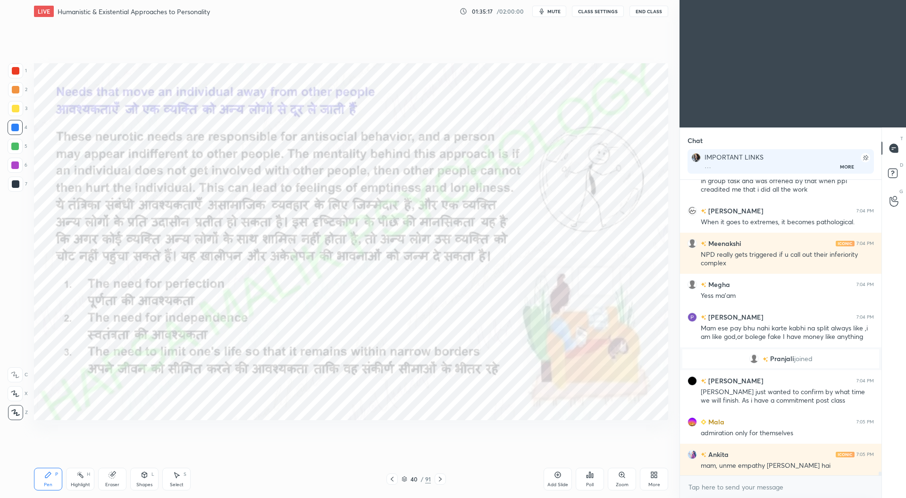
click at [393, 479] on icon at bounding box center [392, 479] width 8 height 8
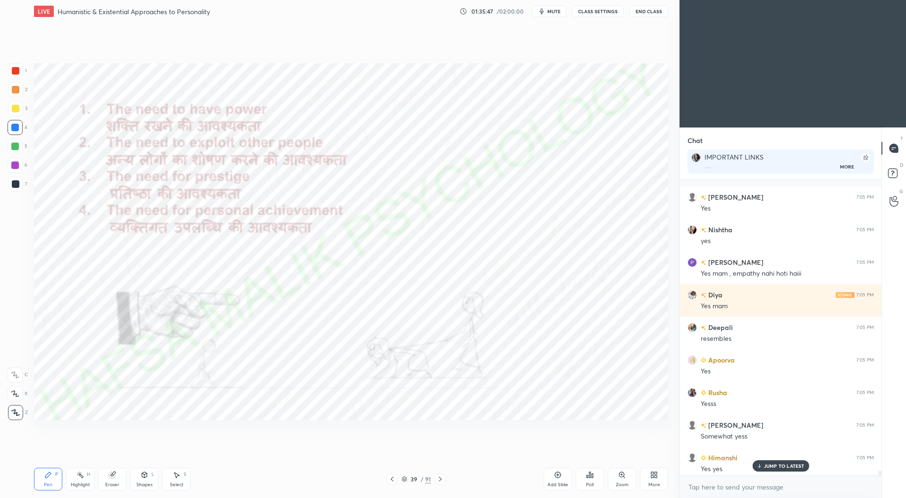
scroll to position [22678, 0]
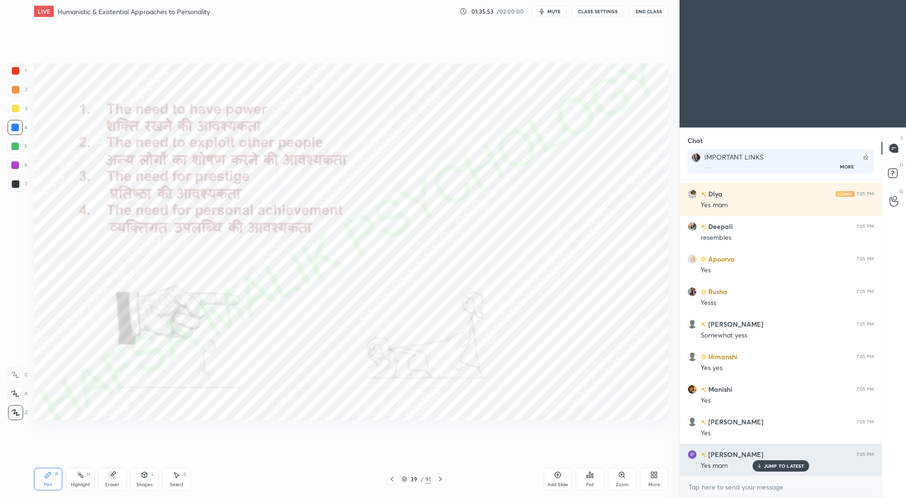
click at [788, 463] on p "JUMP TO LATEST" at bounding box center [784, 466] width 41 height 6
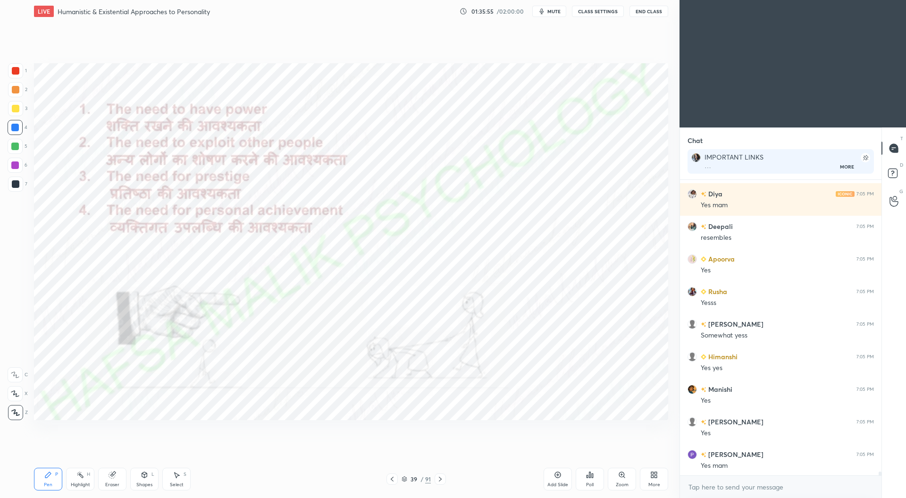
click at [441, 483] on icon at bounding box center [441, 479] width 8 height 8
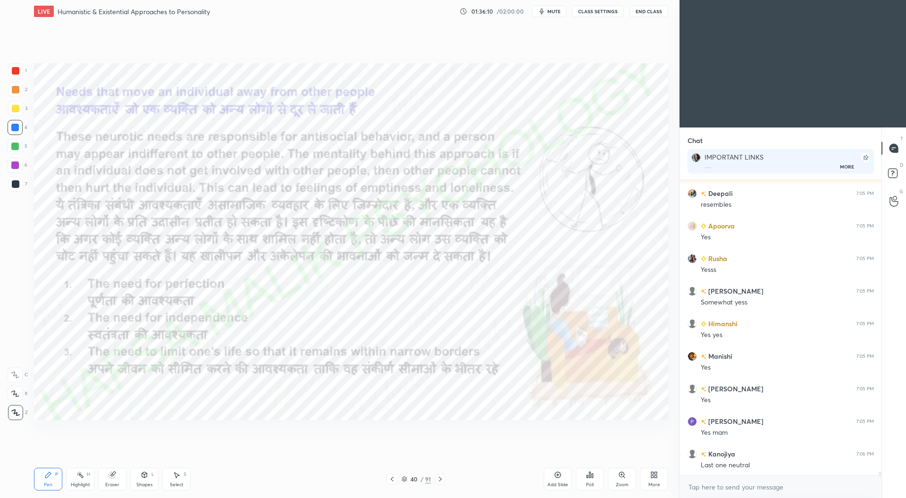
scroll to position [22743, 0]
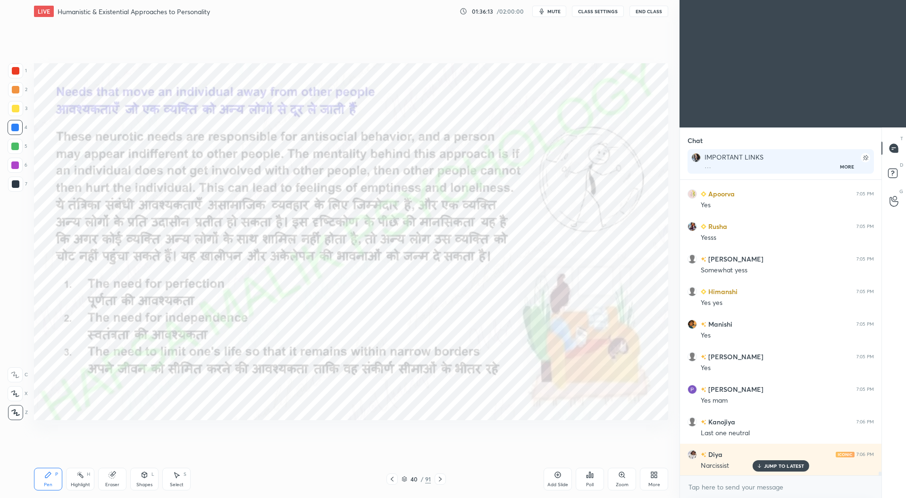
click at [18, 70] on div at bounding box center [16, 71] width 8 height 8
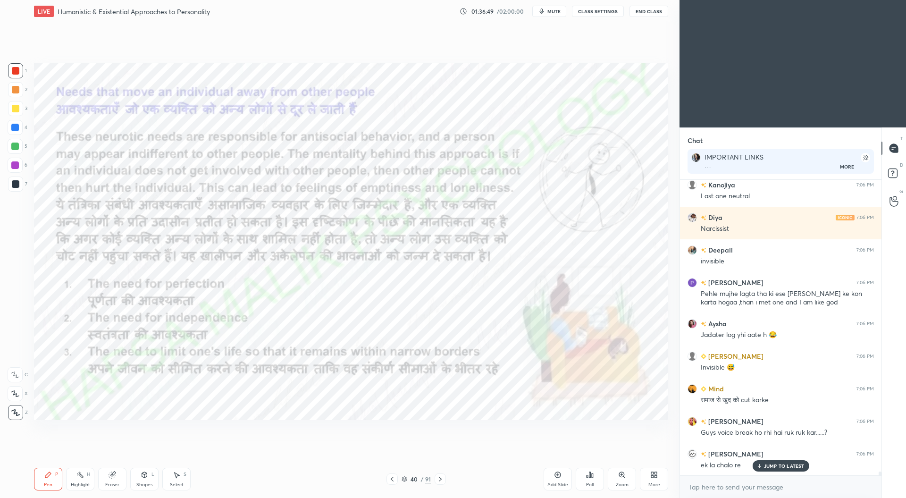
scroll to position [23012, 0]
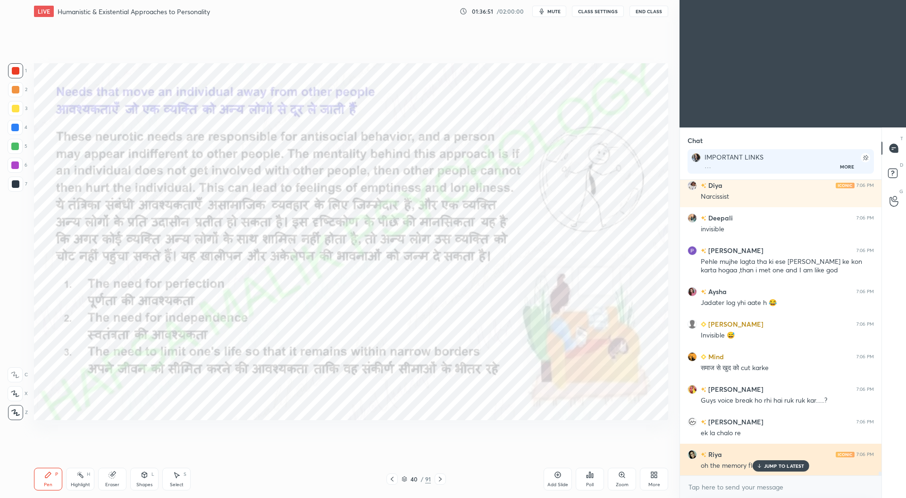
click at [784, 466] on p "JUMP TO LATEST" at bounding box center [784, 466] width 41 height 6
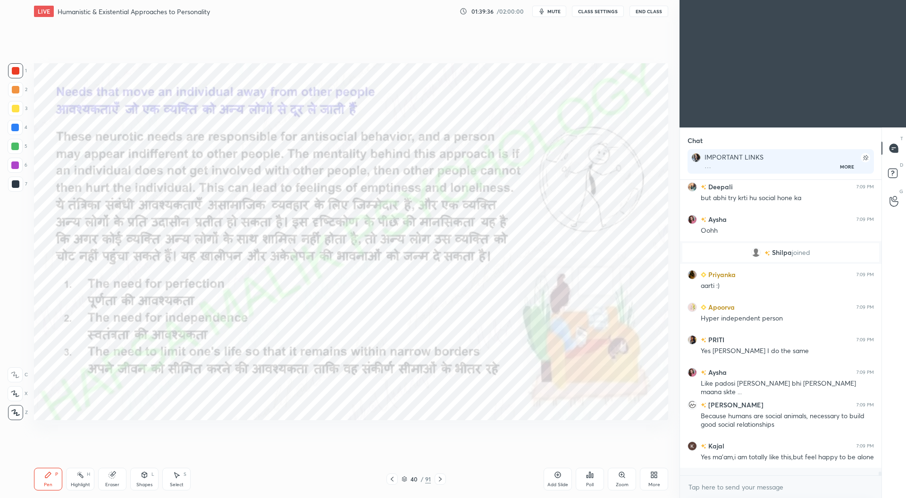
scroll to position [24345, 0]
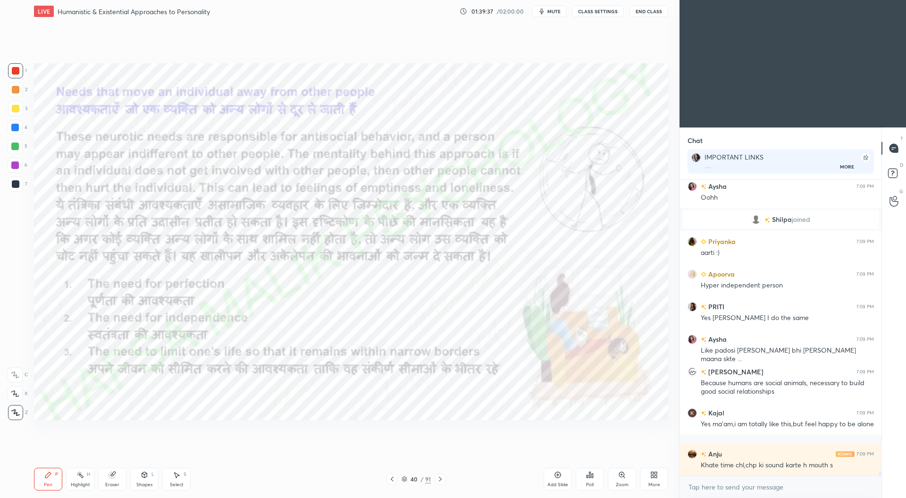
click at [550, 11] on span "mute" at bounding box center [554, 11] width 13 height 7
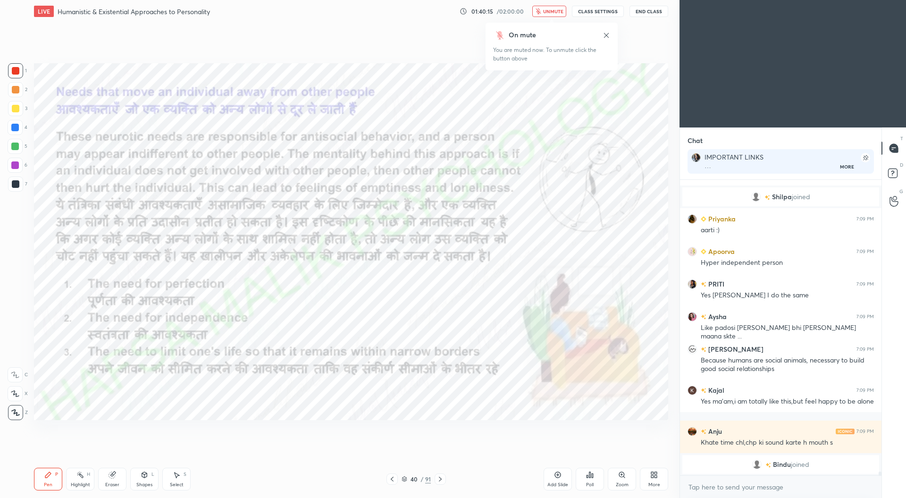
click at [544, 13] on button "unmute" at bounding box center [549, 11] width 34 height 11
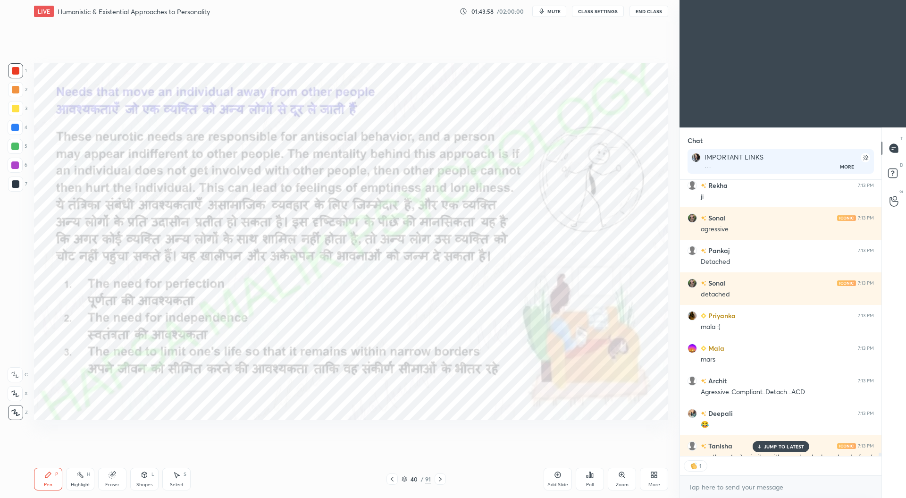
scroll to position [25461, 0]
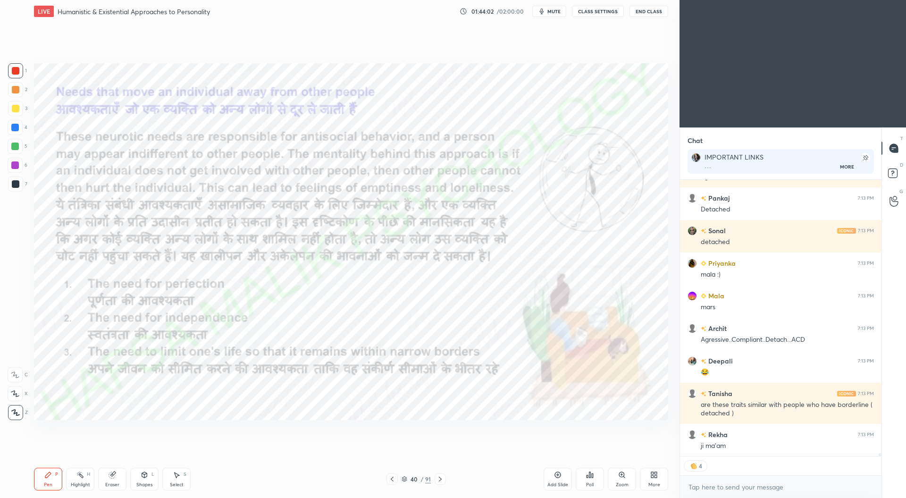
click at [407, 479] on icon at bounding box center [405, 479] width 6 height 6
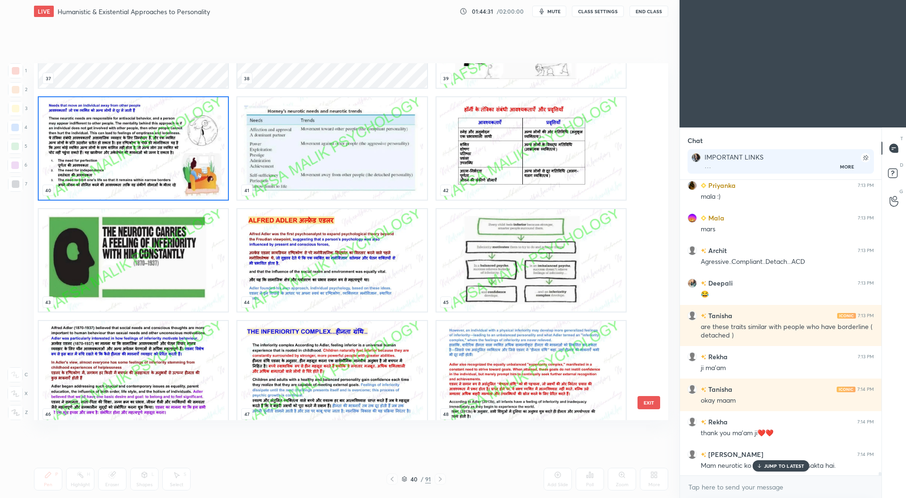
scroll to position [1415, 0]
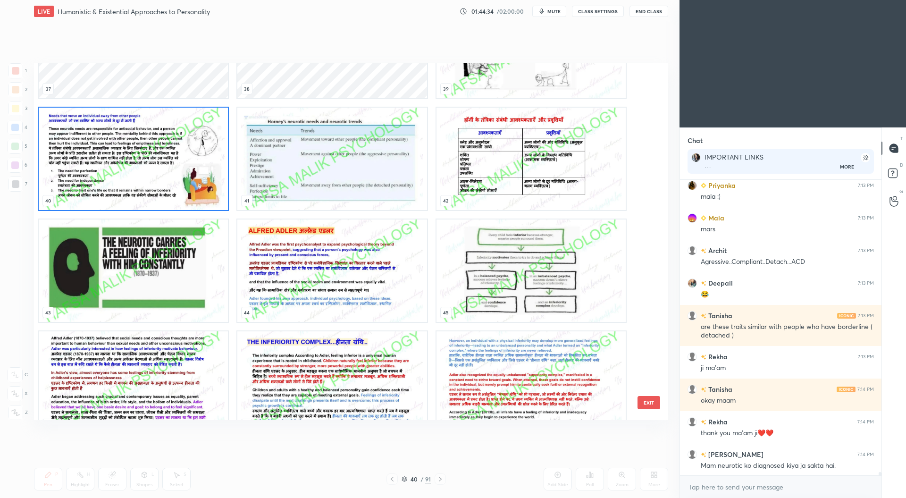
click at [375, 190] on img "grid" at bounding box center [331, 159] width 189 height 102
click at [379, 189] on img "grid" at bounding box center [331, 159] width 189 height 102
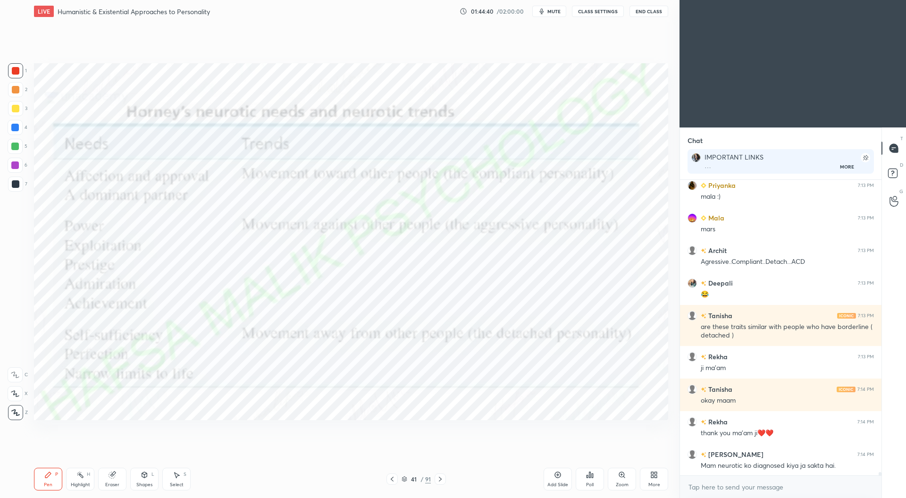
click at [443, 479] on icon at bounding box center [441, 479] width 8 height 8
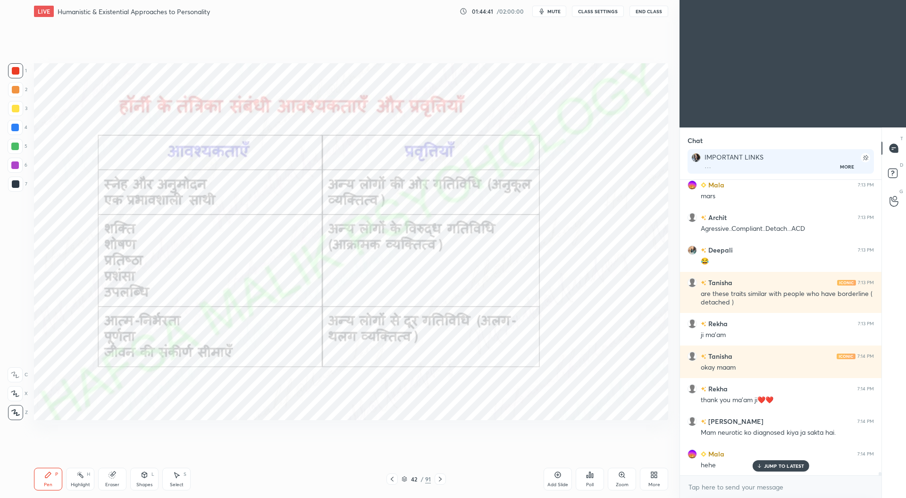
scroll to position [25604, 0]
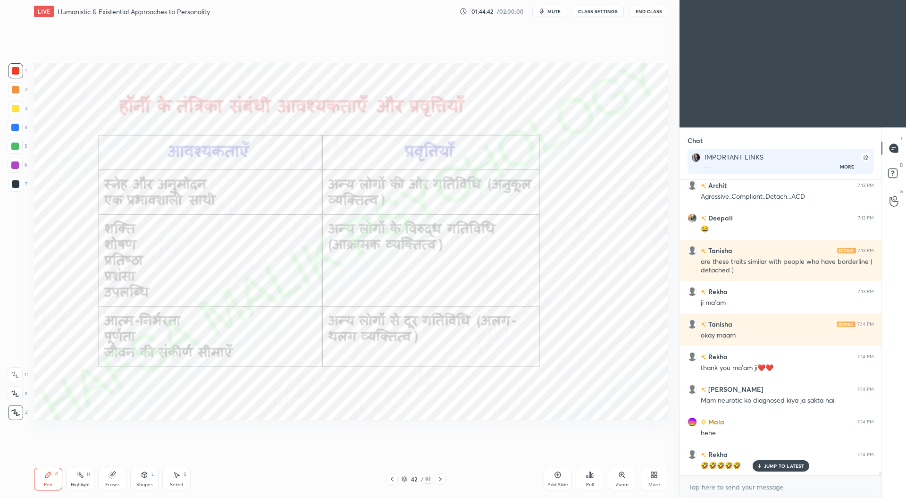
click at [444, 479] on icon at bounding box center [441, 479] width 8 height 8
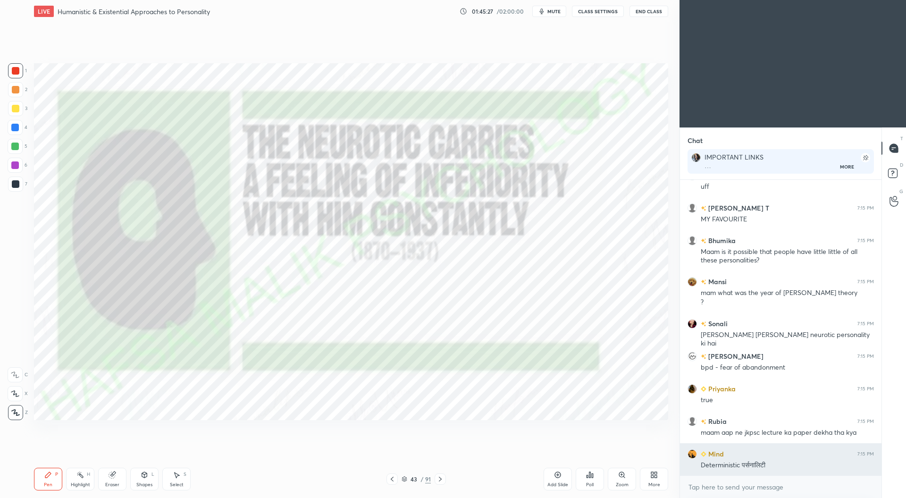
scroll to position [26316, 0]
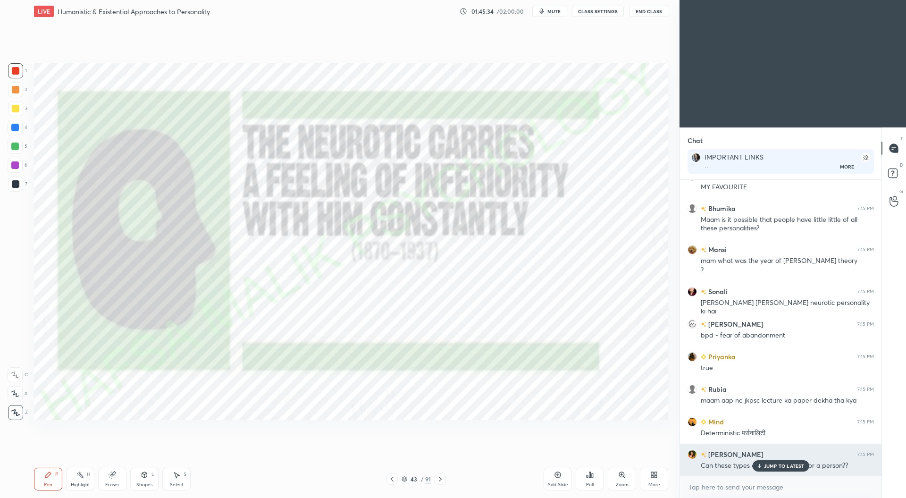
click at [762, 465] on icon at bounding box center [759, 466] width 6 height 6
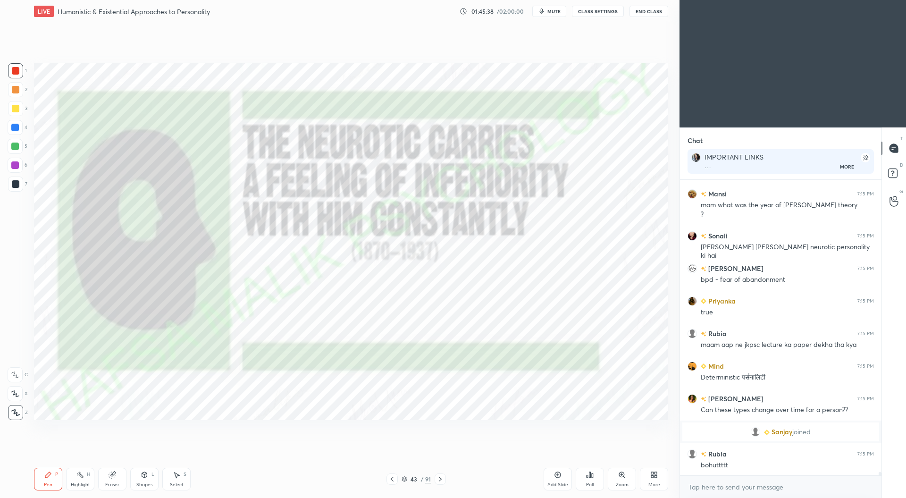
scroll to position [25966, 0]
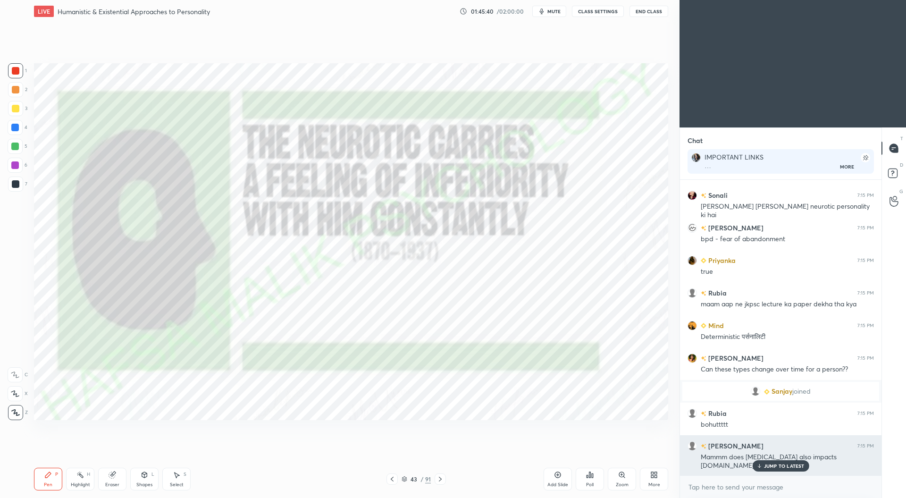
click at [788, 464] on p "JUMP TO LATEST" at bounding box center [784, 466] width 41 height 6
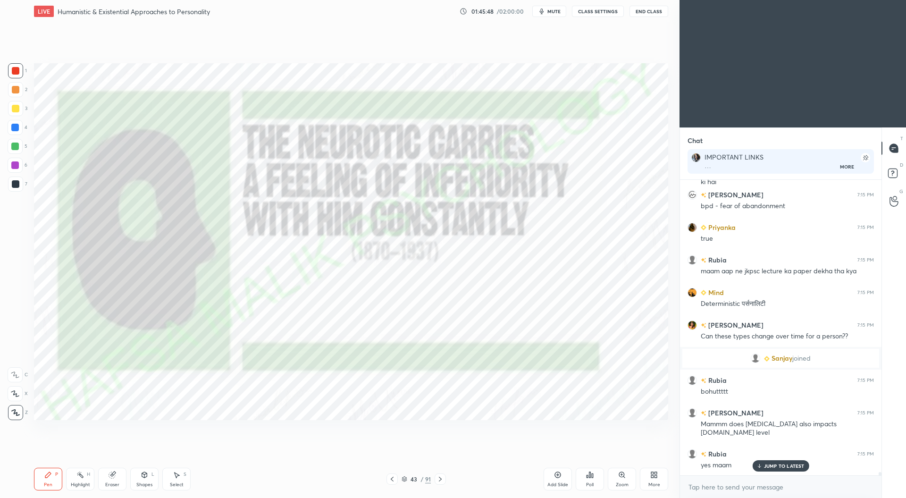
scroll to position [26039, 0]
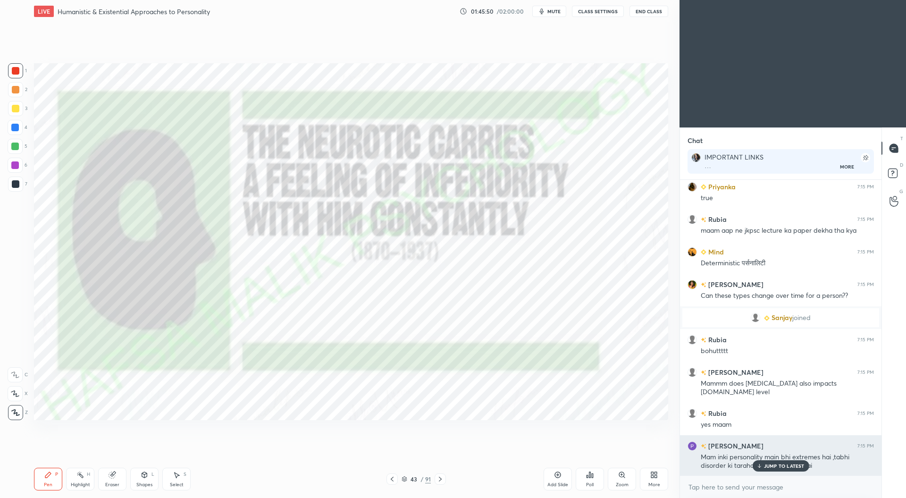
click at [789, 464] on p "JUMP TO LATEST" at bounding box center [784, 466] width 41 height 6
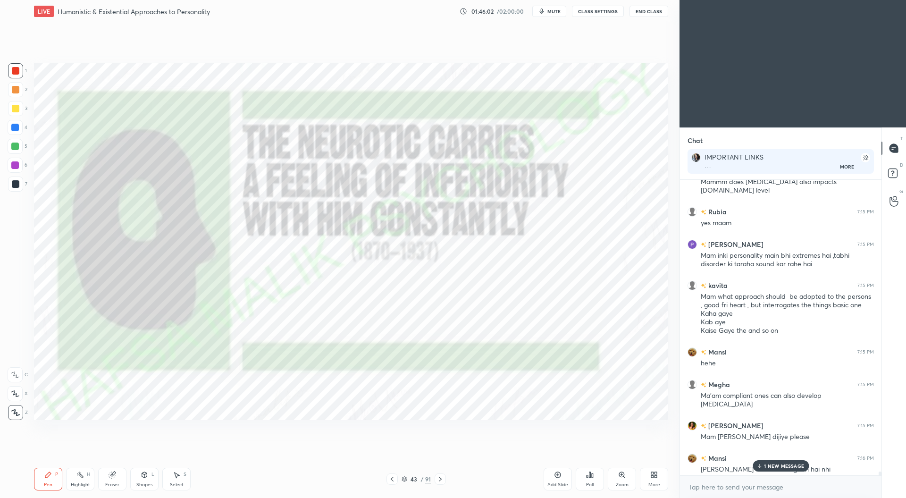
scroll to position [26183, 0]
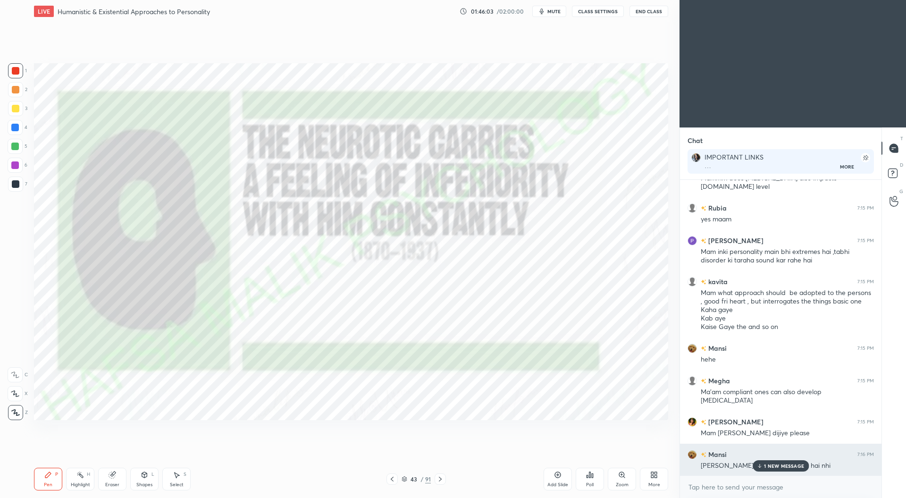
click at [767, 464] on p "1 NEW MESSAGE" at bounding box center [784, 466] width 40 height 6
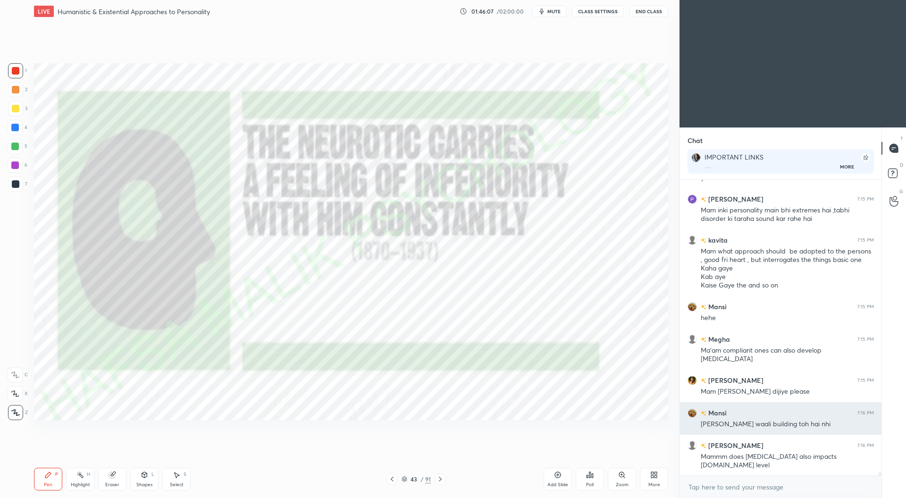
scroll to position [26257, 0]
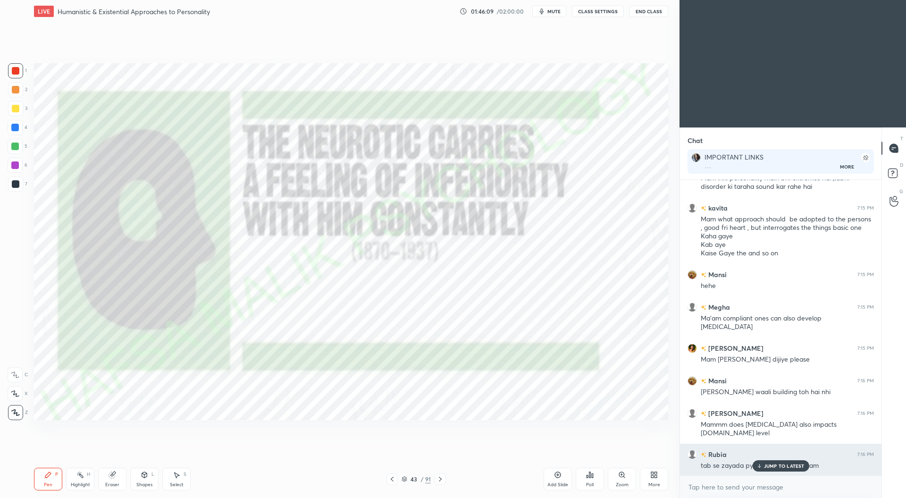
click at [766, 466] on p "JUMP TO LATEST" at bounding box center [784, 466] width 41 height 6
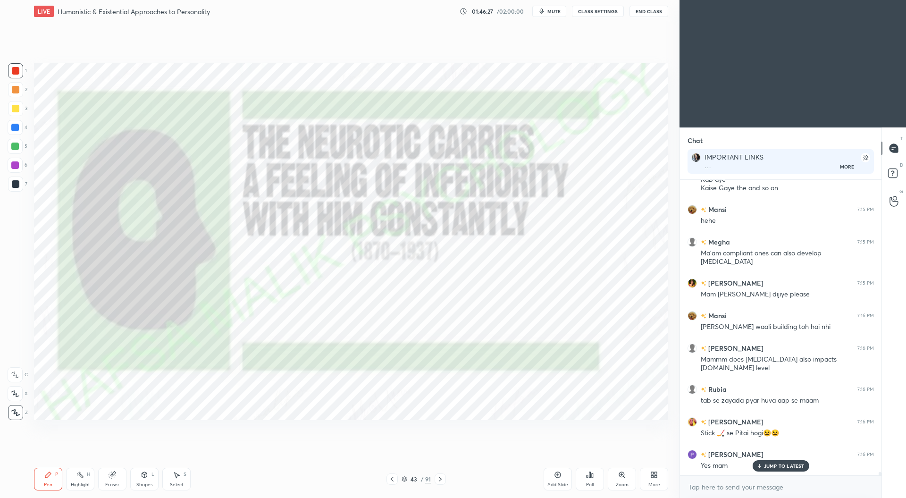
scroll to position [26355, 0]
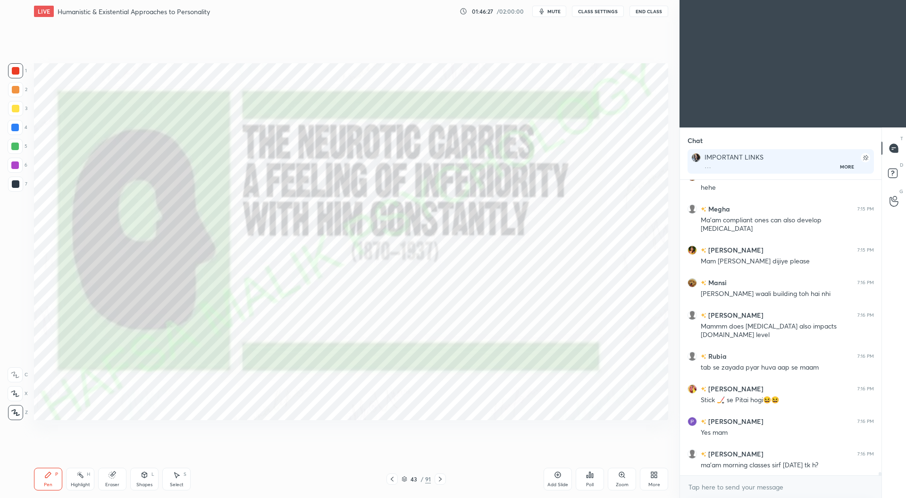
click at [17, 129] on div at bounding box center [15, 128] width 8 height 8
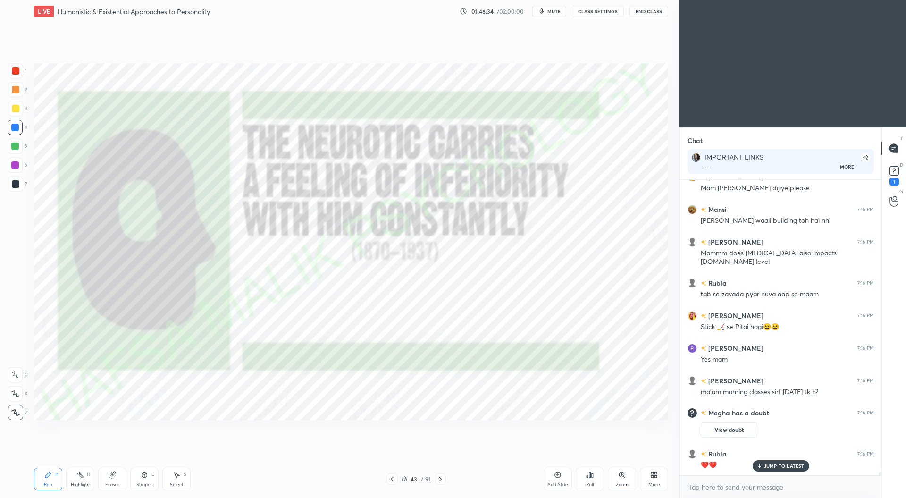
scroll to position [26329, 0]
click at [728, 430] on button "View doubt" at bounding box center [729, 430] width 57 height 15
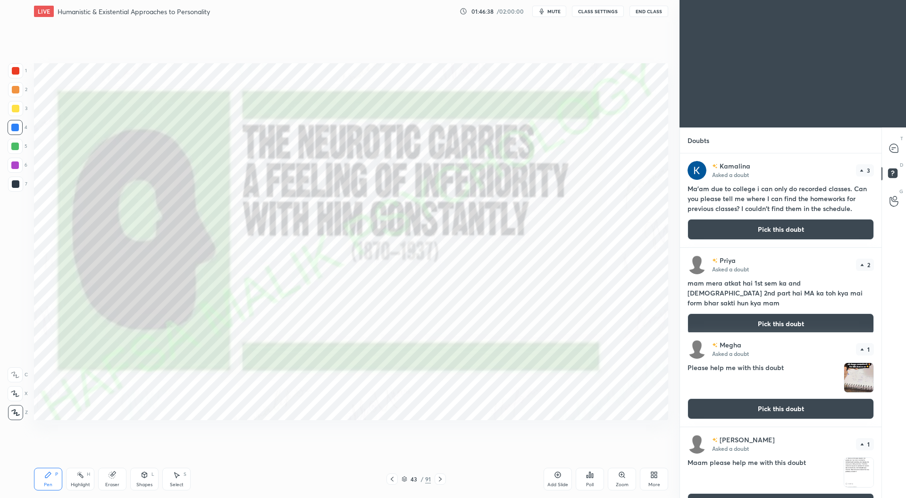
scroll to position [342, 199]
click at [894, 147] on icon at bounding box center [894, 148] width 8 height 8
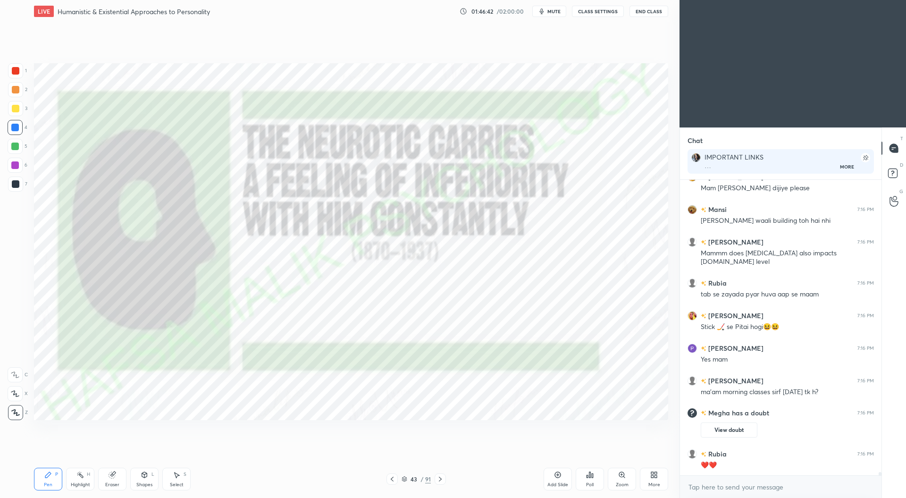
scroll to position [26585, 0]
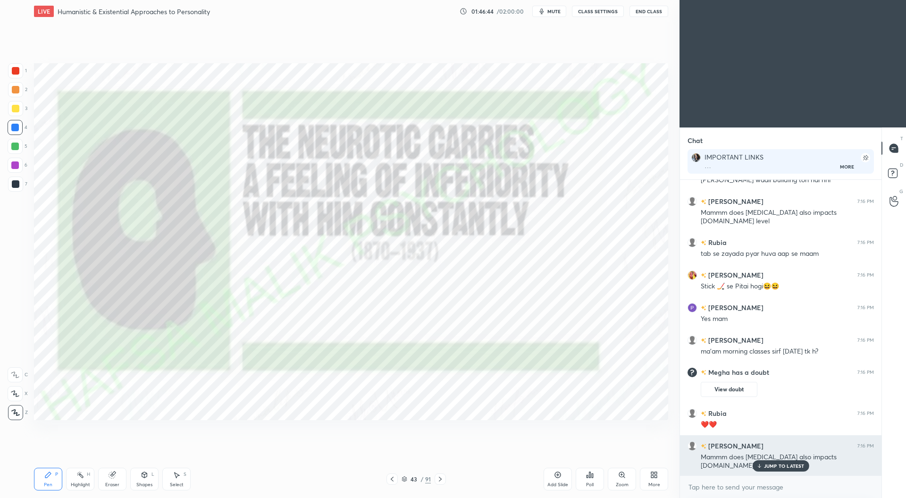
click at [781, 465] on p "JUMP TO LATEST" at bounding box center [784, 466] width 41 height 6
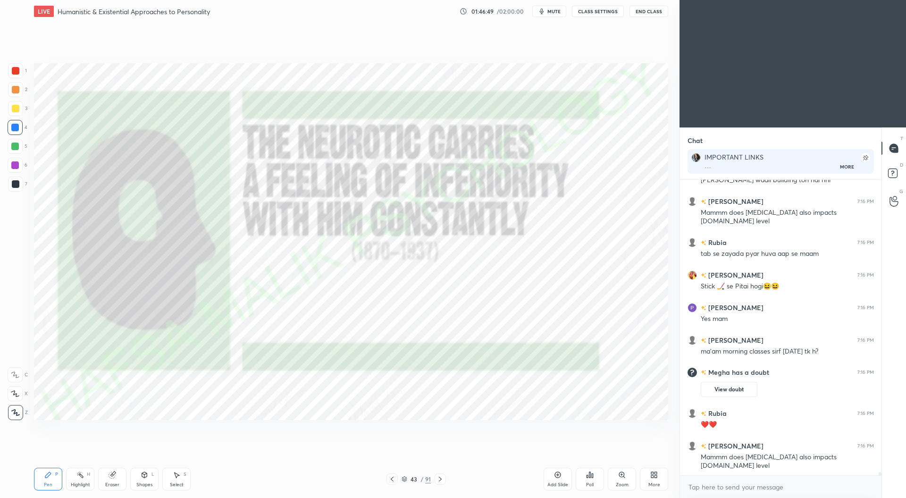
click at [18, 73] on div at bounding box center [16, 71] width 8 height 8
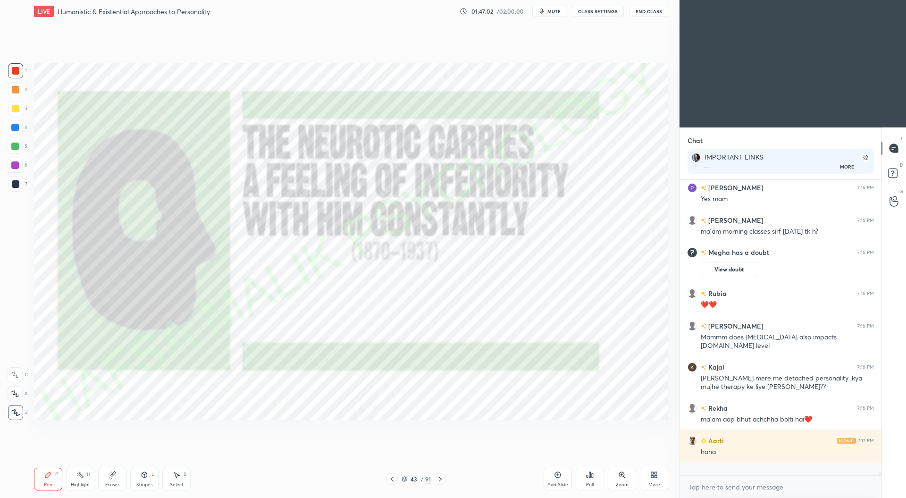
scroll to position [26692, 0]
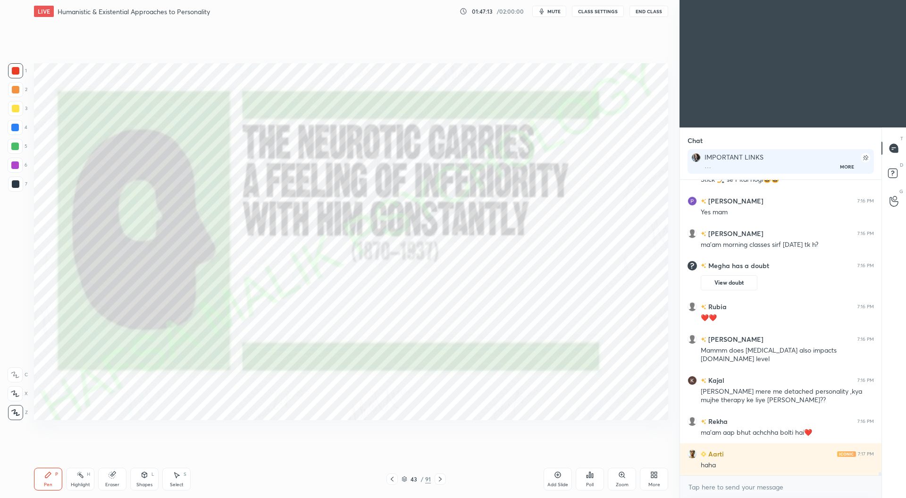
click at [443, 480] on icon at bounding box center [441, 479] width 8 height 8
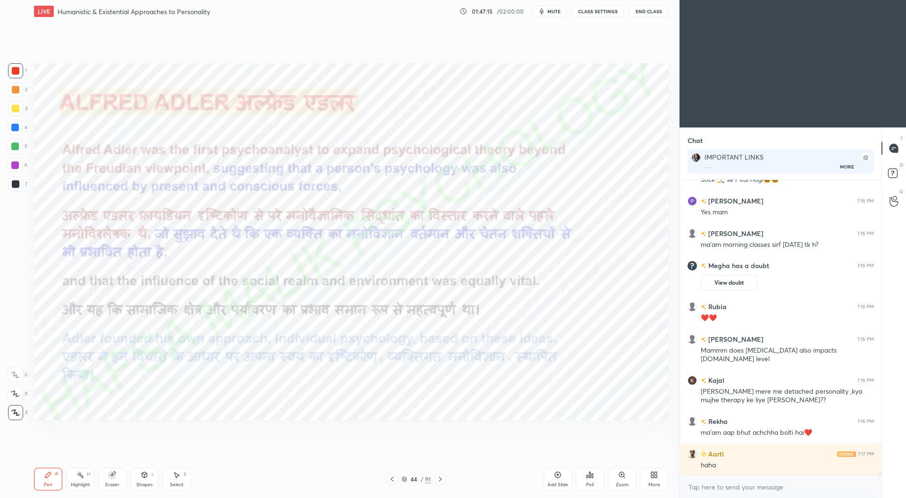
click at [443, 480] on icon at bounding box center [441, 479] width 8 height 8
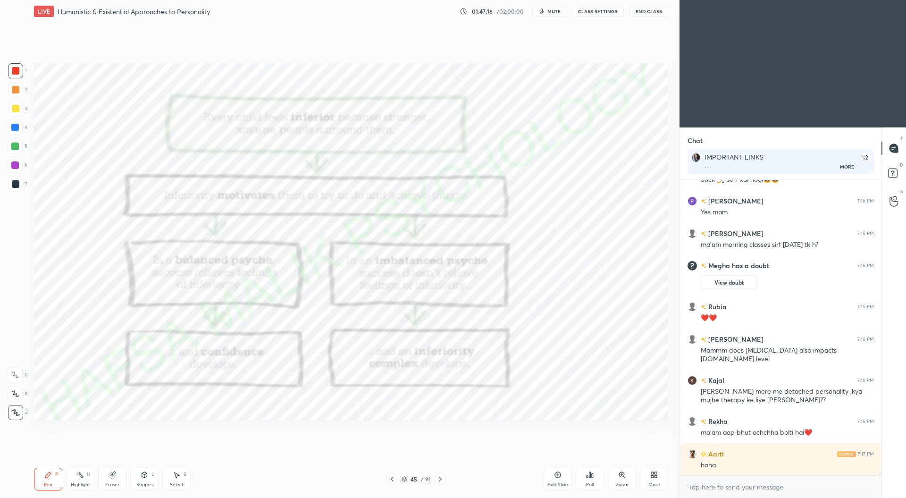
click at [395, 481] on icon at bounding box center [392, 479] width 8 height 8
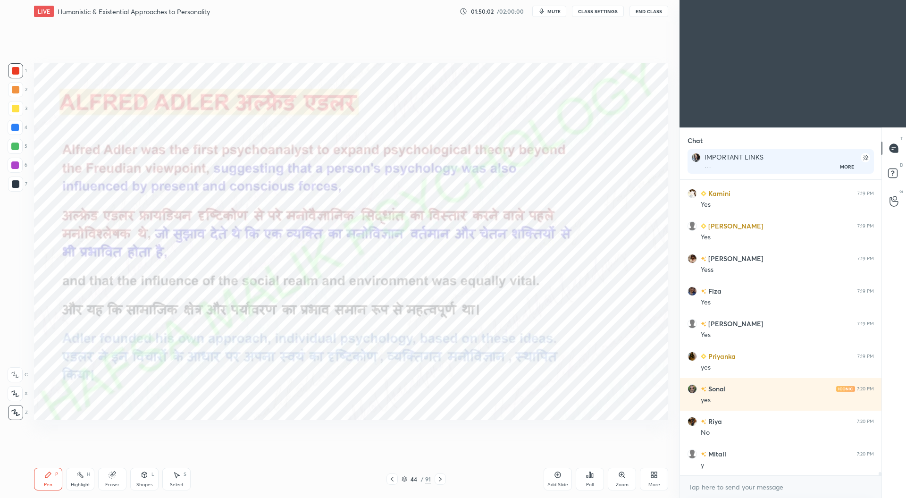
scroll to position [27832, 0]
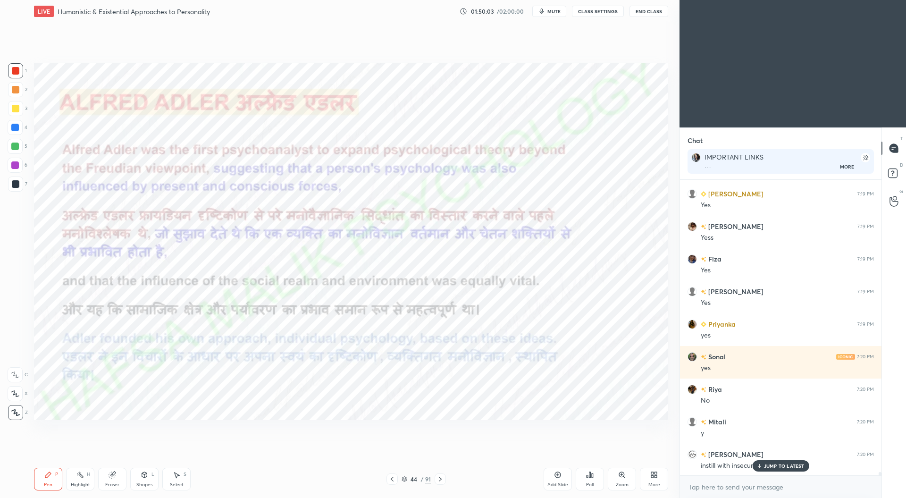
click at [560, 480] on div "Add Slide" at bounding box center [558, 479] width 28 height 23
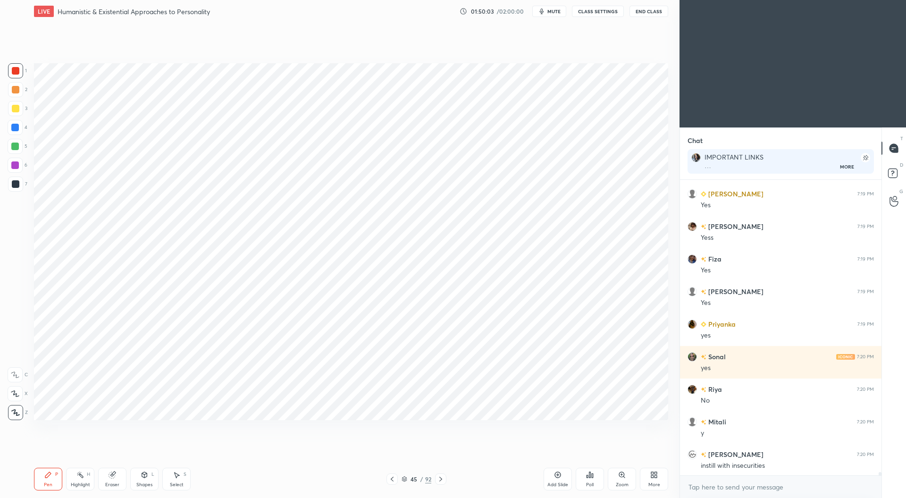
scroll to position [27865, 0]
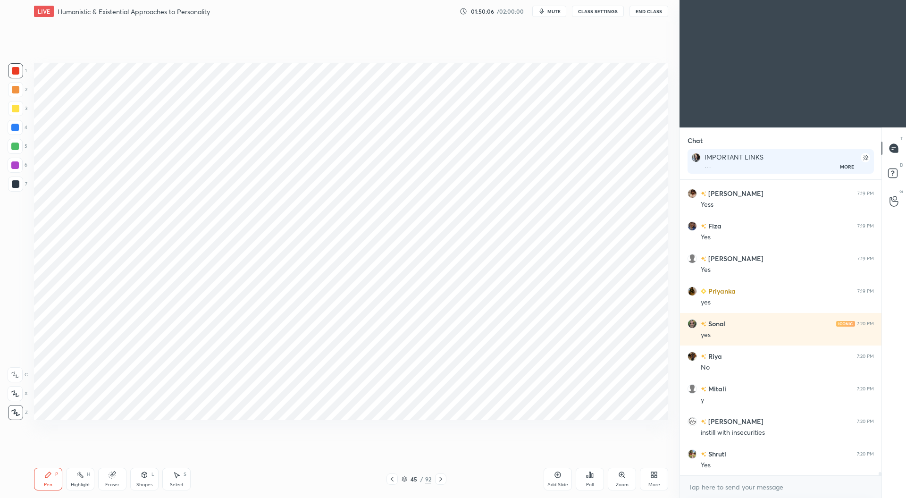
click at [14, 128] on div at bounding box center [15, 128] width 8 height 8
click at [18, 147] on div at bounding box center [15, 147] width 8 height 8
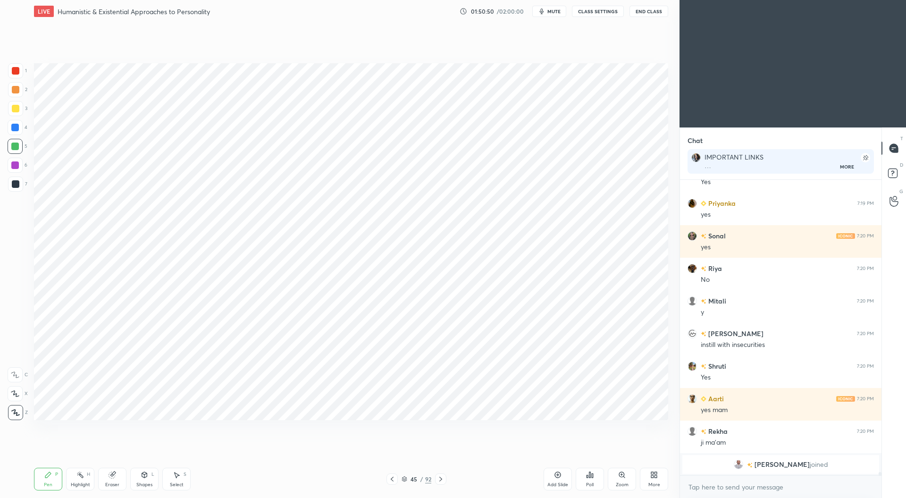
scroll to position [27569, 0]
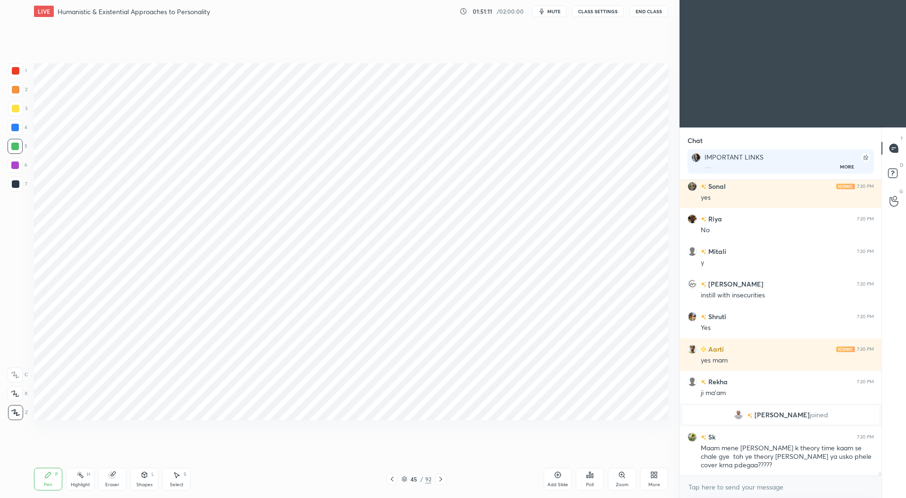
click at [17, 72] on div at bounding box center [16, 71] width 8 height 8
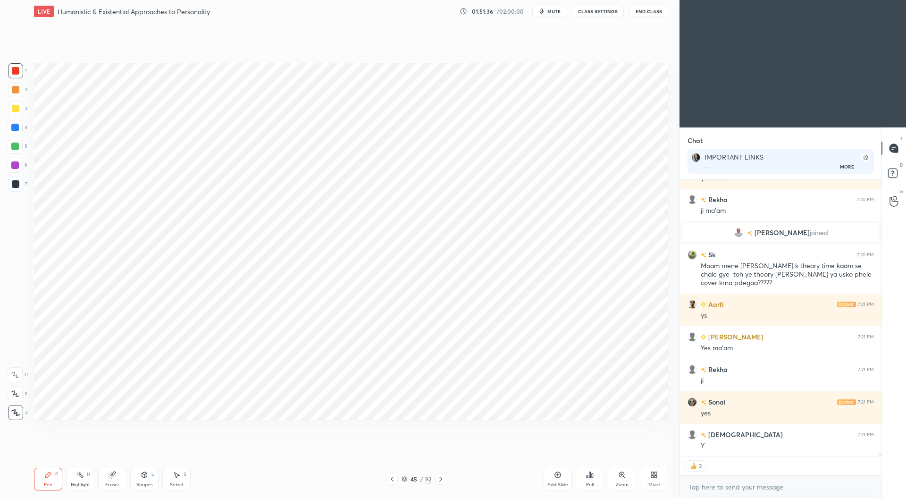
scroll to position [27784, 0]
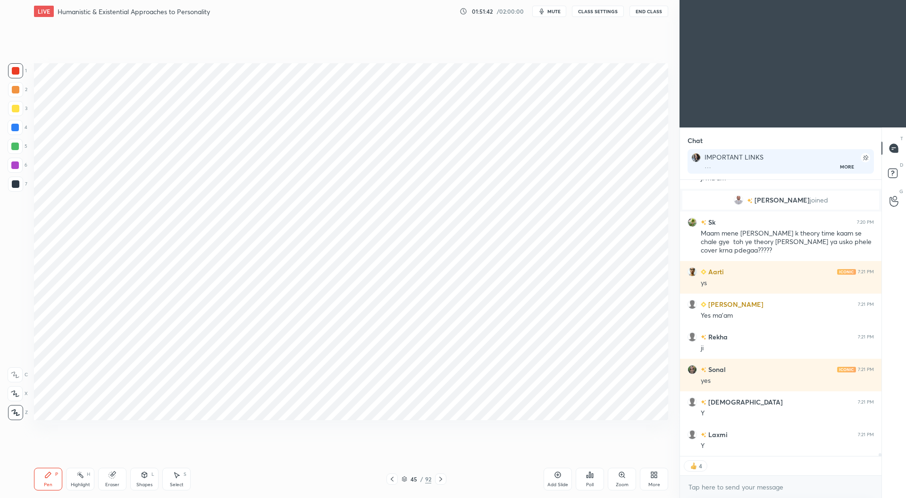
click at [16, 184] on div at bounding box center [16, 184] width 8 height 8
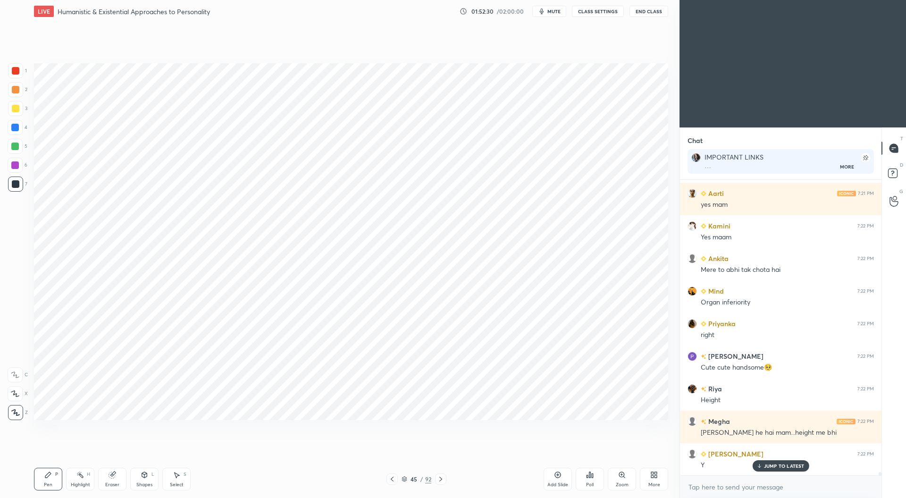
scroll to position [28122, 0]
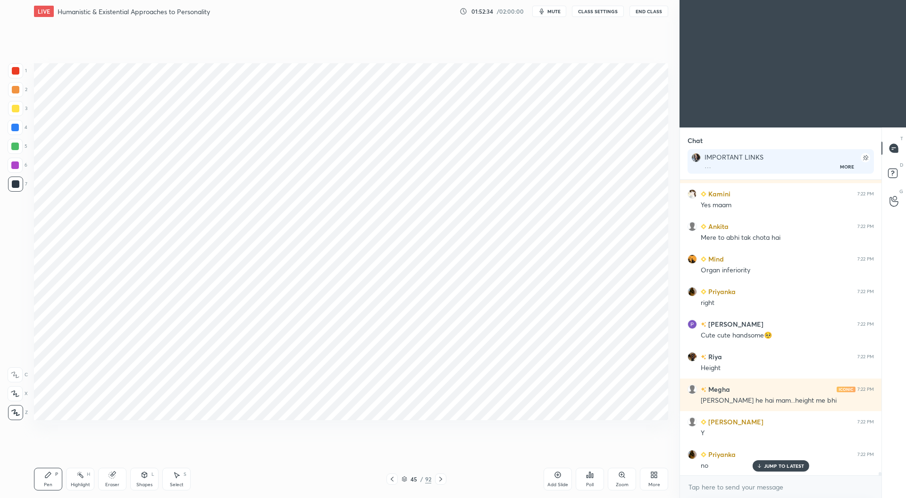
click at [15, 126] on div at bounding box center [15, 128] width 8 height 8
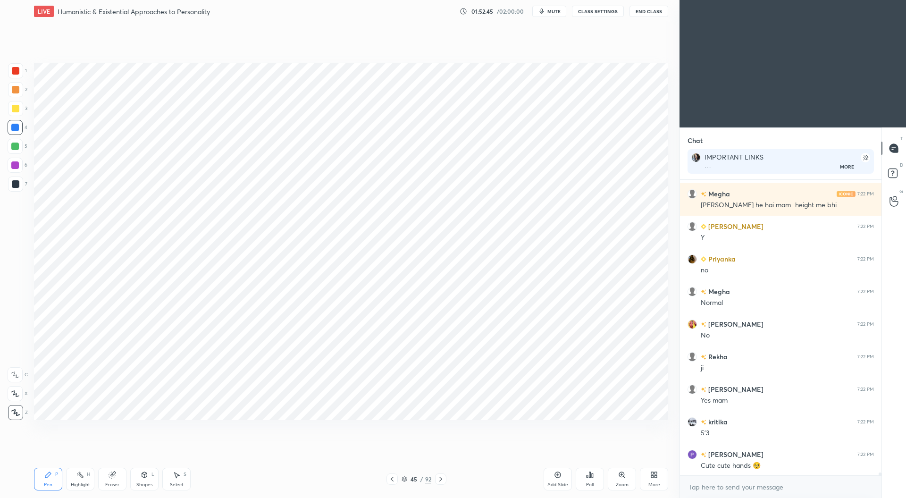
scroll to position [28350, 0]
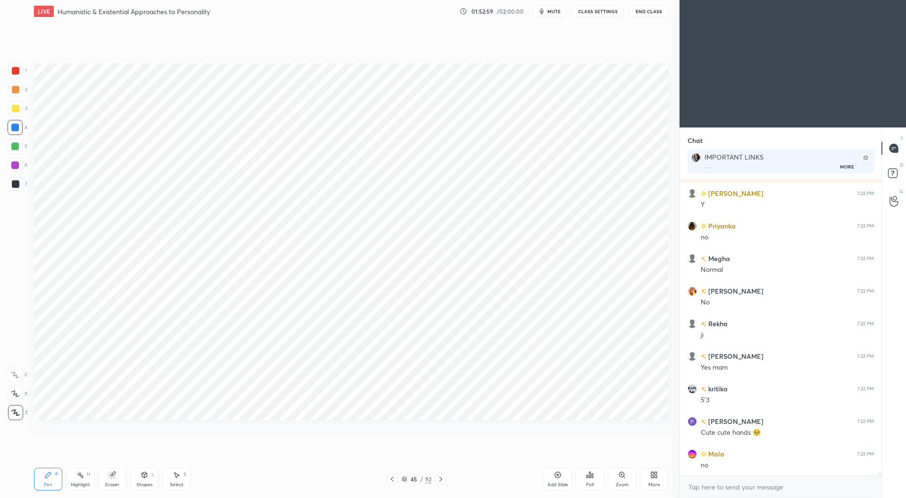
click at [16, 75] on div at bounding box center [15, 70] width 15 height 15
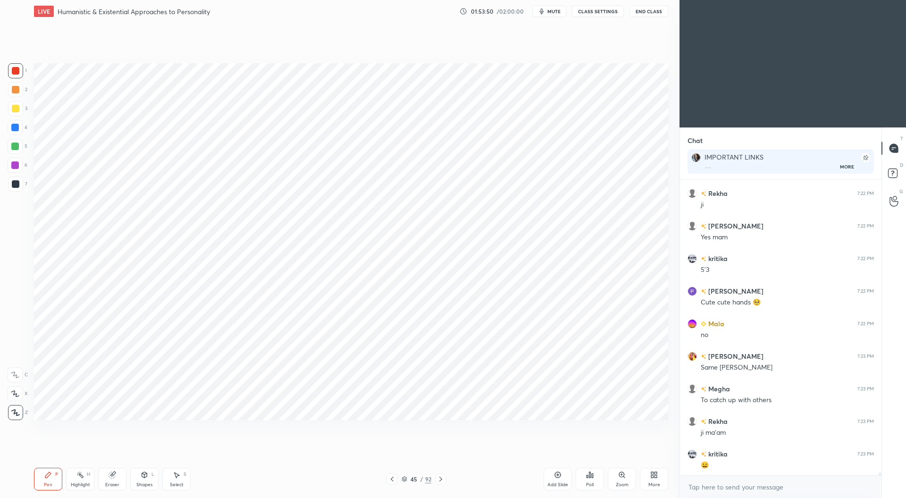
scroll to position [28503, 0]
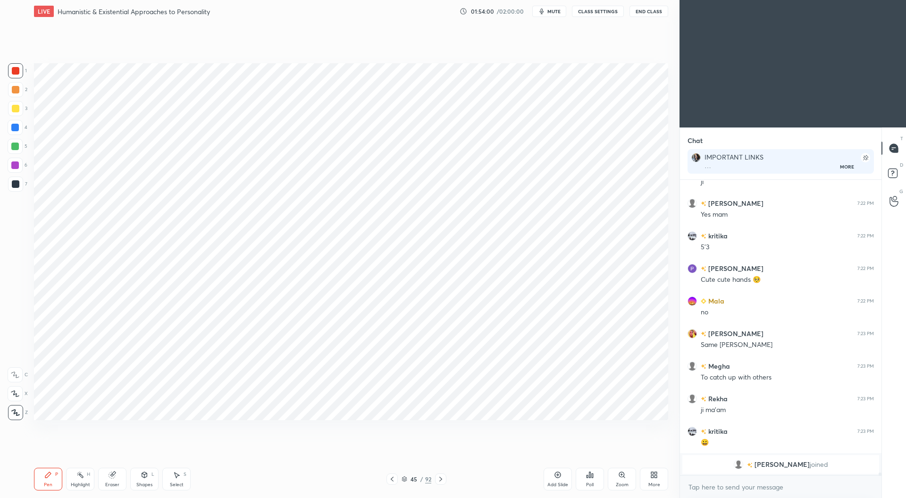
click at [15, 165] on div at bounding box center [15, 165] width 8 height 8
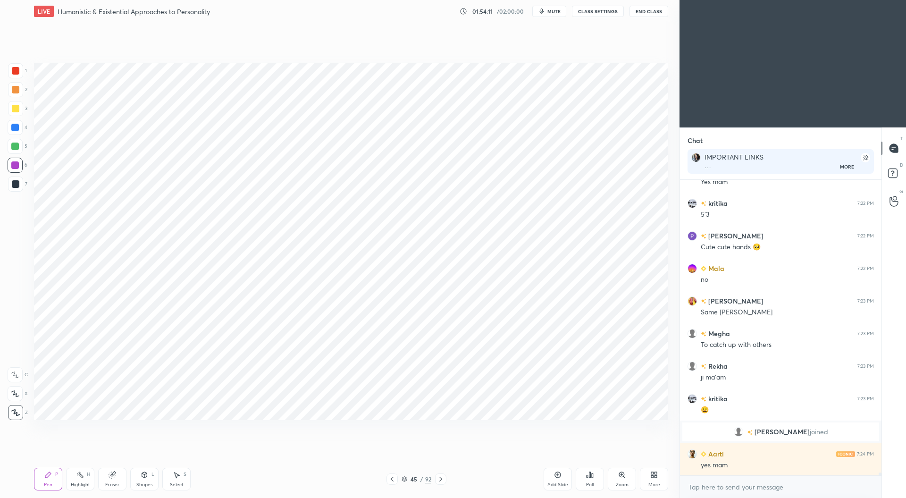
scroll to position [28292, 0]
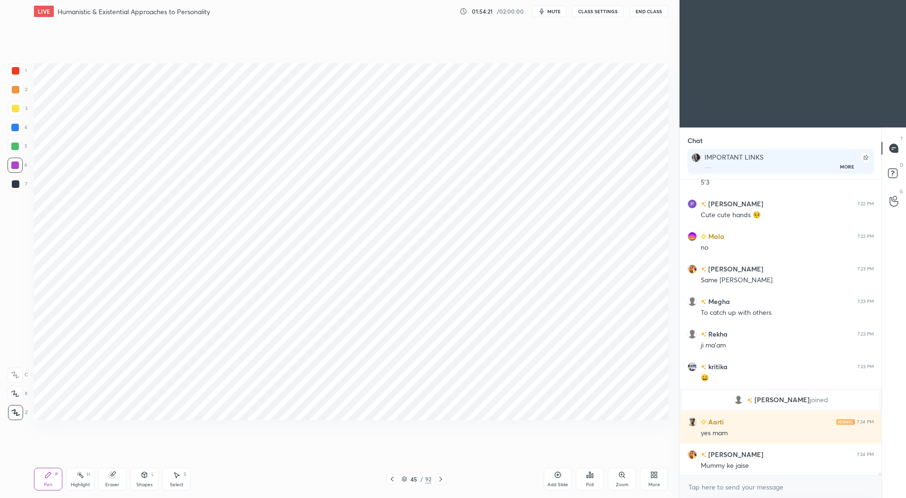
click at [17, 126] on div at bounding box center [15, 128] width 8 height 8
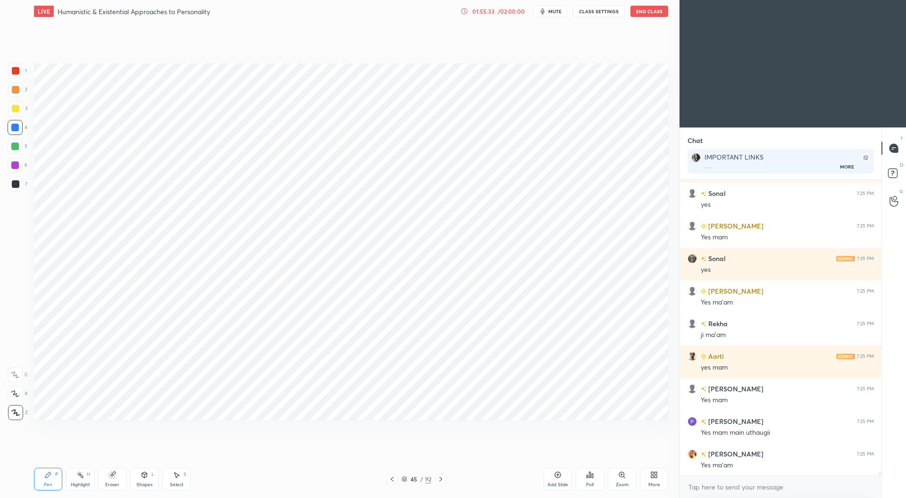
scroll to position [28748, 0]
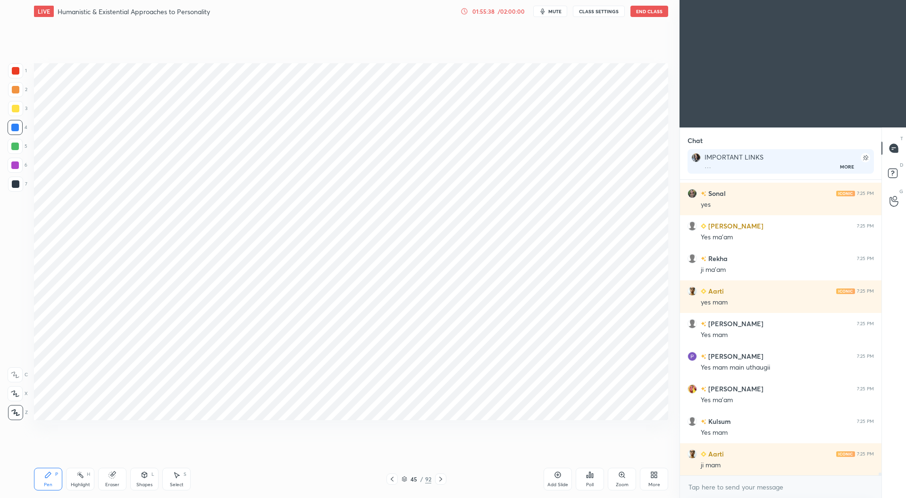
click at [494, 13] on div "01:55:38" at bounding box center [483, 11] width 26 height 6
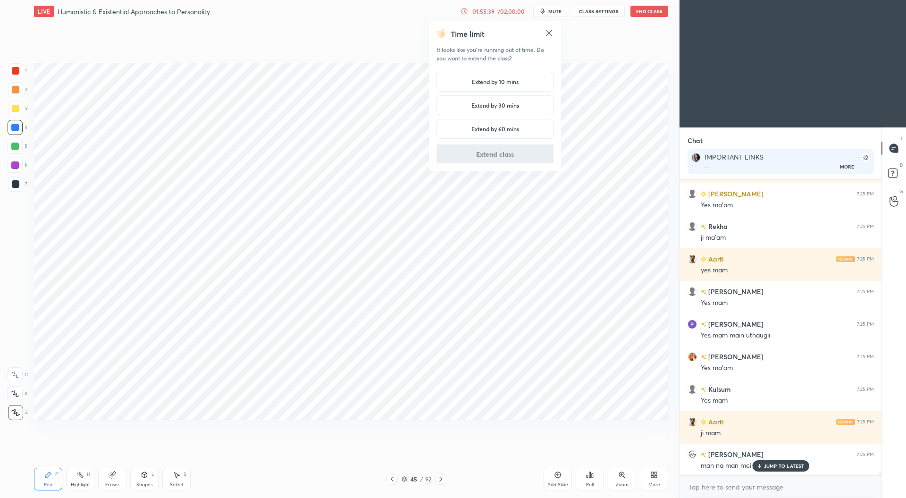
click at [507, 105] on h5 "Extend by 30 mins" at bounding box center [496, 105] width 48 height 8
click at [505, 157] on button "Extend class" at bounding box center [495, 153] width 117 height 19
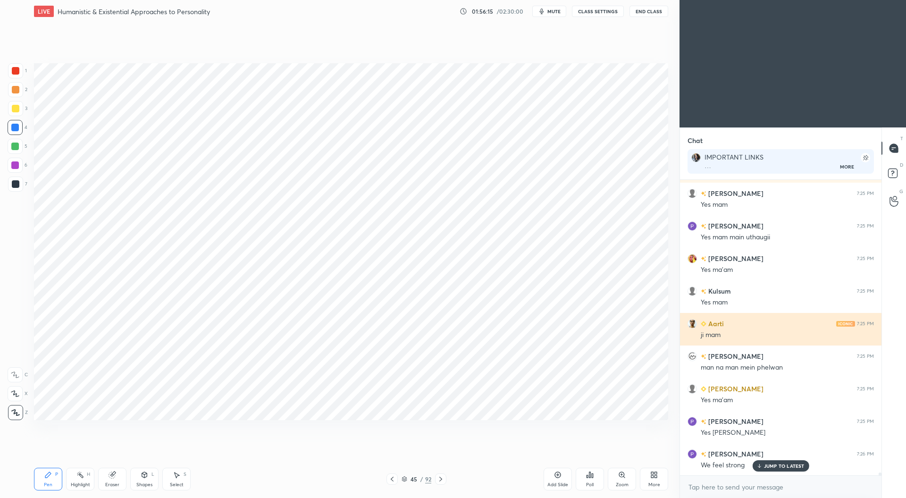
scroll to position [28943, 0]
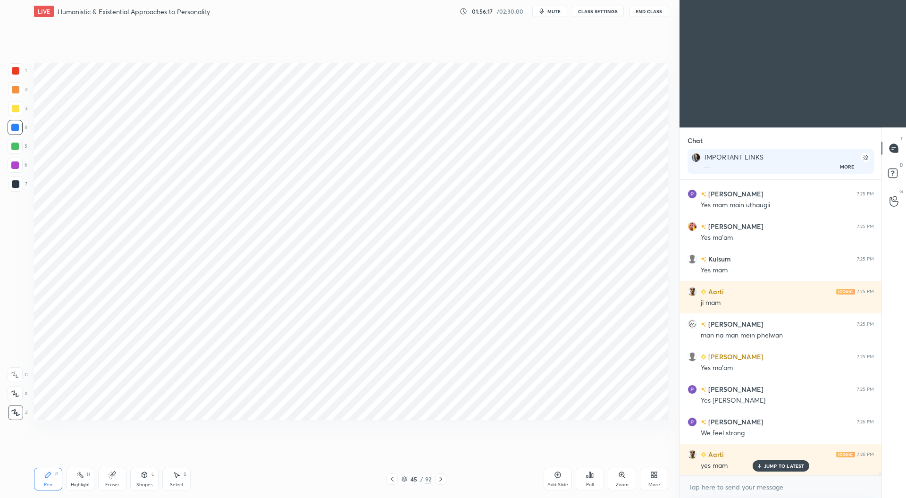
click at [563, 479] on div "Add Slide" at bounding box center [558, 479] width 28 height 23
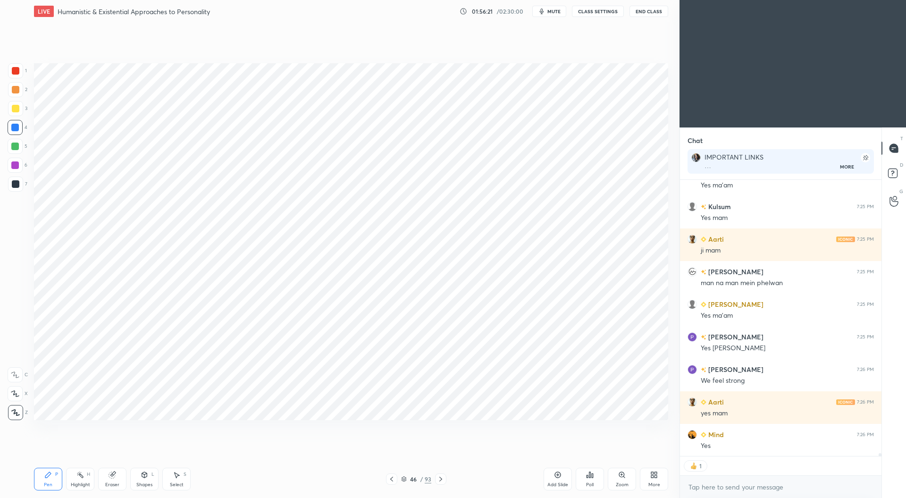
scroll to position [29028, 0]
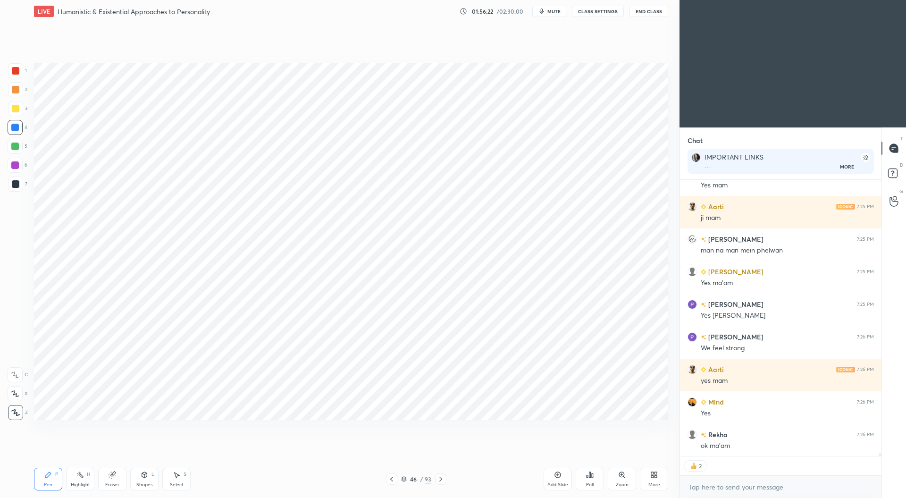
click at [393, 479] on icon at bounding box center [392, 479] width 8 height 8
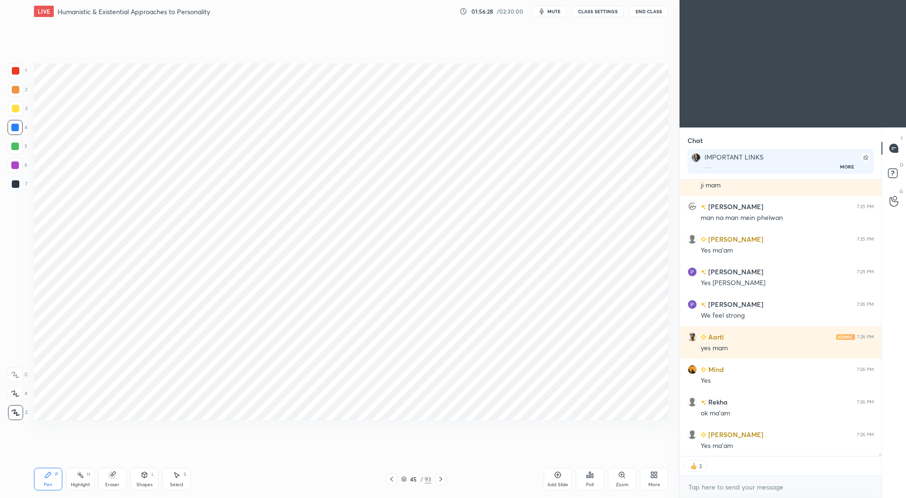
click at [17, 162] on div at bounding box center [15, 165] width 8 height 8
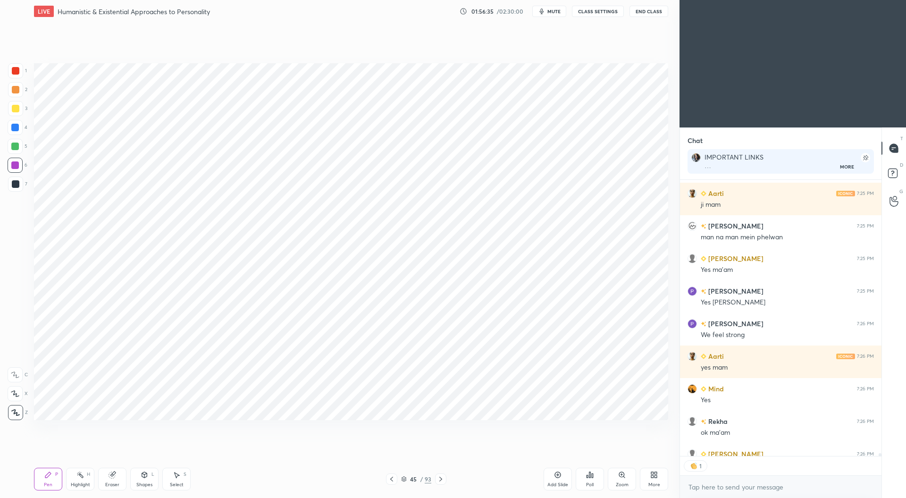
scroll to position [3, 3]
click at [445, 477] on div at bounding box center [440, 478] width 11 height 11
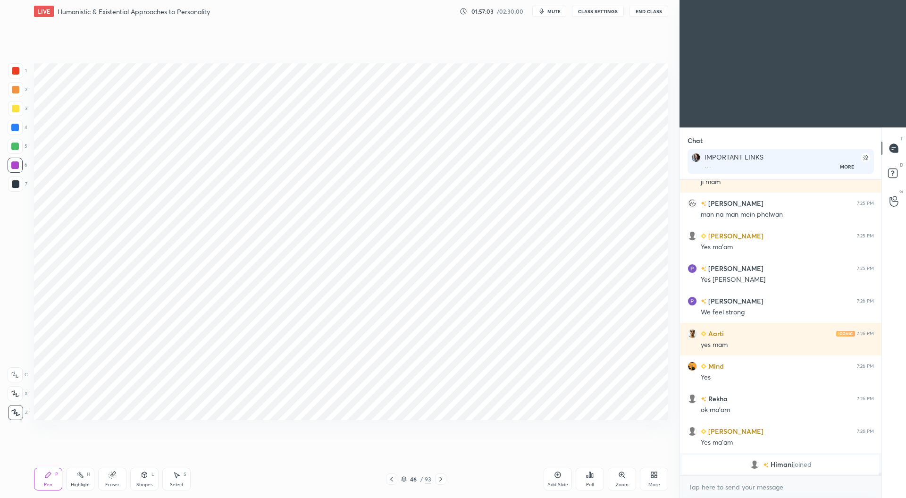
click at [17, 68] on div at bounding box center [16, 71] width 8 height 8
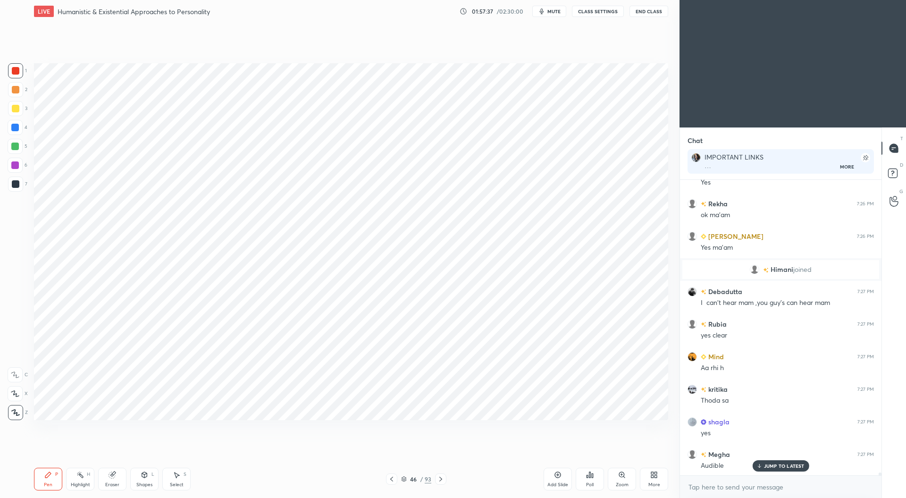
scroll to position [29069, 0]
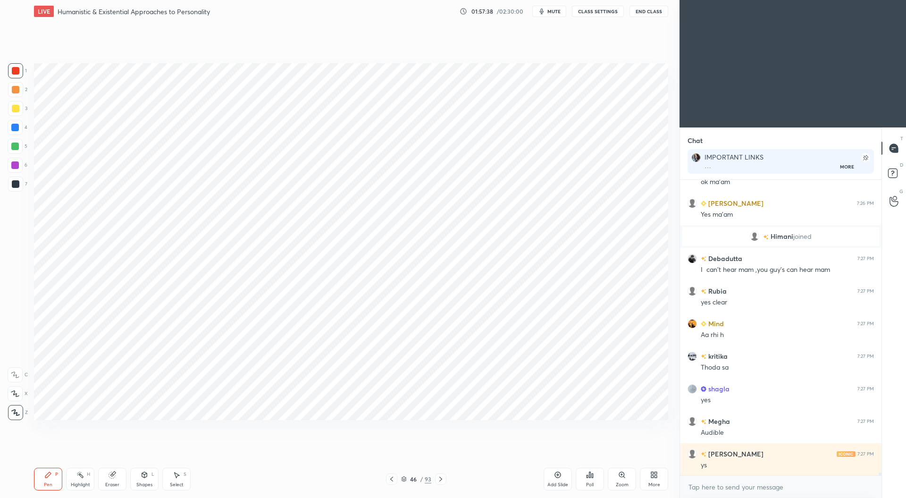
click at [15, 129] on div at bounding box center [15, 128] width 8 height 8
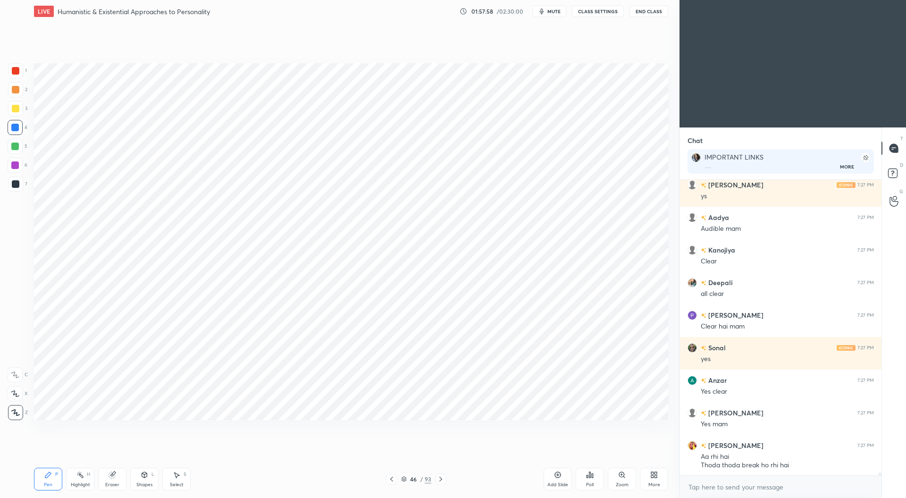
scroll to position [29370, 0]
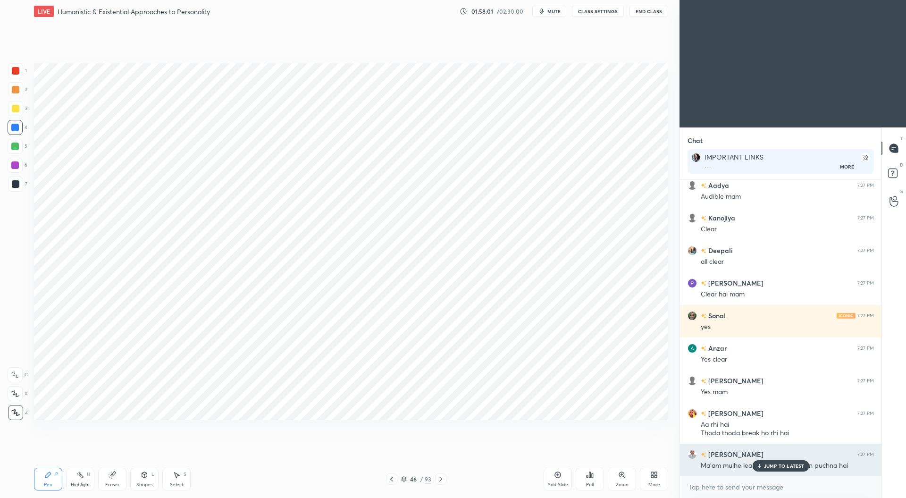
click at [773, 465] on p "JUMP TO LATEST" at bounding box center [784, 466] width 41 height 6
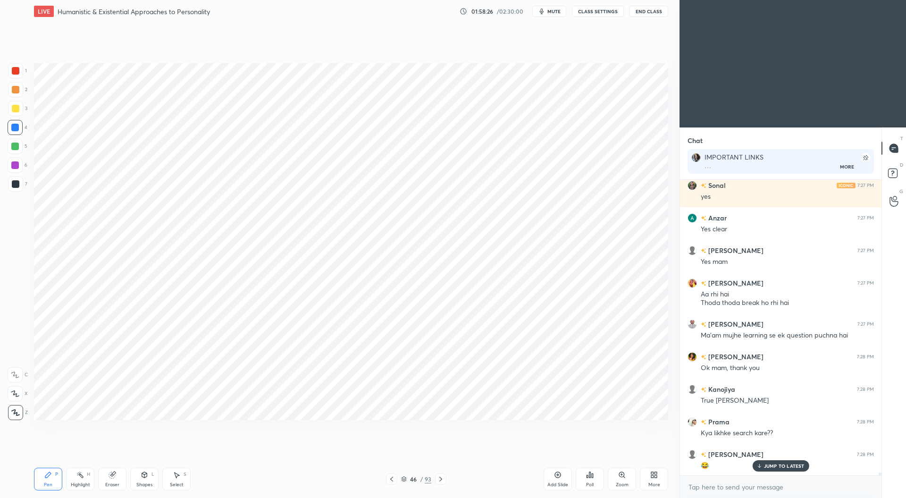
scroll to position [29533, 0]
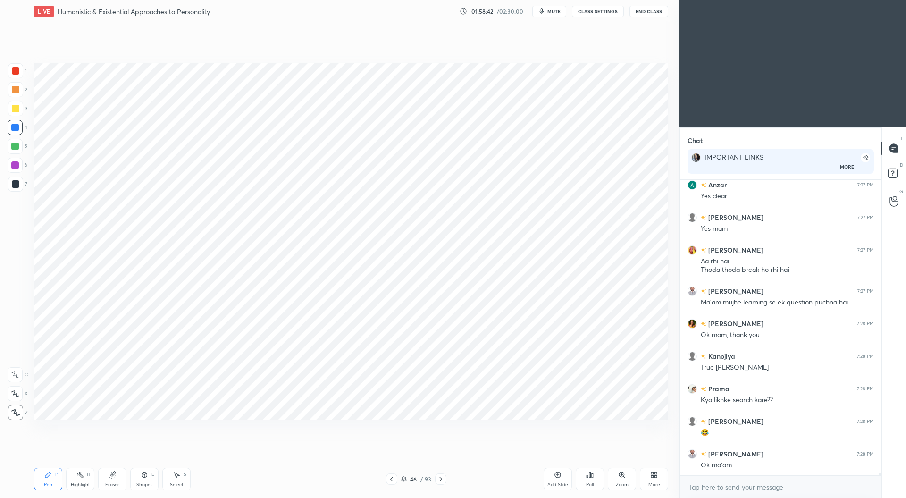
click at [17, 67] on div at bounding box center [16, 71] width 8 height 8
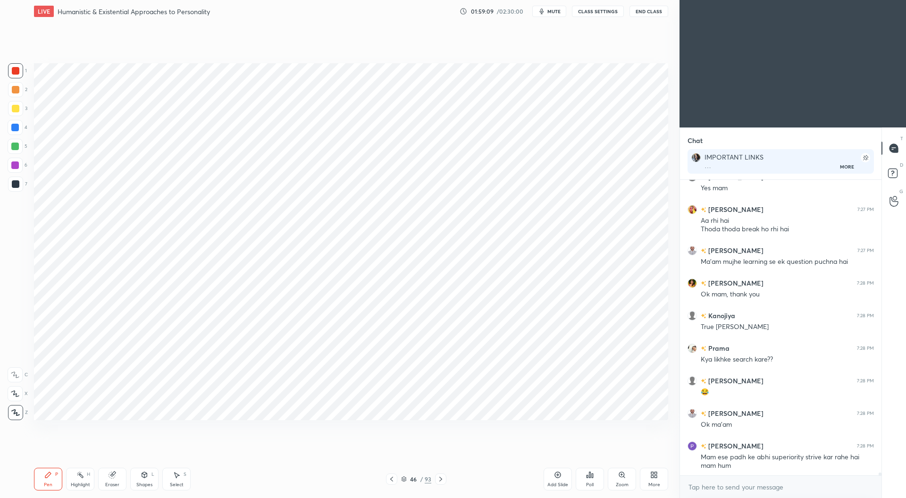
scroll to position [29607, 0]
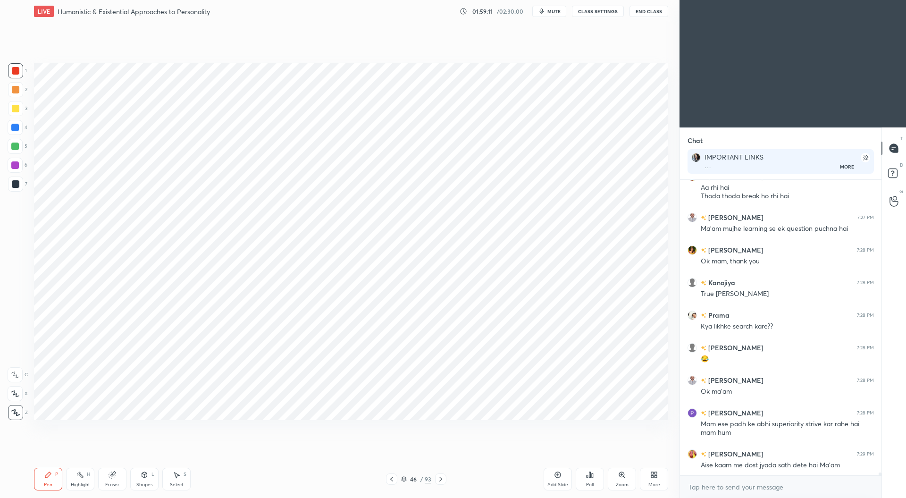
click at [15, 165] on div at bounding box center [15, 165] width 8 height 8
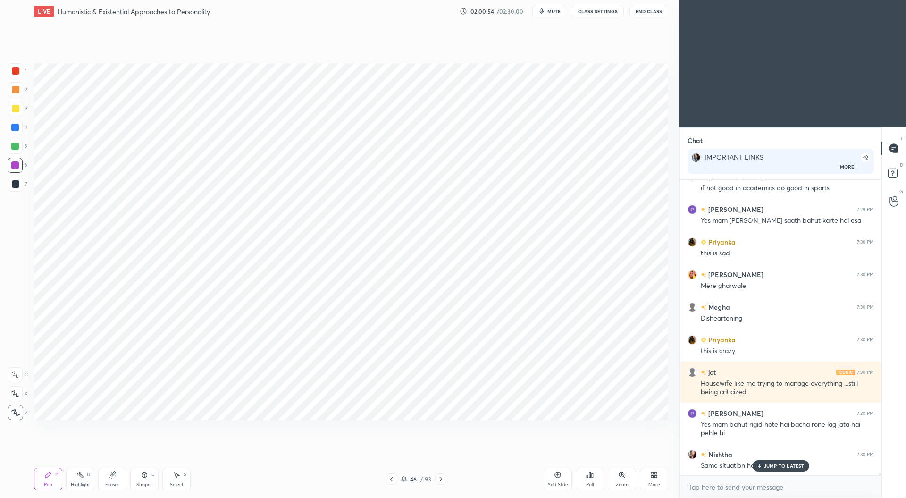
scroll to position [29823, 0]
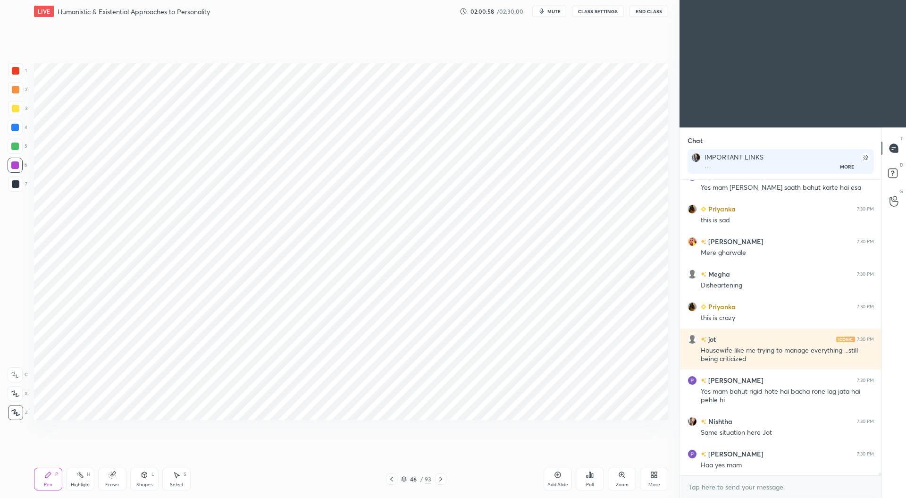
click at [17, 70] on div at bounding box center [16, 71] width 8 height 8
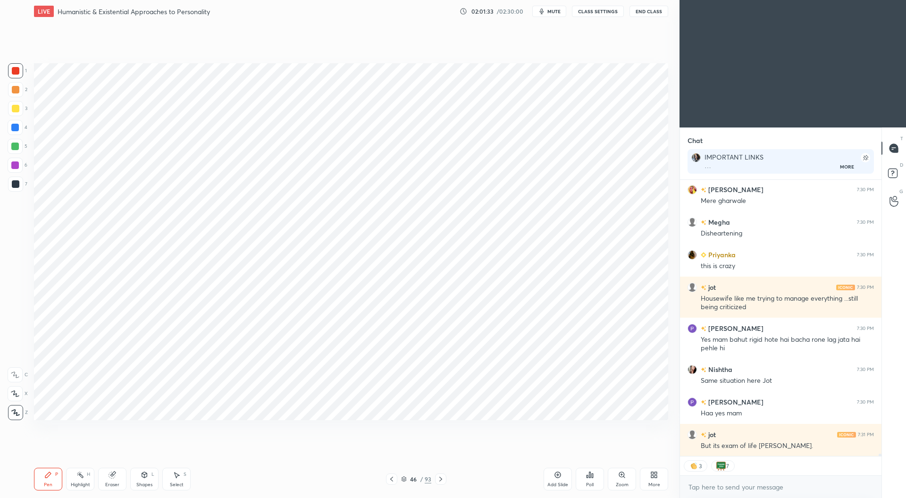
scroll to position [29898, 0]
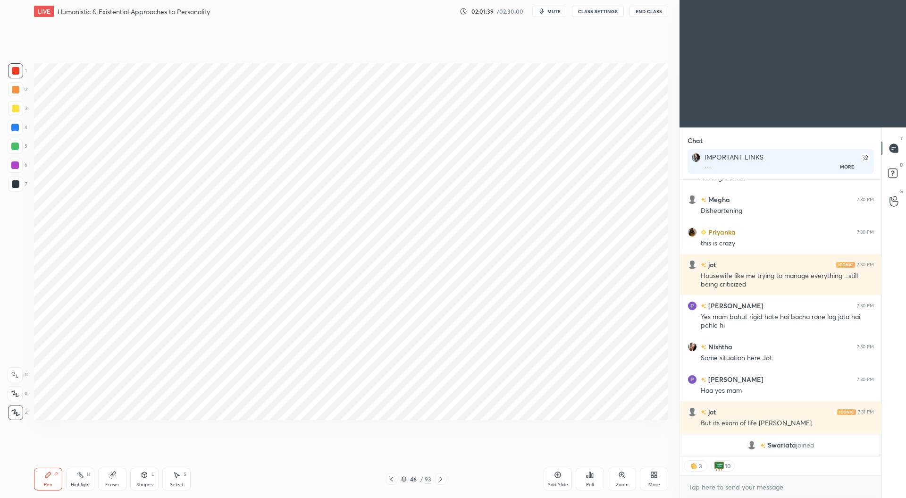
click at [13, 127] on div at bounding box center [15, 128] width 8 height 8
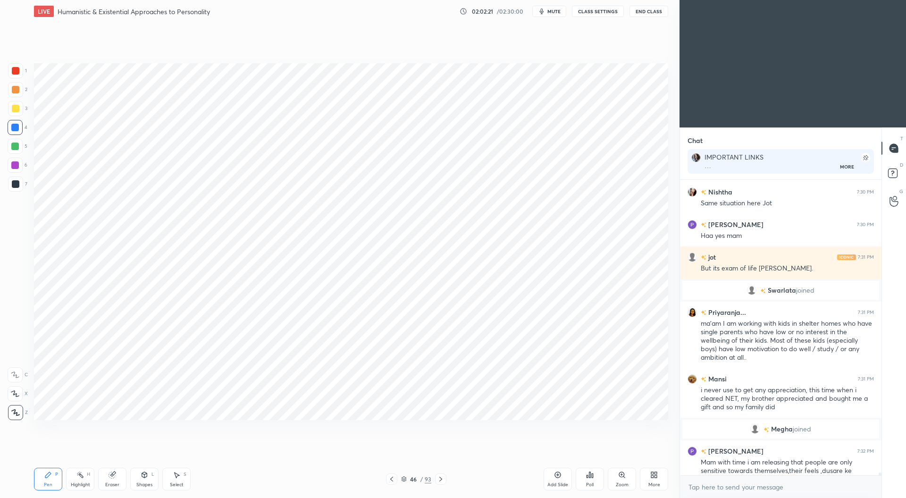
scroll to position [29888, 0]
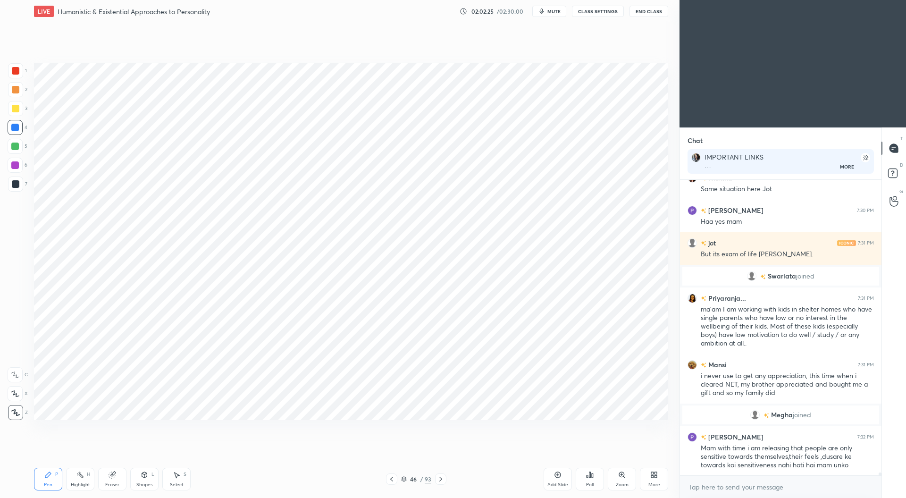
click at [14, 147] on div at bounding box center [15, 147] width 8 height 8
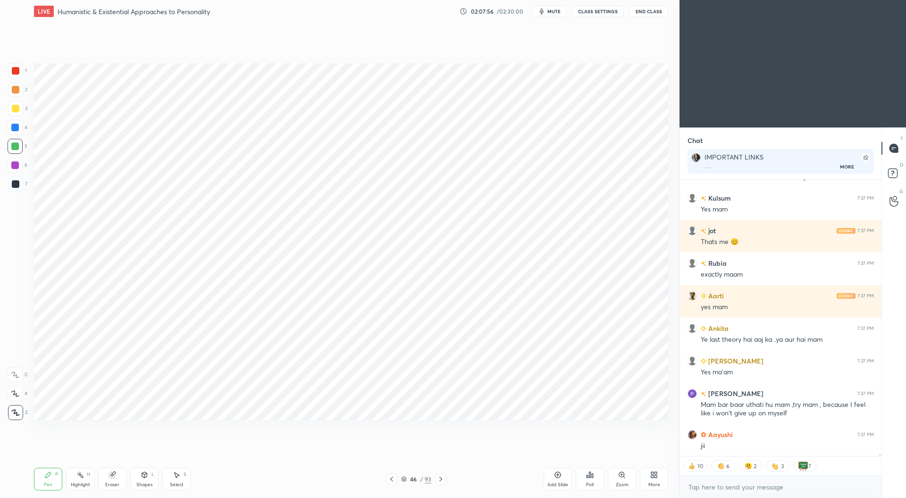
scroll to position [32713, 0]
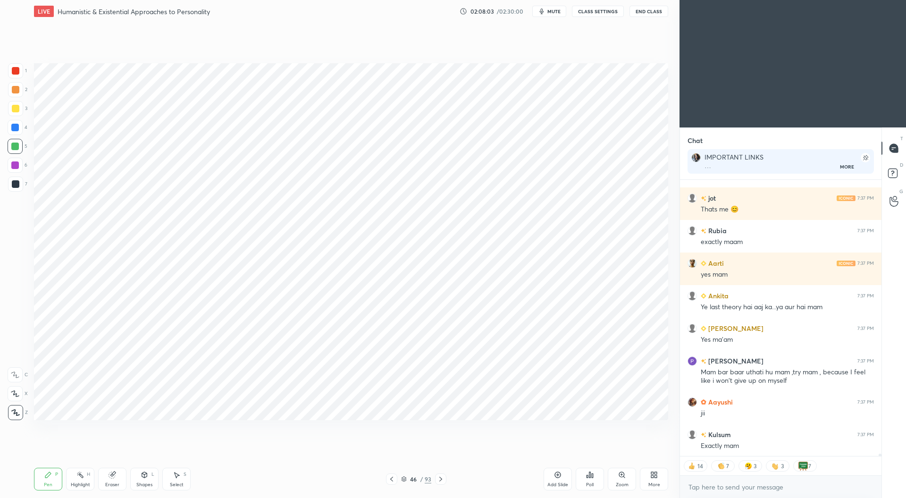
click at [393, 479] on icon at bounding box center [392, 479] width 8 height 8
click at [394, 477] on icon at bounding box center [392, 479] width 8 height 8
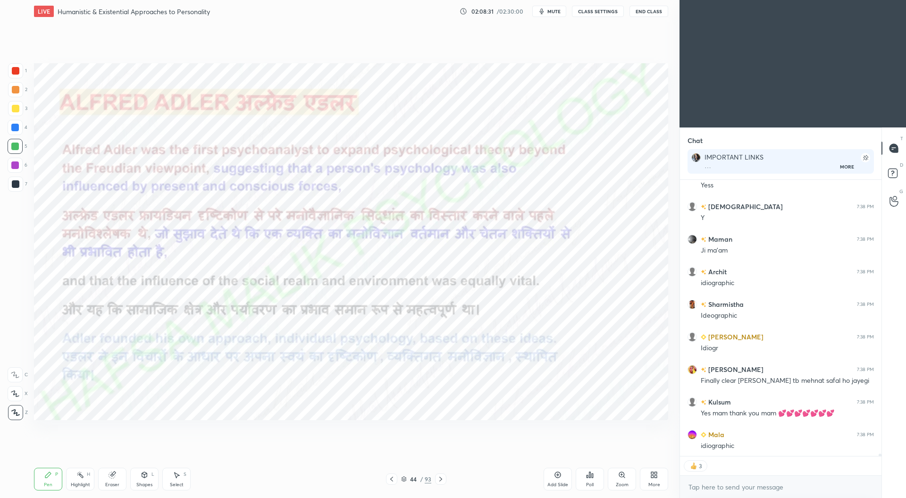
scroll to position [32874, 0]
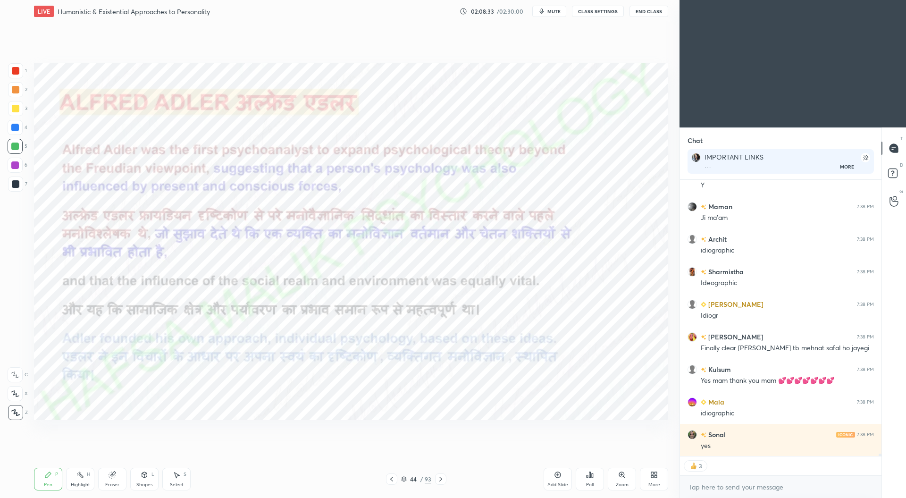
click at [14, 126] on div at bounding box center [15, 128] width 8 height 8
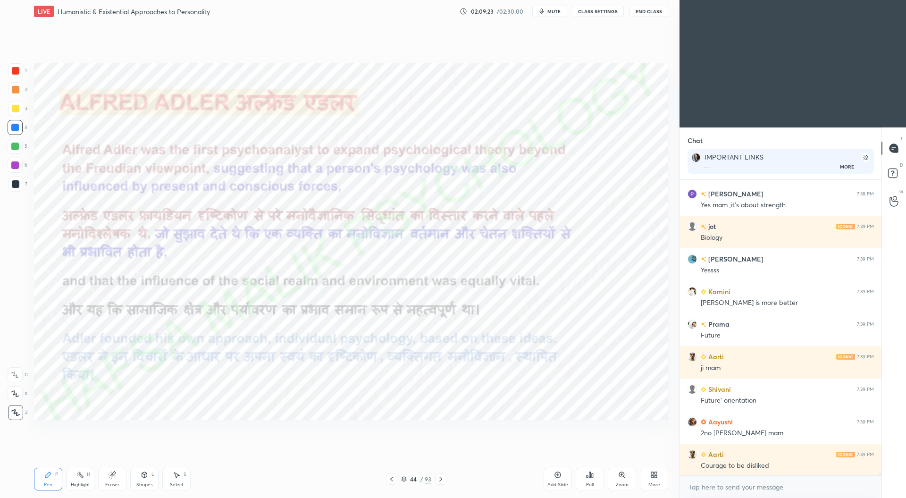
scroll to position [33441, 0]
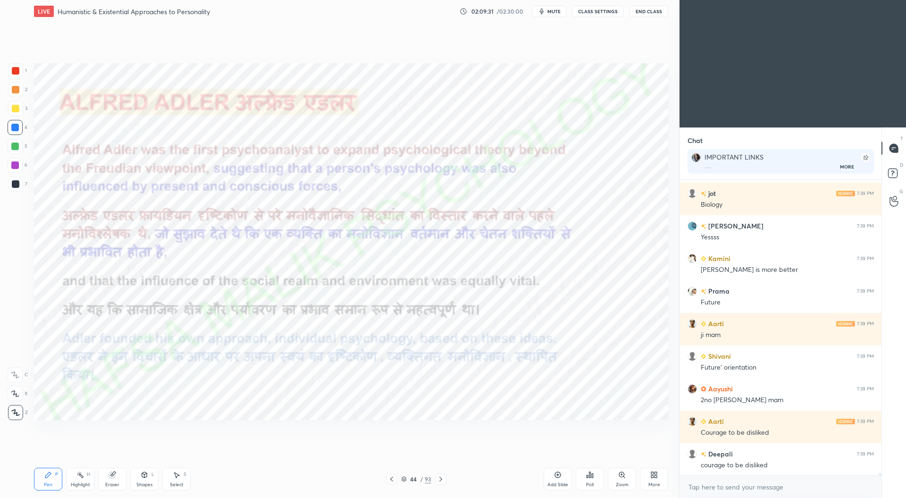
click at [18, 73] on div at bounding box center [16, 71] width 8 height 8
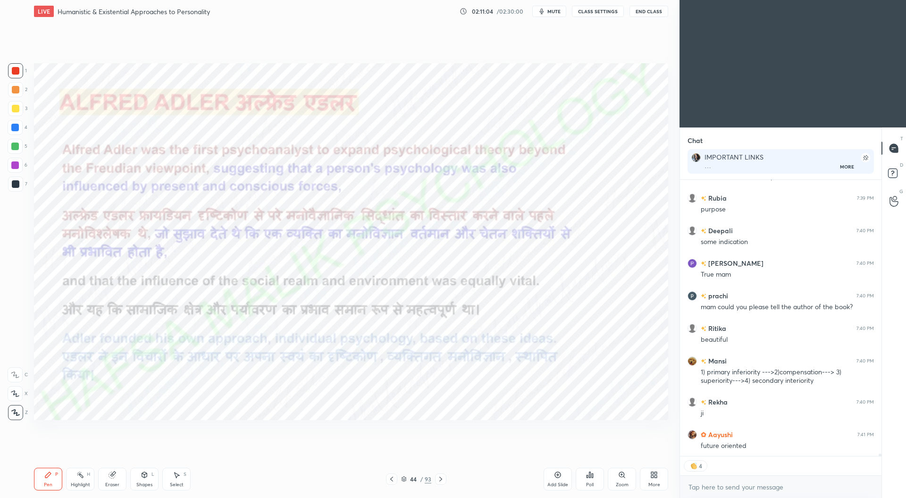
scroll to position [34002, 0]
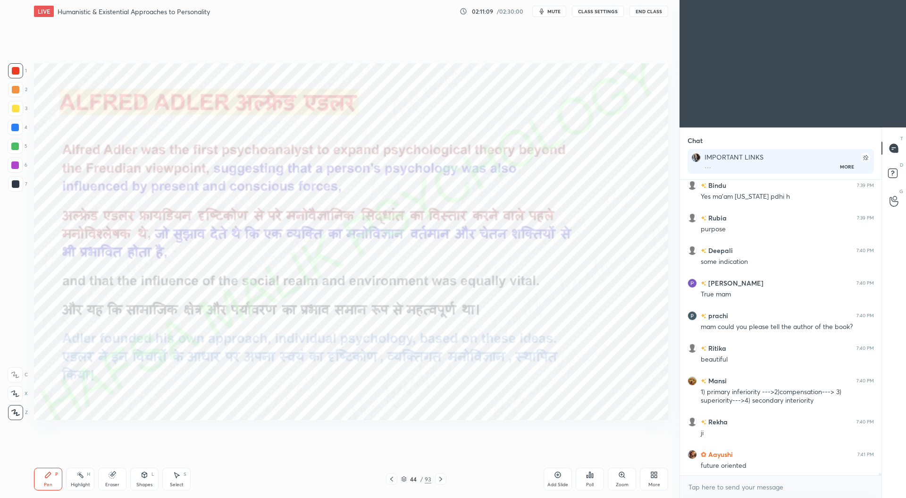
click at [444, 481] on icon at bounding box center [441, 479] width 8 height 8
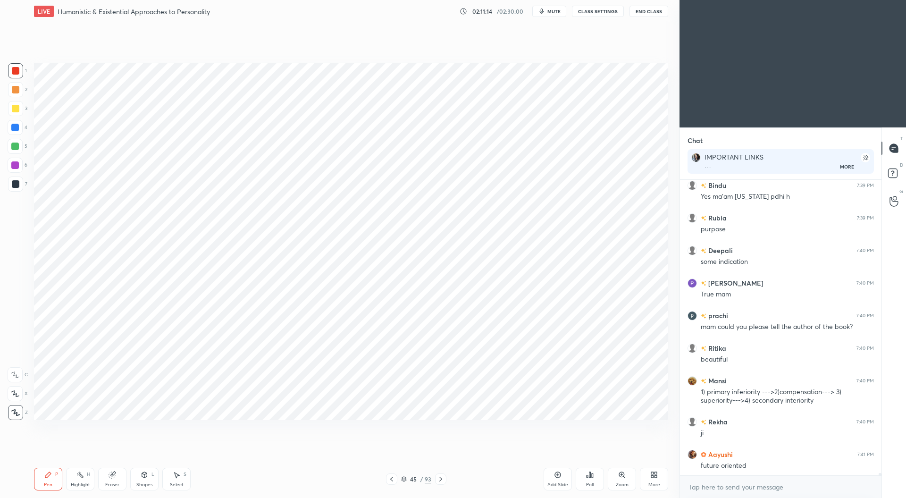
scroll to position [34036, 0]
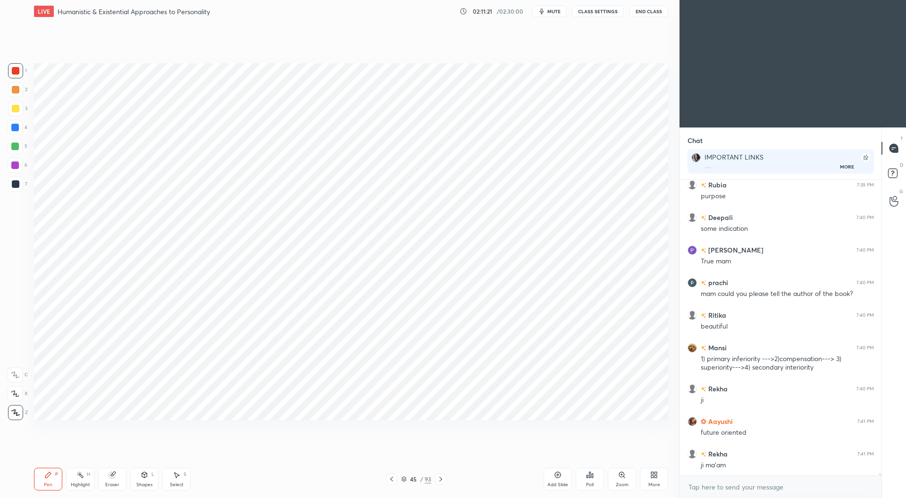
click at [109, 481] on div "Eraser" at bounding box center [112, 479] width 28 height 23
click at [54, 475] on div "Pen P" at bounding box center [48, 479] width 28 height 23
click at [112, 483] on div "Eraser" at bounding box center [112, 484] width 14 height 5
click at [53, 477] on div "Pen P" at bounding box center [48, 479] width 28 height 23
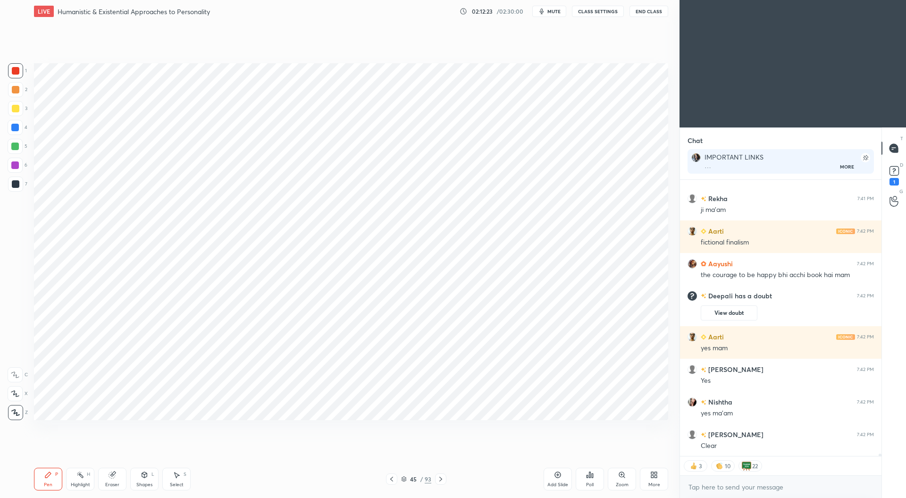
scroll to position [33832, 0]
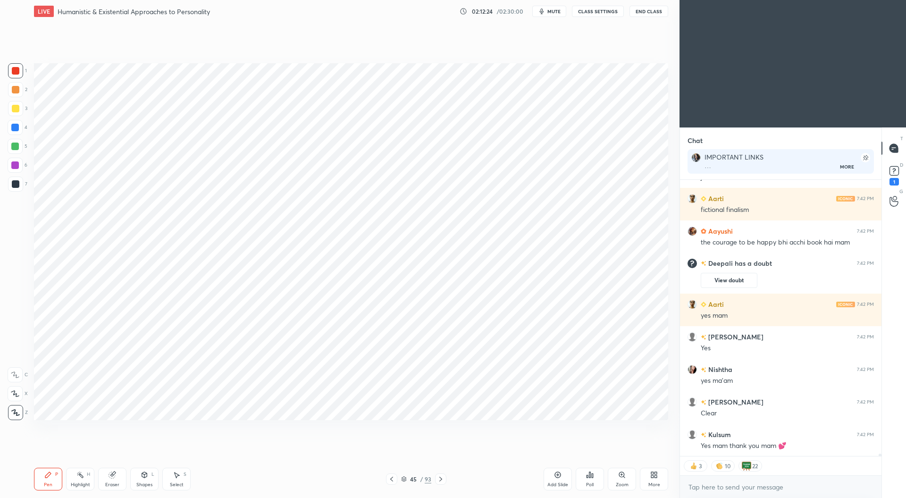
click at [395, 478] on icon at bounding box center [392, 479] width 8 height 8
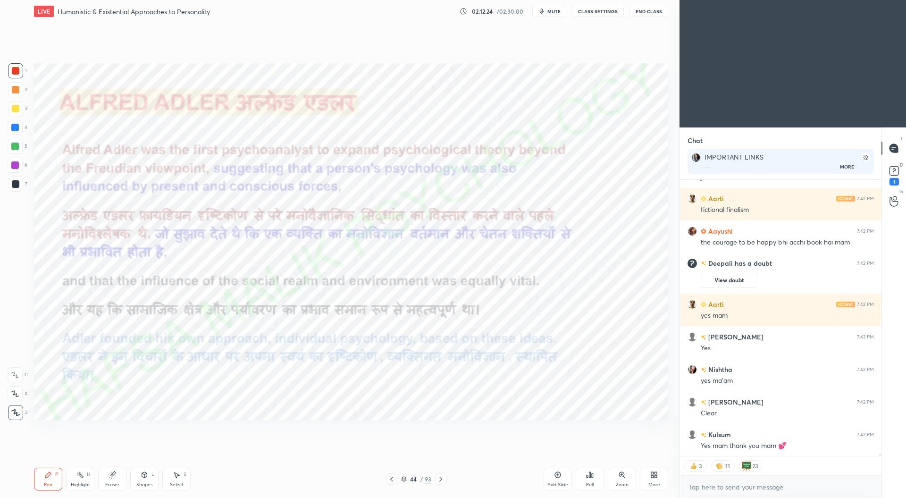
scroll to position [33864, 0]
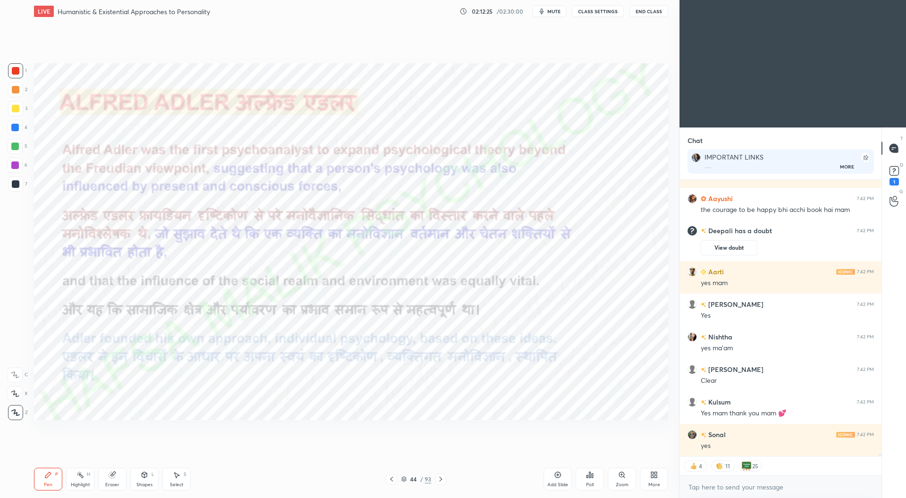
click at [559, 478] on icon at bounding box center [558, 475] width 6 height 6
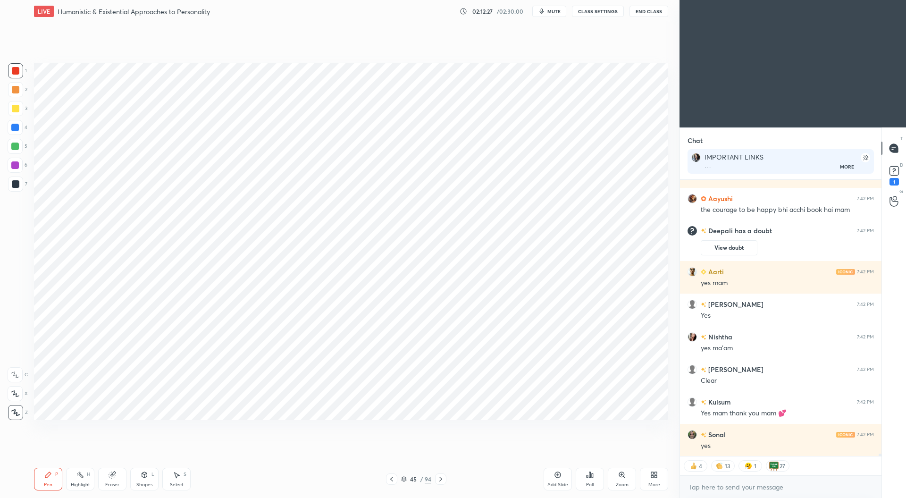
scroll to position [33897, 0]
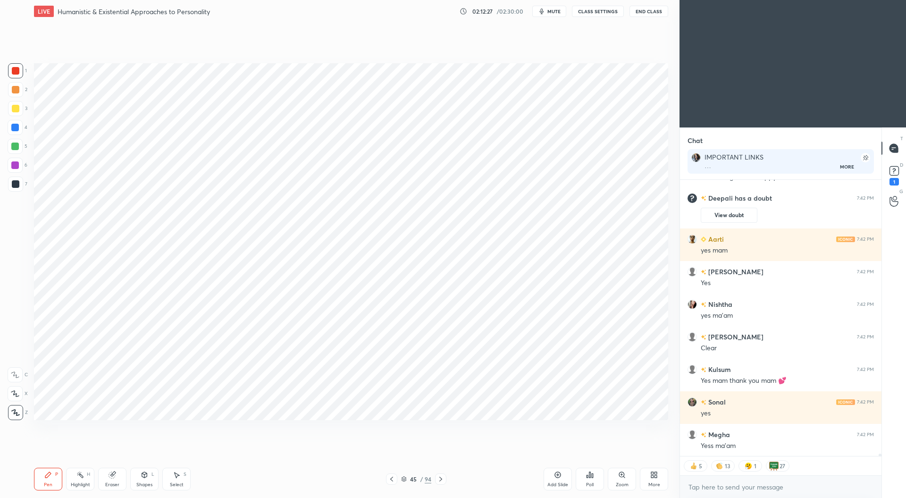
click at [14, 126] on div at bounding box center [15, 128] width 8 height 8
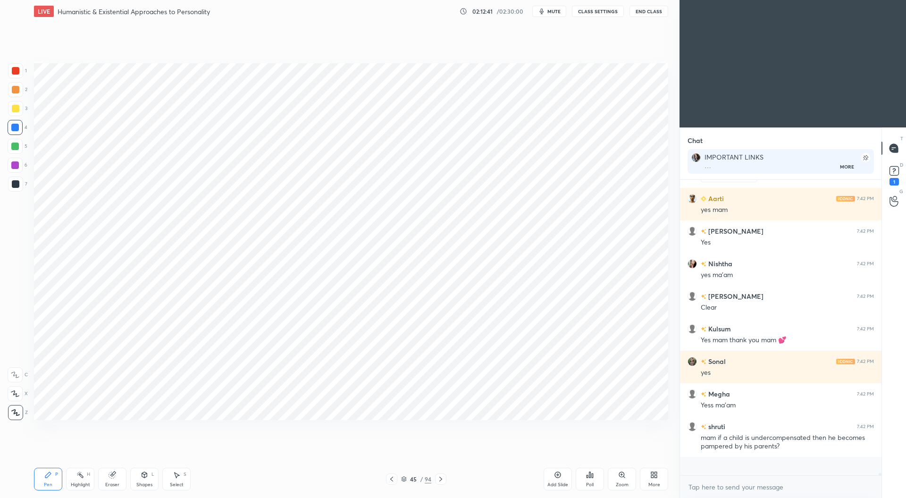
scroll to position [33918, 0]
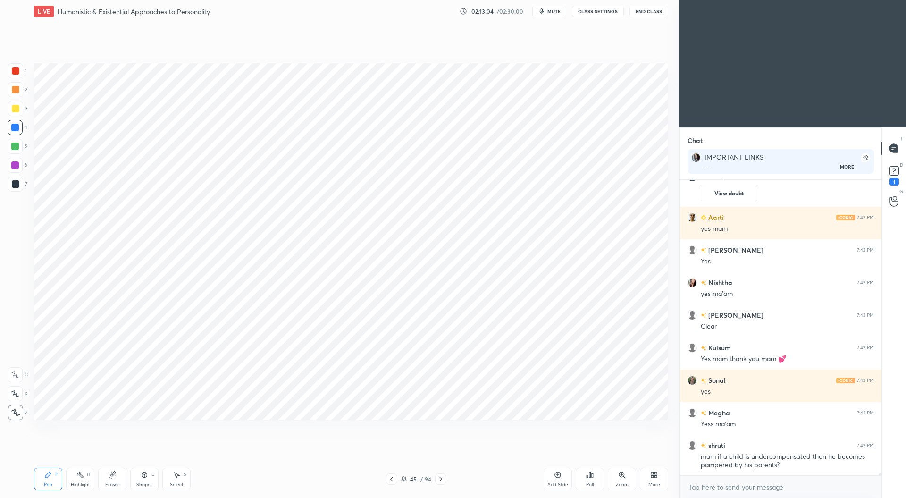
click at [16, 168] on div at bounding box center [15, 165] width 8 height 8
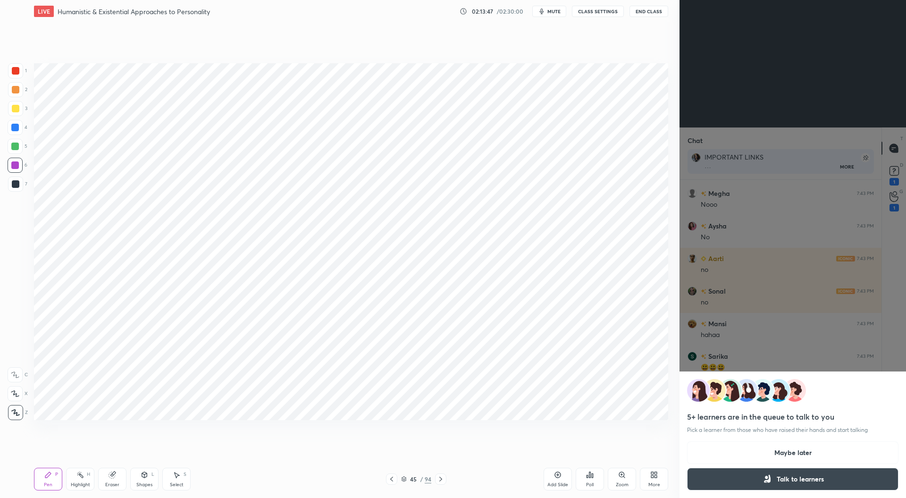
scroll to position [34505, 0]
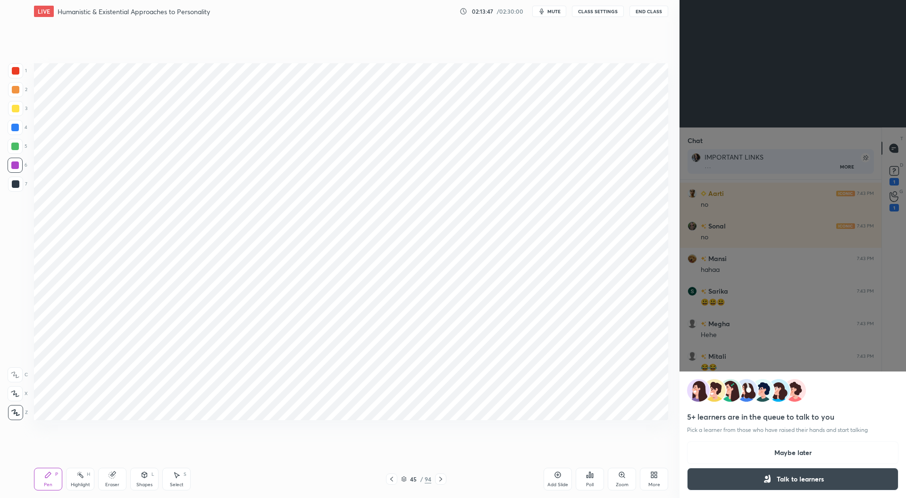
click at [793, 451] on button "Maybe later" at bounding box center [792, 452] width 211 height 23
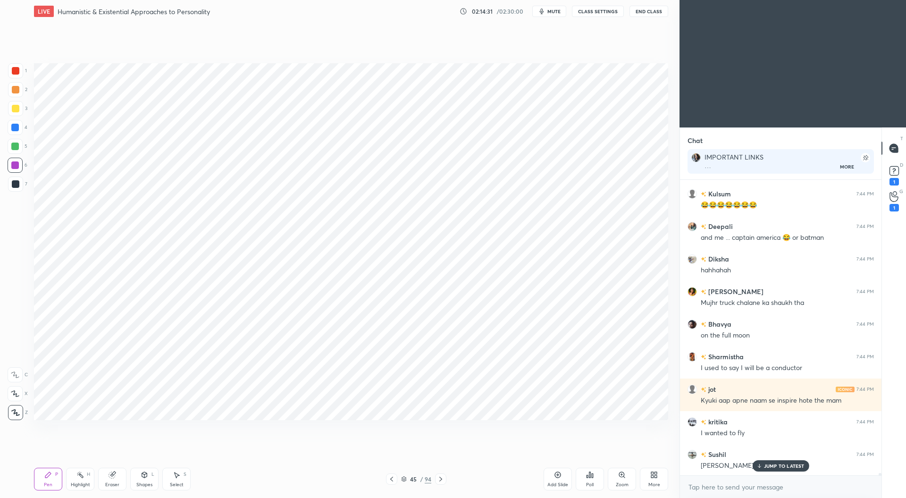
scroll to position [35352, 0]
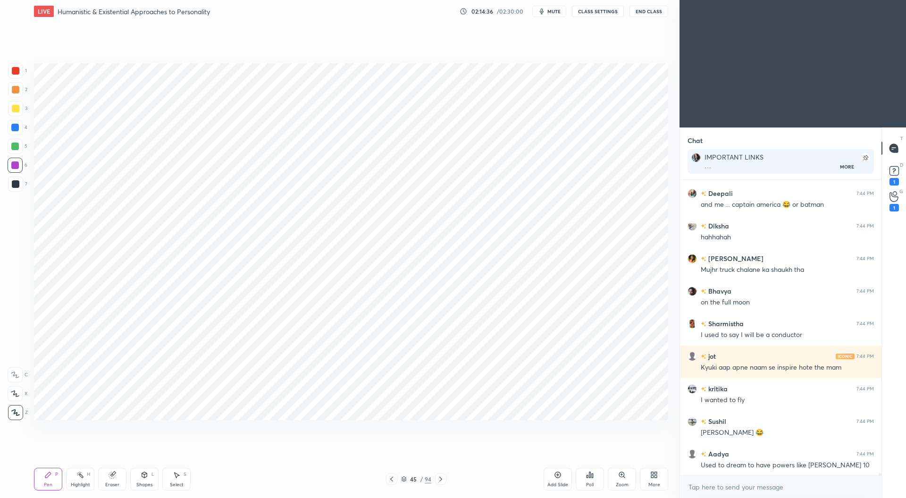
click at [17, 186] on div at bounding box center [16, 184] width 8 height 8
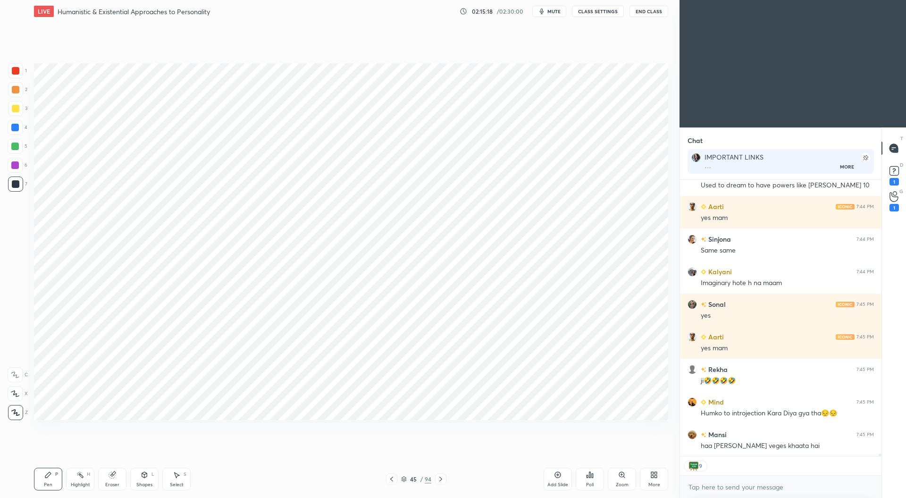
scroll to position [35664, 0]
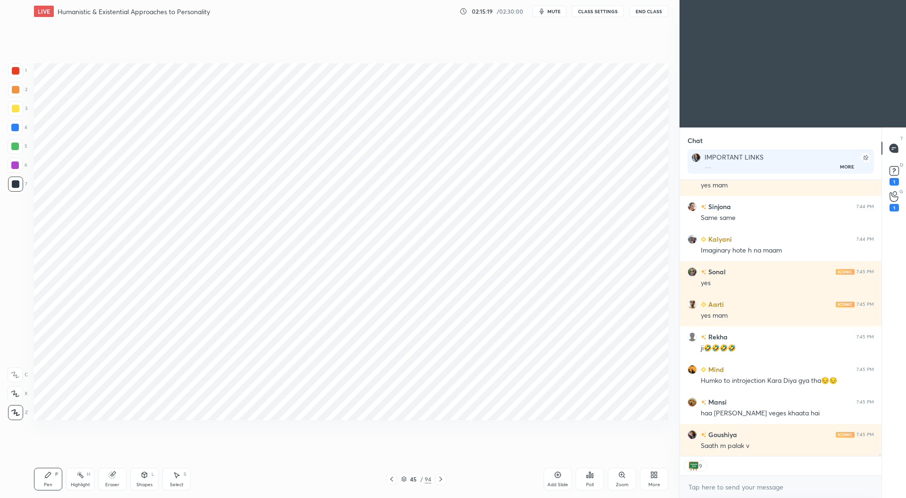
click at [15, 145] on div at bounding box center [15, 147] width 8 height 8
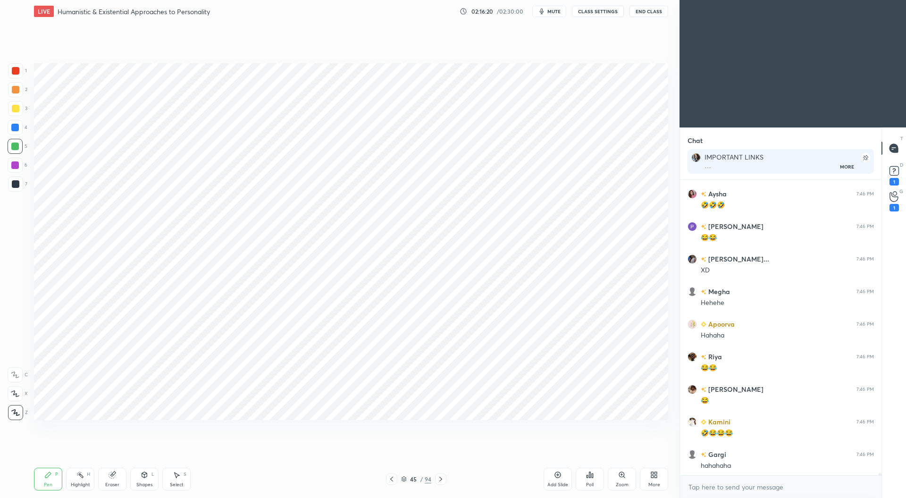
scroll to position [36524, 0]
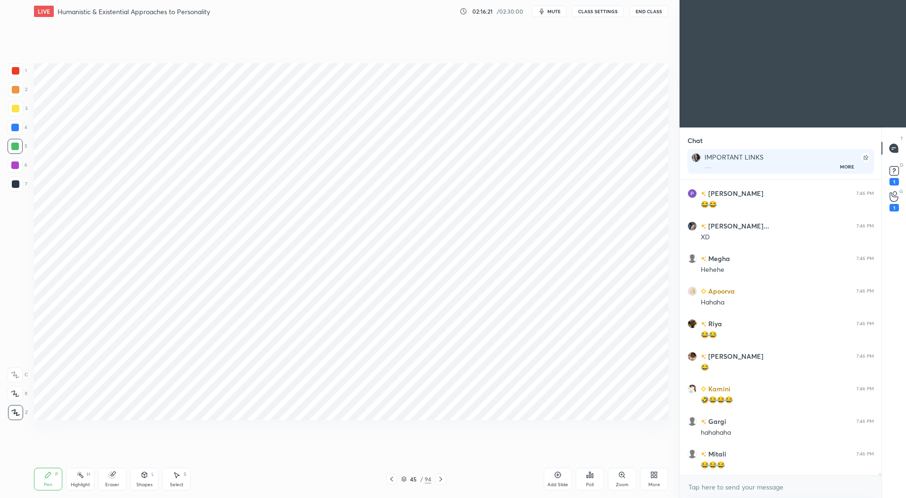
click at [559, 482] on div "Add Slide" at bounding box center [558, 484] width 21 height 5
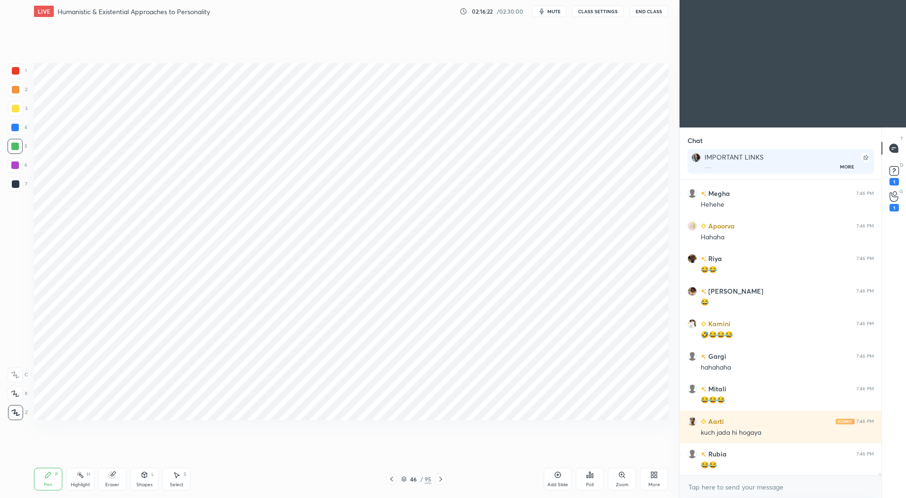
click at [18, 186] on div at bounding box center [16, 184] width 8 height 8
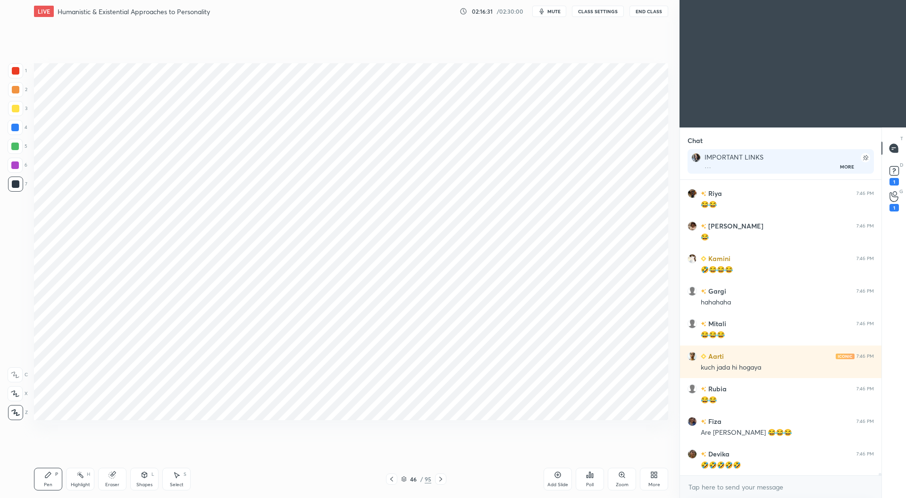
scroll to position [36686, 0]
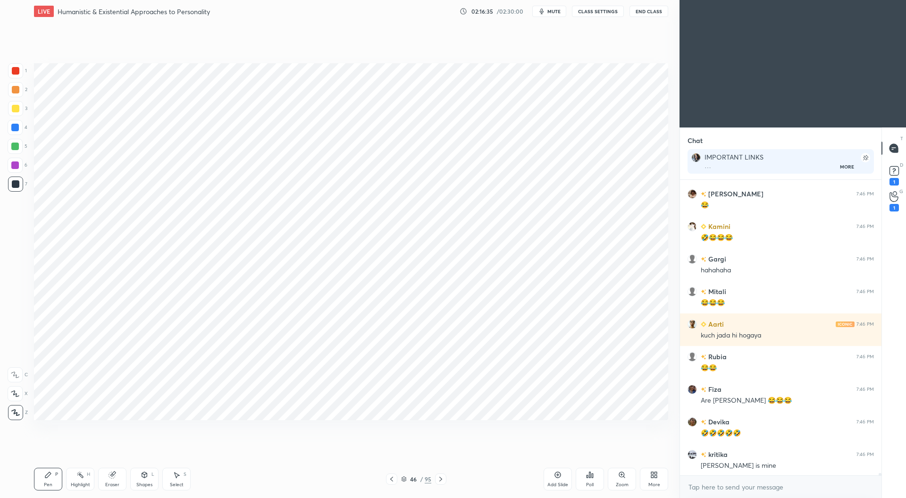
click at [115, 476] on icon at bounding box center [113, 475] width 8 height 8
click at [52, 480] on div "Pen P" at bounding box center [48, 479] width 28 height 23
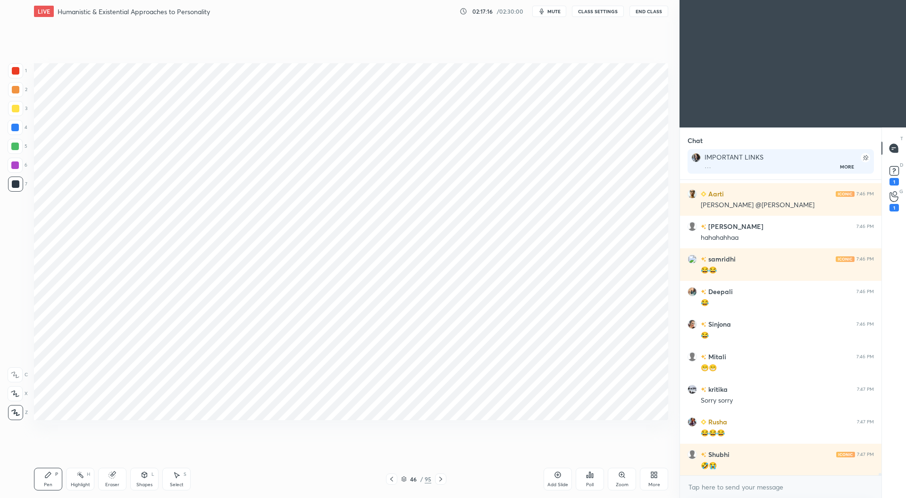
scroll to position [37045, 0]
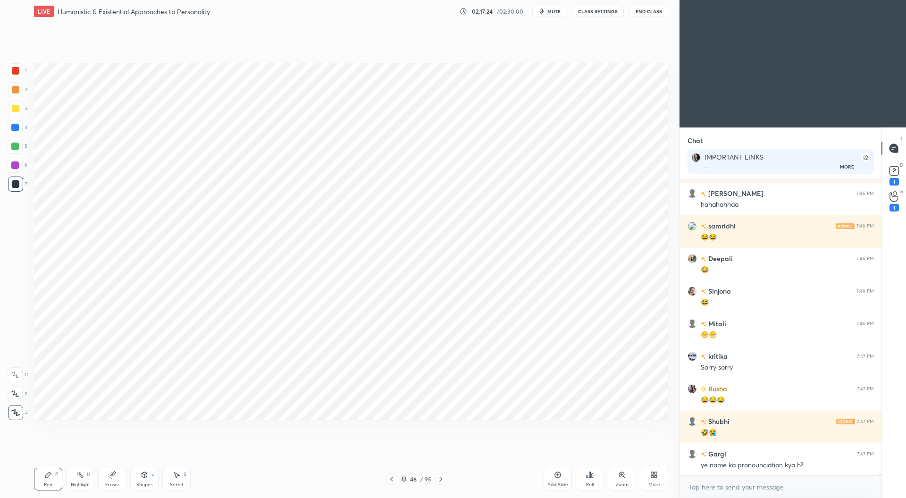
click at [17, 129] on div at bounding box center [15, 128] width 8 height 8
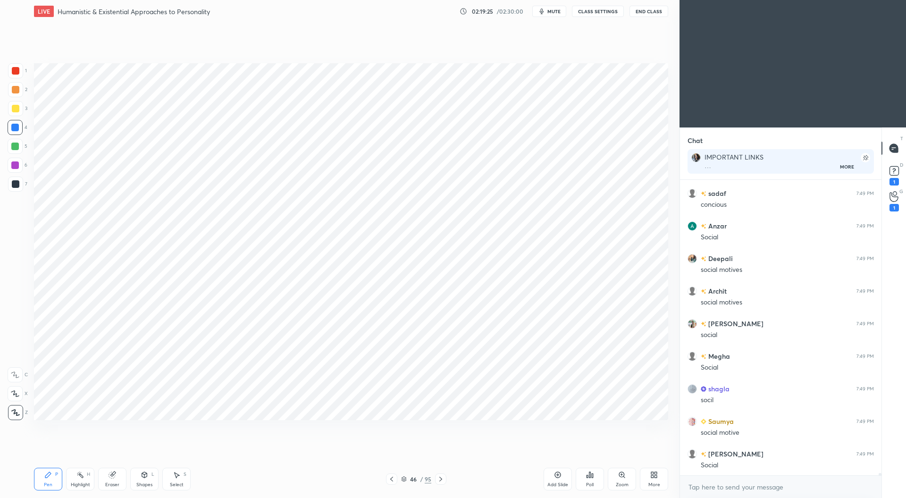
scroll to position [37824, 0]
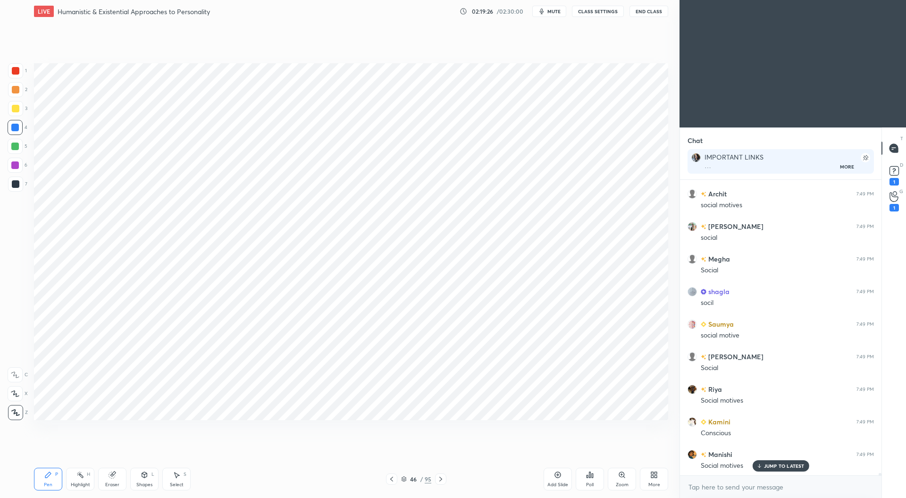
click at [442, 479] on icon at bounding box center [441, 479] width 8 height 8
click at [442, 478] on icon at bounding box center [441, 479] width 8 height 8
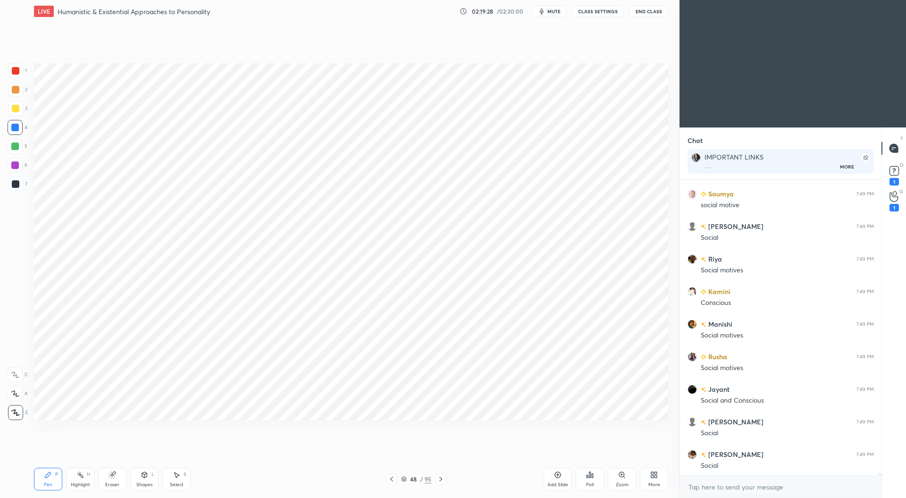
scroll to position [37987, 0]
click at [393, 480] on icon at bounding box center [392, 479] width 8 height 8
click at [395, 479] on icon at bounding box center [392, 479] width 8 height 8
click at [395, 480] on icon at bounding box center [392, 479] width 8 height 8
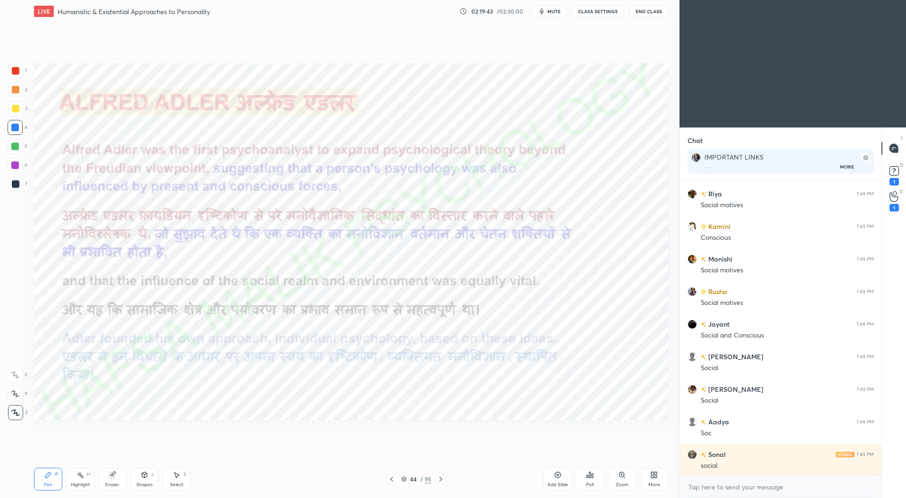
scroll to position [38052, 0]
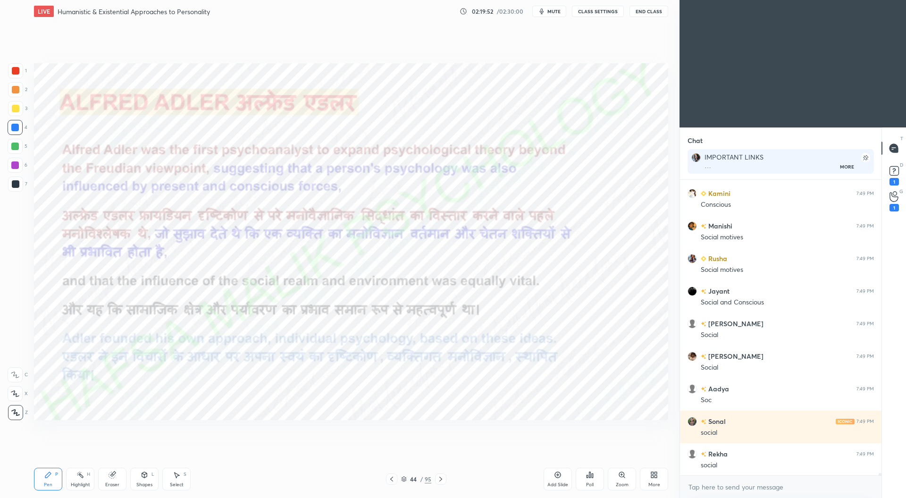
click at [16, 73] on div at bounding box center [16, 71] width 8 height 8
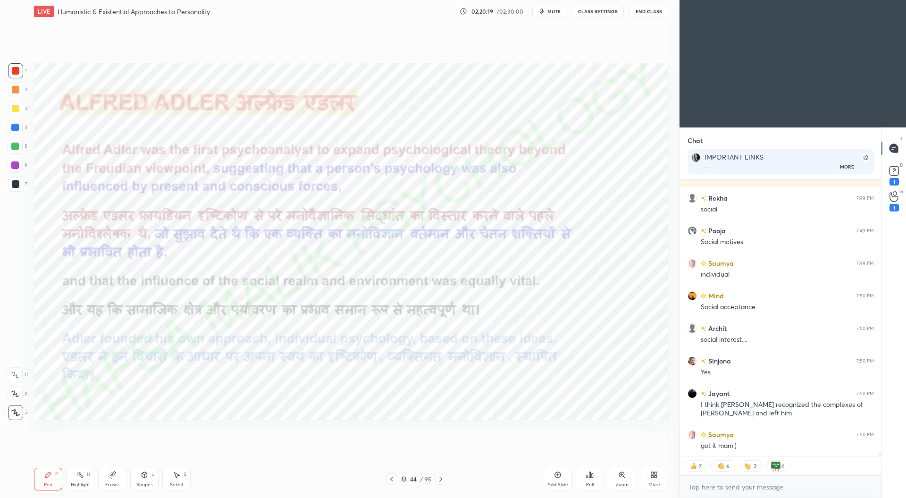
scroll to position [38331, 0]
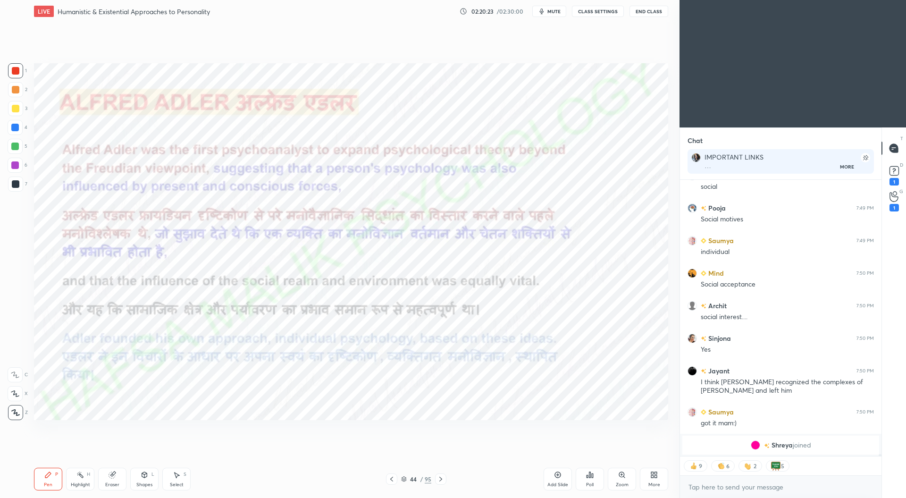
click at [404, 478] on icon at bounding box center [404, 479] width 6 height 6
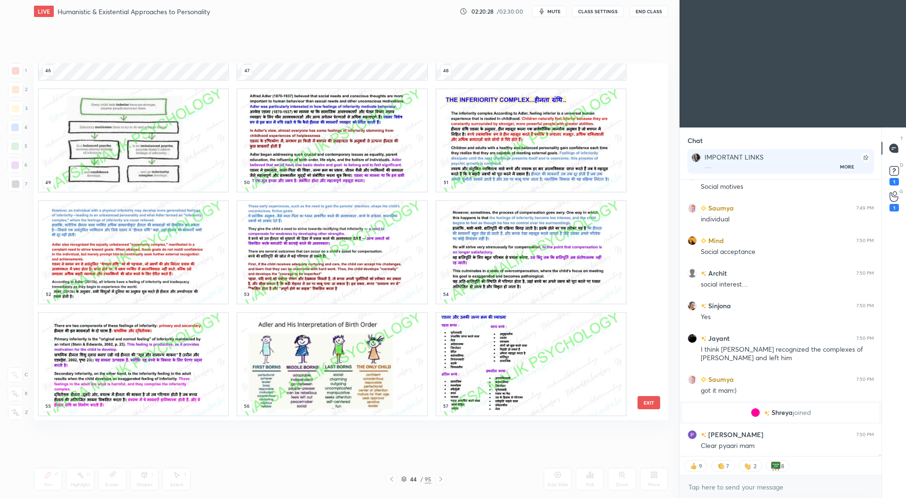
scroll to position [1769, 0]
click at [343, 377] on img "grid" at bounding box center [331, 363] width 189 height 102
click at [344, 376] on img "grid" at bounding box center [331, 363] width 189 height 102
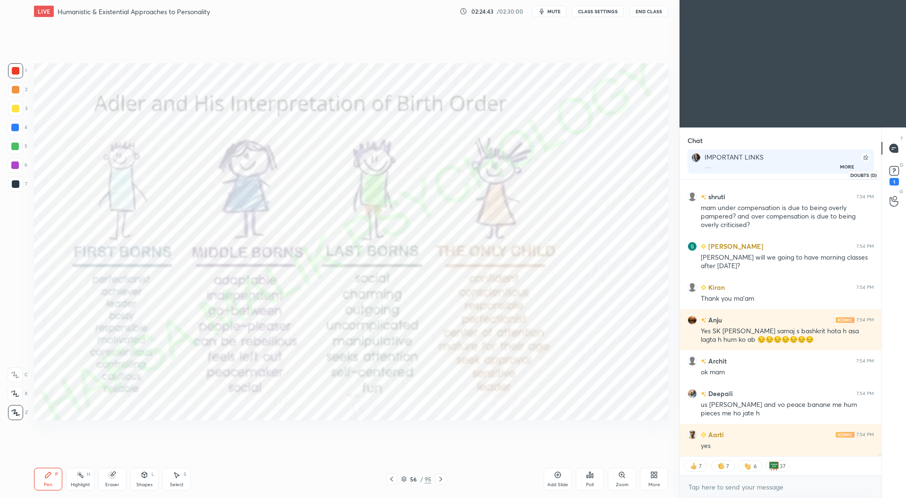
scroll to position [40537, 0]
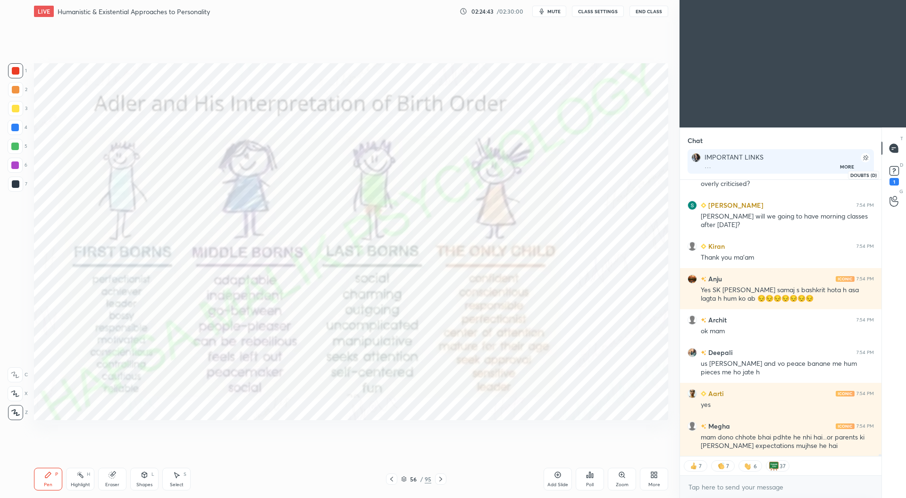
click at [896, 171] on rect at bounding box center [894, 171] width 9 height 9
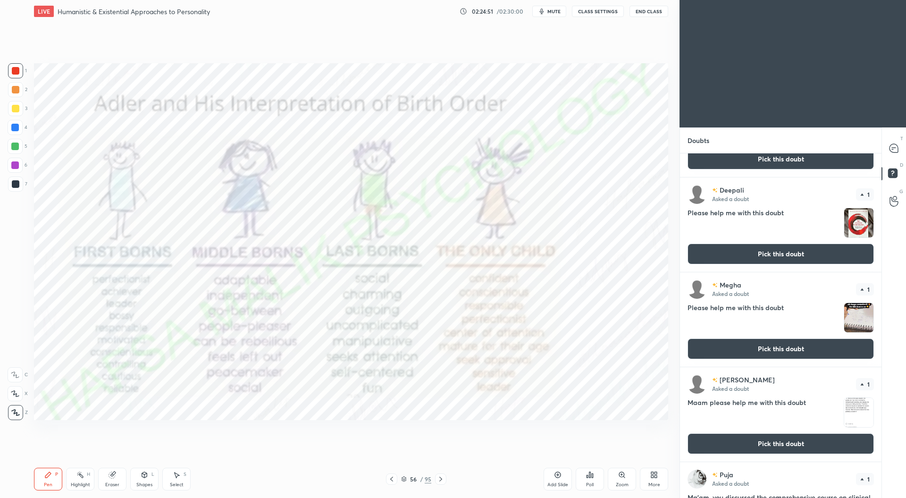
scroll to position [212, 0]
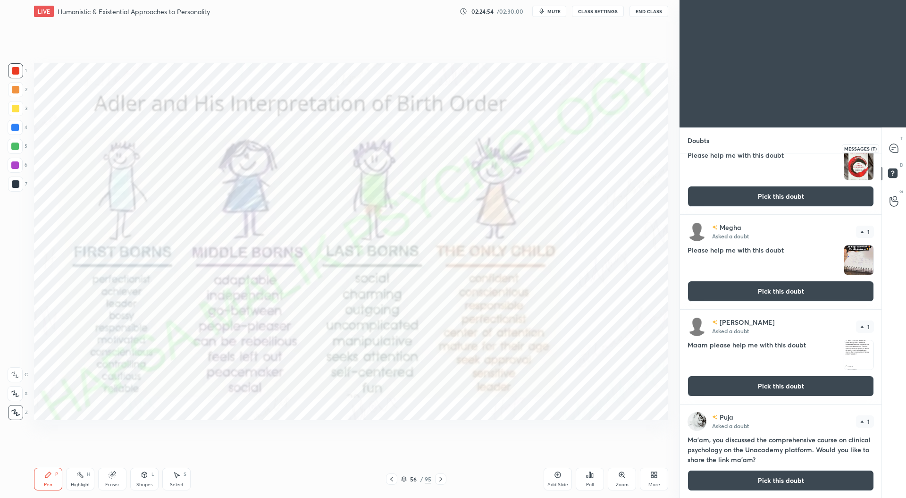
click at [892, 148] on icon at bounding box center [894, 148] width 4 height 0
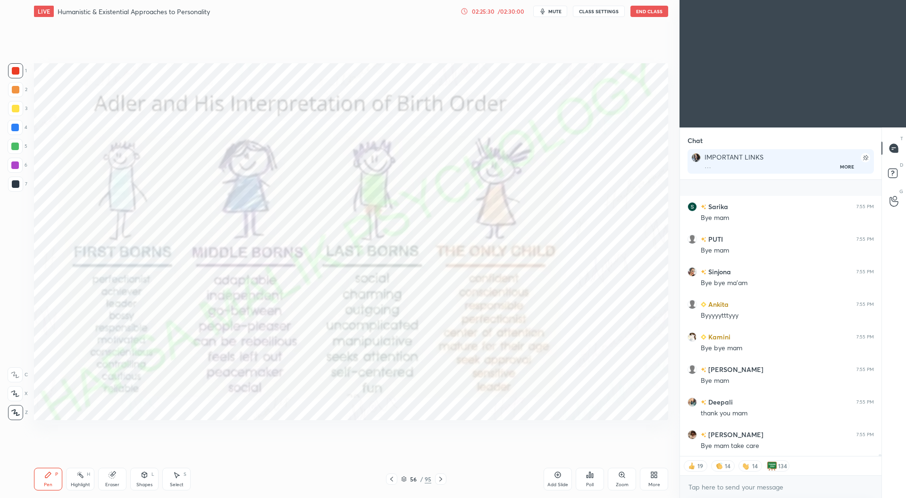
scroll to position [42836, 0]
click at [650, 11] on button "End Class" at bounding box center [650, 11] width 38 height 11
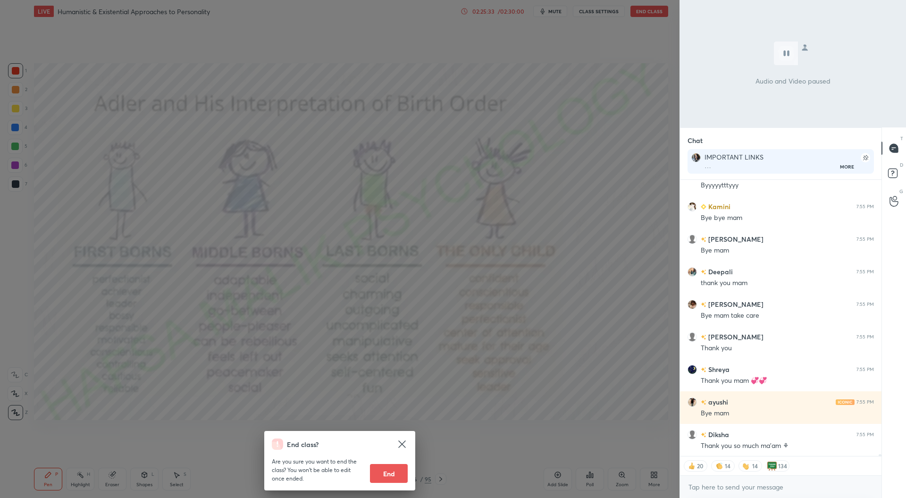
scroll to position [42934, 0]
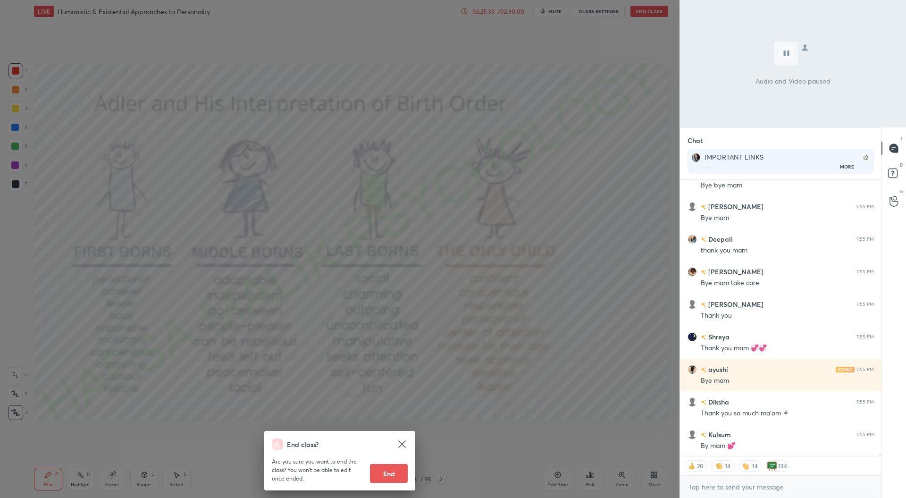
click at [392, 474] on button "End" at bounding box center [389, 473] width 38 height 19
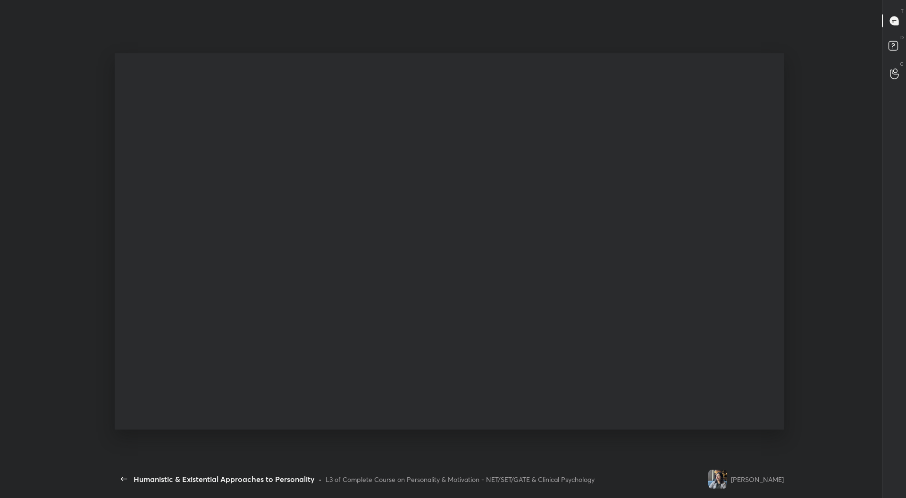
scroll to position [46764, 46461]
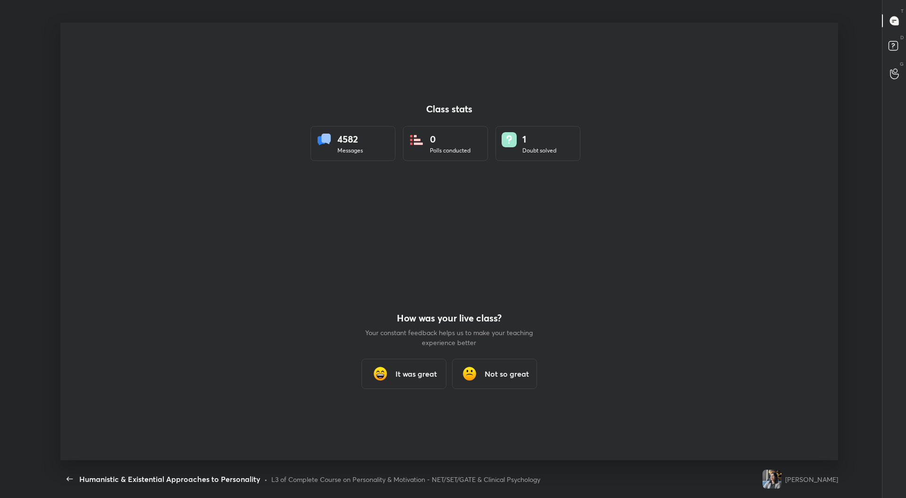
click at [421, 374] on h3 "It was great" at bounding box center [417, 373] width 42 height 11
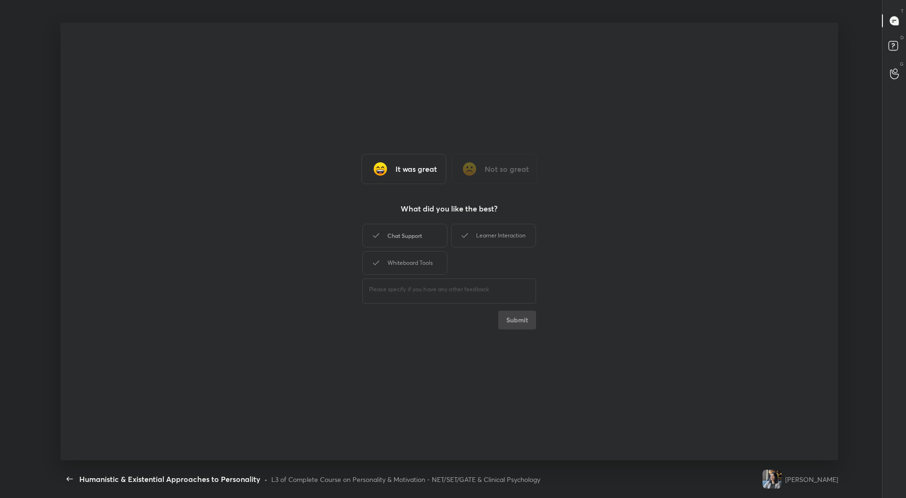
click at [436, 242] on div "Chat Support" at bounding box center [405, 236] width 85 height 24
click at [436, 265] on div "Whiteboard Tools" at bounding box center [405, 263] width 85 height 24
click at [477, 237] on div "Learner Interaction" at bounding box center [493, 236] width 85 height 24
click at [516, 323] on button "Submit" at bounding box center [517, 320] width 38 height 19
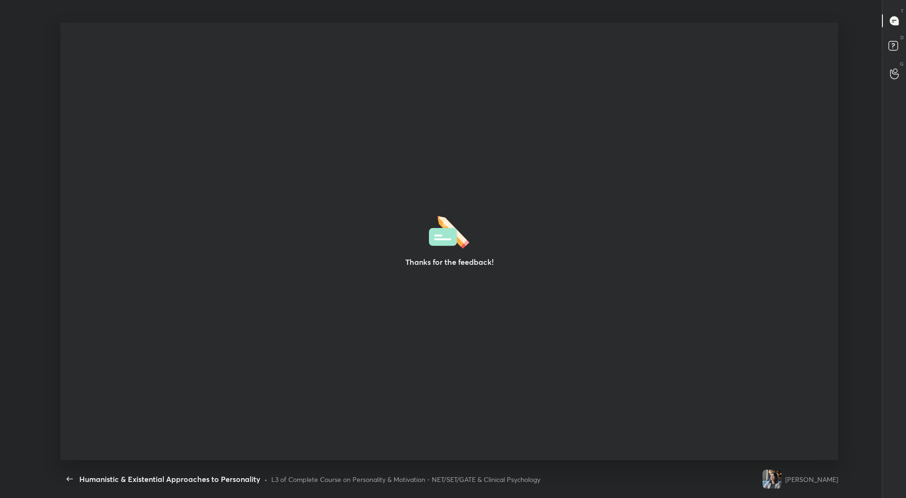
scroll to position [3, 0]
type textarea "x"
